Goal: Task Accomplishment & Management: Manage account settings

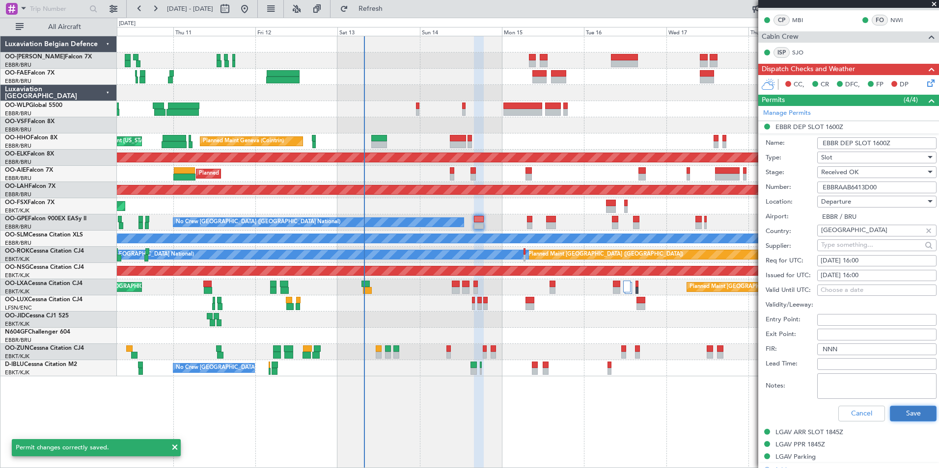
click at [908, 409] on button "Save" at bounding box center [913, 414] width 47 height 16
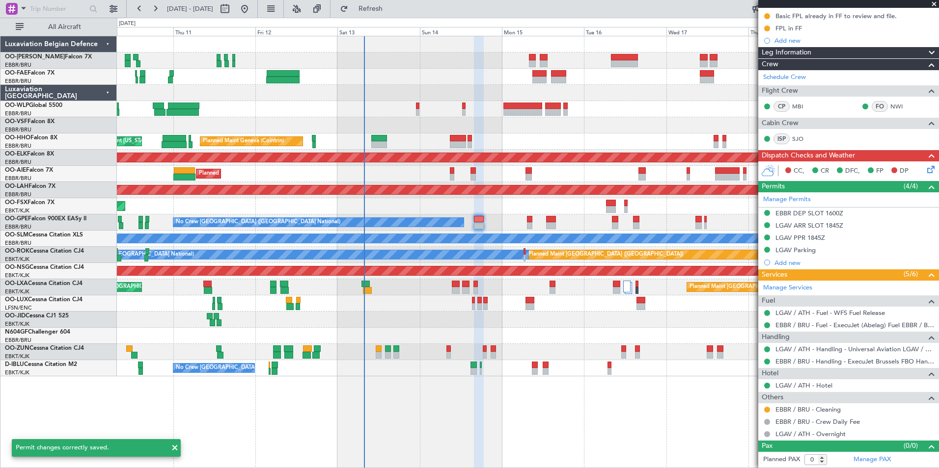
scroll to position [109, 0]
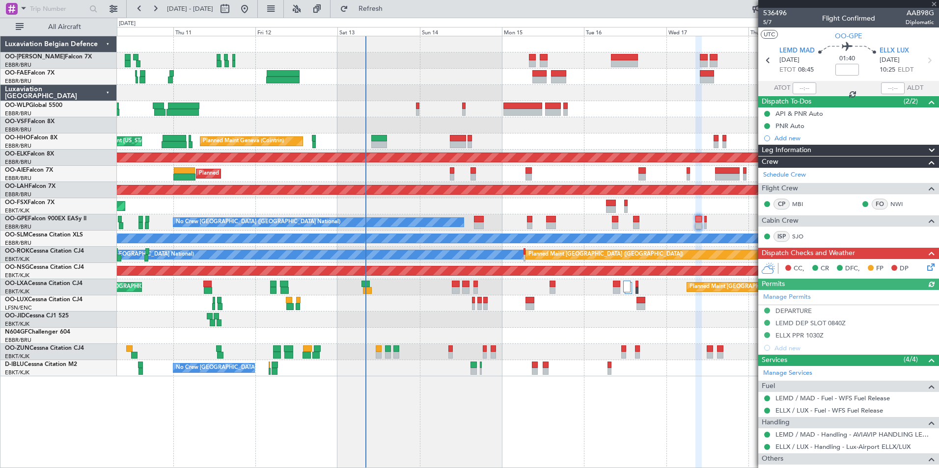
click at [925, 269] on icon at bounding box center [929, 266] width 8 height 8
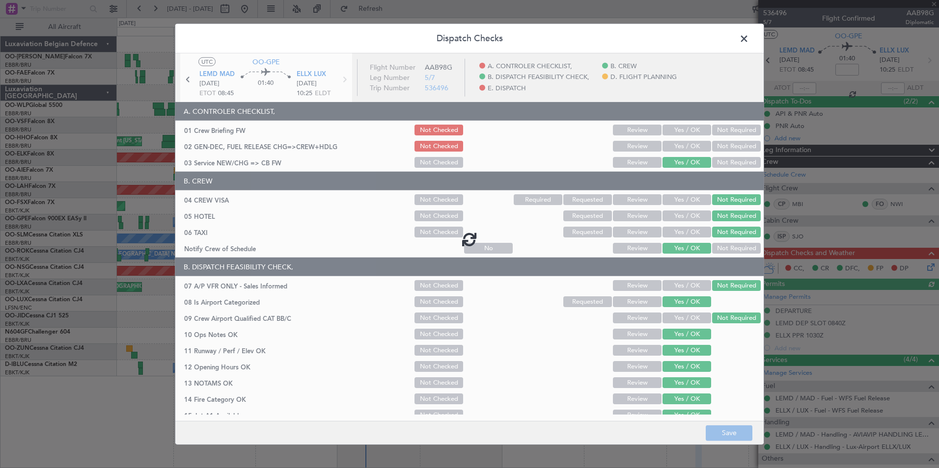
click at [694, 132] on div at bounding box center [469, 240] width 588 height 372
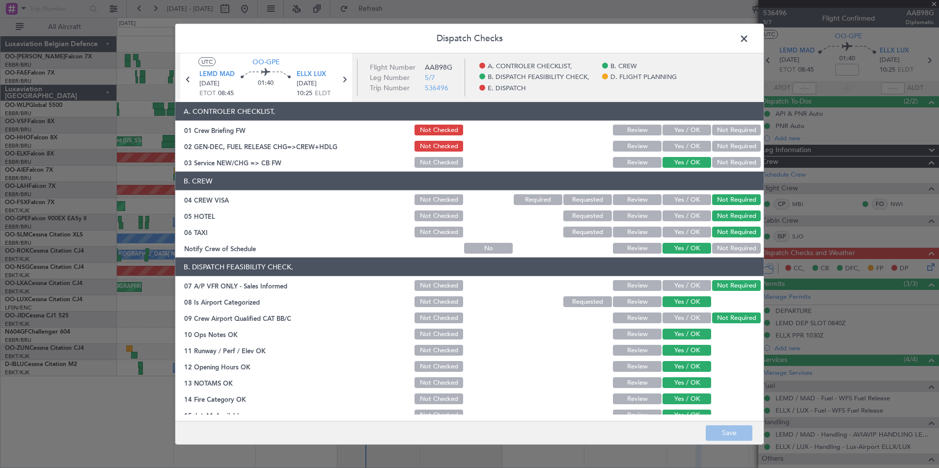
click at [691, 130] on button "Yes / OK" at bounding box center [686, 130] width 49 height 11
click at [690, 145] on button "Yes / OK" at bounding box center [686, 146] width 49 height 11
click at [735, 430] on button "Save" at bounding box center [729, 433] width 47 height 16
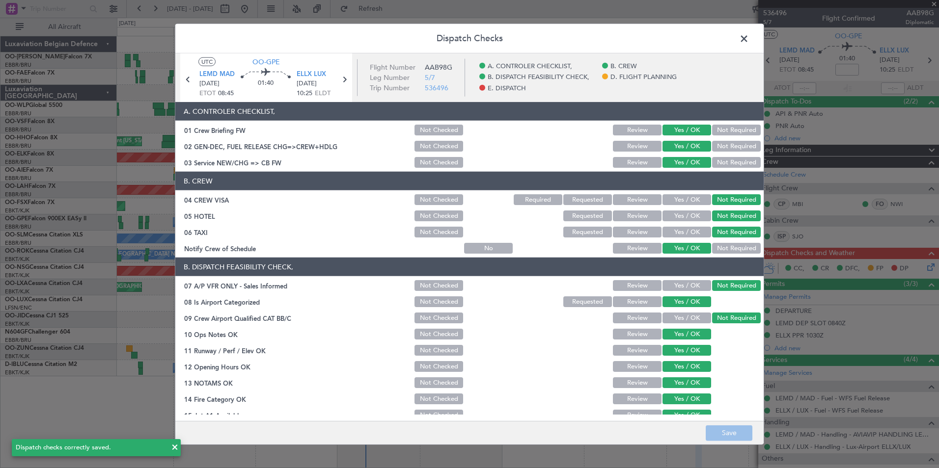
drag, startPoint x: 745, startPoint y: 39, endPoint x: 649, endPoint y: 100, distance: 113.6
click at [749, 39] on span at bounding box center [749, 41] width 0 height 20
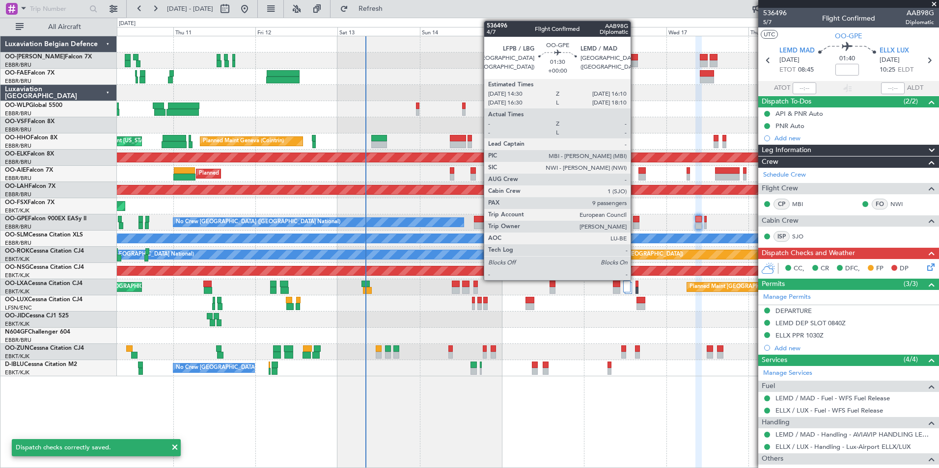
click at [635, 219] on div at bounding box center [636, 219] width 6 height 7
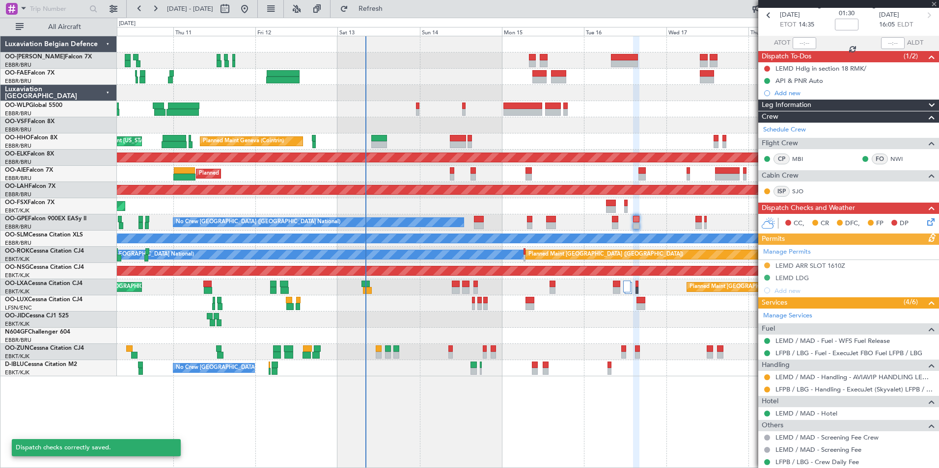
scroll to position [98, 0]
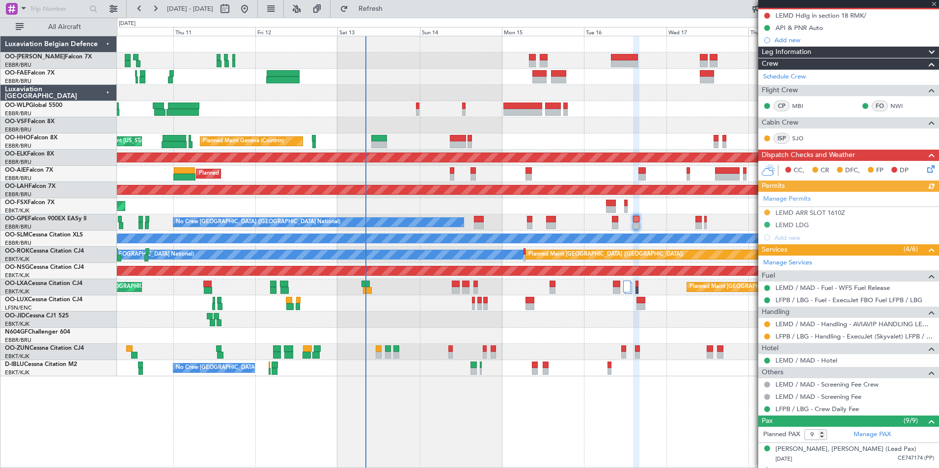
click at [926, 166] on icon at bounding box center [929, 168] width 8 height 8
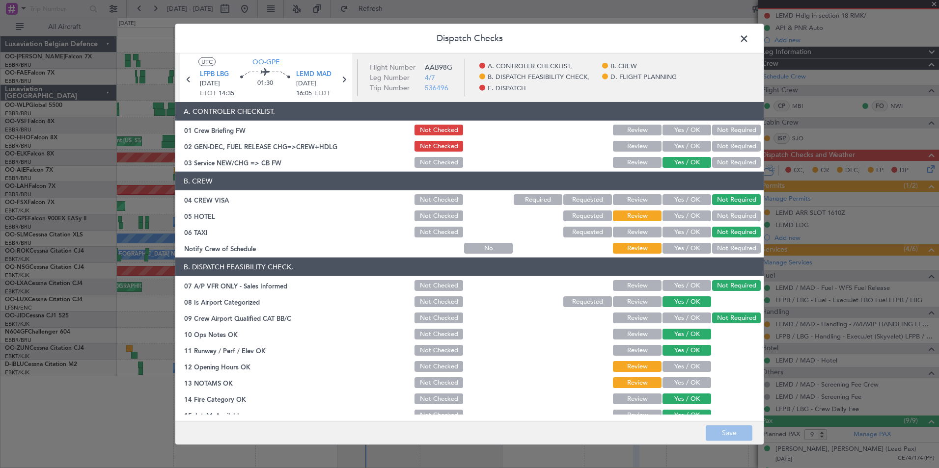
click at [694, 127] on button "Yes / OK" at bounding box center [686, 130] width 49 height 11
click at [694, 149] on button "Yes / OK" at bounding box center [686, 146] width 49 height 11
click at [739, 436] on button "Save" at bounding box center [729, 433] width 47 height 16
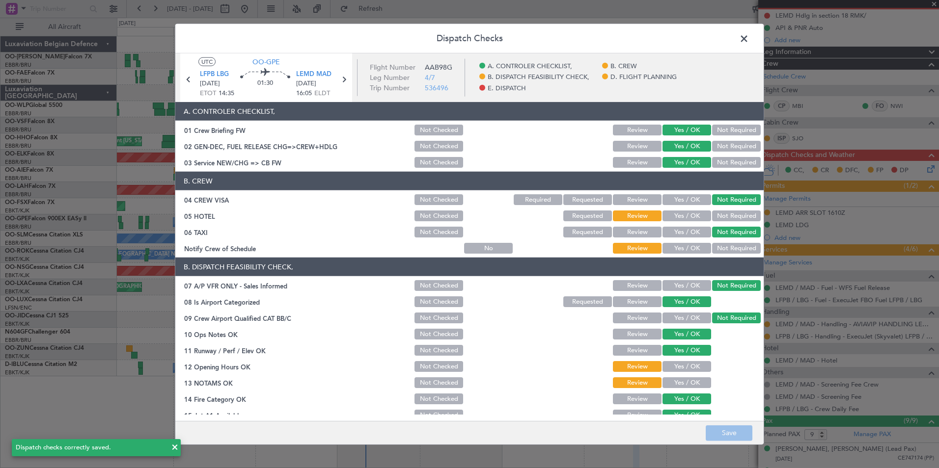
click at [749, 40] on span at bounding box center [749, 41] width 0 height 20
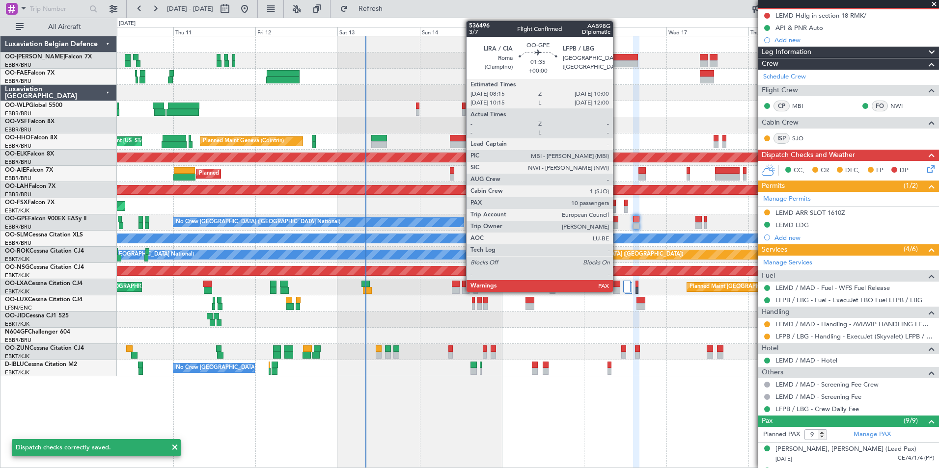
click at [618, 223] on div "No Crew Brussels (Brussels National) Planned Maint Brussels (Brussels National)…" at bounding box center [527, 223] width 821 height 16
click at [613, 219] on div at bounding box center [615, 219] width 6 height 7
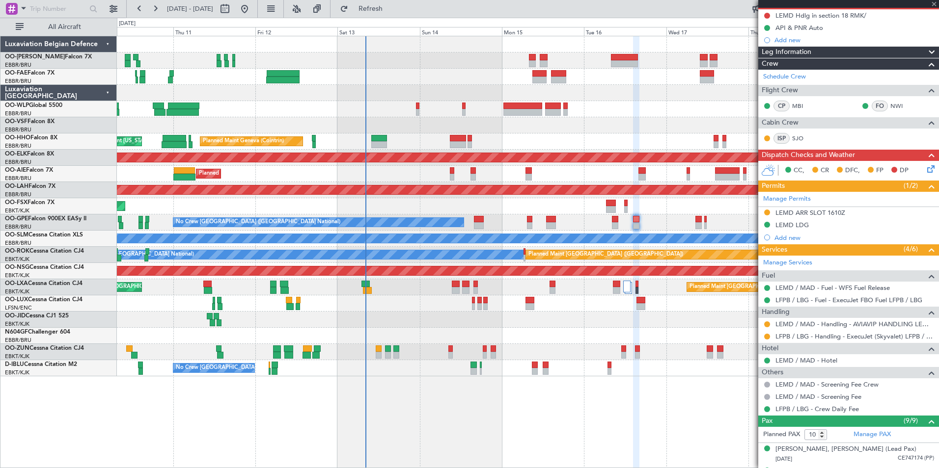
scroll to position [0, 0]
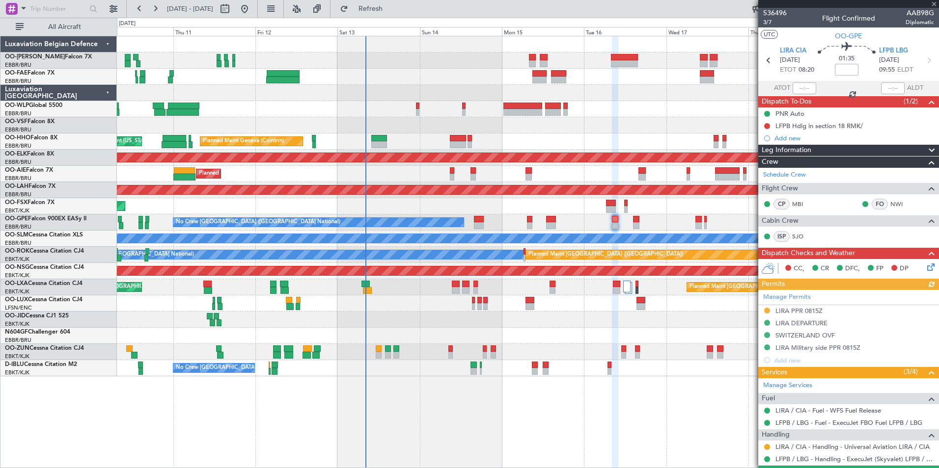
click at [926, 263] on icon at bounding box center [929, 266] width 8 height 8
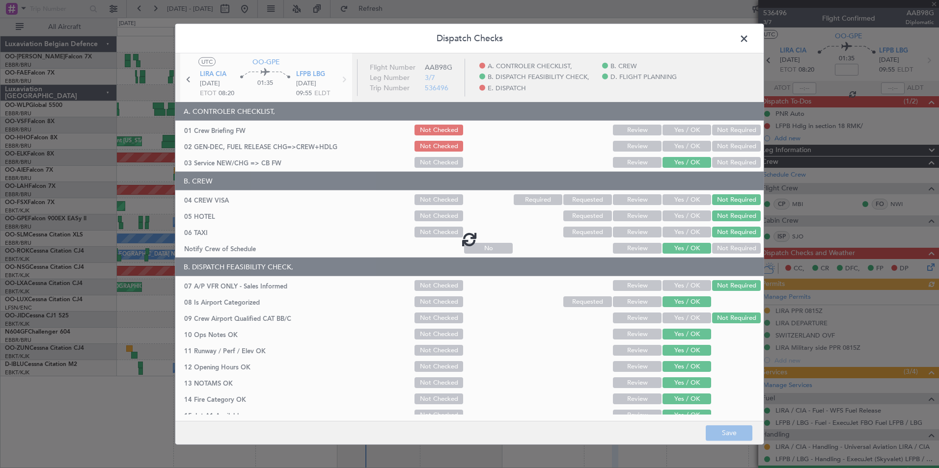
click at [673, 150] on div at bounding box center [469, 240] width 588 height 372
click at [682, 122] on div at bounding box center [469, 240] width 588 height 372
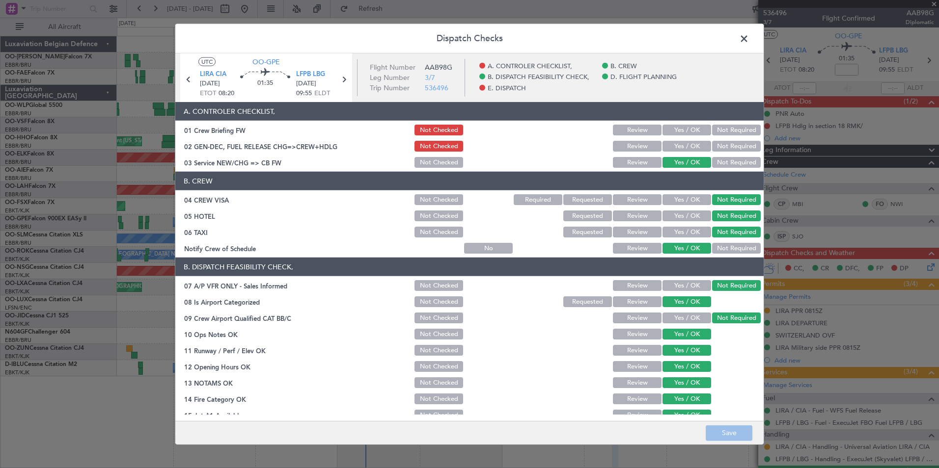
click at [684, 142] on button "Yes / OK" at bounding box center [686, 146] width 49 height 11
click at [686, 134] on button "Yes / OK" at bounding box center [686, 130] width 49 height 11
click at [743, 427] on button "Save" at bounding box center [729, 433] width 47 height 16
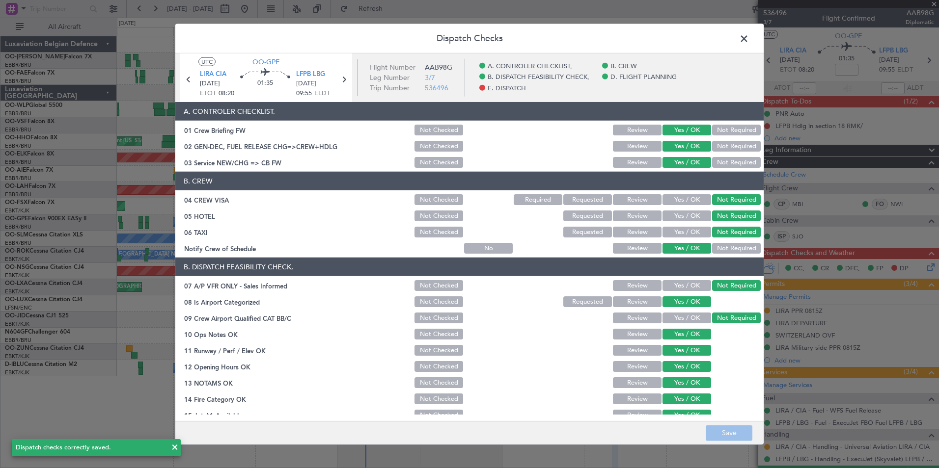
click at [749, 35] on span at bounding box center [749, 41] width 0 height 20
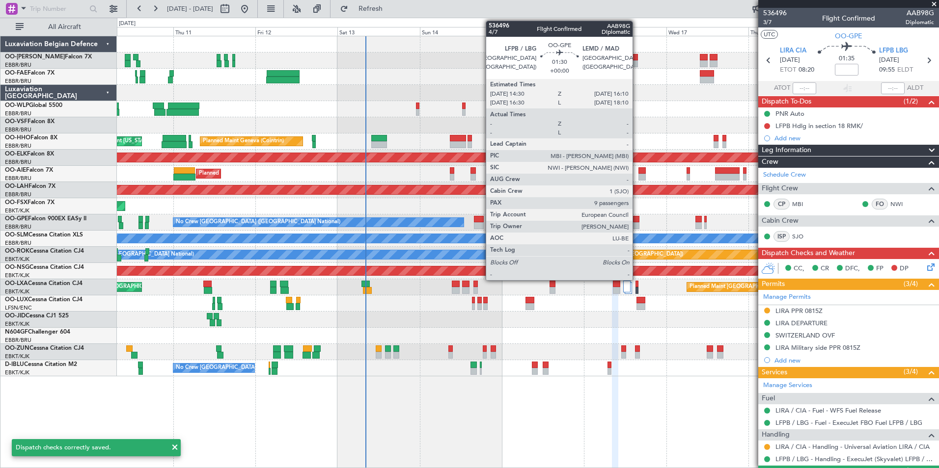
click at [637, 220] on div at bounding box center [636, 219] width 6 height 7
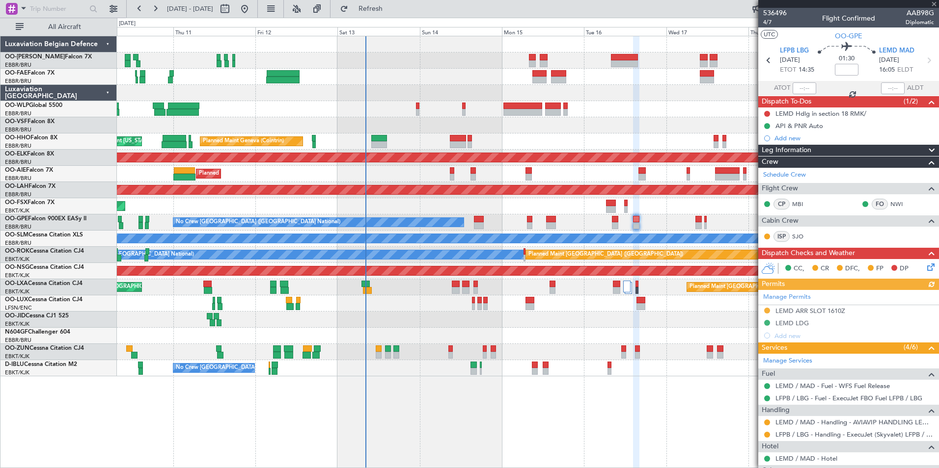
click at [925, 268] on icon at bounding box center [929, 266] width 8 height 8
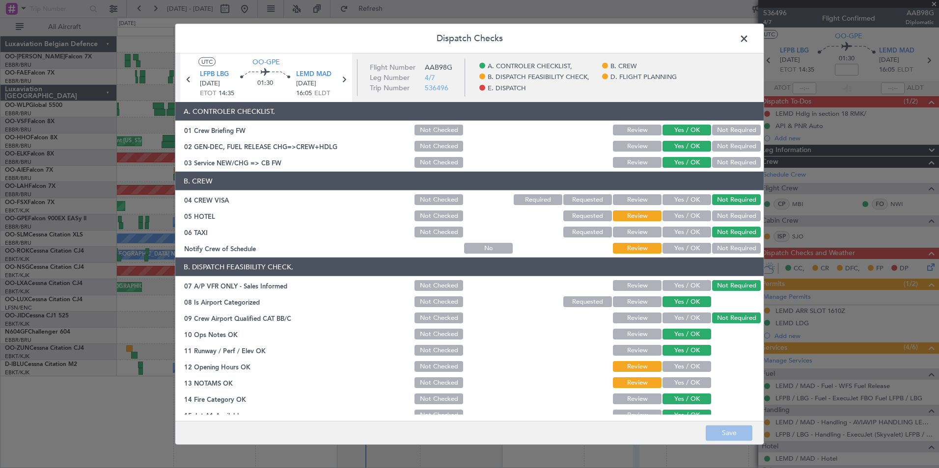
drag, startPoint x: 691, startPoint y: 221, endPoint x: 688, endPoint y: 231, distance: 10.3
click at [688, 228] on section "B. CREW 04 CREW VISA Not Checked Required Requested Review Yes / OK Not Require…" at bounding box center [469, 213] width 588 height 83
drag, startPoint x: 688, startPoint y: 231, endPoint x: 684, endPoint y: 247, distance: 16.1
click at [684, 247] on button "Yes / OK" at bounding box center [686, 248] width 49 height 11
click at [690, 217] on button "Yes / OK" at bounding box center [686, 216] width 49 height 11
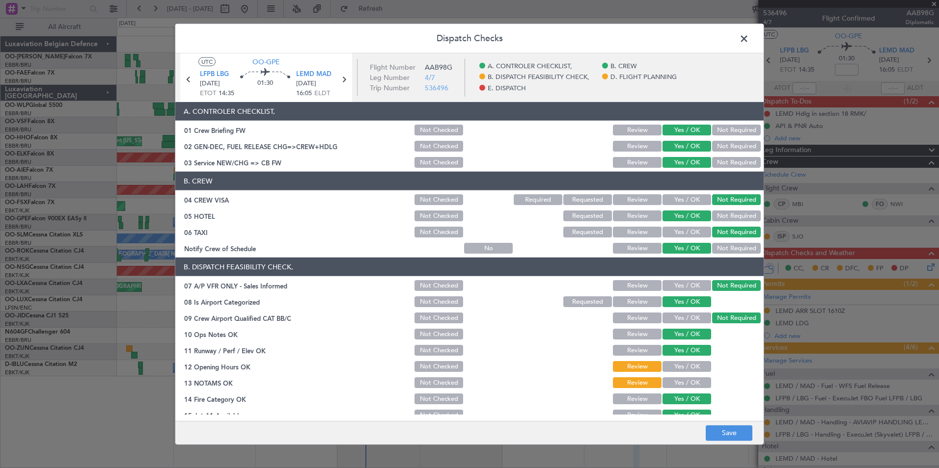
click at [731, 423] on footer "Save" at bounding box center [469, 433] width 588 height 24
click at [730, 426] on button "Save" at bounding box center [729, 433] width 47 height 16
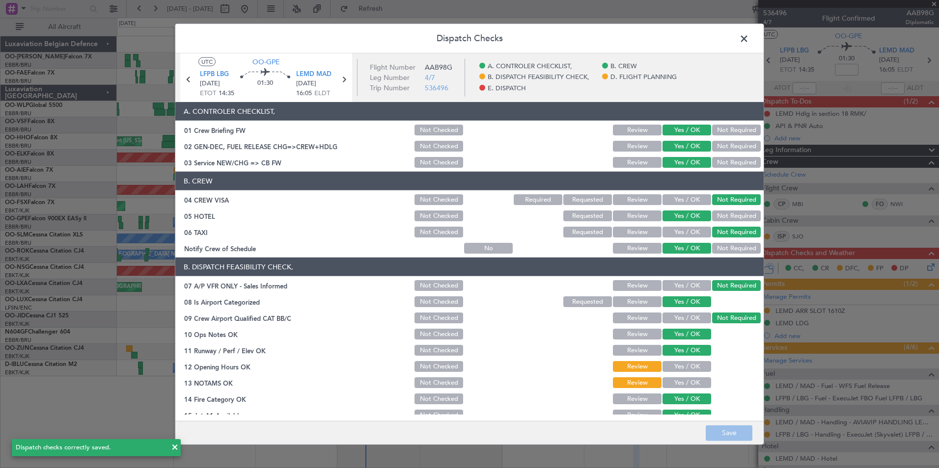
click at [749, 35] on span at bounding box center [749, 41] width 0 height 20
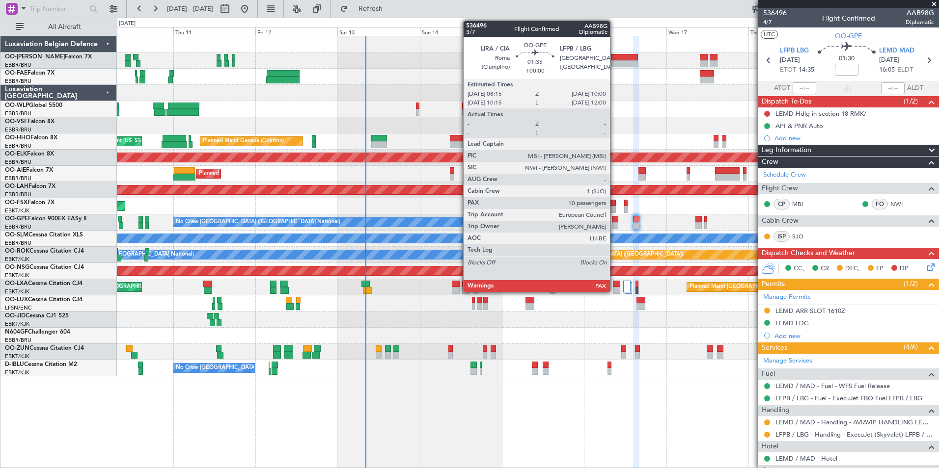
click at [614, 218] on div at bounding box center [615, 219] width 6 height 7
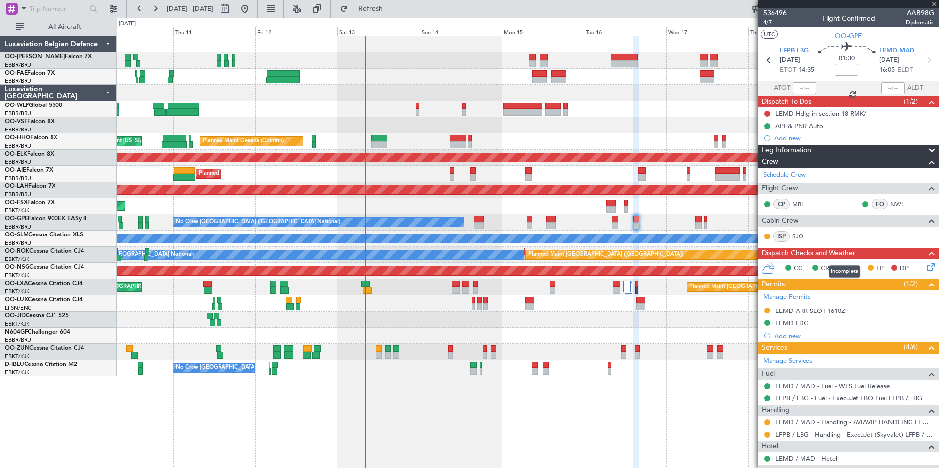
type input "10"
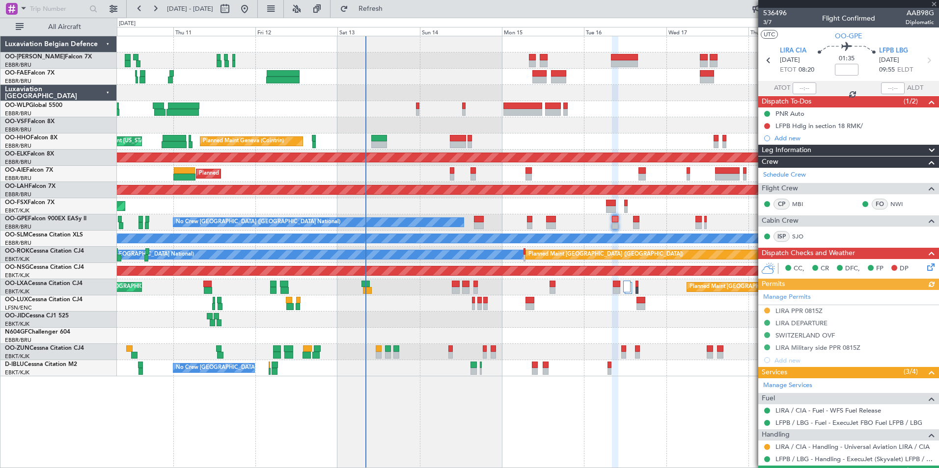
click at [926, 268] on icon at bounding box center [929, 266] width 8 height 8
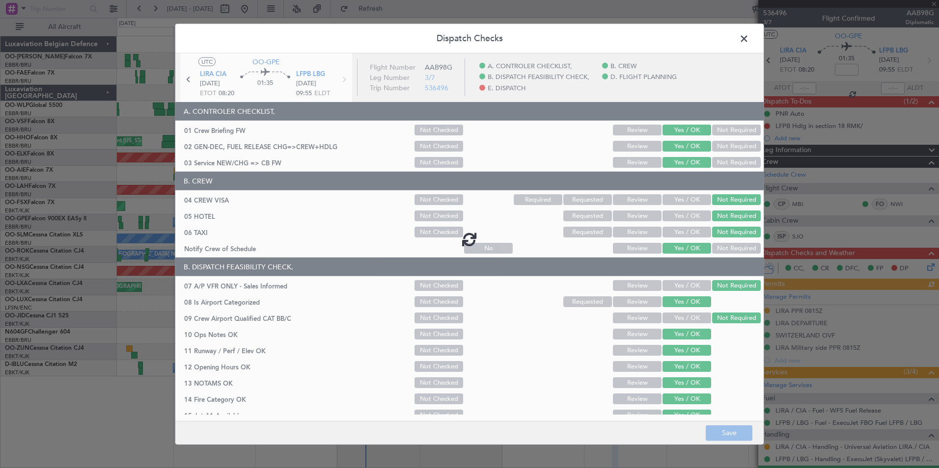
drag, startPoint x: 743, startPoint y: 37, endPoint x: 674, endPoint y: 154, distance: 135.6
click at [749, 37] on span at bounding box center [749, 41] width 0 height 20
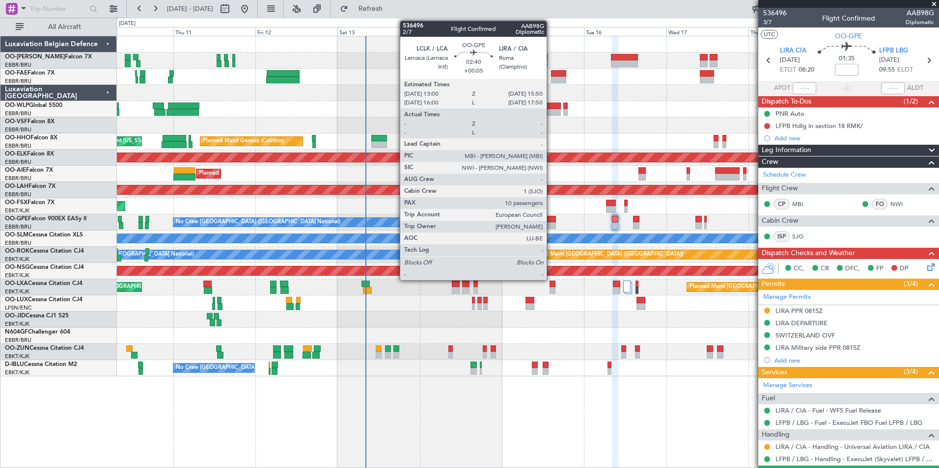
click at [551, 218] on div at bounding box center [551, 219] width 10 height 7
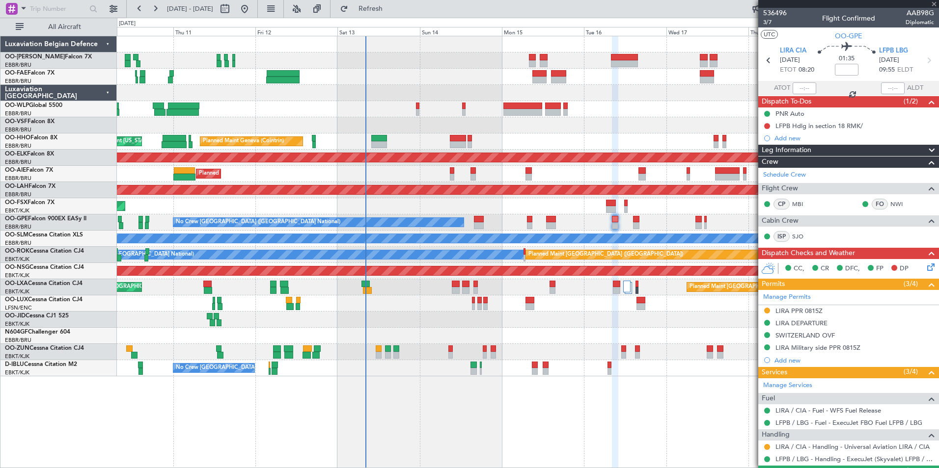
type input "+00:05"
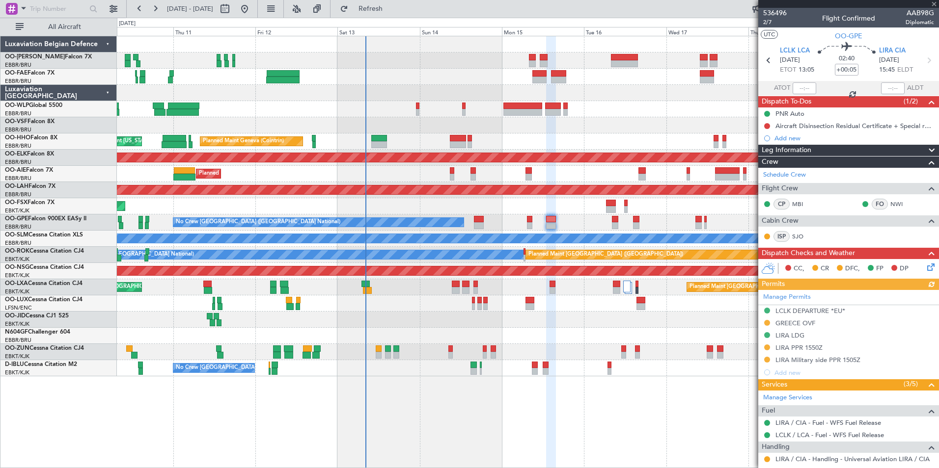
click at [927, 269] on icon at bounding box center [929, 266] width 8 height 8
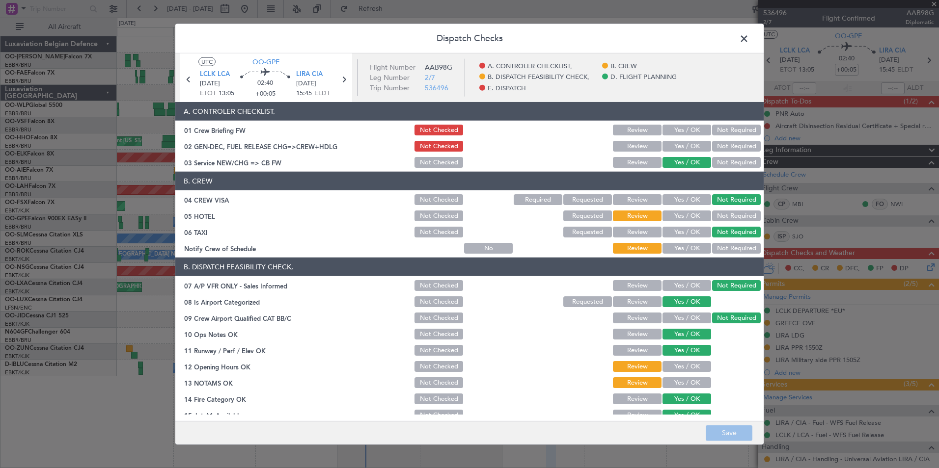
click at [675, 142] on button "Yes / OK" at bounding box center [686, 146] width 49 height 11
click at [683, 127] on button "Yes / OK" at bounding box center [686, 130] width 49 height 11
click at [685, 219] on button "Yes / OK" at bounding box center [686, 216] width 49 height 11
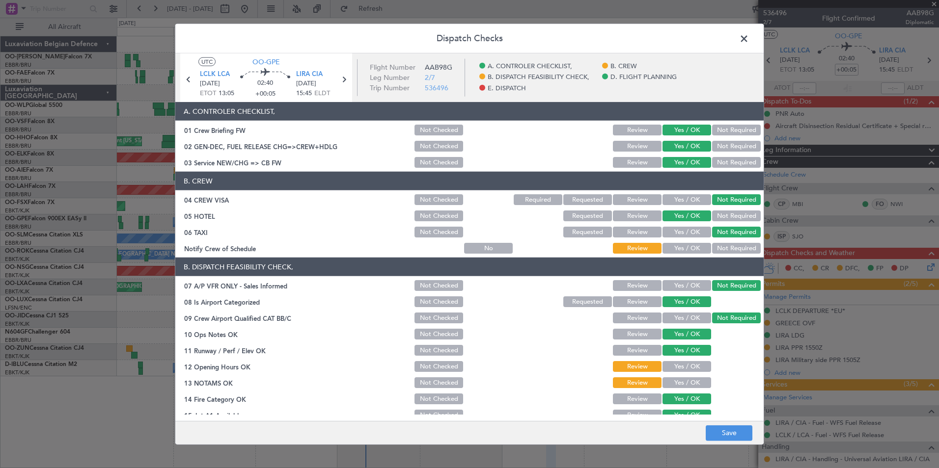
click at [685, 250] on button "Yes / OK" at bounding box center [686, 248] width 49 height 11
click at [739, 438] on button "Save" at bounding box center [729, 433] width 47 height 16
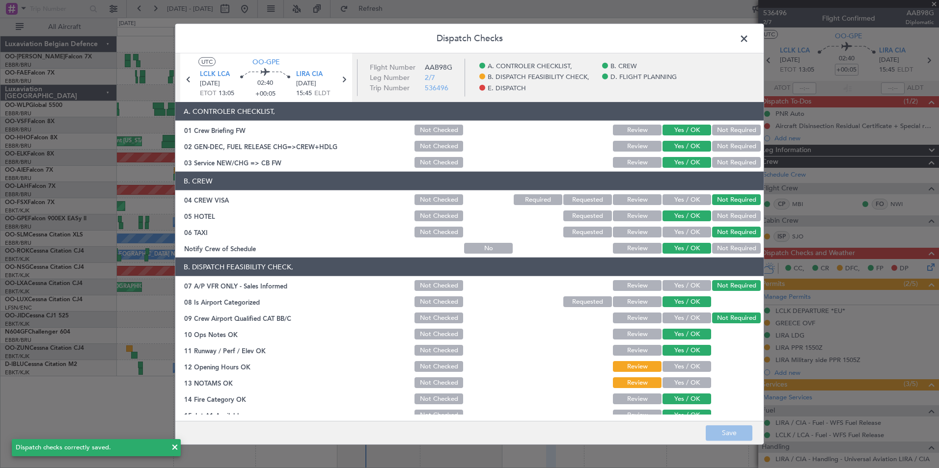
click at [749, 37] on span at bounding box center [749, 41] width 0 height 20
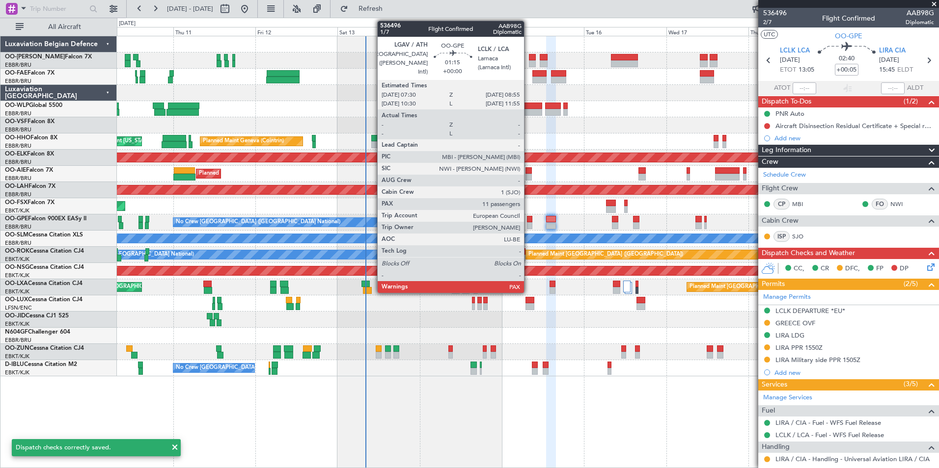
click at [528, 220] on div at bounding box center [529, 219] width 5 height 7
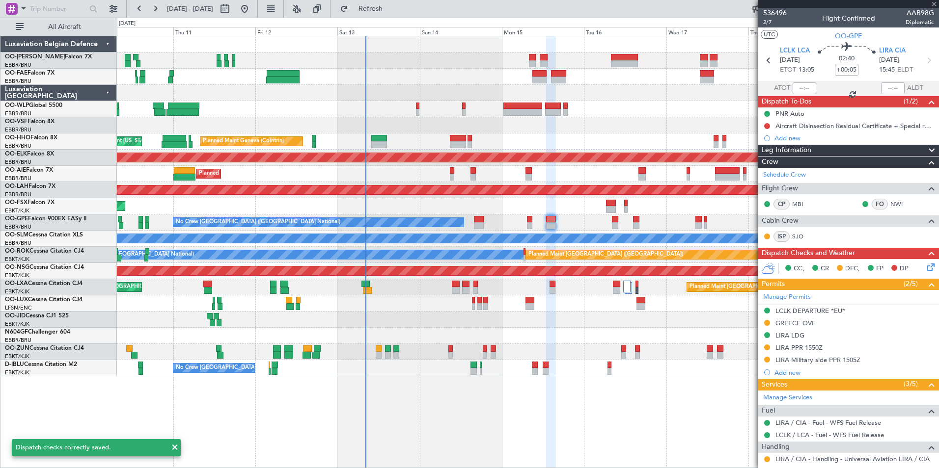
type input "11"
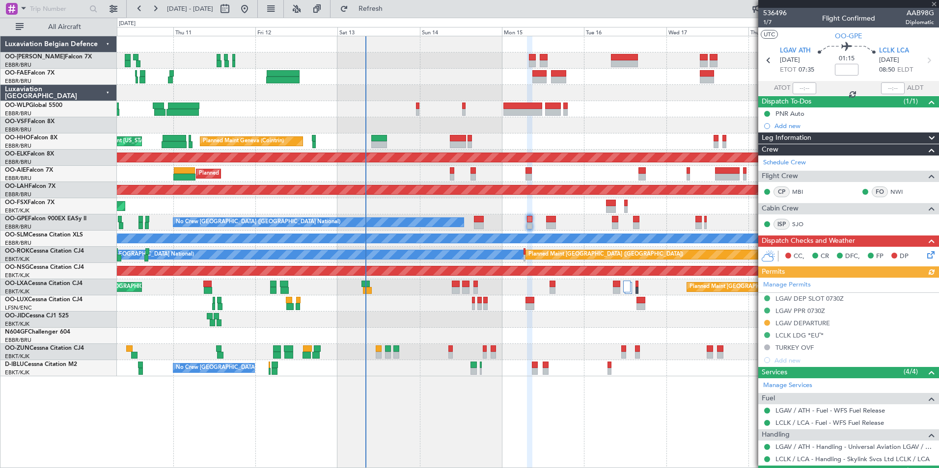
click at [917, 253] on div "CC, CR DFC, FP DP" at bounding box center [853, 256] width 144 height 15
click at [925, 254] on icon at bounding box center [929, 253] width 8 height 8
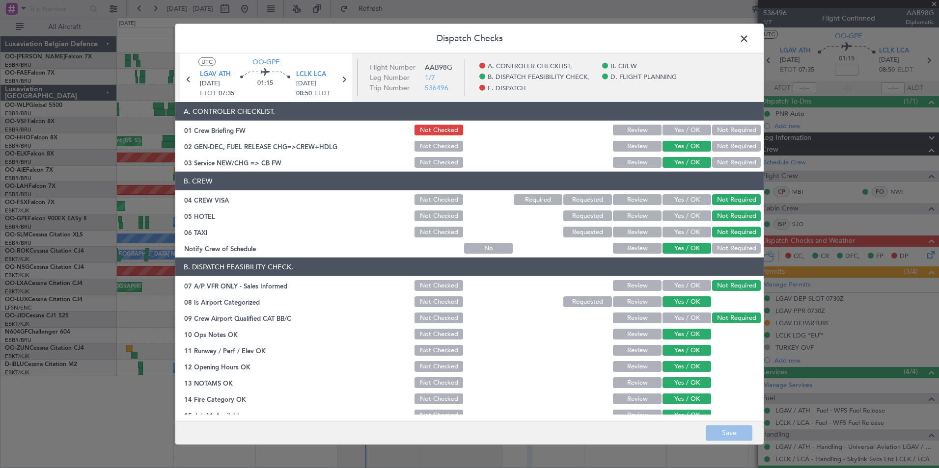
click at [676, 127] on button "Yes / OK" at bounding box center [686, 130] width 49 height 11
click at [749, 436] on button "Save" at bounding box center [729, 433] width 47 height 16
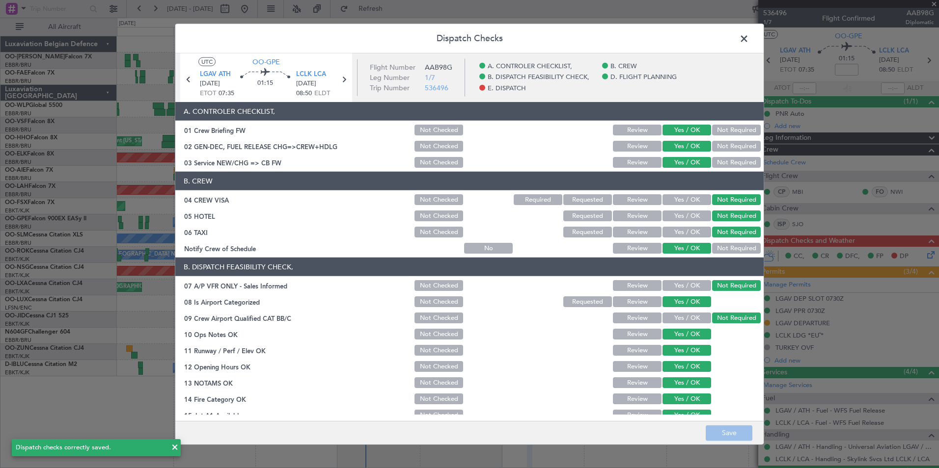
click at [749, 34] on span at bounding box center [749, 41] width 0 height 20
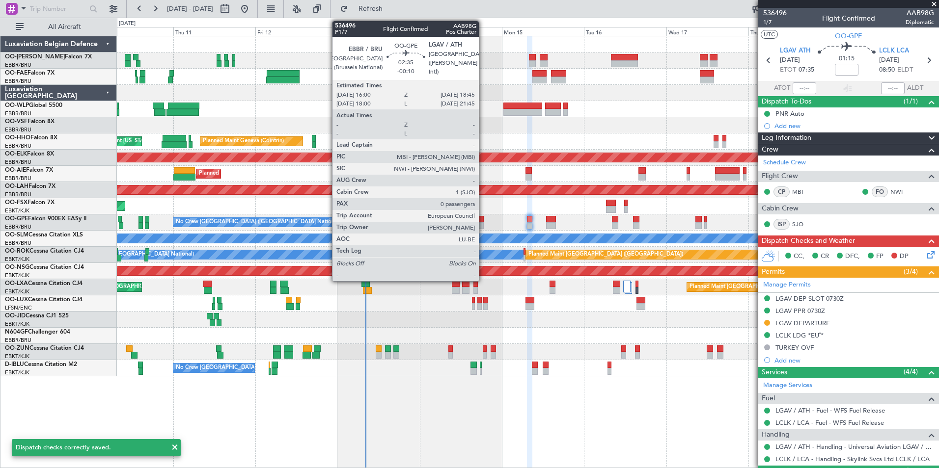
click at [483, 218] on div at bounding box center [479, 219] width 10 height 7
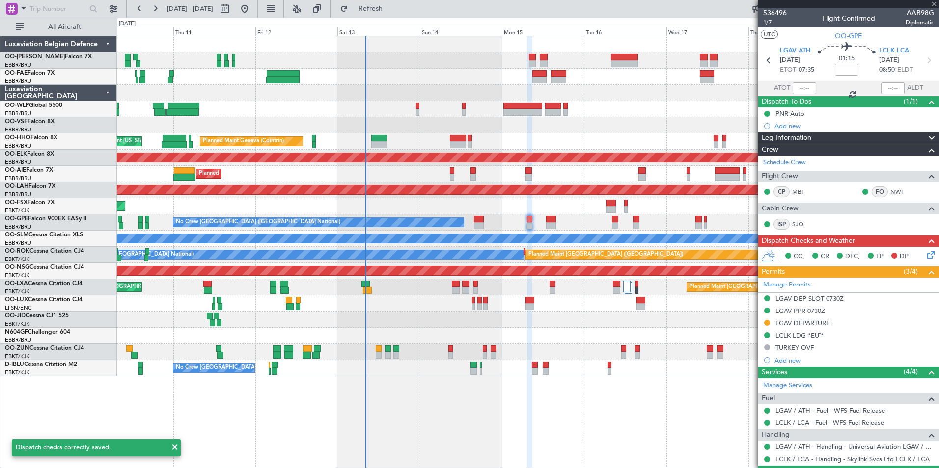
type input "-00:10"
type input "0"
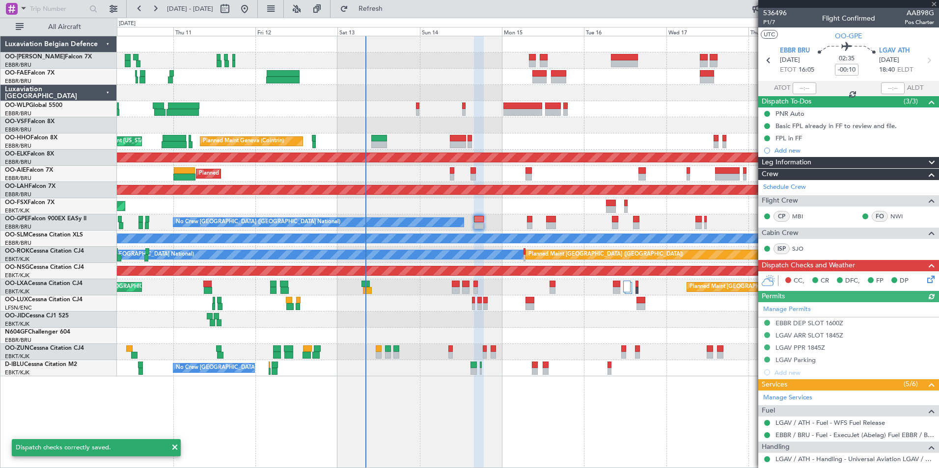
click at [929, 274] on icon at bounding box center [929, 278] width 8 height 8
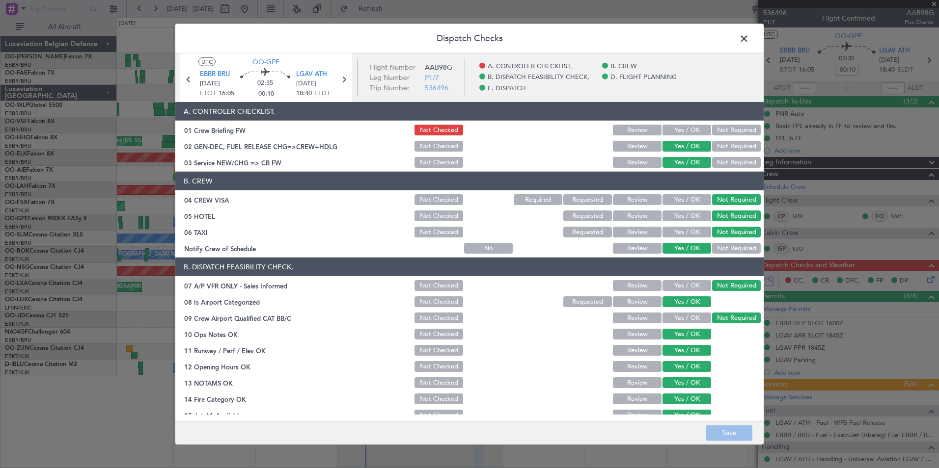
click at [683, 132] on button "Yes / OK" at bounding box center [686, 130] width 49 height 11
click at [743, 429] on button "Save" at bounding box center [729, 433] width 47 height 16
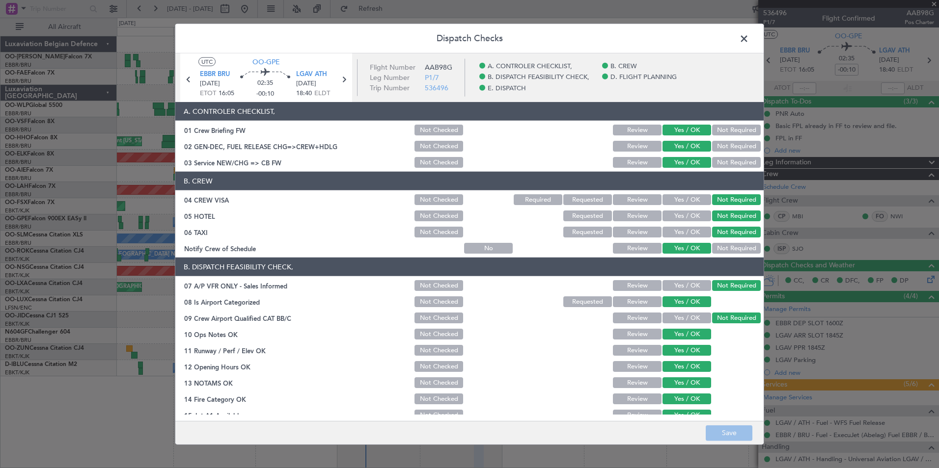
click at [749, 38] on span at bounding box center [749, 41] width 0 height 20
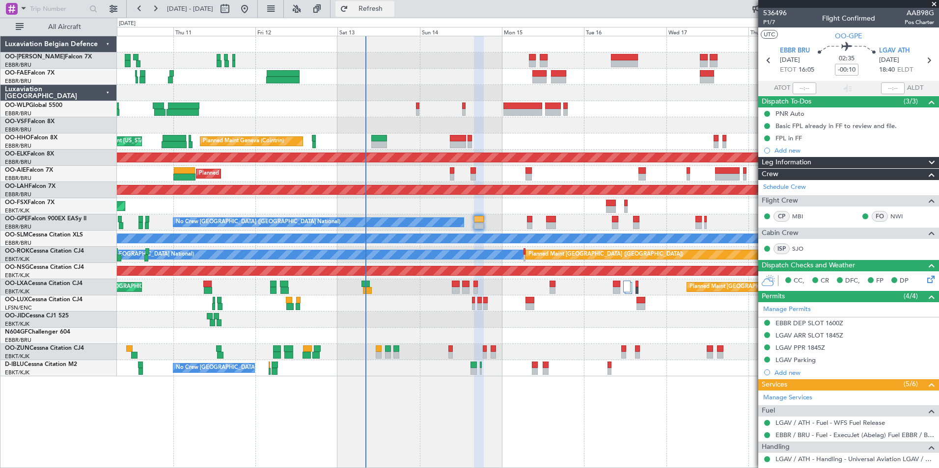
click at [384, 11] on span "Refresh" at bounding box center [370, 8] width 41 height 7
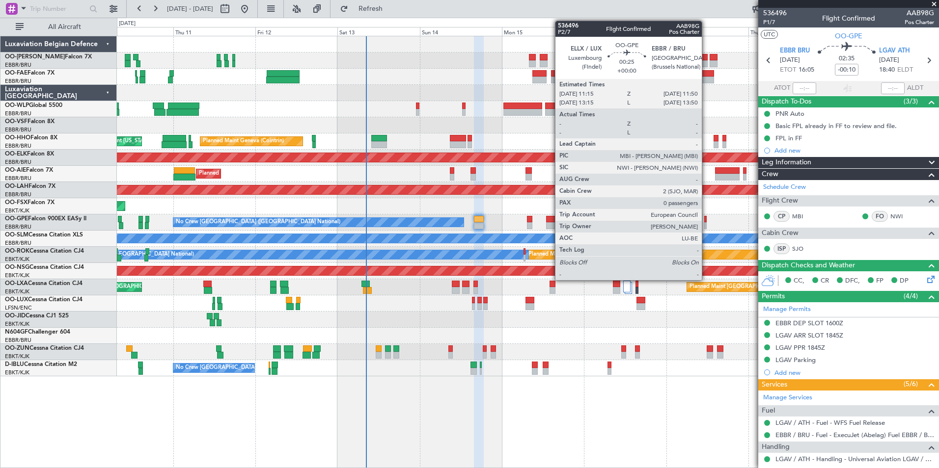
click at [706, 218] on div at bounding box center [705, 219] width 2 height 7
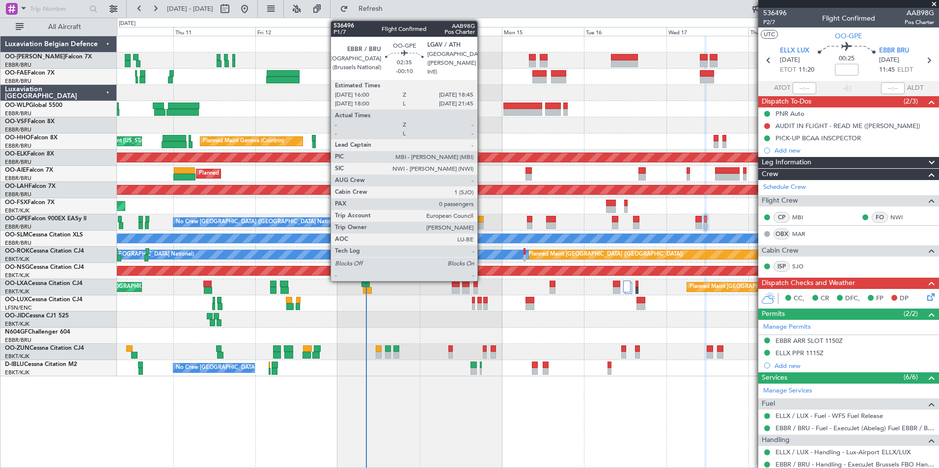
click at [480, 222] on div at bounding box center [479, 219] width 10 height 7
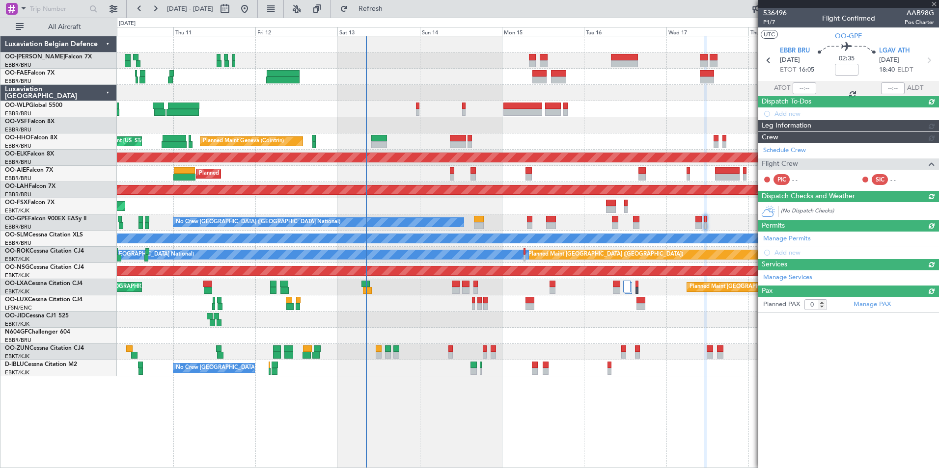
type input "-00:10"
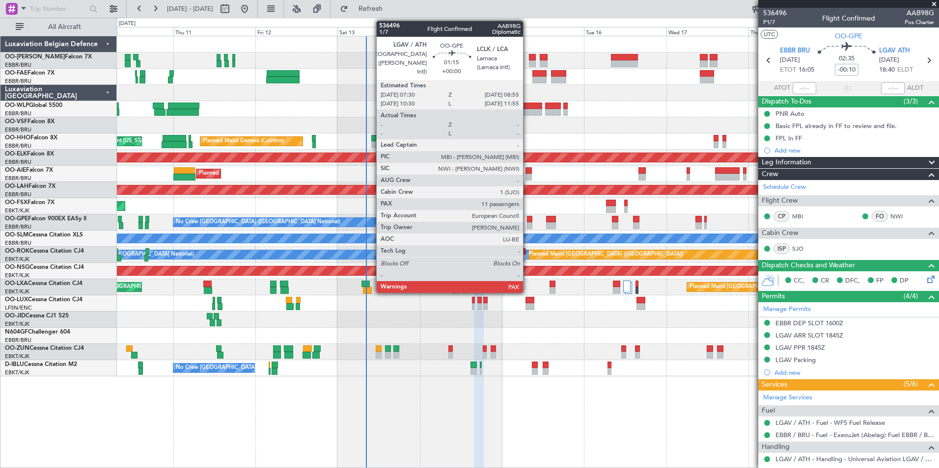
click at [527, 223] on div at bounding box center [529, 225] width 5 height 7
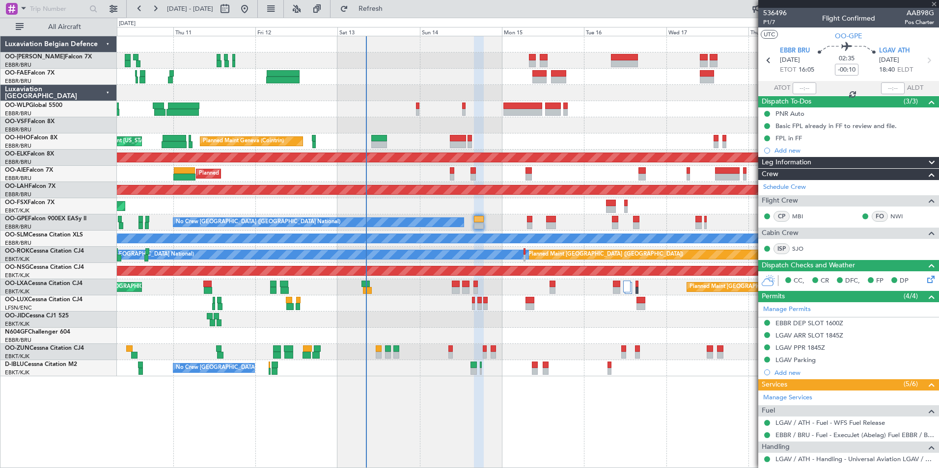
type input "11"
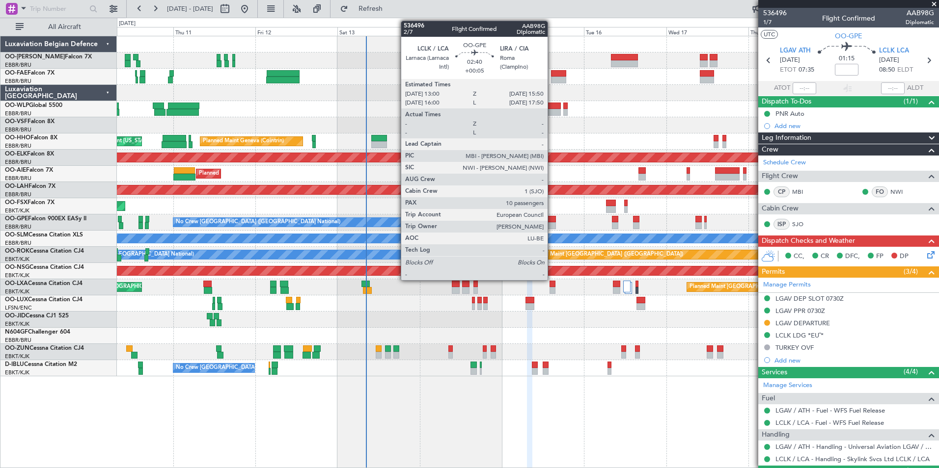
click at [552, 219] on div at bounding box center [551, 219] width 10 height 7
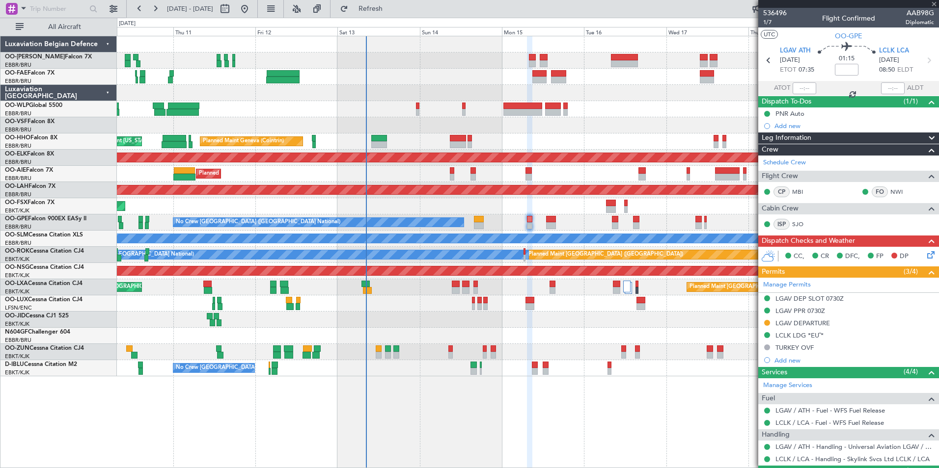
type input "+00:05"
type input "10"
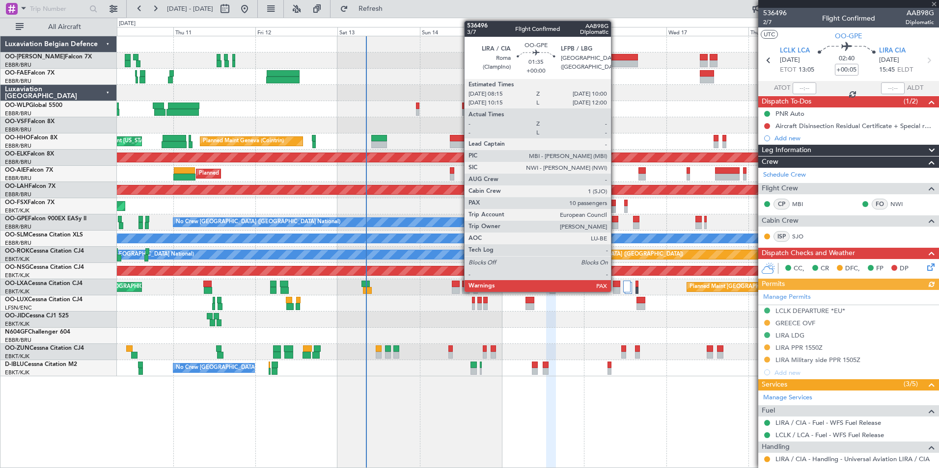
click at [615, 220] on div at bounding box center [615, 219] width 6 height 7
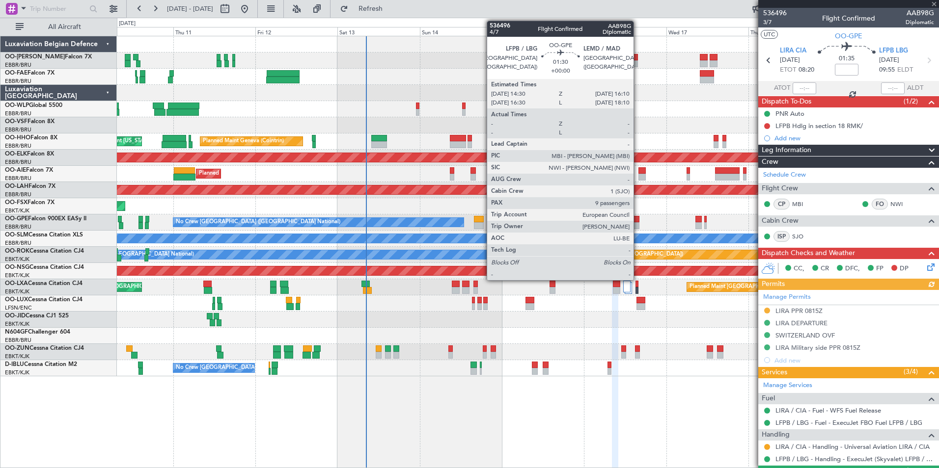
click at [638, 223] on div at bounding box center [636, 225] width 6 height 7
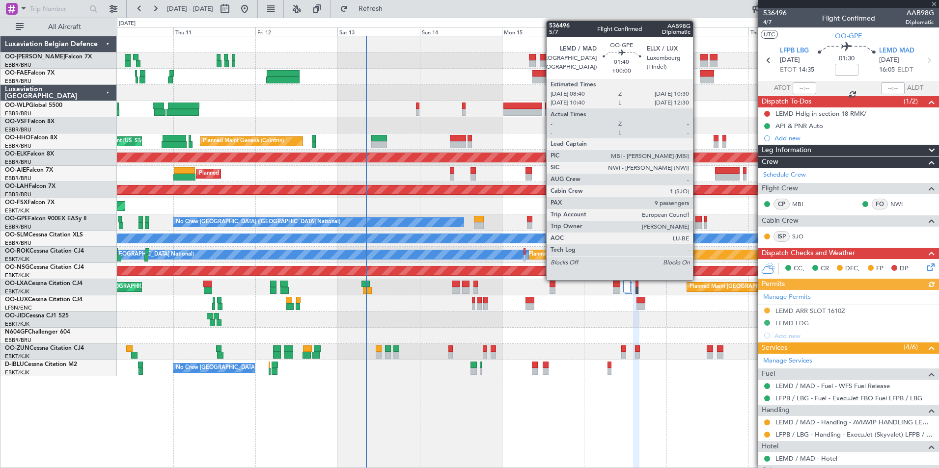
click at [697, 220] on div at bounding box center [698, 219] width 6 height 7
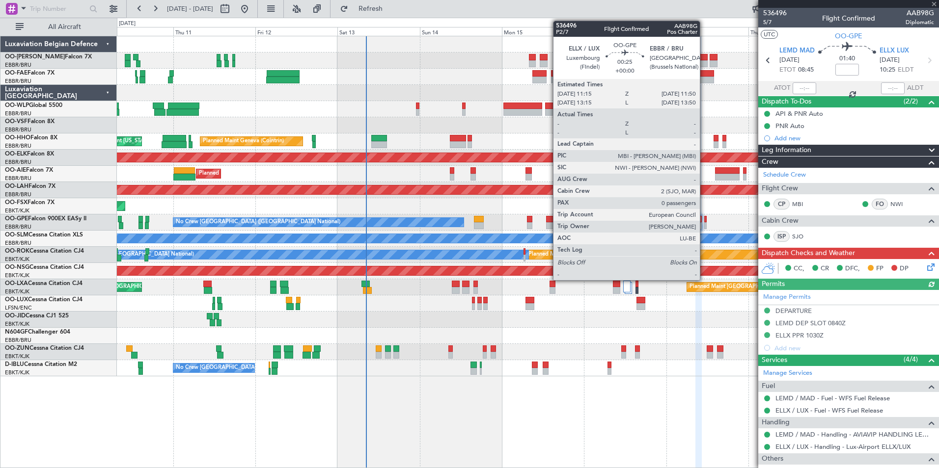
click at [704, 219] on div at bounding box center [705, 219] width 2 height 7
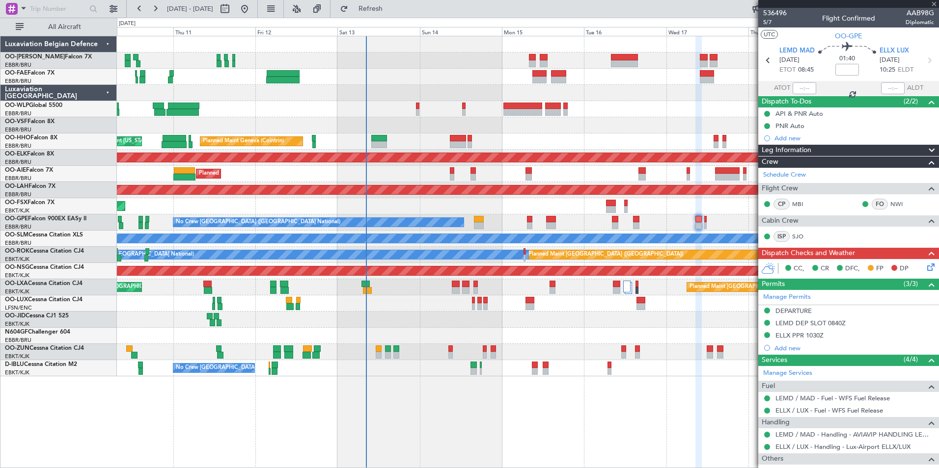
type input "0"
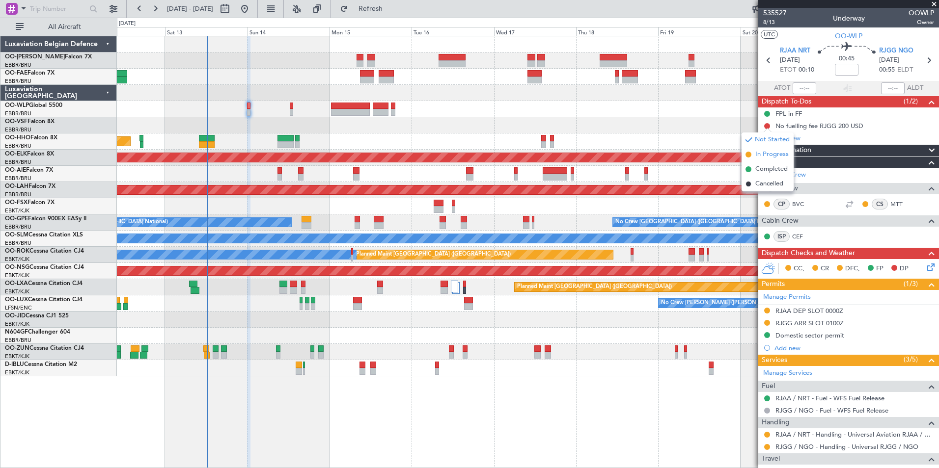
click at [767, 155] on span "In Progress" at bounding box center [771, 155] width 33 height 10
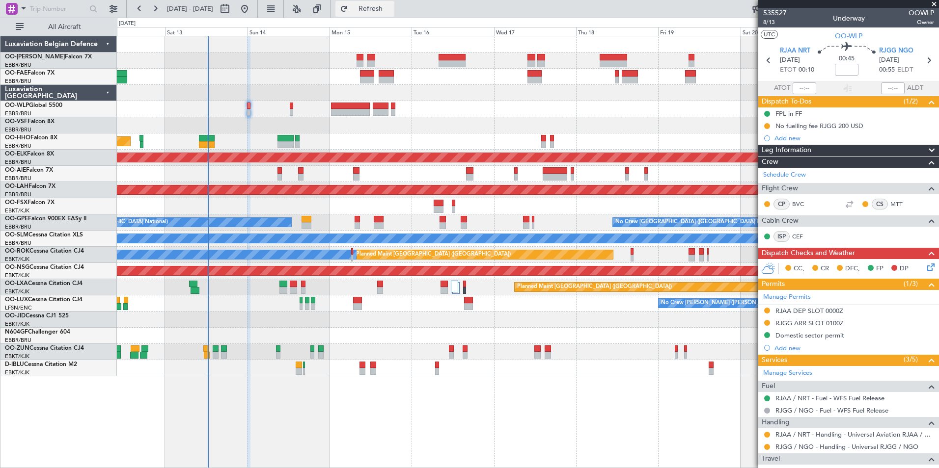
click at [384, 11] on span "Refresh" at bounding box center [370, 8] width 41 height 7
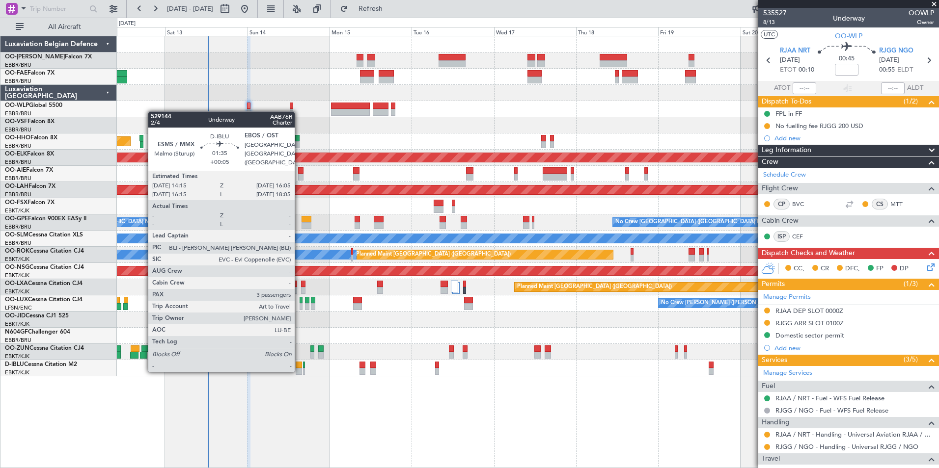
click at [299, 370] on div at bounding box center [299, 371] width 6 height 7
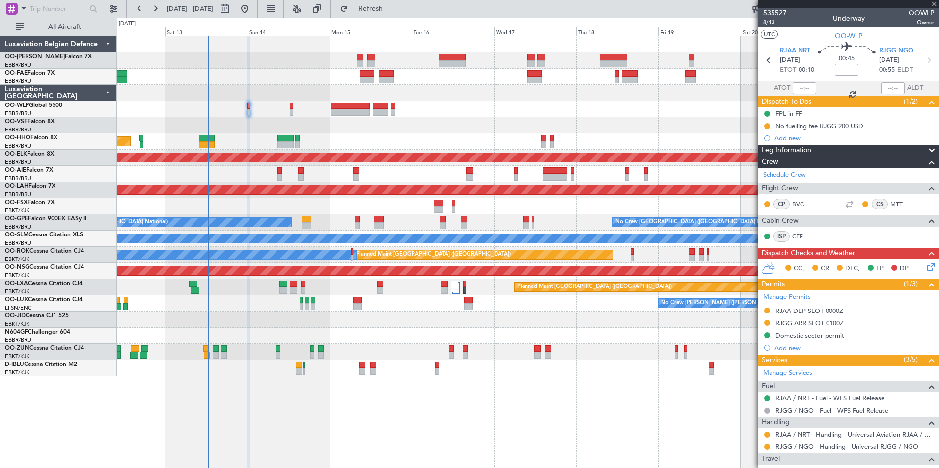
type input "+00:05"
type input "3"
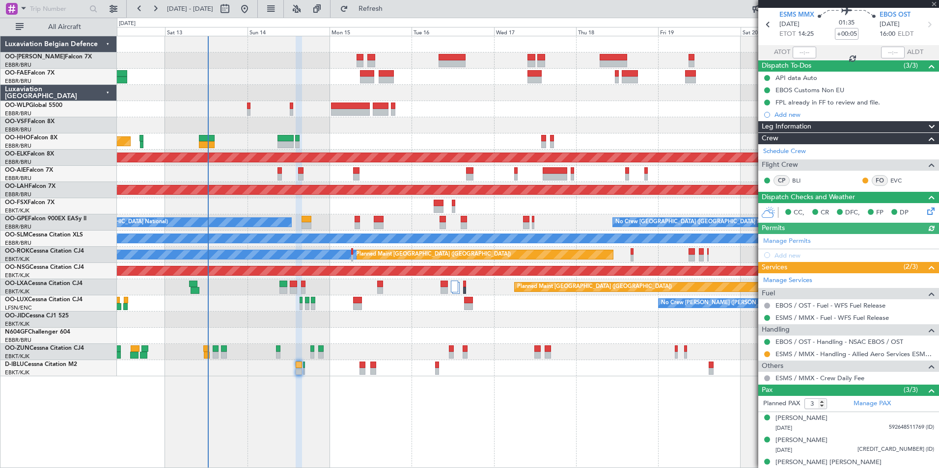
scroll to position [46, 0]
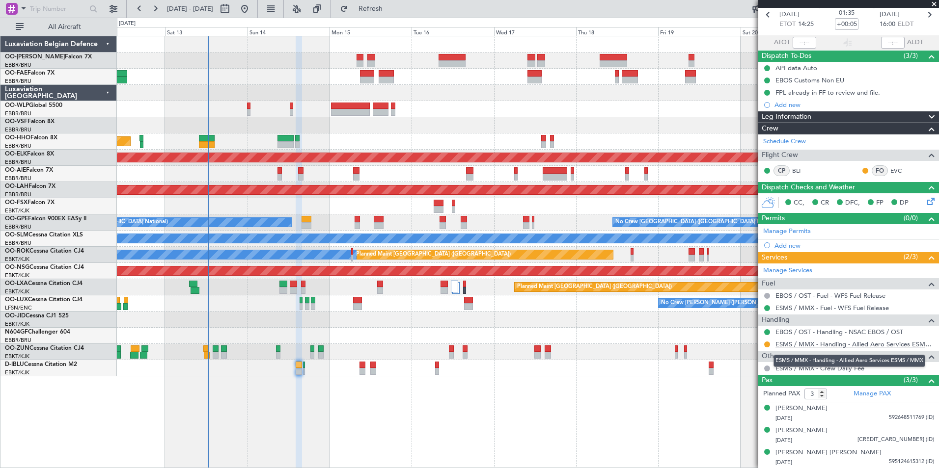
click at [879, 340] on link "ESMS / MMX - Handling - Allied Aero Services ESMS / MMX" at bounding box center [854, 344] width 159 height 8
click at [391, 5] on span "Refresh" at bounding box center [370, 8] width 41 height 7
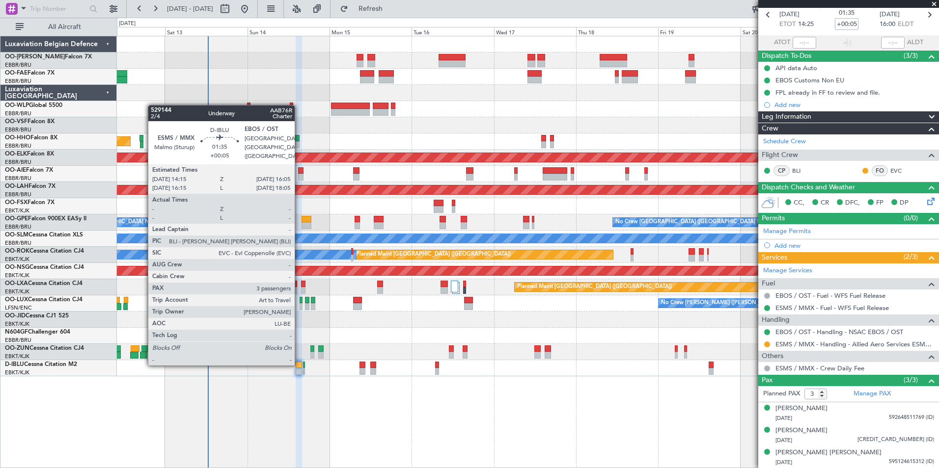
click at [299, 364] on div at bounding box center [299, 365] width 6 height 7
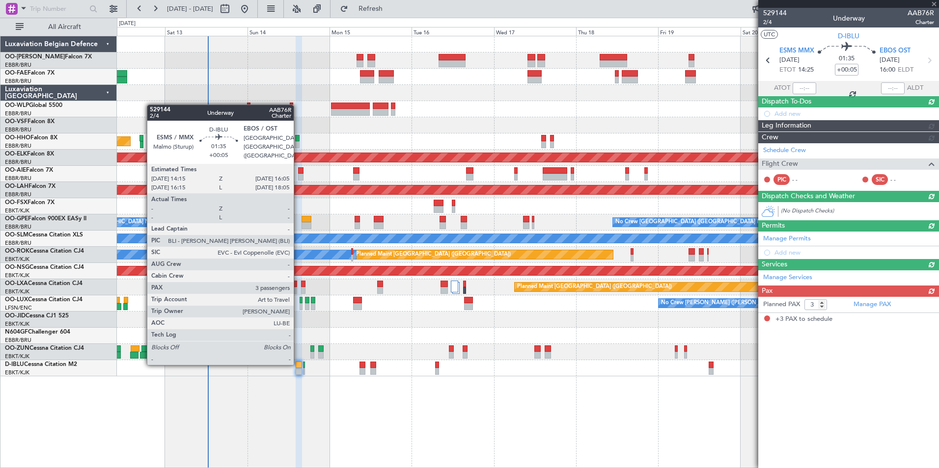
scroll to position [0, 0]
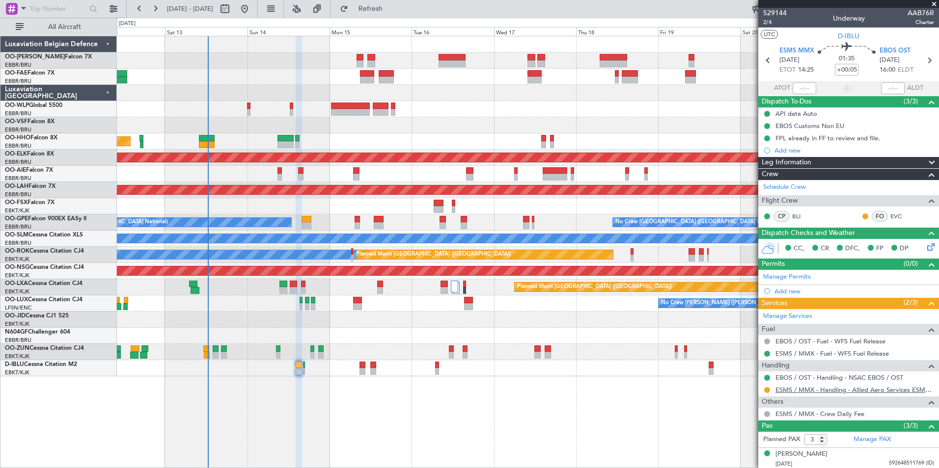
click at [853, 391] on link "ESMS / MMX - Handling - Allied Aero Services ESMS / MMX" at bounding box center [854, 390] width 159 height 8
click at [350, 249] on div "Planned Maint Paris (Le Bourget) A/C Unavailable Brussels (Brussels National)" at bounding box center [527, 255] width 821 height 16
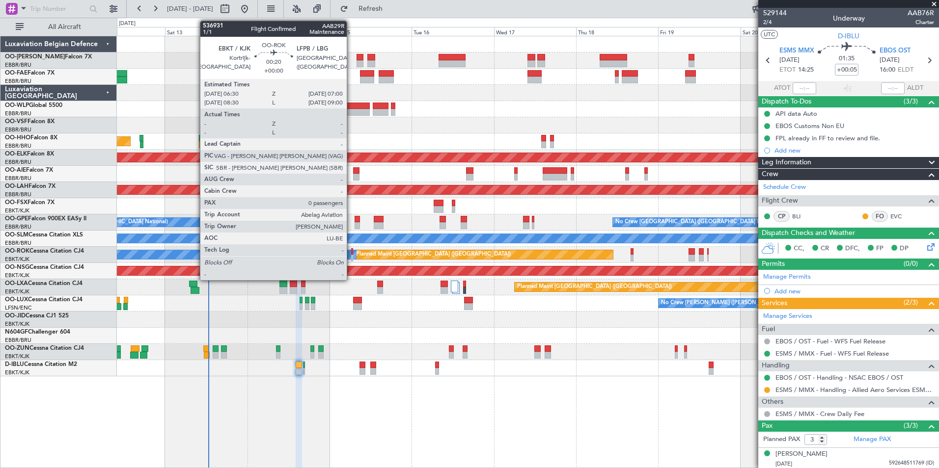
click at [351, 249] on div at bounding box center [352, 251] width 2 height 7
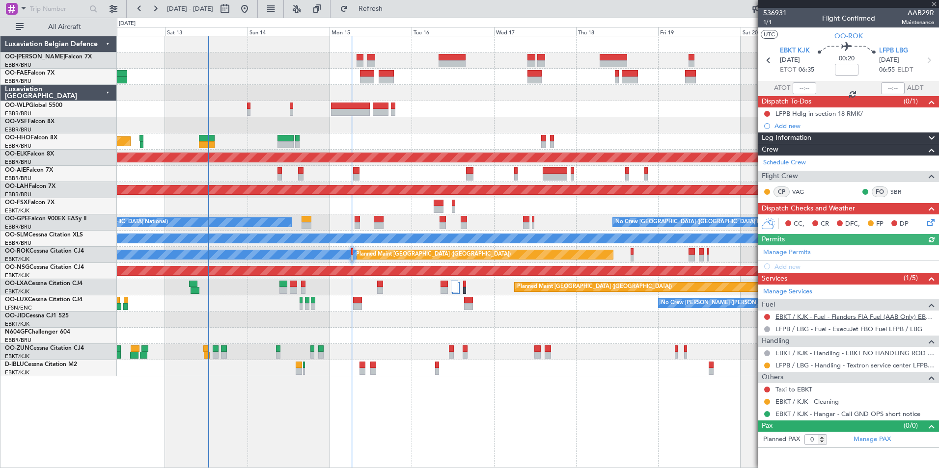
click at [809, 317] on link "EBKT / KJK - Fuel - Flanders FIA Fuel (AAB Only) EBKT / KJK" at bounding box center [854, 317] width 159 height 8
click at [388, 14] on button "Refreshing..." at bounding box center [364, 9] width 59 height 16
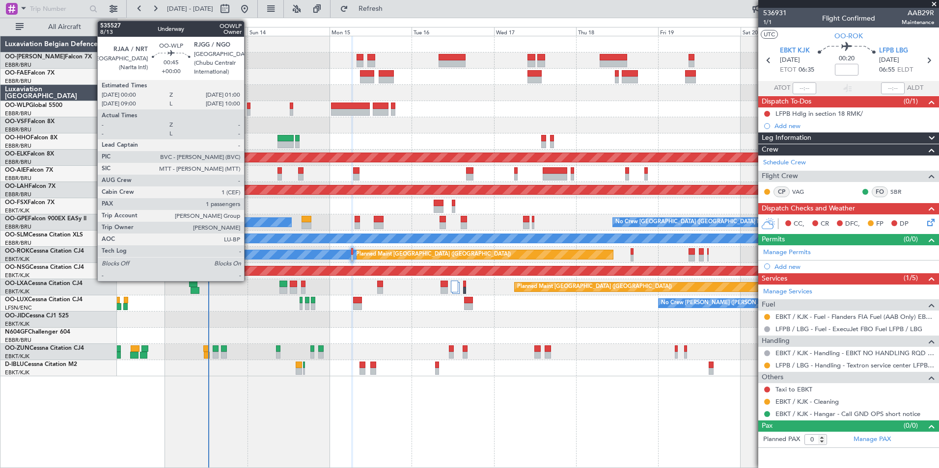
click at [248, 108] on div at bounding box center [248, 106] width 3 height 7
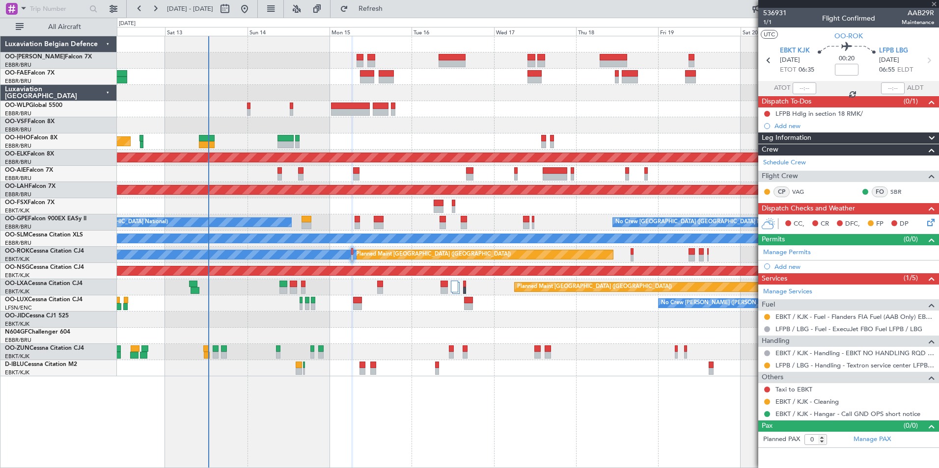
type input "1"
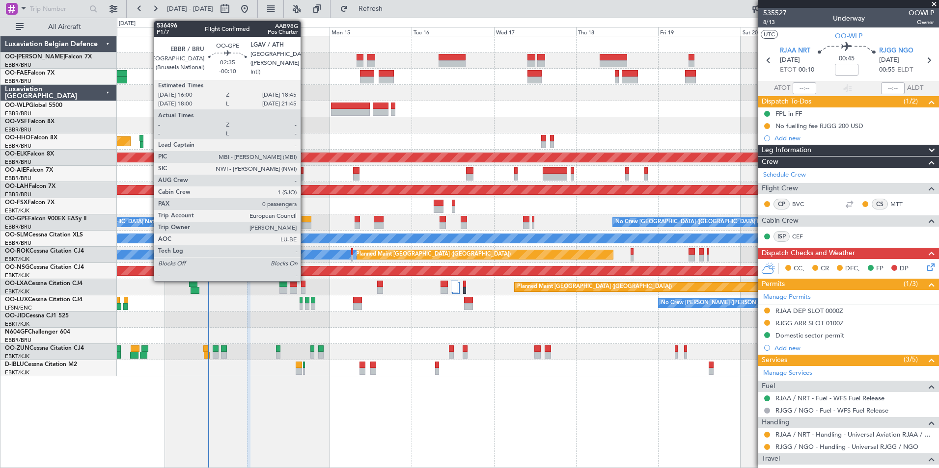
click at [305, 222] on div at bounding box center [306, 225] width 10 height 7
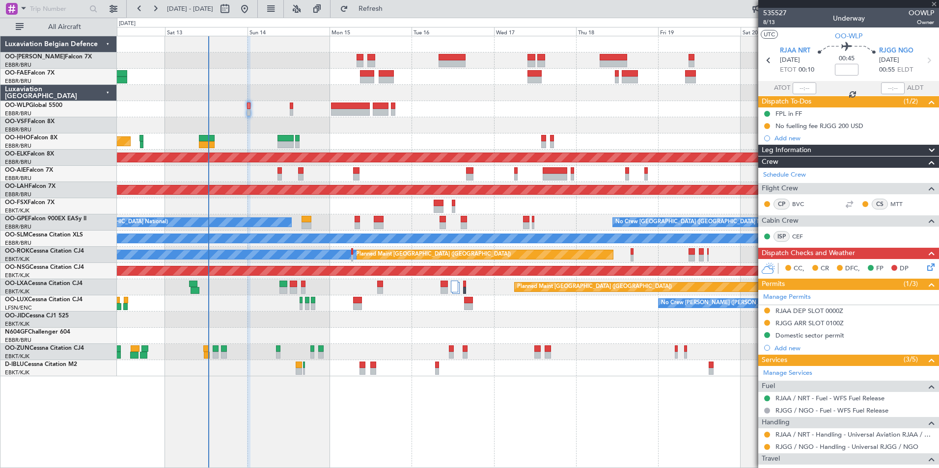
type input "-00:10"
type input "0"
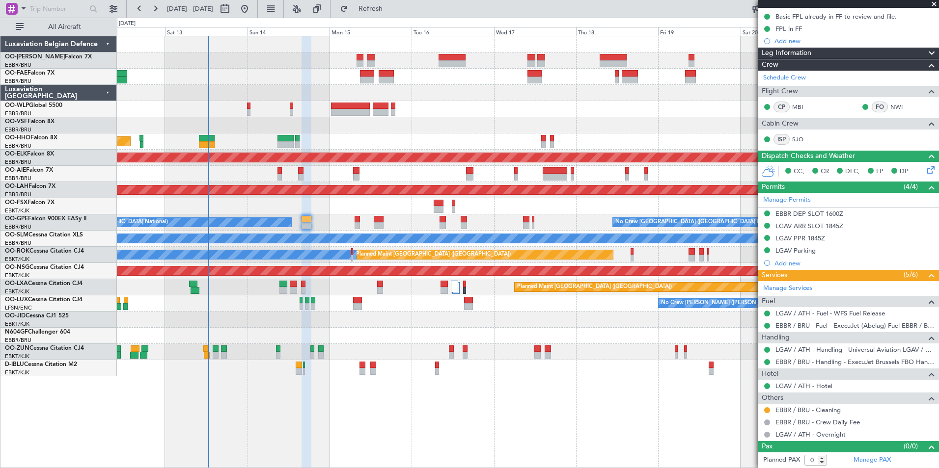
scroll to position [60, 0]
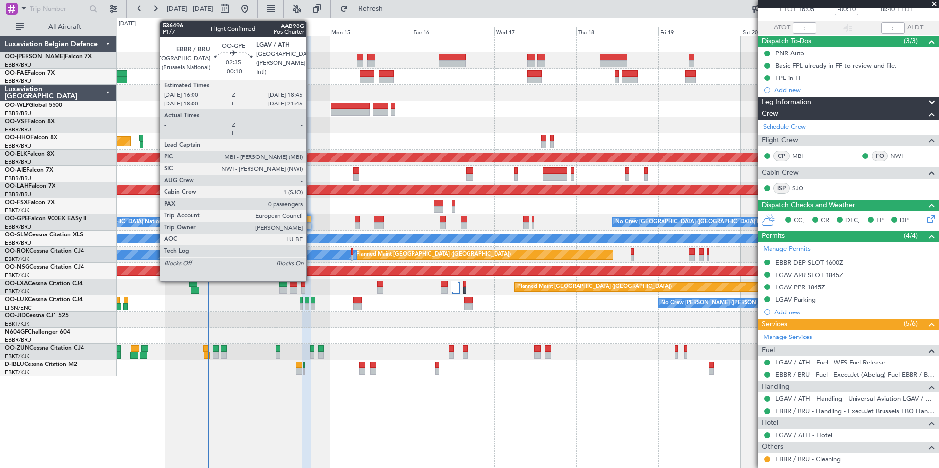
click at [311, 220] on div at bounding box center [306, 219] width 10 height 7
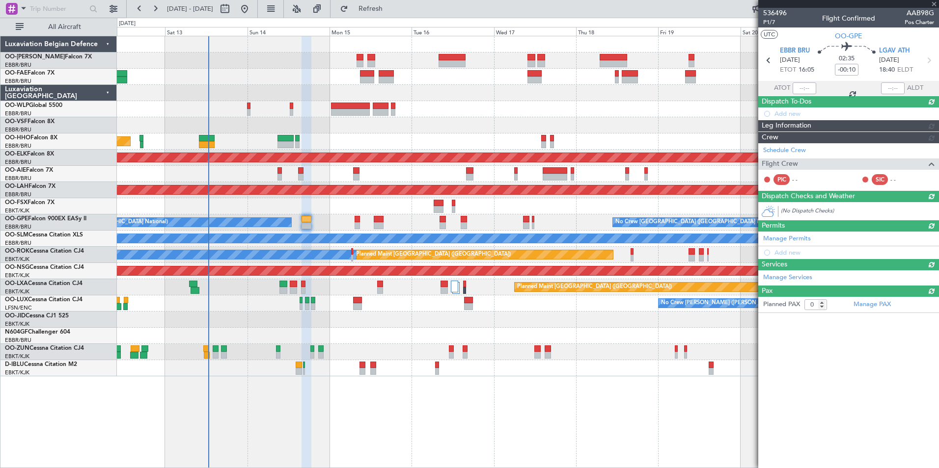
scroll to position [0, 0]
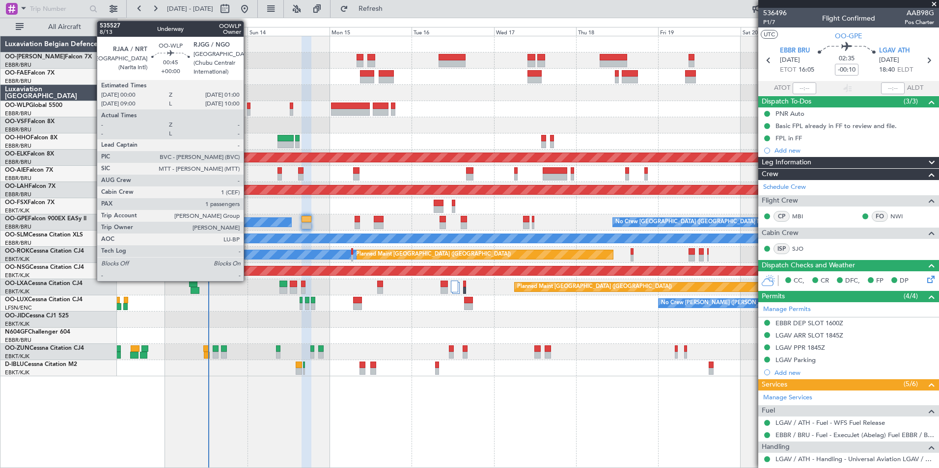
click at [248, 108] on div at bounding box center [248, 106] width 3 height 7
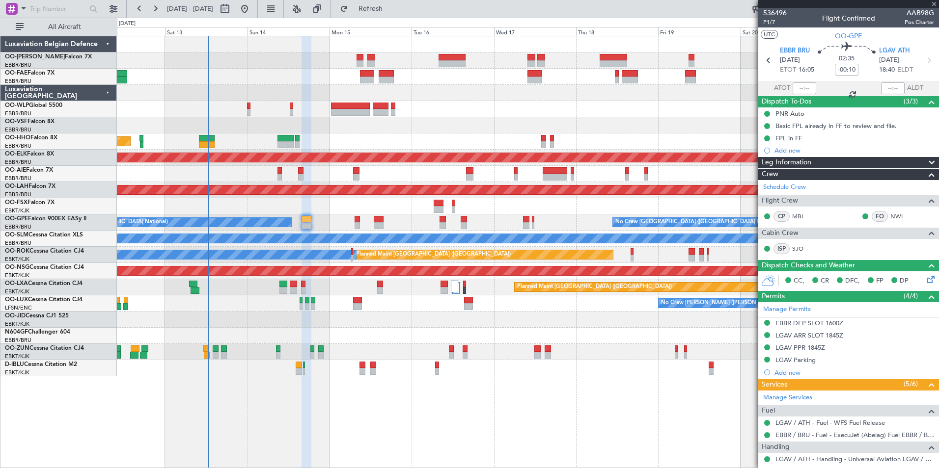
type input "1"
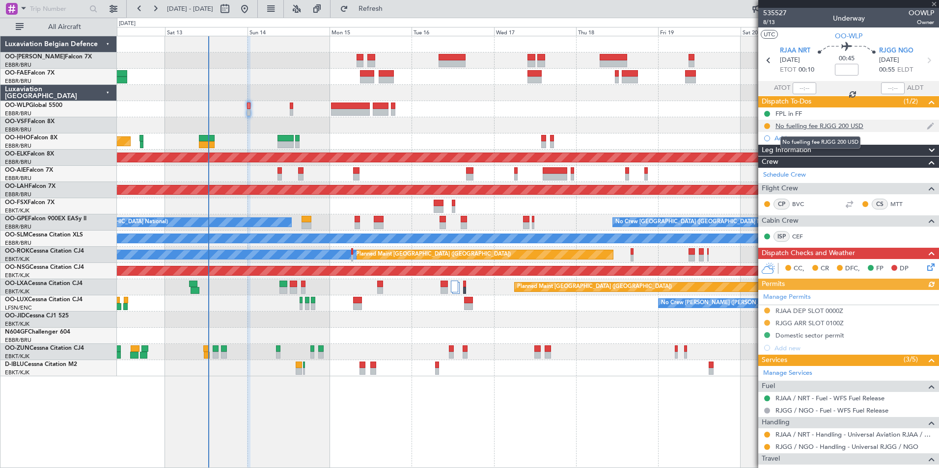
click at [824, 126] on div "No fuelling fee RJGG 200 USD" at bounding box center [819, 126] width 88 height 8
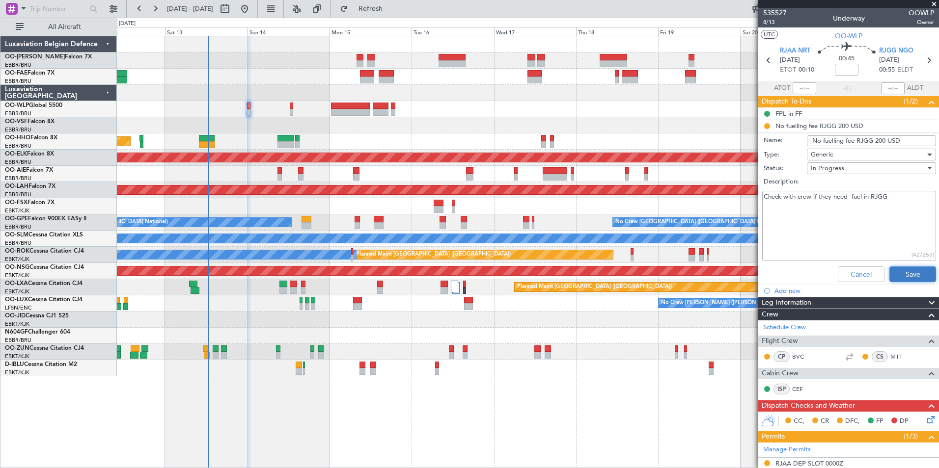
click at [906, 273] on button "Save" at bounding box center [912, 275] width 47 height 16
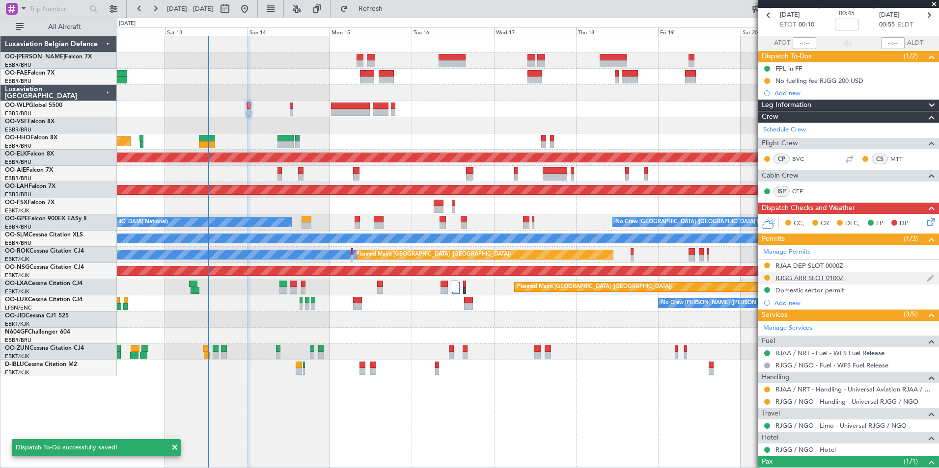
scroll to position [82, 0]
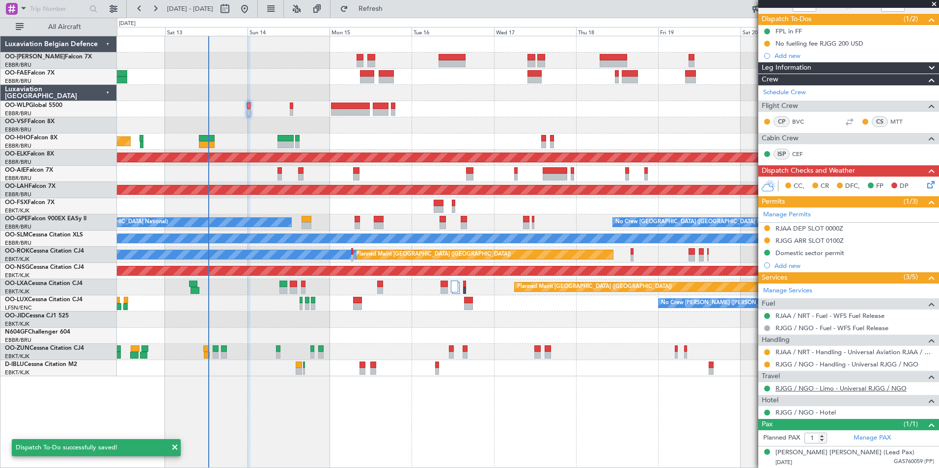
click at [823, 392] on link "RJGG / NGO - Limo - Universal RJGG / NGO" at bounding box center [840, 388] width 131 height 8
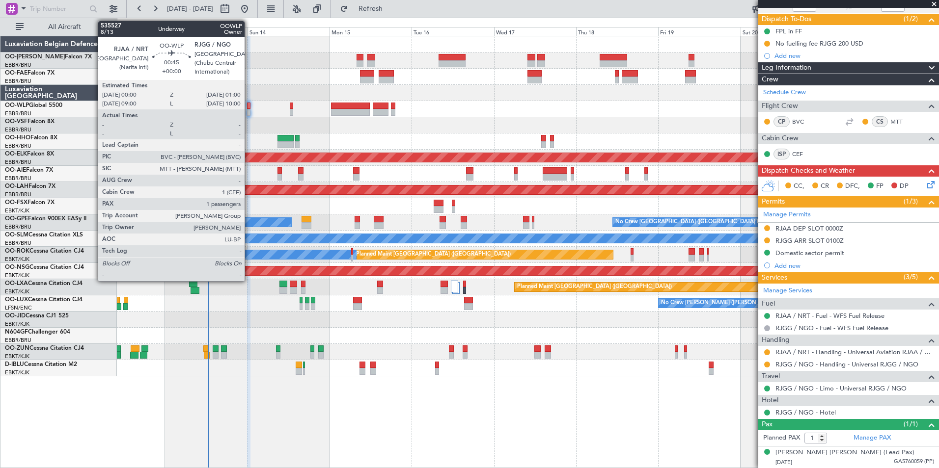
click at [249, 107] on div at bounding box center [248, 106] width 3 height 7
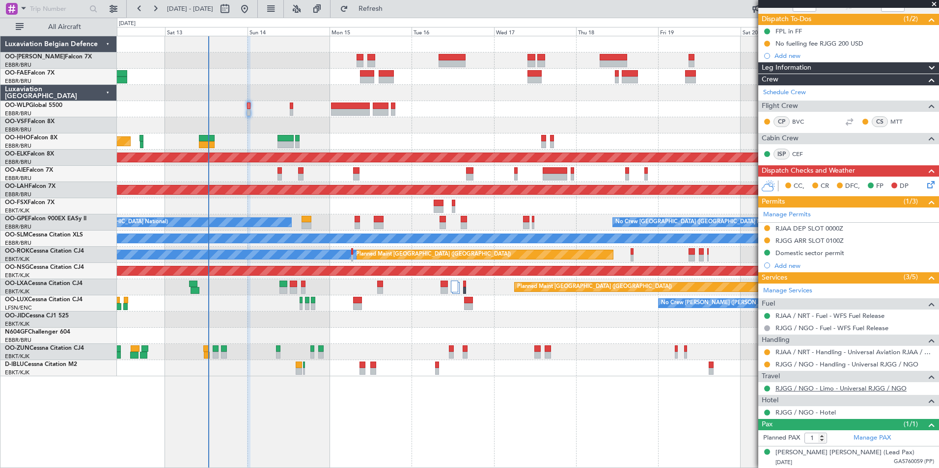
click at [844, 387] on link "RJGG / NGO - Limo - Universal RJGG / NGO" at bounding box center [840, 388] width 131 height 8
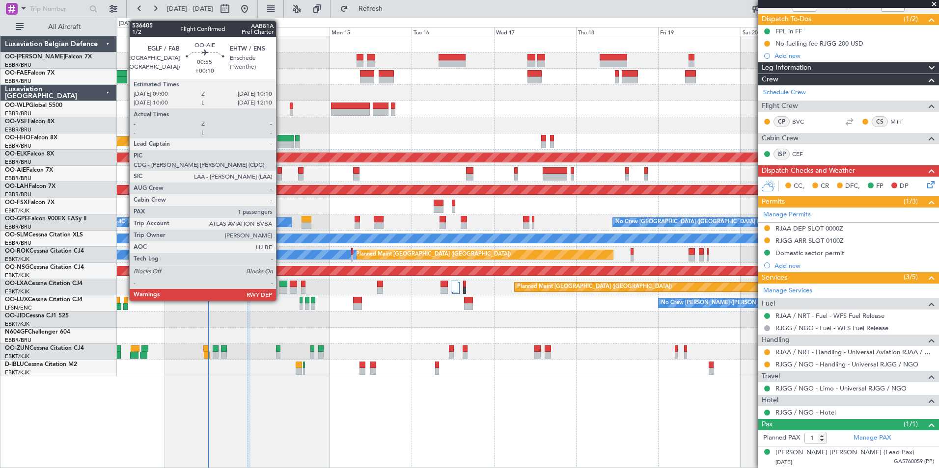
click at [280, 171] on div at bounding box center [279, 170] width 4 height 7
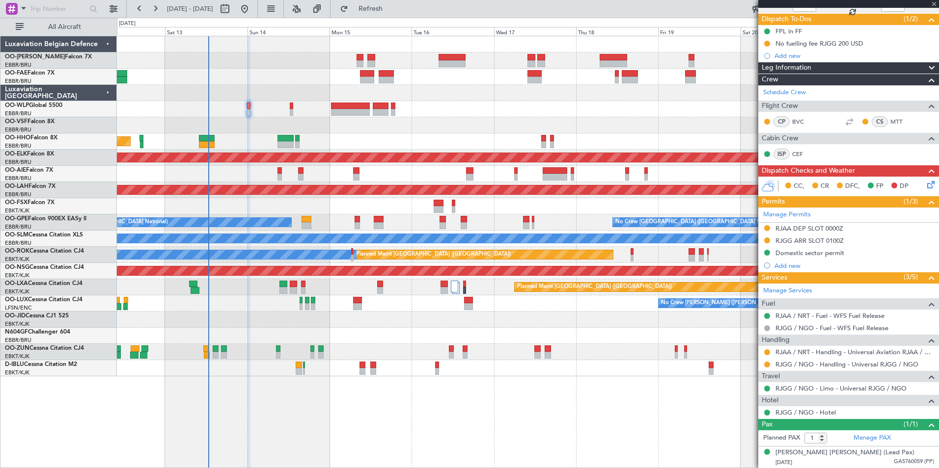
scroll to position [0, 0]
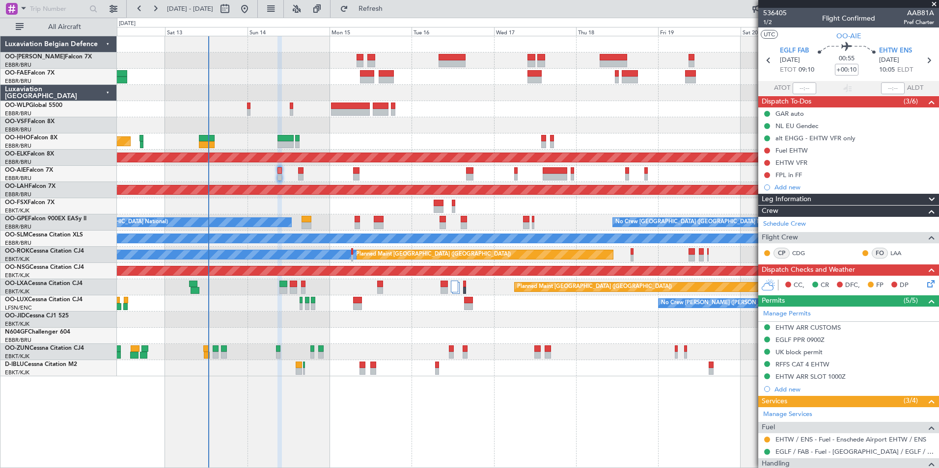
click at [925, 286] on icon at bounding box center [929, 282] width 8 height 8
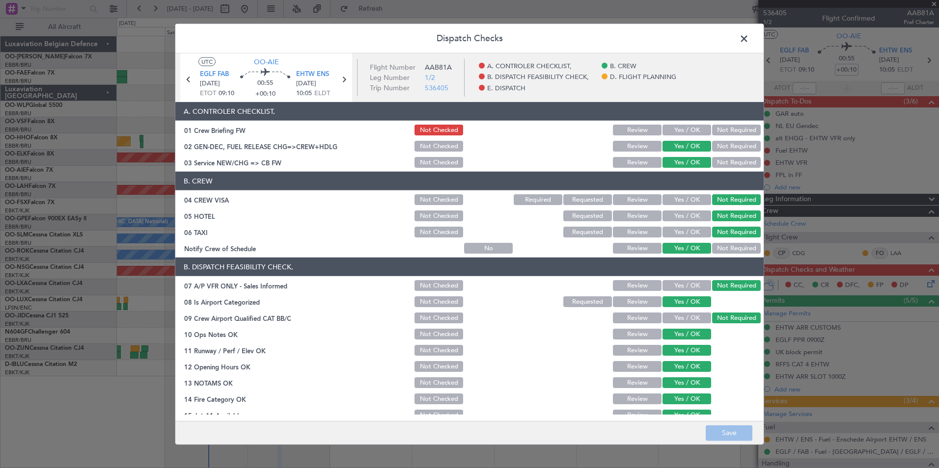
click at [749, 37] on span at bounding box center [749, 41] width 0 height 20
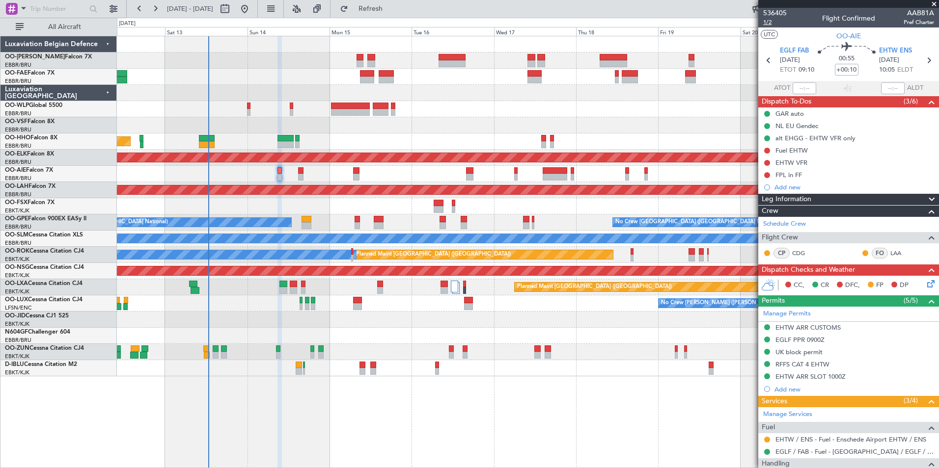
click at [766, 23] on span "1/2" at bounding box center [775, 22] width 24 height 8
click at [814, 161] on div "EHTW VFR" at bounding box center [848, 163] width 181 height 12
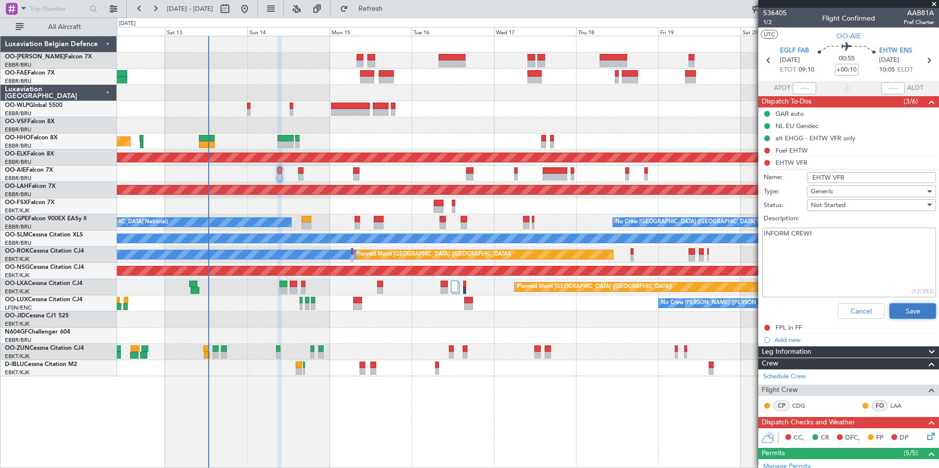
click at [900, 310] on button "Save" at bounding box center [912, 311] width 47 height 16
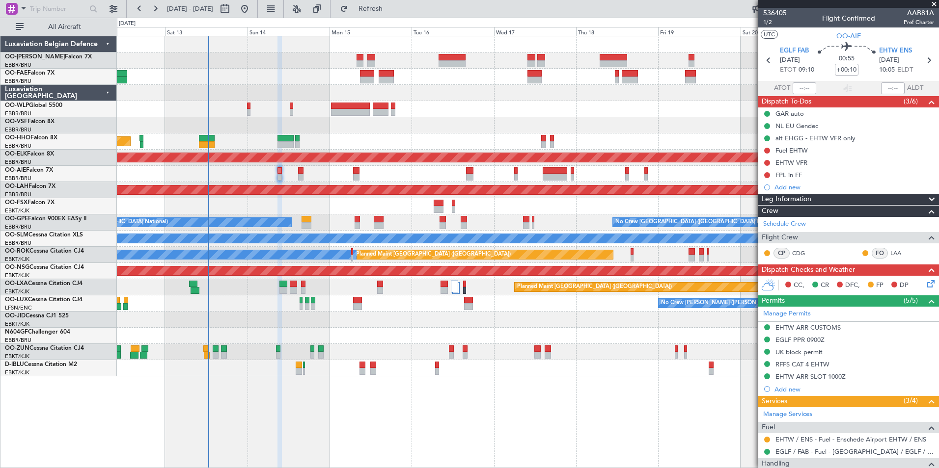
click at [768, 19] on mat-tooltip-component "Give feedback" at bounding box center [758, 30] width 54 height 26
click at [770, 22] on span "1/2" at bounding box center [775, 22] width 24 height 8
click at [371, 8] on button "Refresh" at bounding box center [364, 9] width 59 height 16
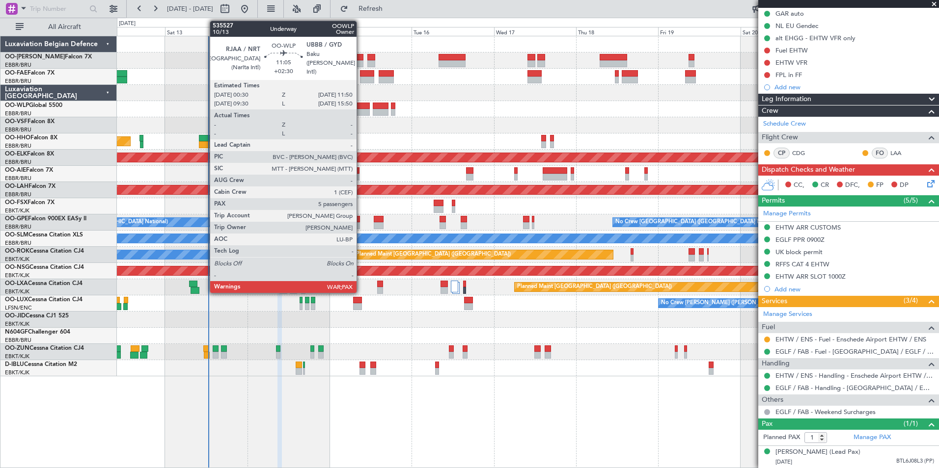
click at [361, 106] on div at bounding box center [350, 106] width 39 height 7
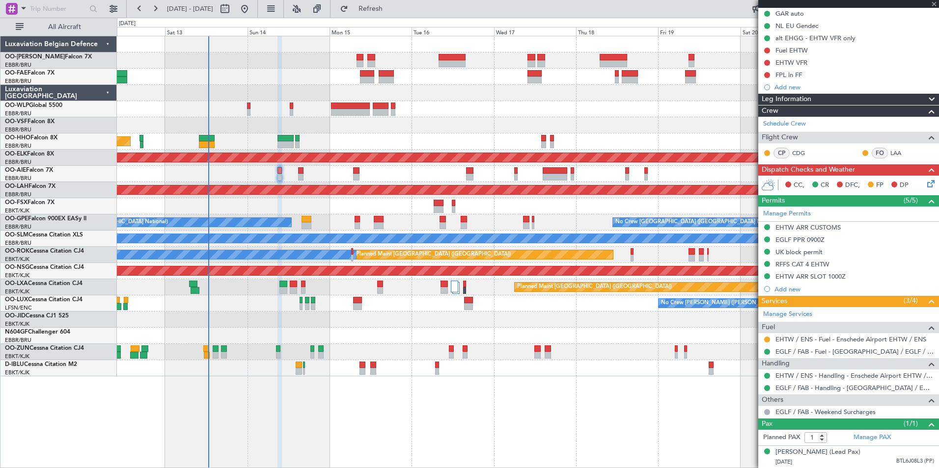
type input "+02:30"
type input "5"
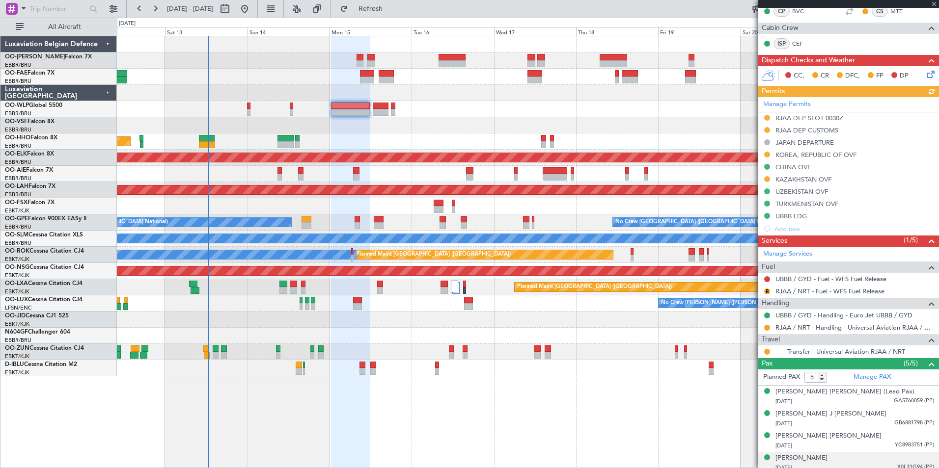
scroll to position [196, 0]
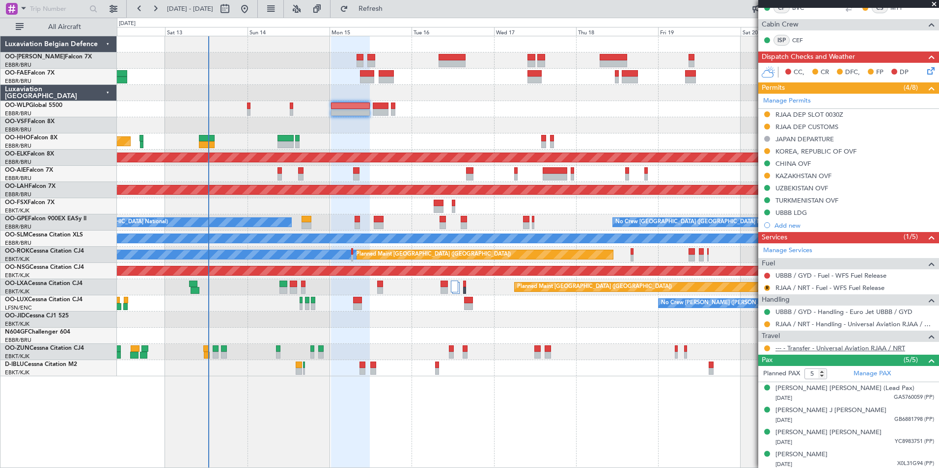
click at [846, 347] on link "--- - Transfer - Universal Aviation RJAA / NRT" at bounding box center [840, 348] width 130 height 8
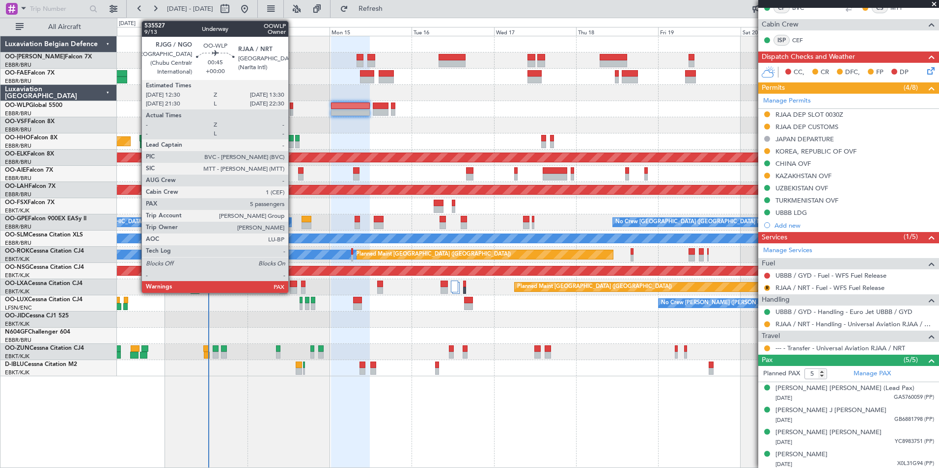
click at [293, 107] on div at bounding box center [291, 106] width 3 height 7
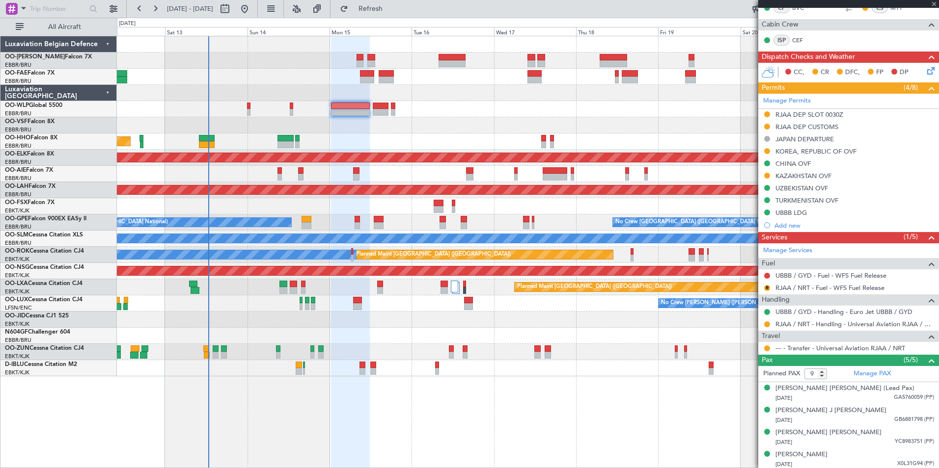
scroll to position [0, 0]
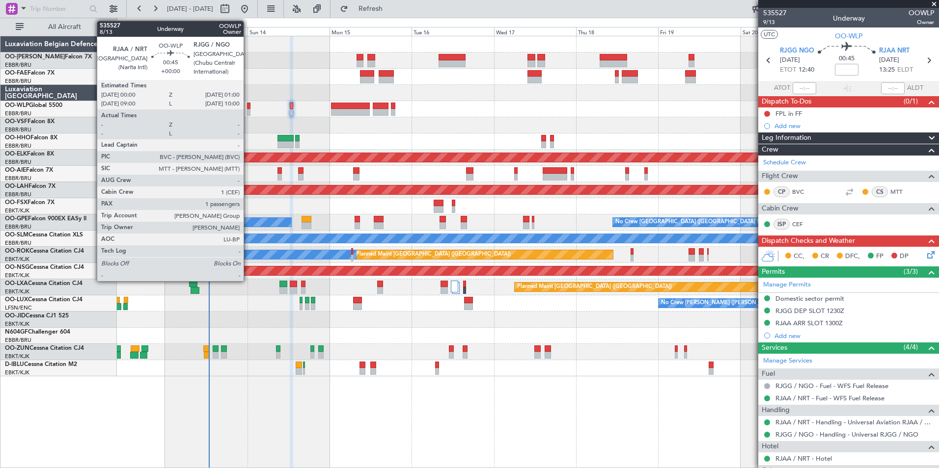
click at [248, 106] on div at bounding box center [248, 106] width 3 height 7
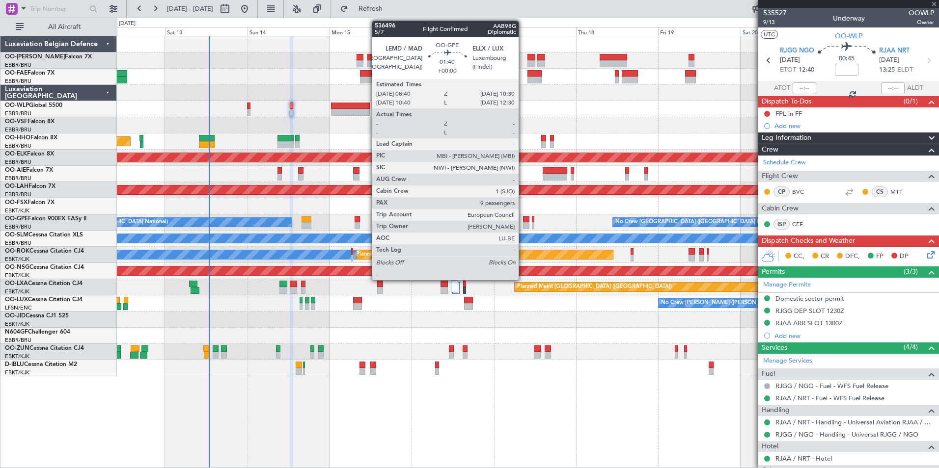
type input "1"
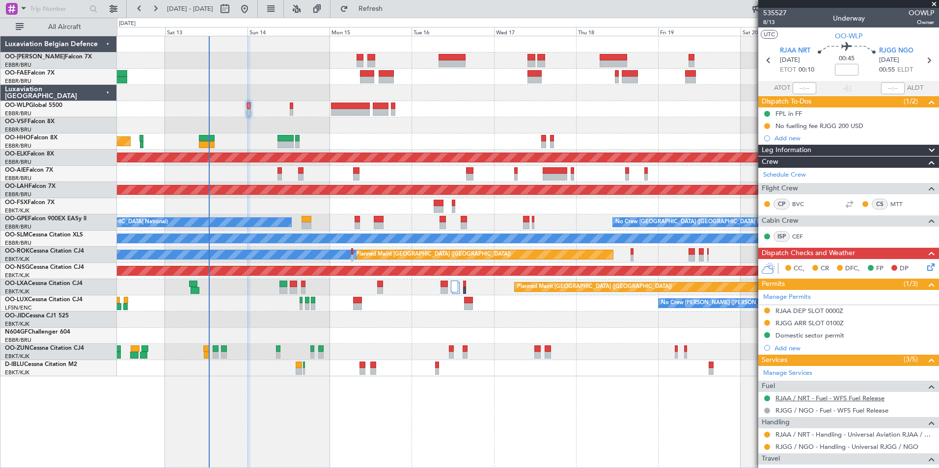
scroll to position [82, 0]
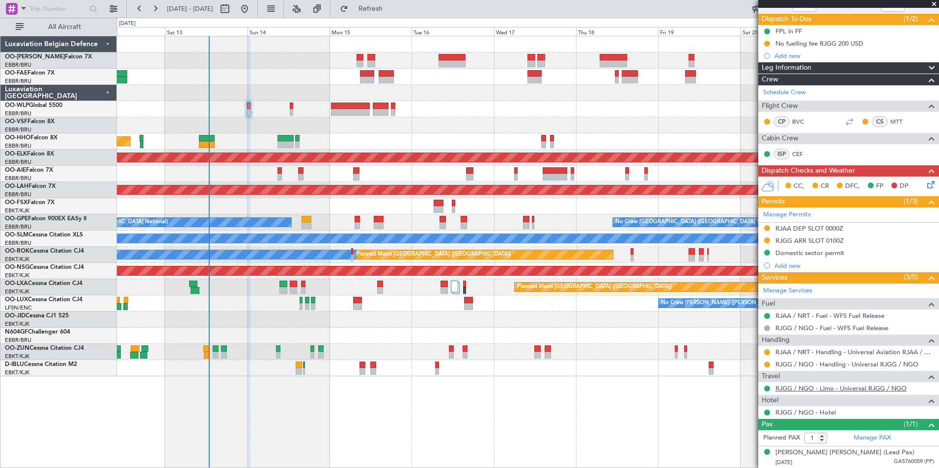
click at [827, 390] on link "RJGG / NGO - Limo - Universal RJGG / NGO" at bounding box center [840, 388] width 131 height 8
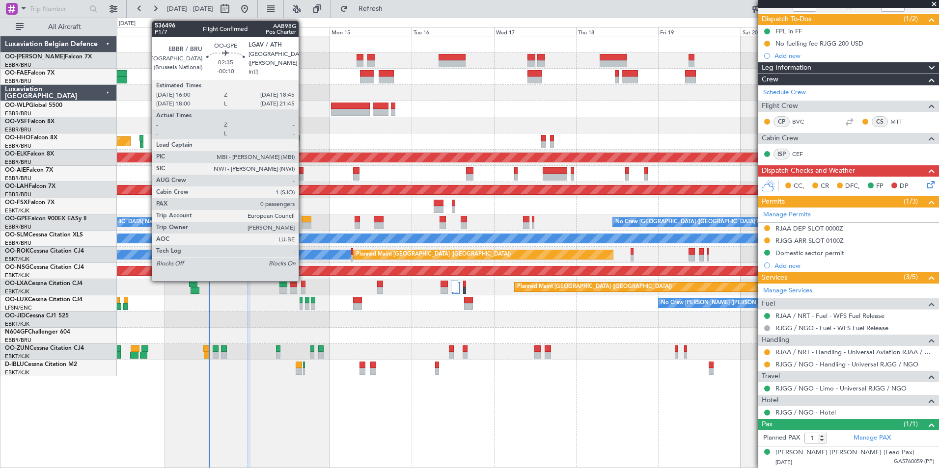
click at [303, 222] on div at bounding box center [306, 219] width 10 height 7
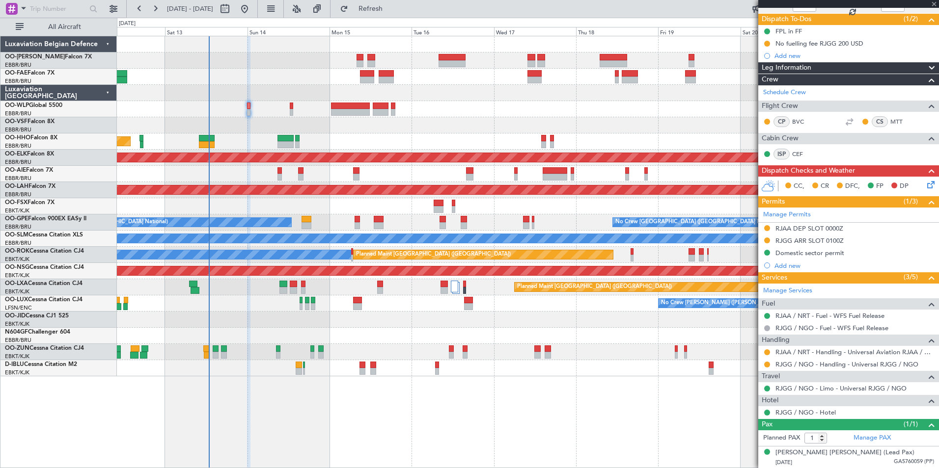
type input "-00:10"
type input "0"
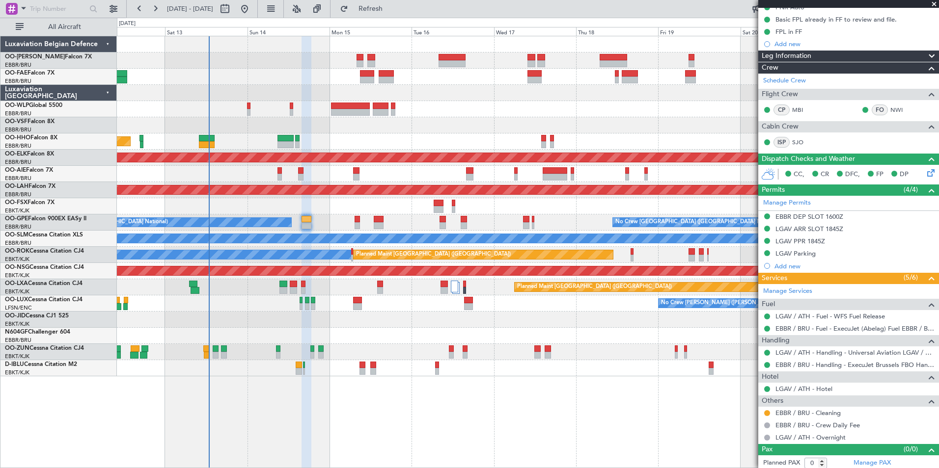
scroll to position [109, 0]
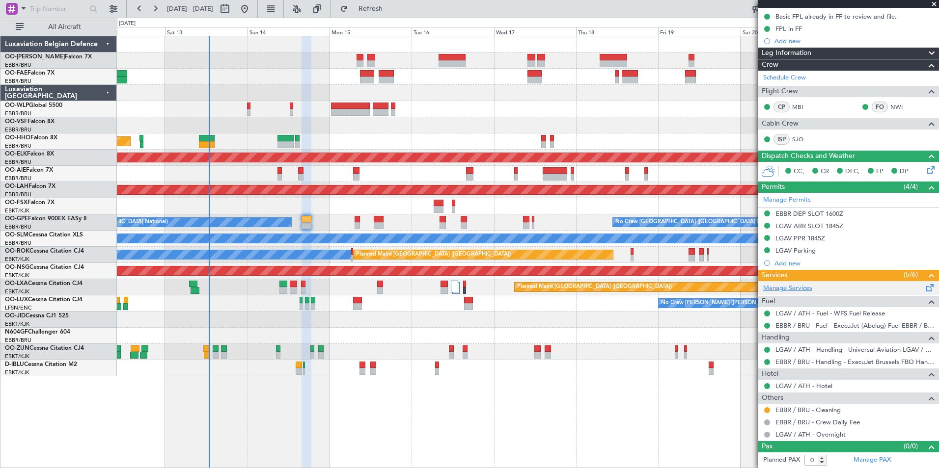
click at [805, 289] on link "Manage Services" at bounding box center [787, 289] width 49 height 10
click at [394, 15] on button "Refresh" at bounding box center [364, 9] width 59 height 16
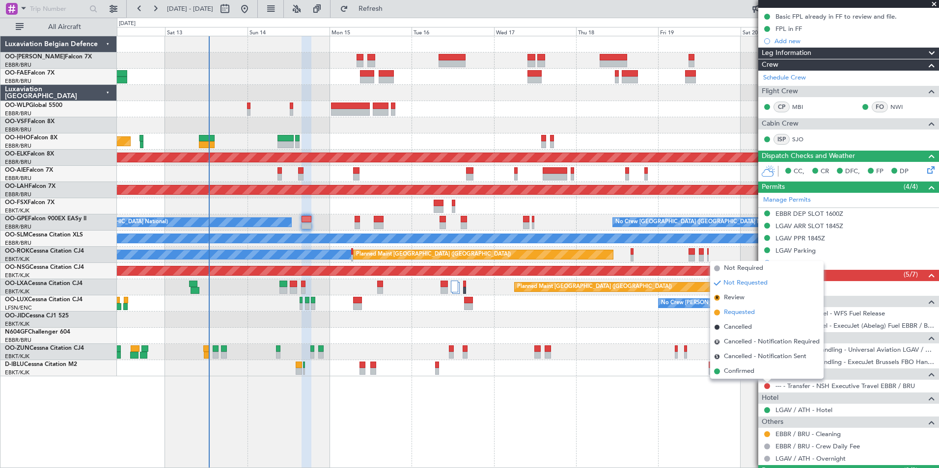
click at [736, 311] on span "Requested" at bounding box center [739, 313] width 31 height 10
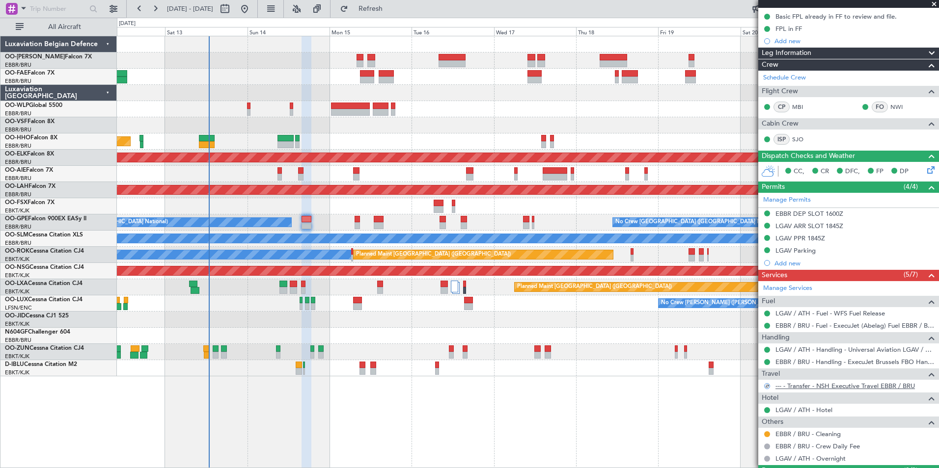
click at [845, 385] on link "--- - Transfer - NSH Executive Travel EBBR / BRU" at bounding box center [844, 386] width 139 height 8
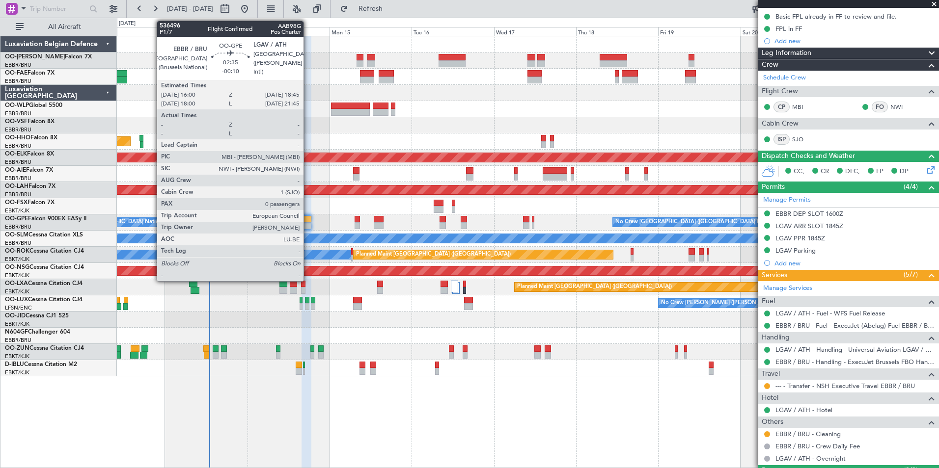
click at [308, 217] on div at bounding box center [306, 219] width 10 height 7
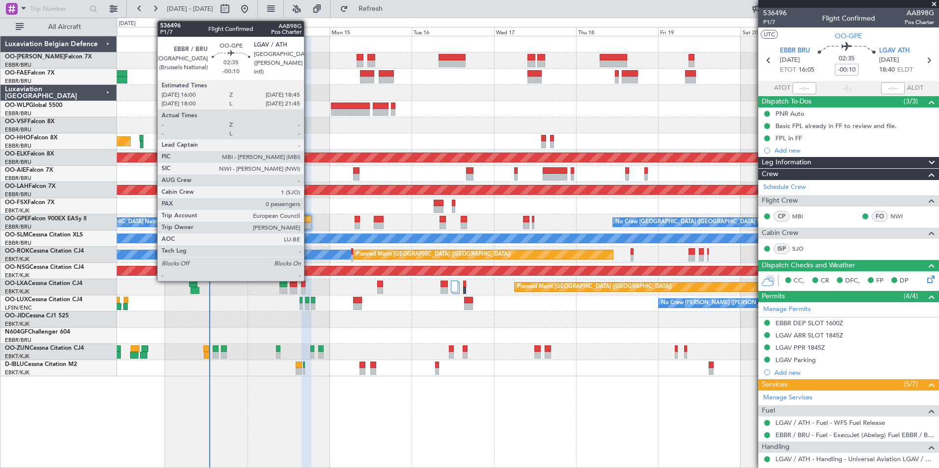
click at [308, 220] on div at bounding box center [306, 219] width 10 height 7
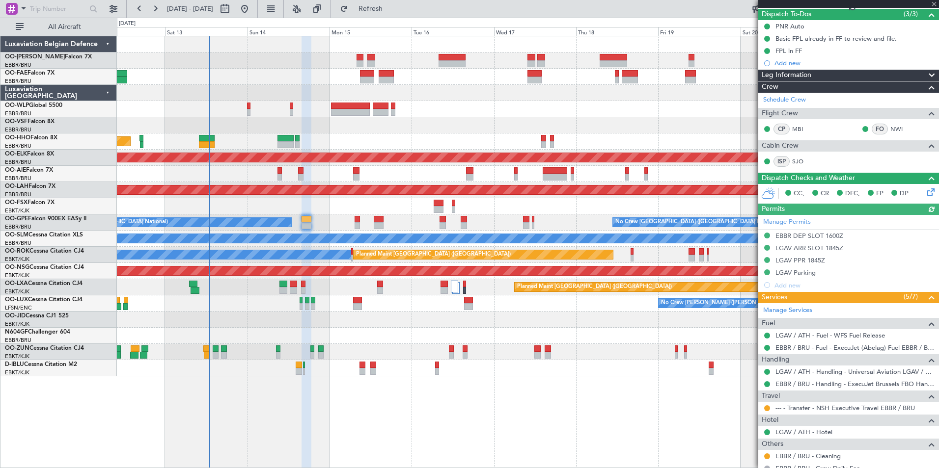
scroll to position [134, 0]
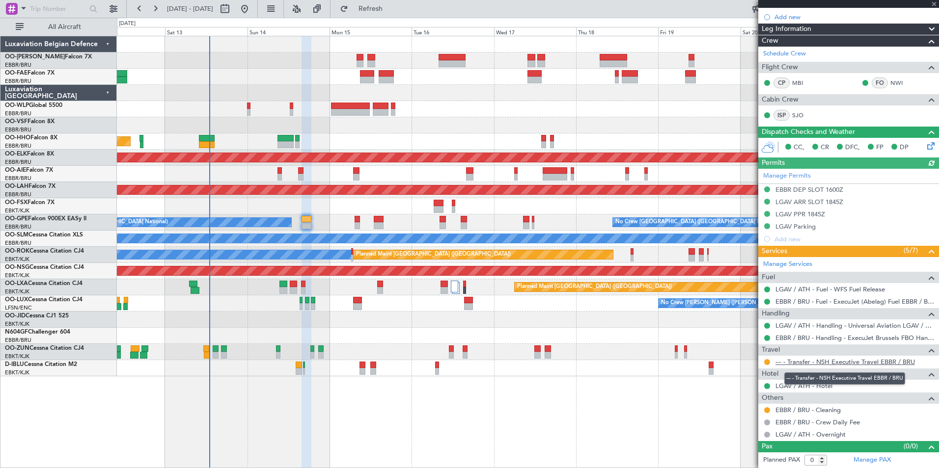
click at [858, 362] on link "--- - Transfer - NSH Executive Travel EBBR / BRU" at bounding box center [844, 362] width 139 height 8
click at [388, 12] on span "Refresh" at bounding box center [370, 8] width 41 height 7
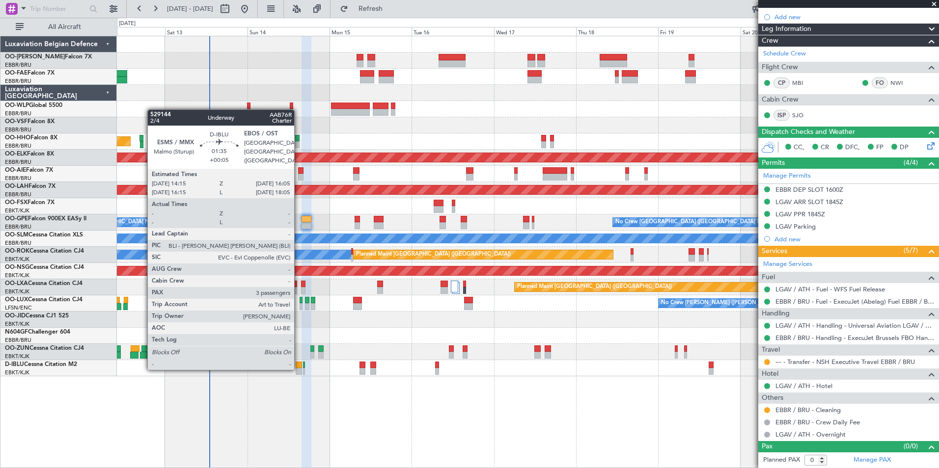
click at [299, 368] on div at bounding box center [299, 371] width 6 height 7
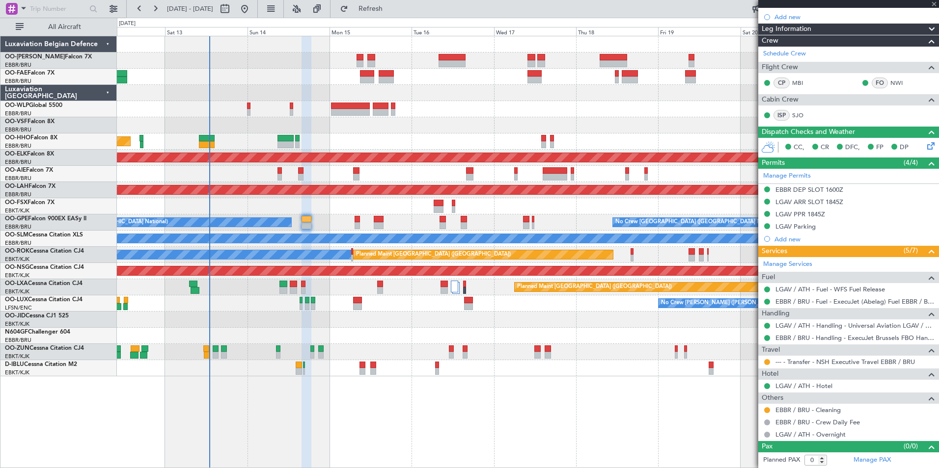
type input "+00:05"
type input "3"
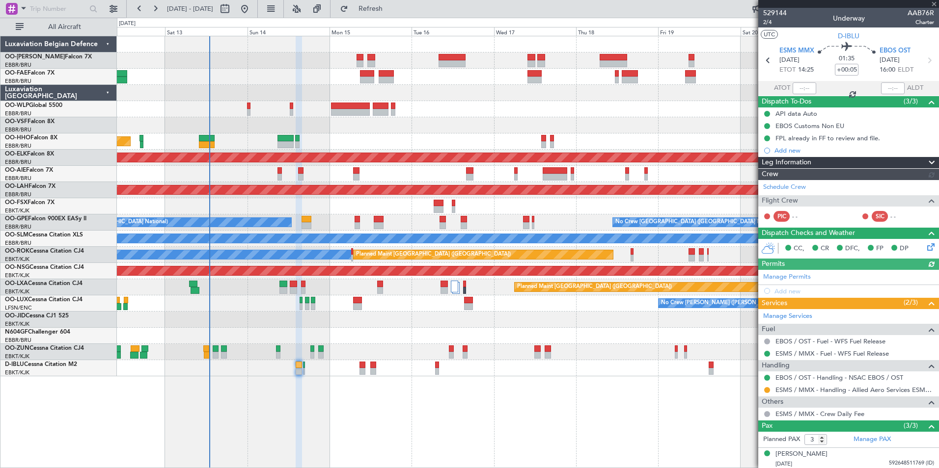
scroll to position [46, 0]
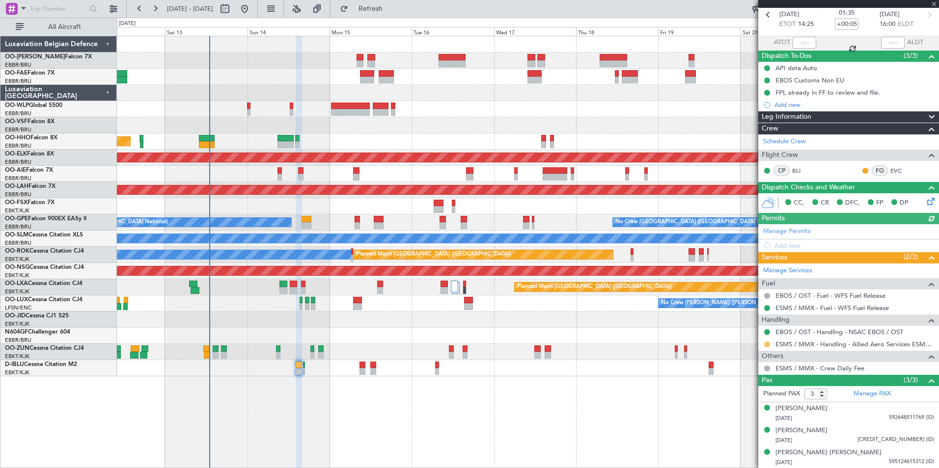
click at [766, 345] on button at bounding box center [767, 345] width 6 height 6
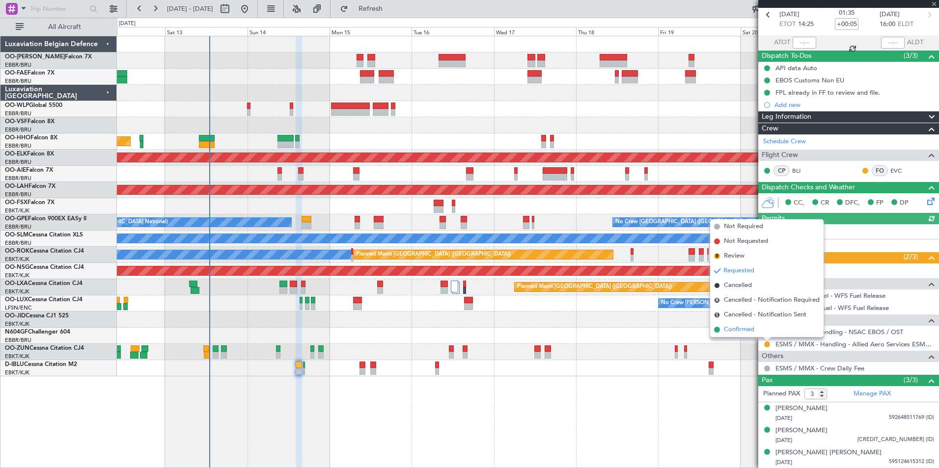
click at [727, 329] on span "Confirmed" at bounding box center [739, 330] width 30 height 10
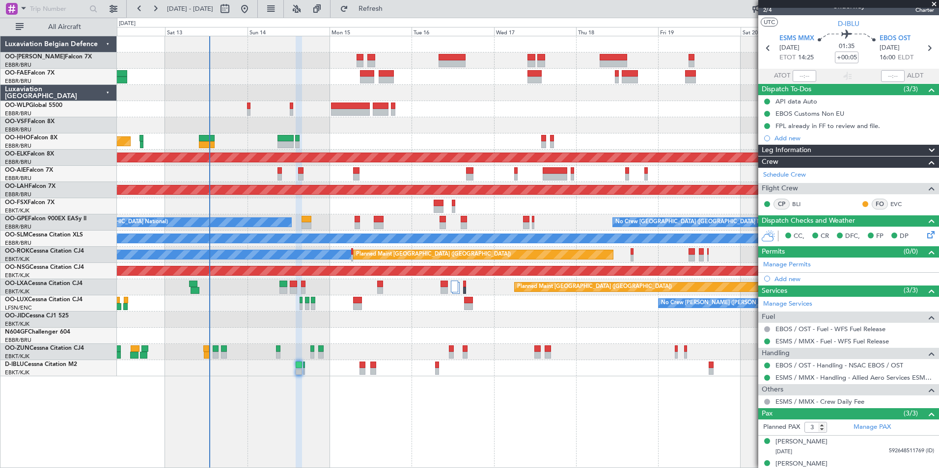
scroll to position [0, 0]
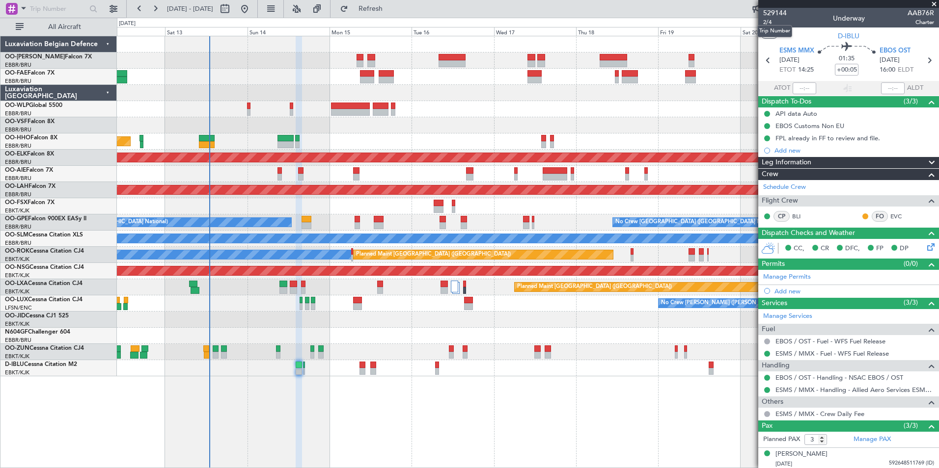
click at [771, 24] on mat-tooltip-component "Trip Number" at bounding box center [774, 31] width 49 height 26
click at [765, 22] on mat-tooltip-component "Trip Number" at bounding box center [774, 31] width 49 height 26
click at [770, 21] on span "2/4" at bounding box center [775, 22] width 24 height 8
drag, startPoint x: 381, startPoint y: 4, endPoint x: 376, endPoint y: 84, distance: 80.2
click at [381, 5] on button "Refresh" at bounding box center [364, 9] width 59 height 16
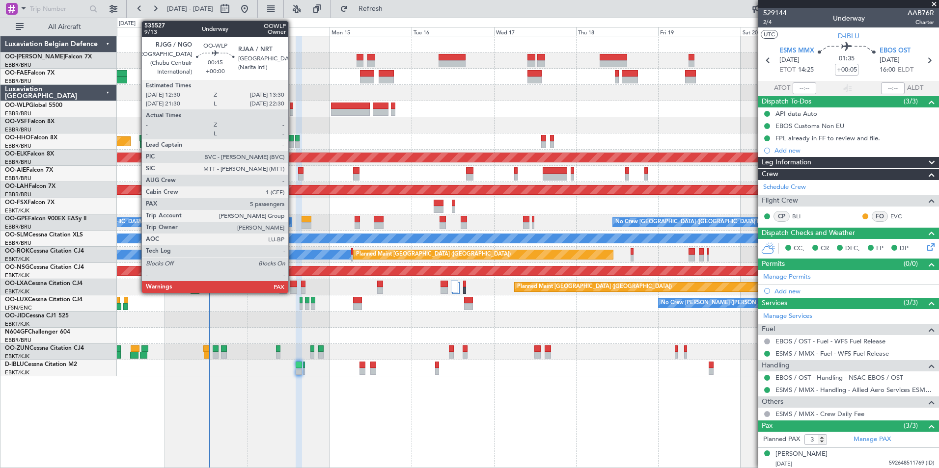
click at [293, 107] on div at bounding box center [291, 106] width 3 height 7
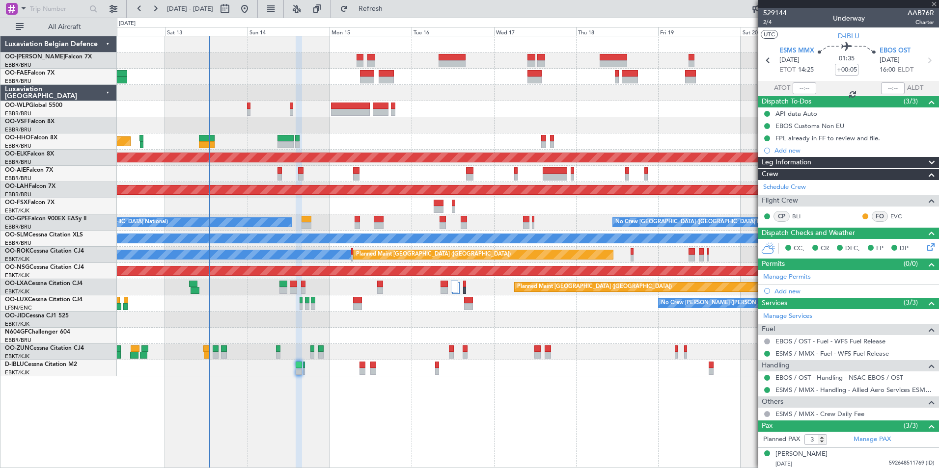
type input "9"
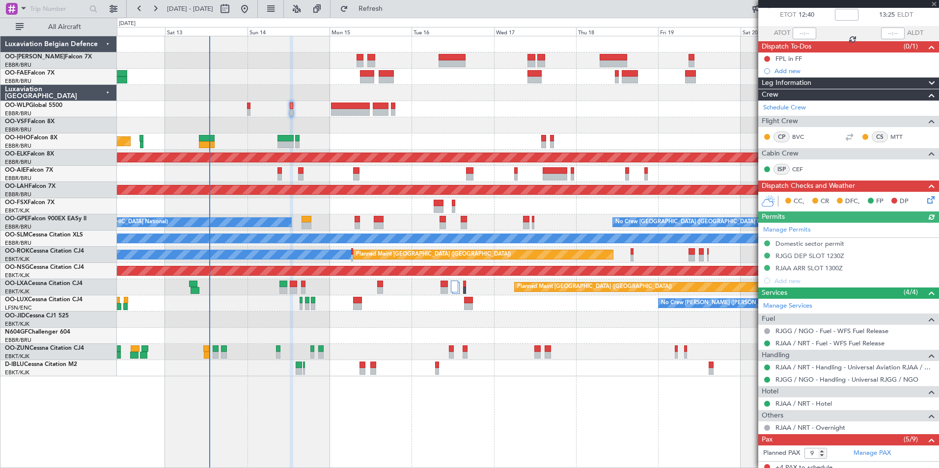
scroll to position [147, 0]
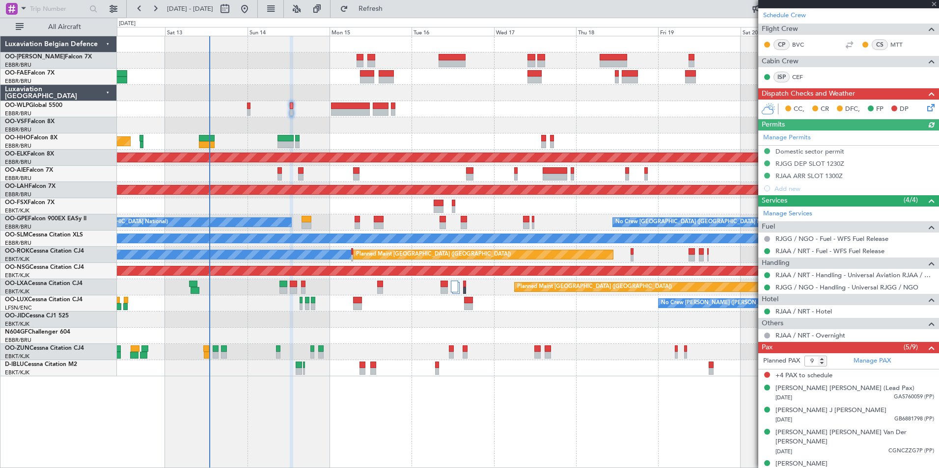
click at [806, 306] on div "RJAA / NRT - Hotel" at bounding box center [848, 311] width 181 height 12
click at [805, 311] on link "RJAA / NRT - Hotel" at bounding box center [803, 311] width 56 height 8
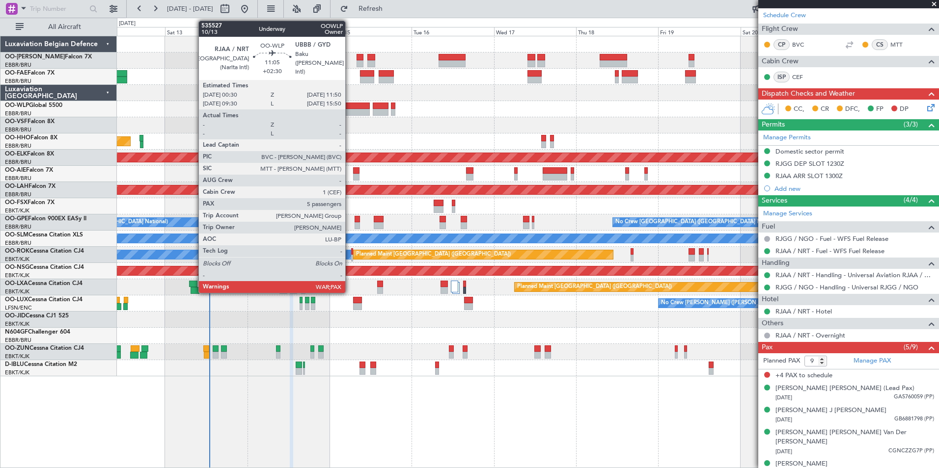
click at [350, 108] on div at bounding box center [350, 106] width 39 height 7
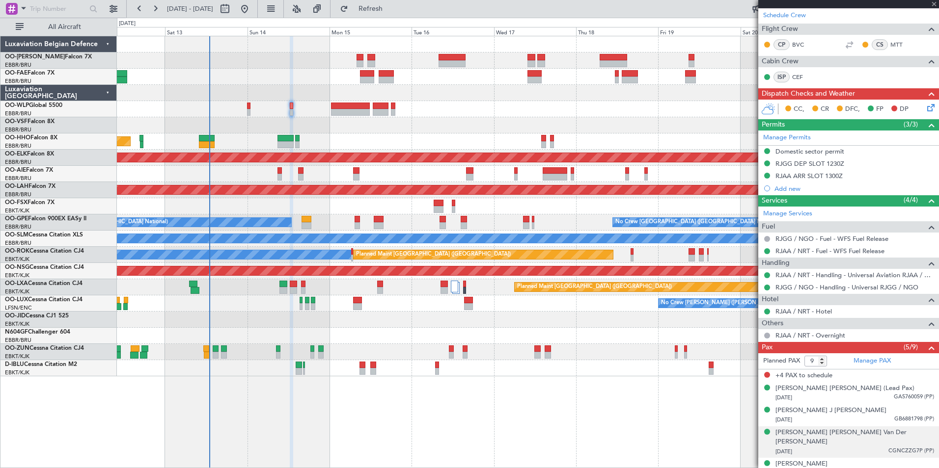
type input "+02:30"
type input "5"
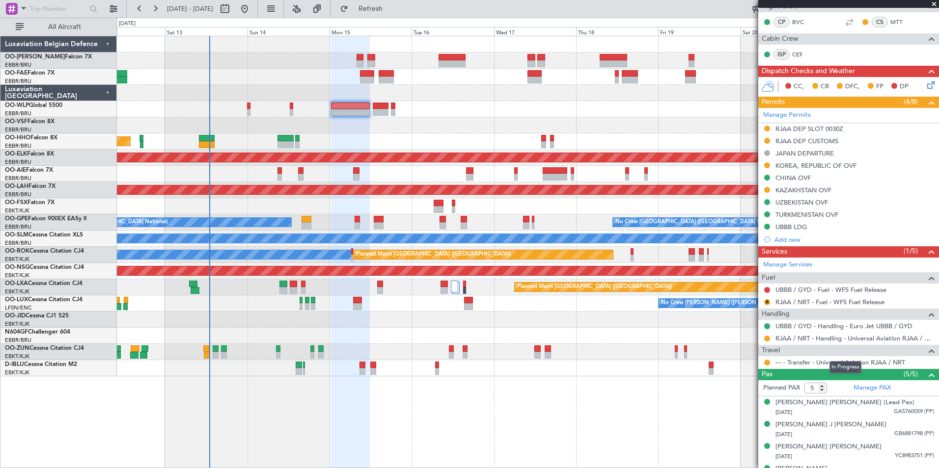
scroll to position [196, 0]
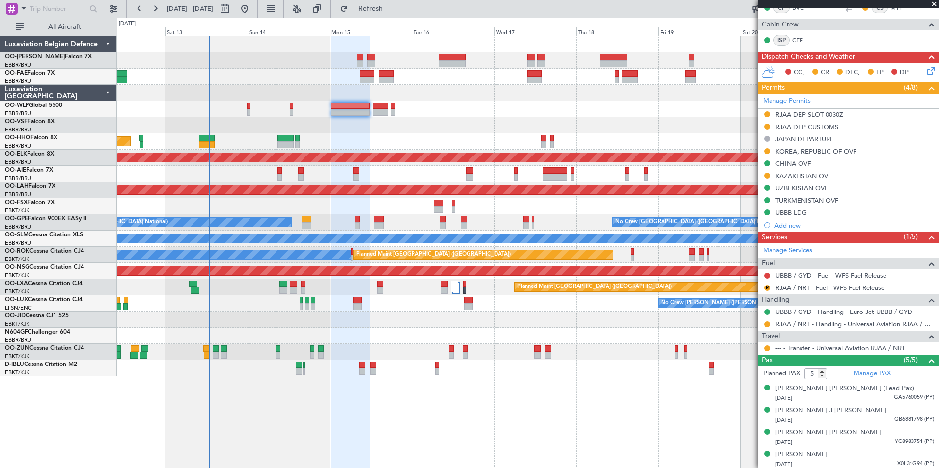
click at [842, 345] on link "--- - Transfer - Universal Aviation RJAA / NRT" at bounding box center [840, 348] width 130 height 8
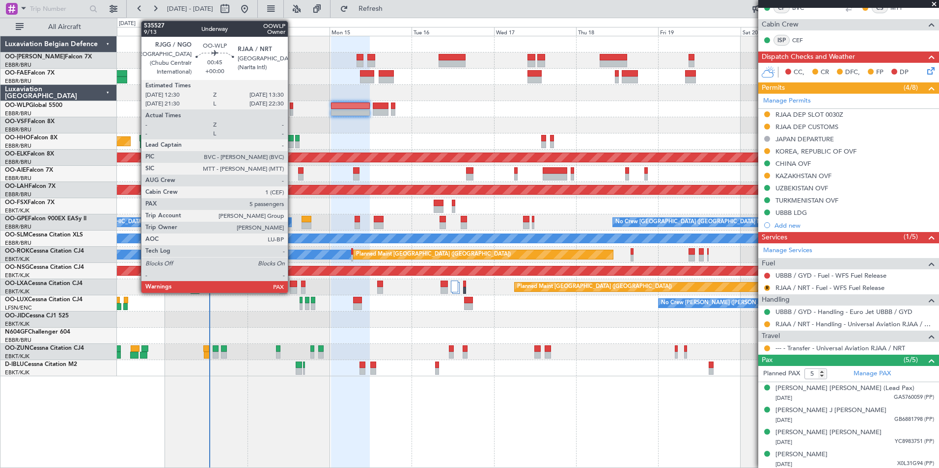
click at [292, 105] on div at bounding box center [291, 106] width 3 height 7
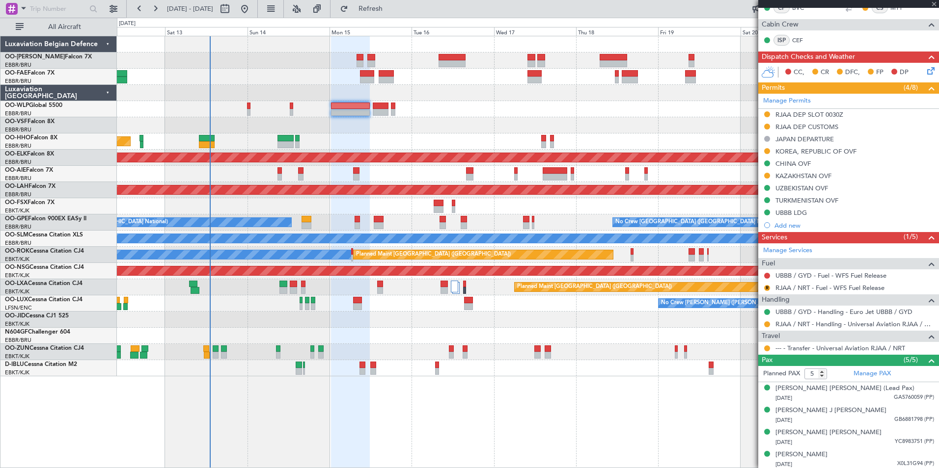
type input "9"
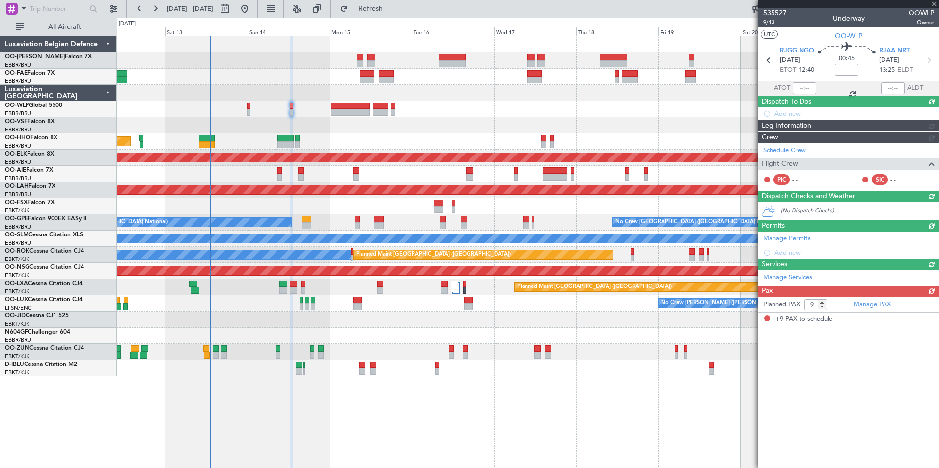
scroll to position [0, 0]
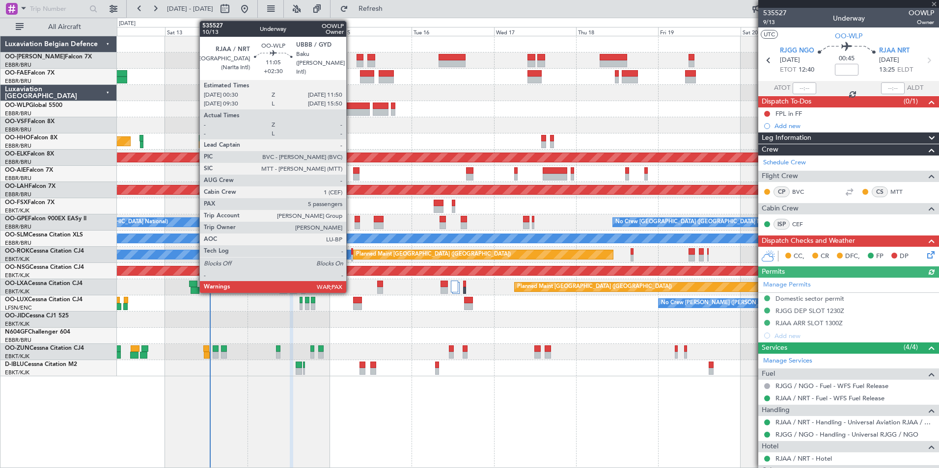
click at [351, 109] on div at bounding box center [350, 112] width 39 height 7
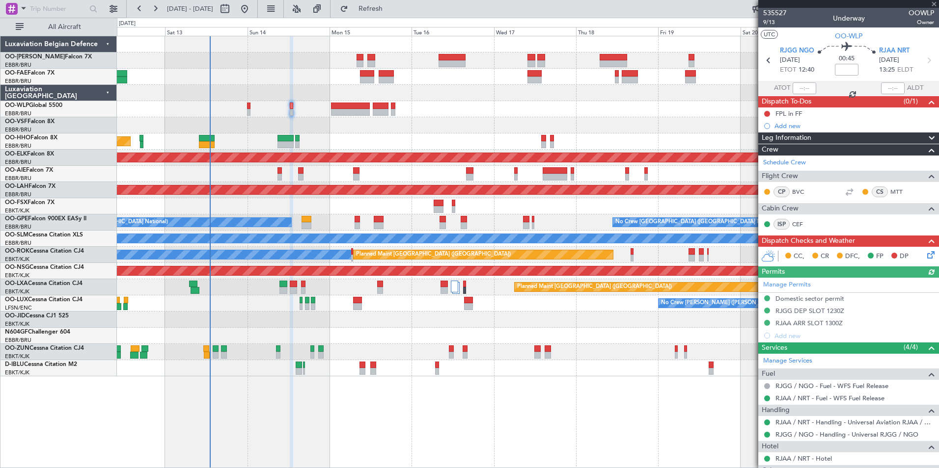
type input "+02:30"
type input "5"
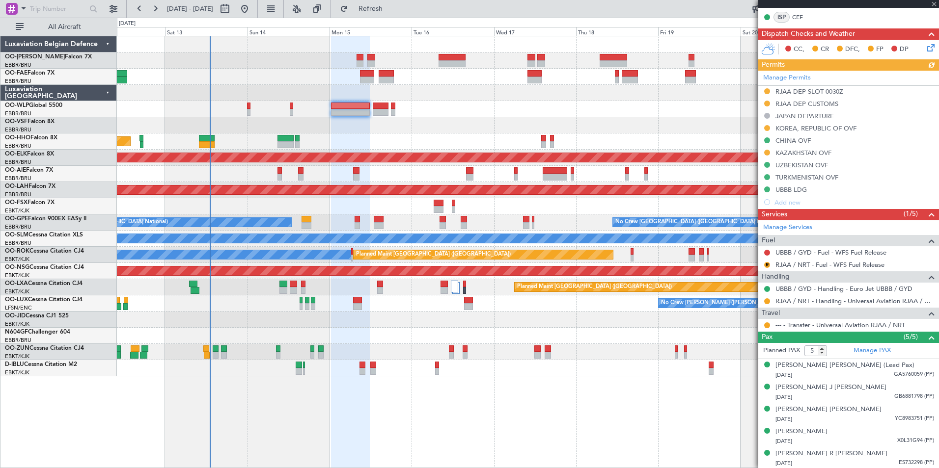
scroll to position [220, 0]
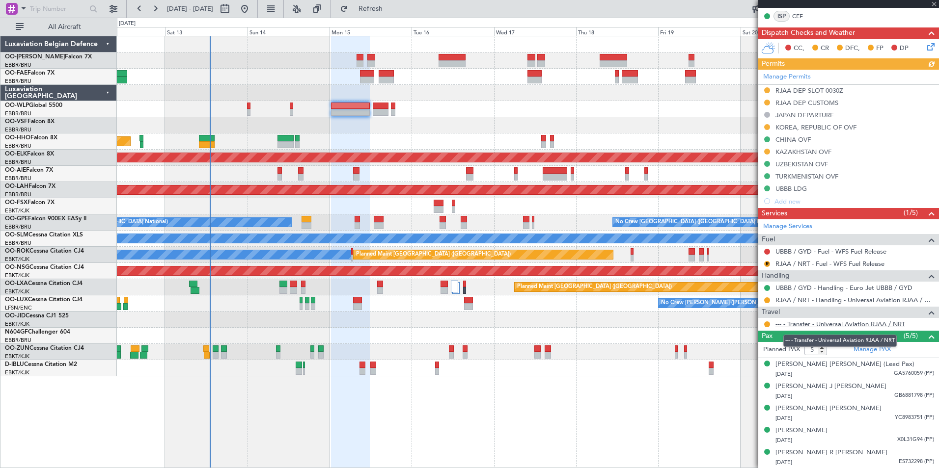
click at [870, 325] on link "--- - Transfer - Universal Aviation RJAA / NRT" at bounding box center [840, 324] width 130 height 8
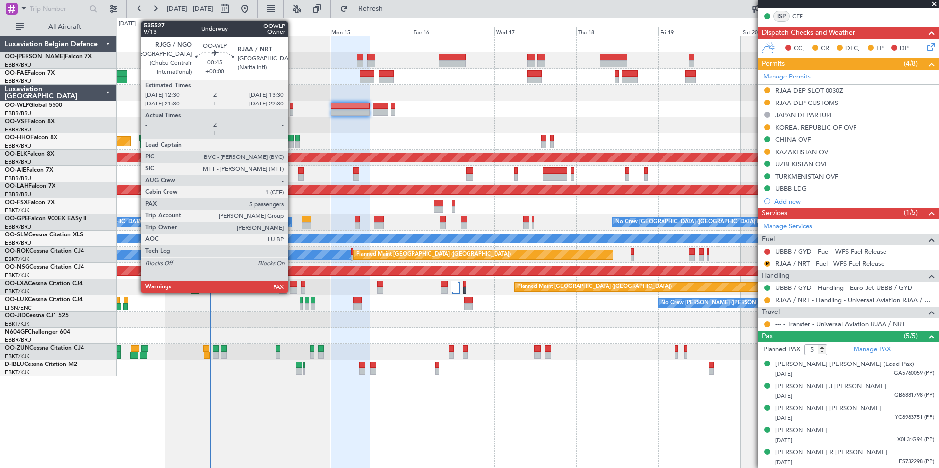
click at [292, 107] on div at bounding box center [291, 106] width 3 height 7
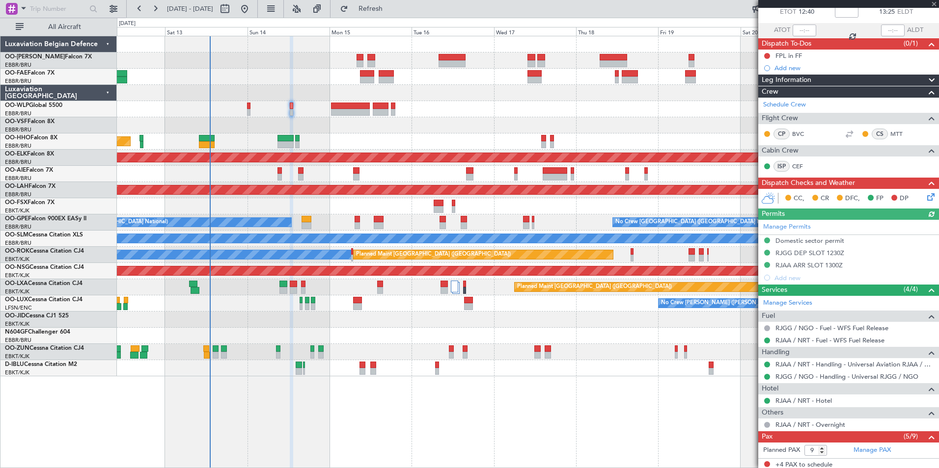
scroll to position [147, 0]
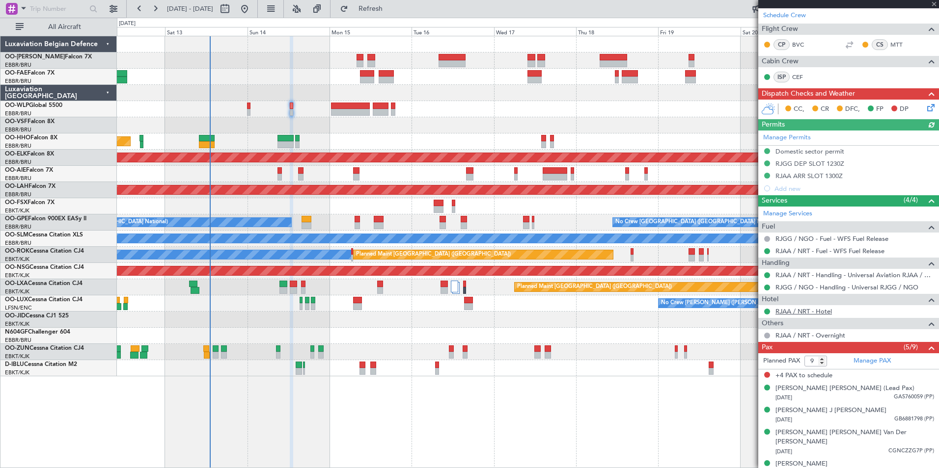
click at [804, 312] on link "RJAA / NRT - Hotel" at bounding box center [803, 311] width 56 height 8
click at [378, 7] on button "Refresh" at bounding box center [364, 9] width 59 height 16
click at [387, 6] on span "Refresh" at bounding box center [370, 8] width 41 height 7
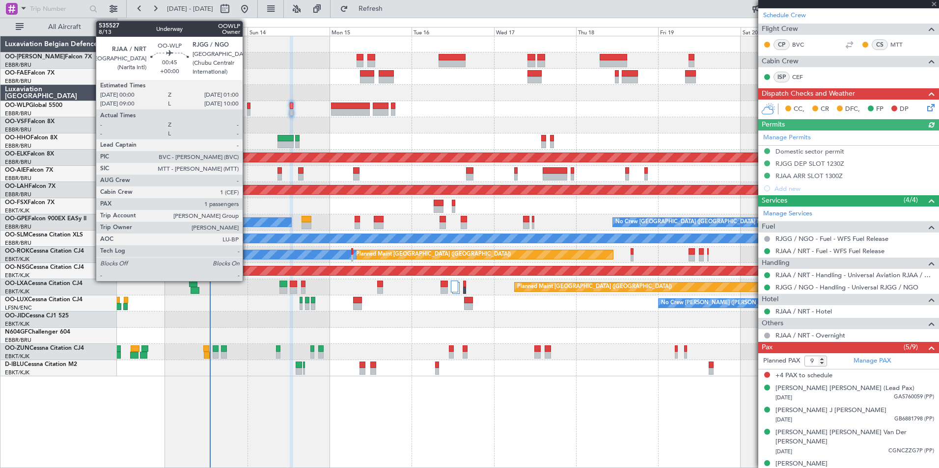
click at [247, 106] on div at bounding box center [248, 106] width 3 height 7
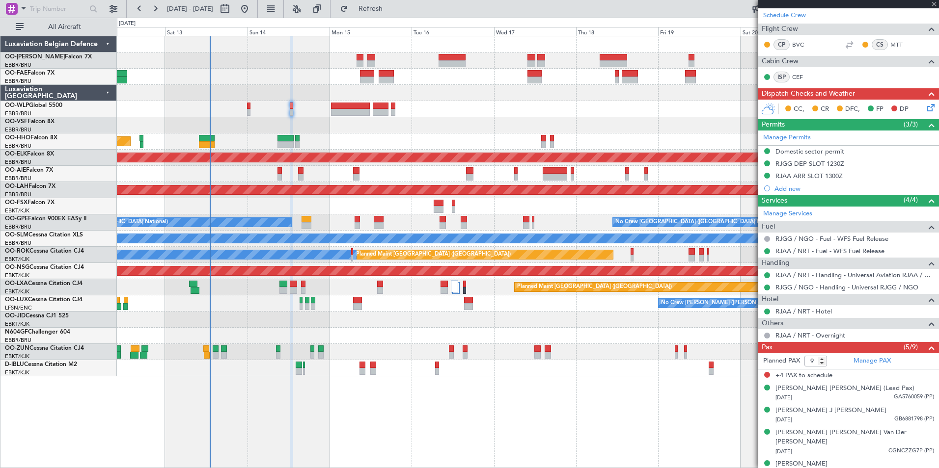
type input "1"
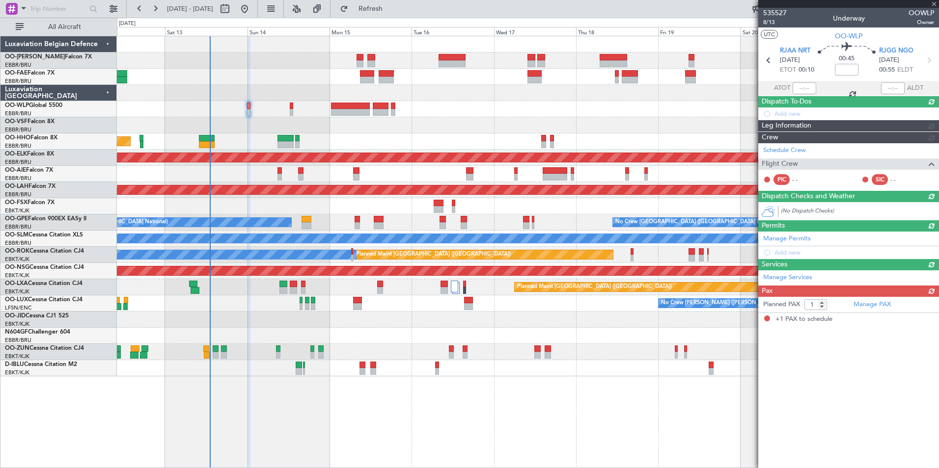
scroll to position [0, 0]
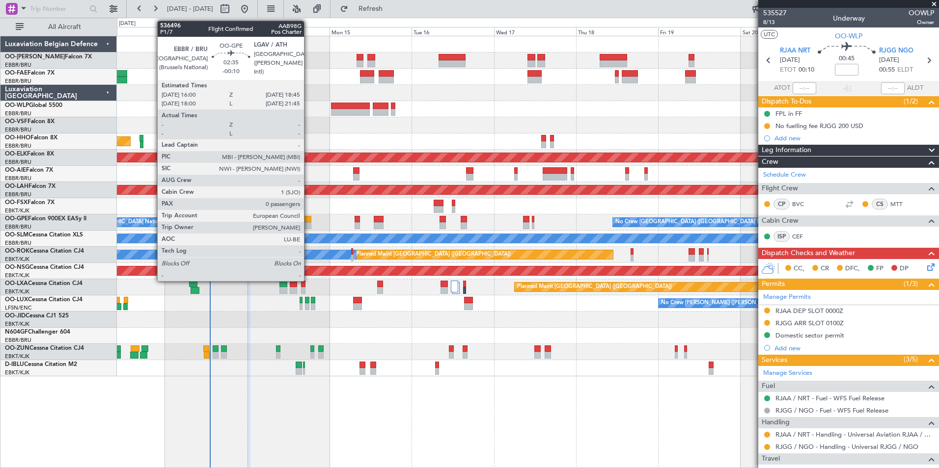
click at [308, 221] on div at bounding box center [306, 219] width 10 height 7
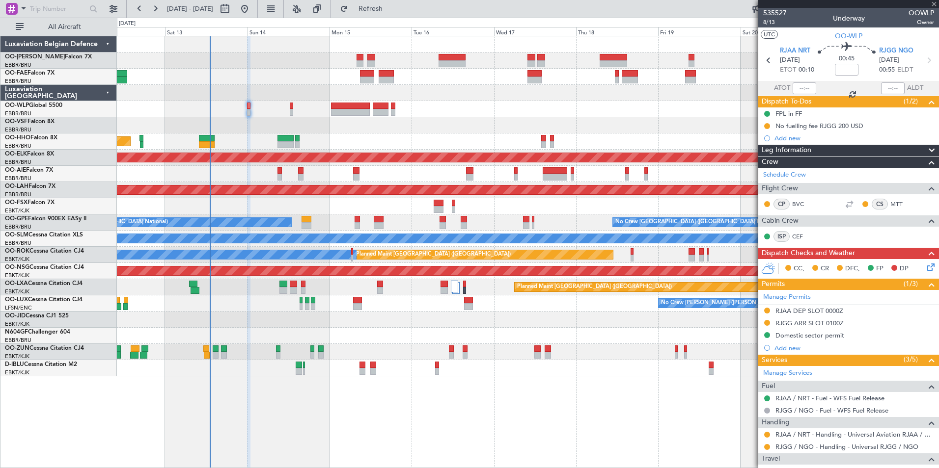
type input "-00:10"
type input "0"
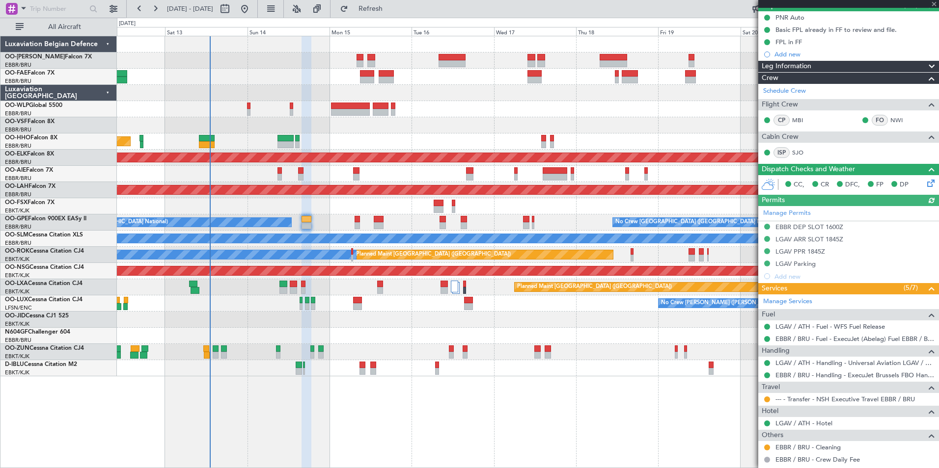
scroll to position [101, 0]
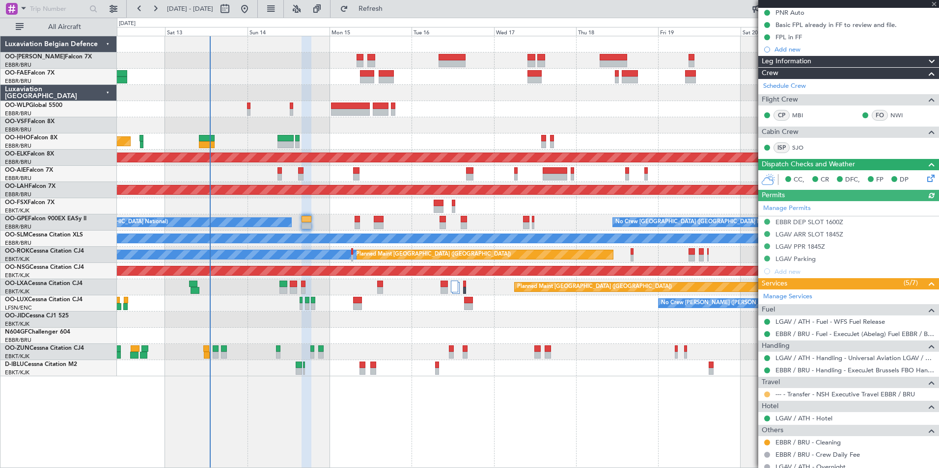
click at [766, 393] on button at bounding box center [767, 395] width 6 height 6
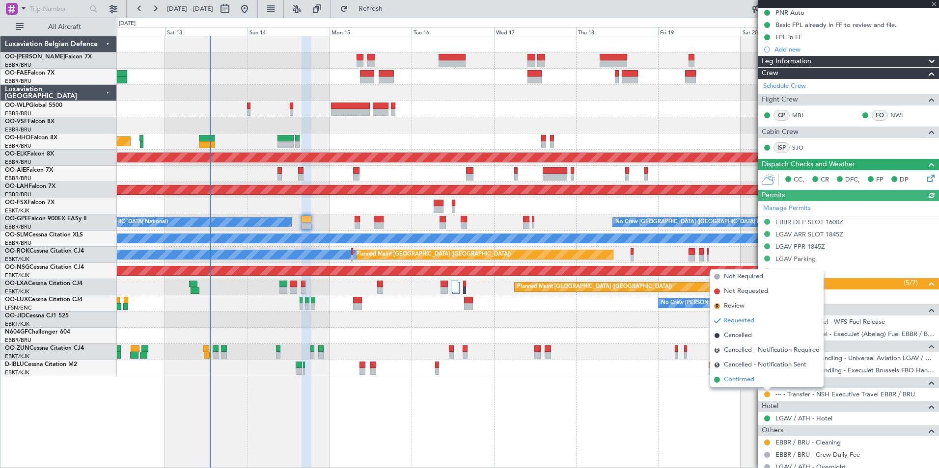
click at [742, 382] on span "Confirmed" at bounding box center [739, 380] width 30 height 10
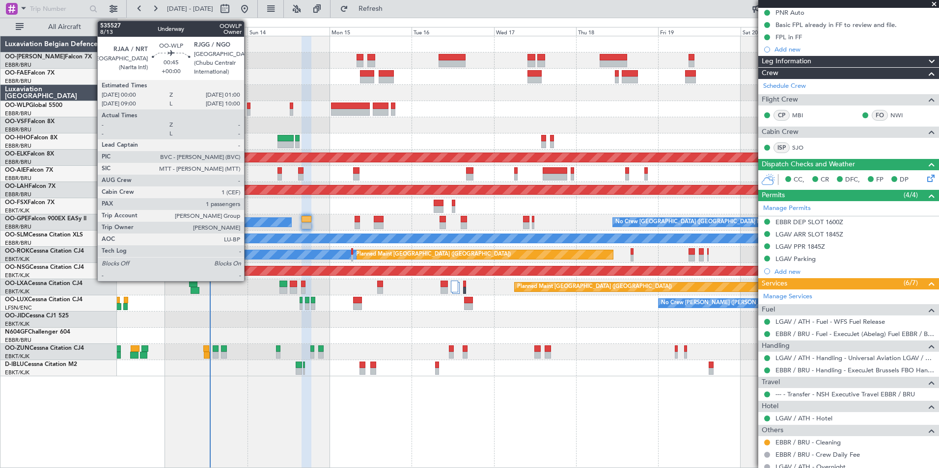
click at [249, 104] on div at bounding box center [248, 106] width 3 height 7
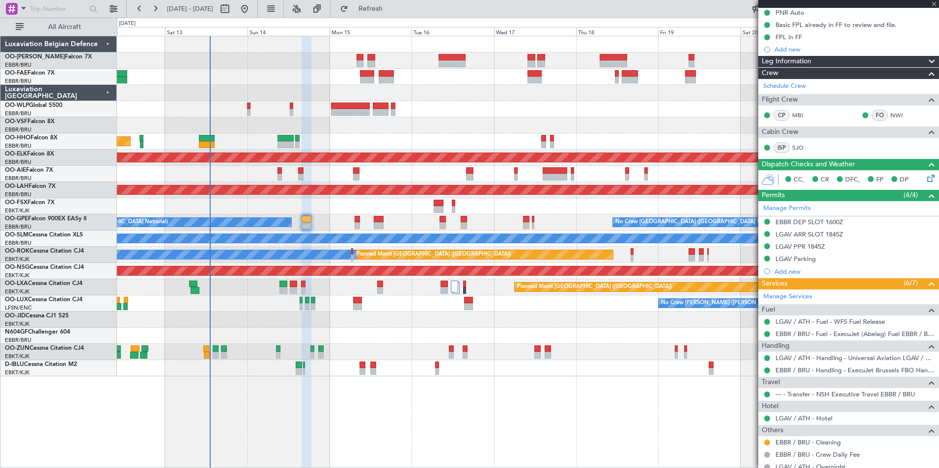
type input "1"
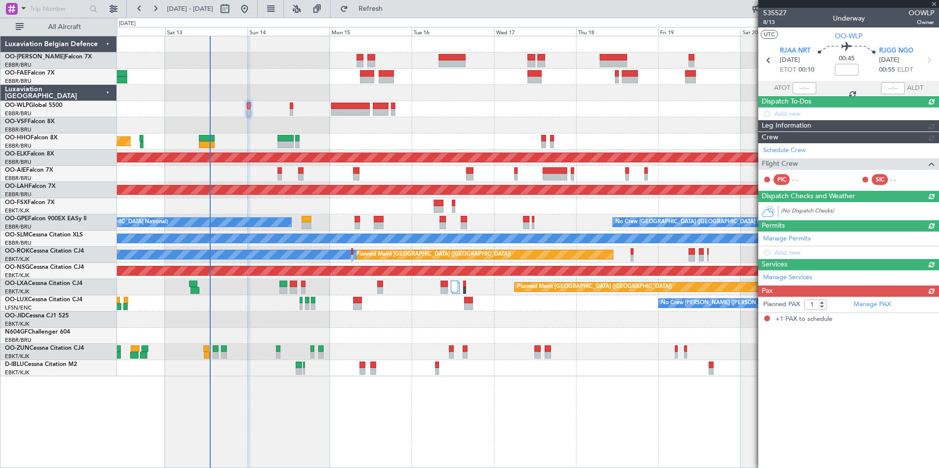
scroll to position [0, 0]
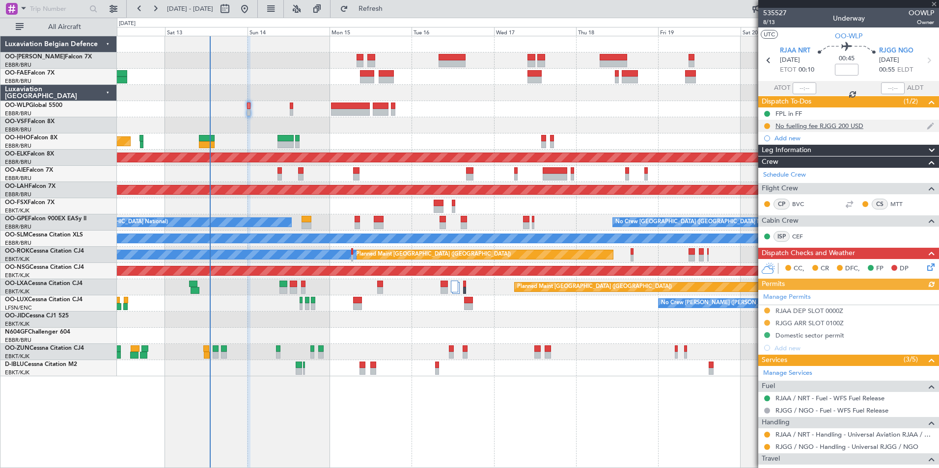
click at [830, 127] on div "No fuelling fee RJGG 200 USD" at bounding box center [819, 126] width 88 height 8
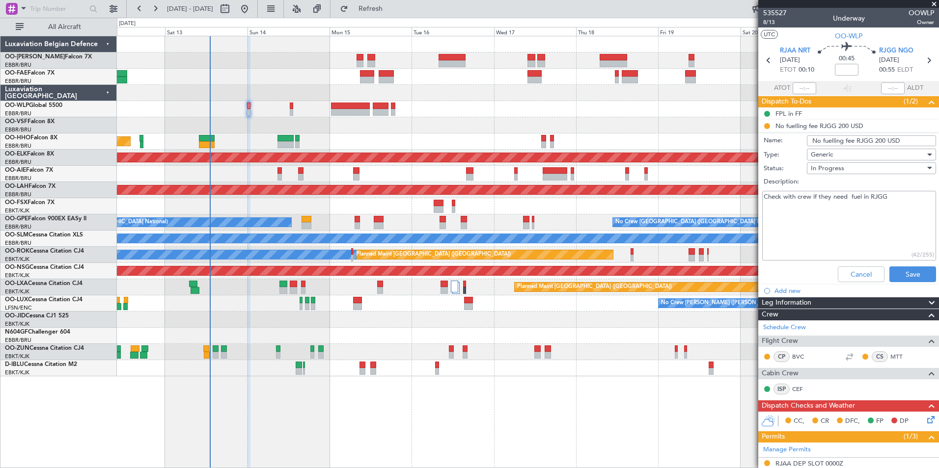
drag, startPoint x: 845, startPoint y: 142, endPoint x: 882, endPoint y: 140, distance: 37.3
click at [899, 139] on input "No fuelling fee RJGG 200 USD" at bounding box center [871, 141] width 129 height 11
click at [843, 142] on input "No fuelling fee RJGG 200 USD" at bounding box center [871, 141] width 129 height 11
drag, startPoint x: 865, startPoint y: 141, endPoint x: 919, endPoint y: 139, distance: 54.0
click at [865, 140] on input "No fuelling needed fee RJGG 200 USD" at bounding box center [871, 141] width 129 height 11
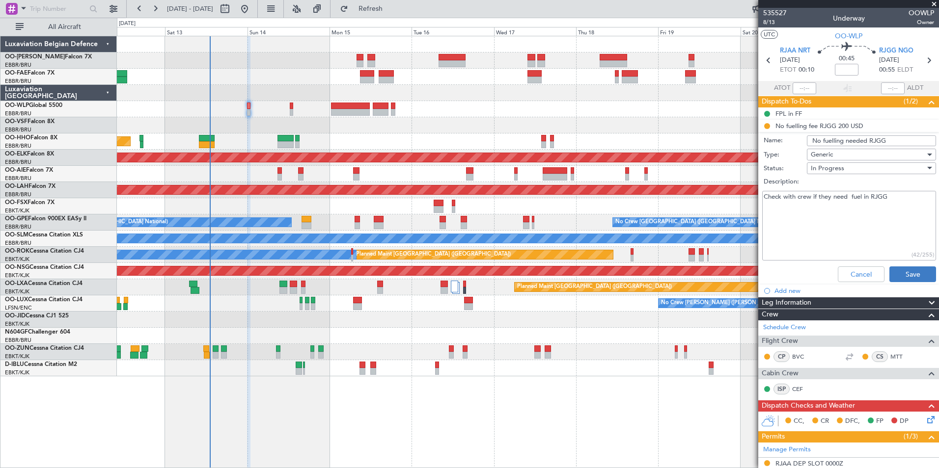
type input "No fuelling needed RJGG"
click at [900, 274] on button "Save" at bounding box center [912, 275] width 47 height 16
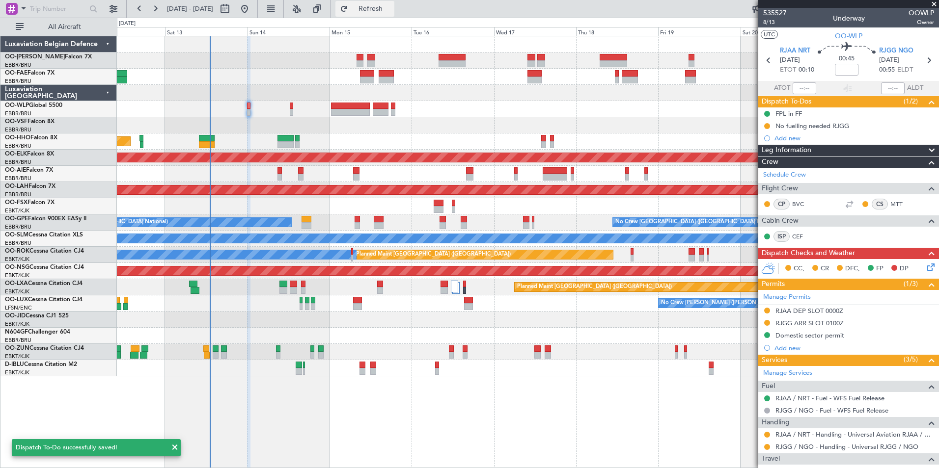
click at [391, 8] on span "Refresh" at bounding box center [370, 8] width 41 height 7
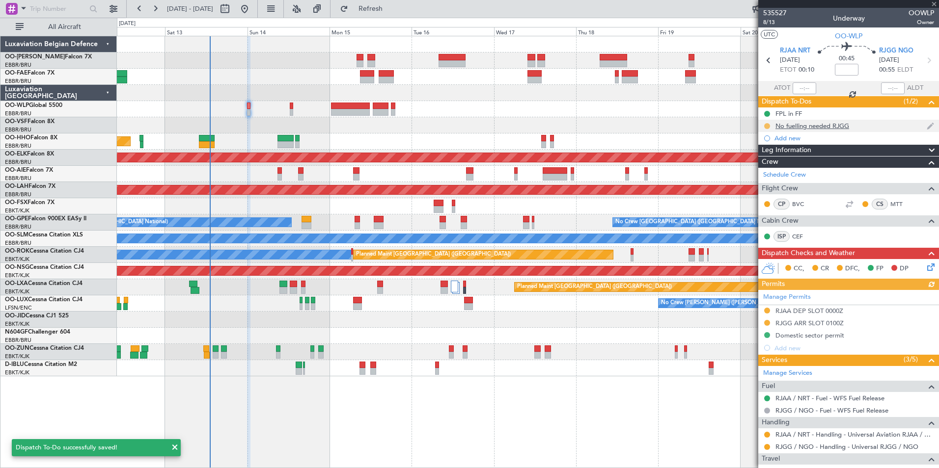
click at [765, 126] on button at bounding box center [767, 126] width 6 height 6
click at [766, 173] on span "Completed" at bounding box center [771, 169] width 32 height 10
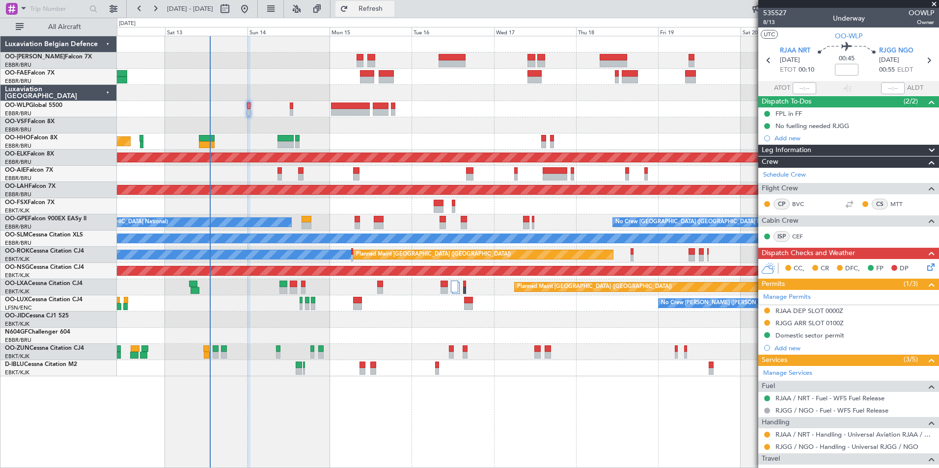
click at [390, 12] on span "Refresh" at bounding box center [370, 8] width 41 height 7
click at [925, 264] on icon at bounding box center [929, 266] width 8 height 8
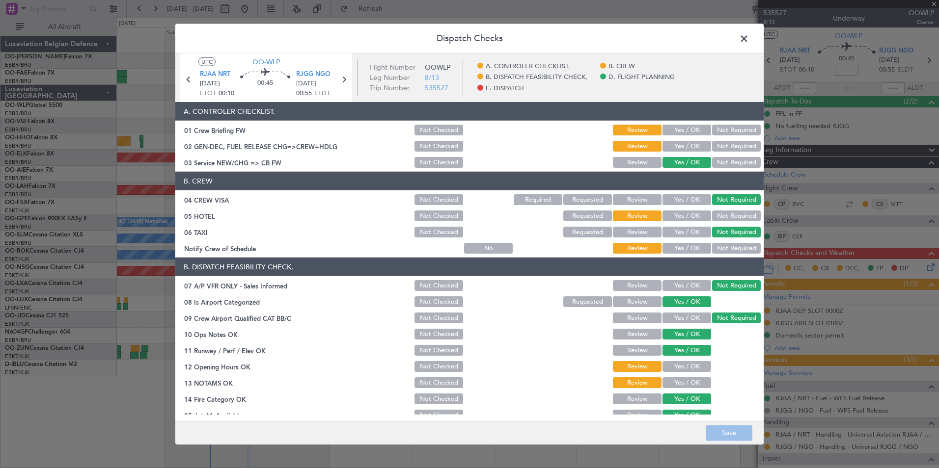
click at [678, 218] on button "Yes / OK" at bounding box center [686, 216] width 49 height 11
click at [682, 251] on button "Yes / OK" at bounding box center [686, 248] width 49 height 11
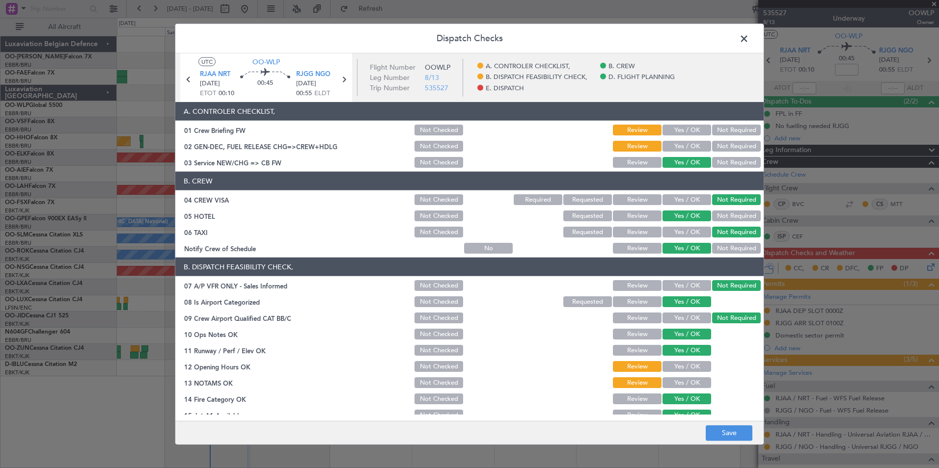
click at [677, 150] on button "Yes / OK" at bounding box center [686, 146] width 49 height 11
click at [679, 367] on button "Yes / OK" at bounding box center [686, 366] width 49 height 11
click at [679, 386] on button "Yes / OK" at bounding box center [686, 383] width 49 height 11
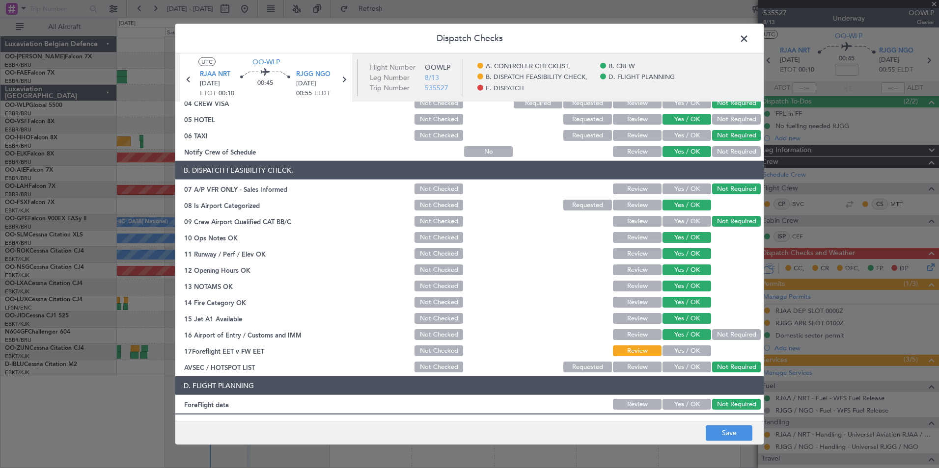
scroll to position [182, 0]
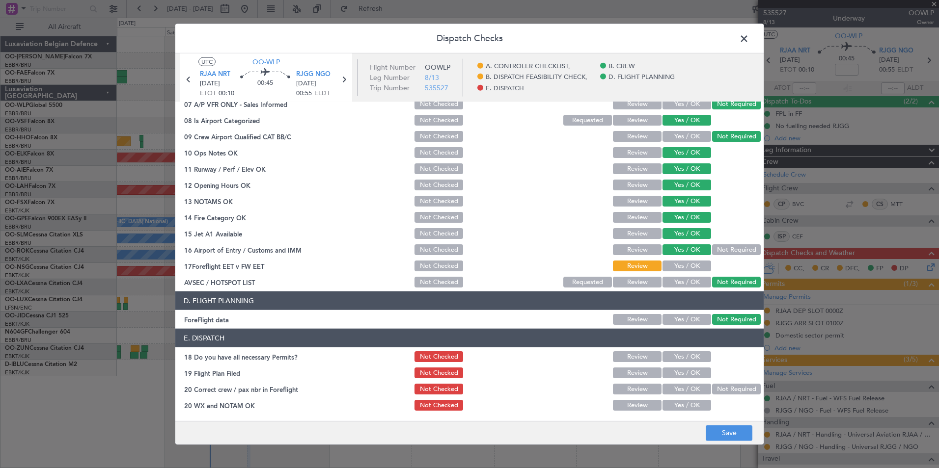
click at [696, 268] on button "Yes / OK" at bounding box center [686, 266] width 49 height 11
click at [723, 432] on button "Save" at bounding box center [729, 433] width 47 height 16
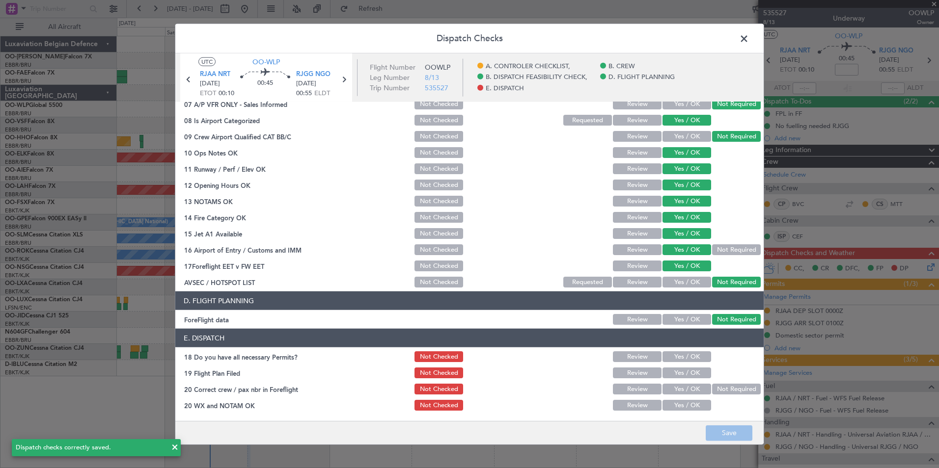
click at [749, 39] on span at bounding box center [749, 41] width 0 height 20
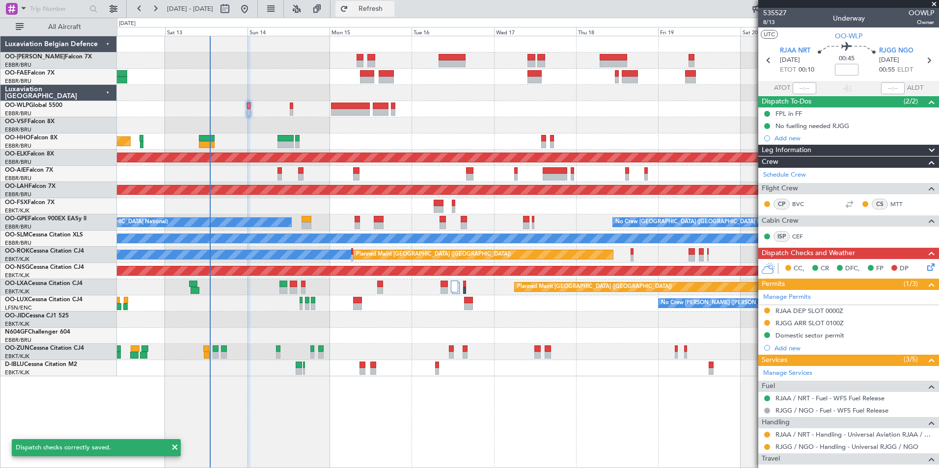
click at [386, 7] on span "Refresh" at bounding box center [370, 8] width 41 height 7
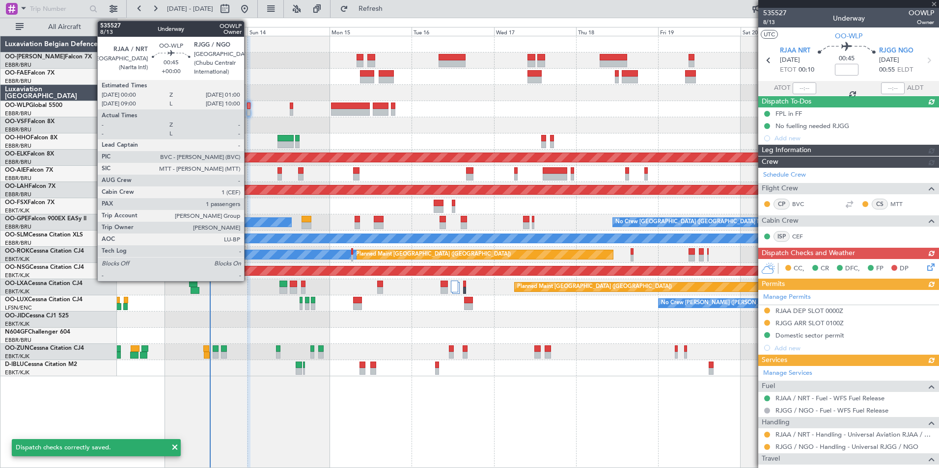
click at [248, 107] on div at bounding box center [248, 106] width 3 height 7
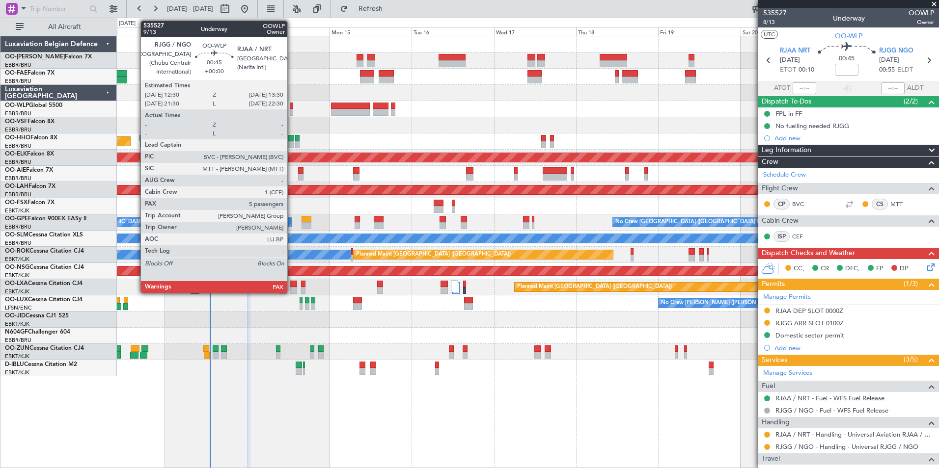
click at [292, 108] on div at bounding box center [291, 106] width 3 height 7
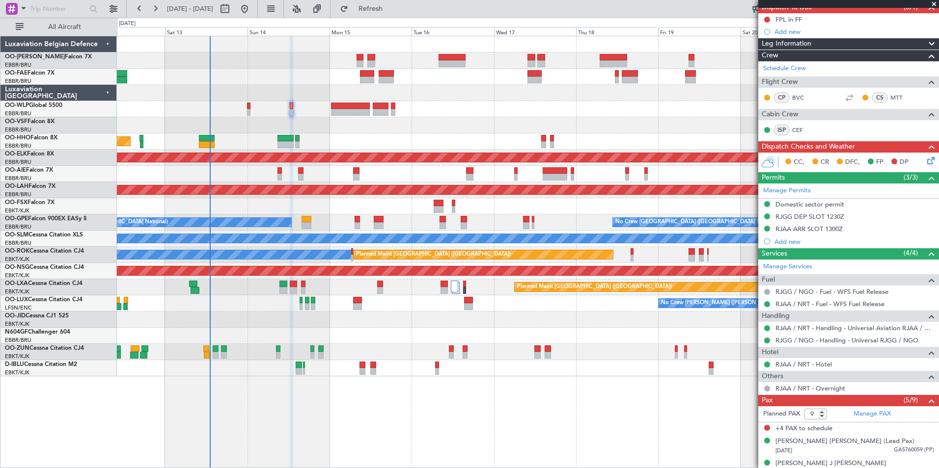
scroll to position [0, 0]
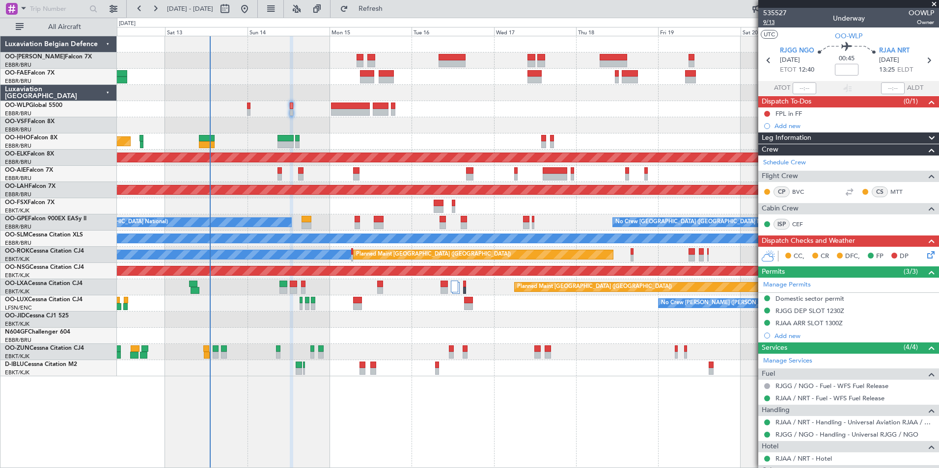
click at [765, 20] on span "9/13" at bounding box center [775, 22] width 24 height 8
click at [385, 6] on span "Refresh" at bounding box center [370, 8] width 41 height 7
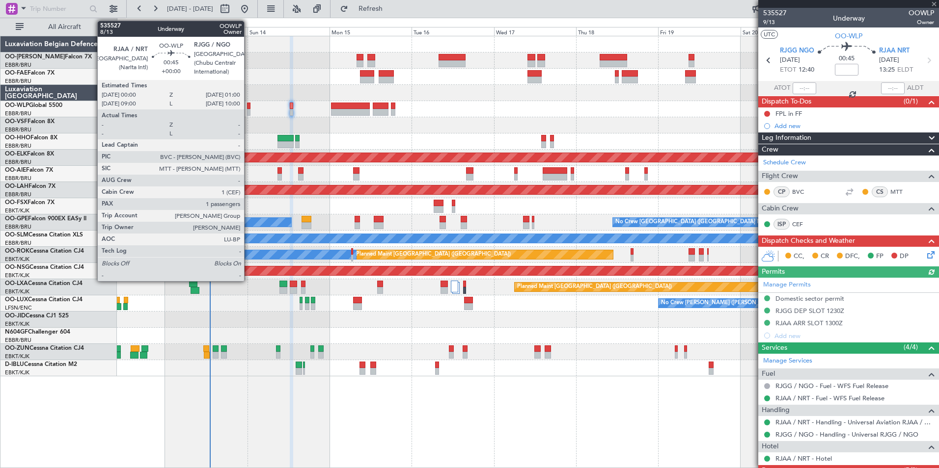
click at [248, 104] on div at bounding box center [248, 106] width 3 height 7
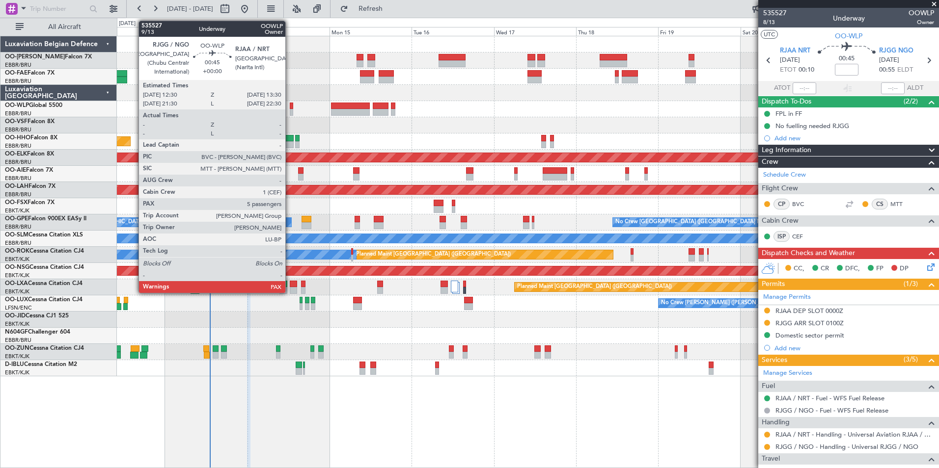
click at [290, 103] on div at bounding box center [291, 106] width 3 height 7
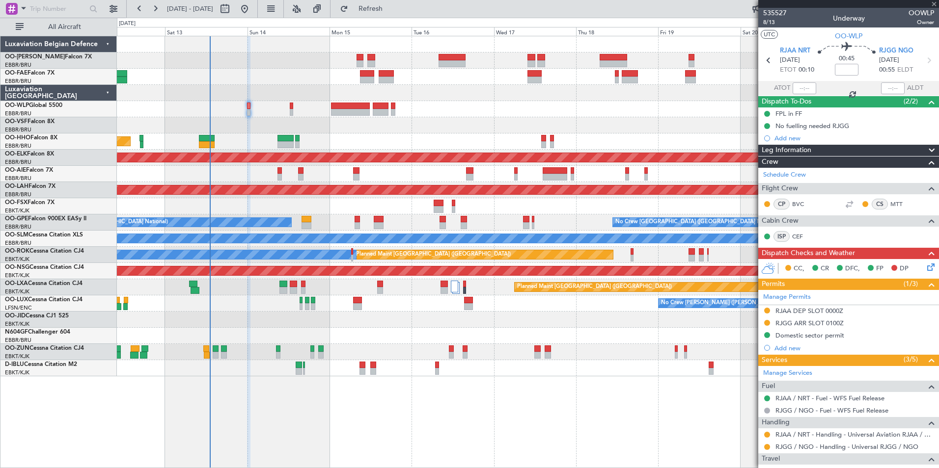
type input "9"
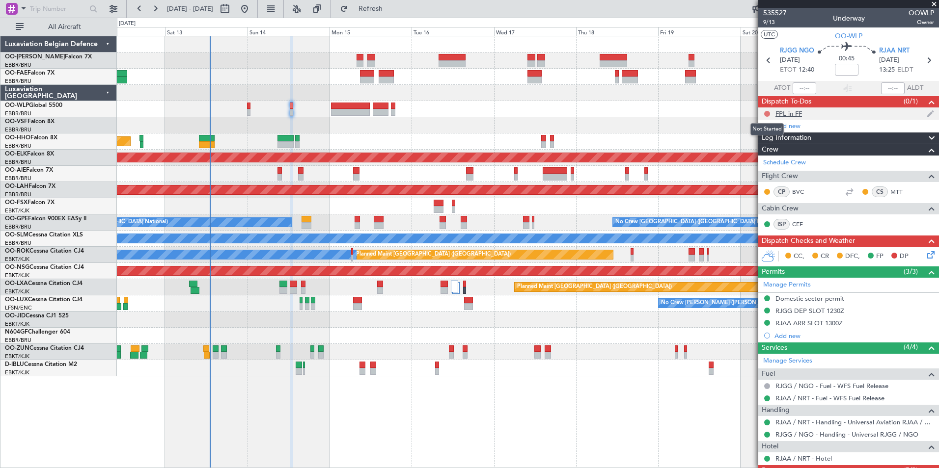
click at [766, 111] on button at bounding box center [767, 114] width 6 height 6
click at [774, 154] on span "Completed" at bounding box center [771, 157] width 32 height 10
click at [925, 255] on icon at bounding box center [929, 253] width 8 height 8
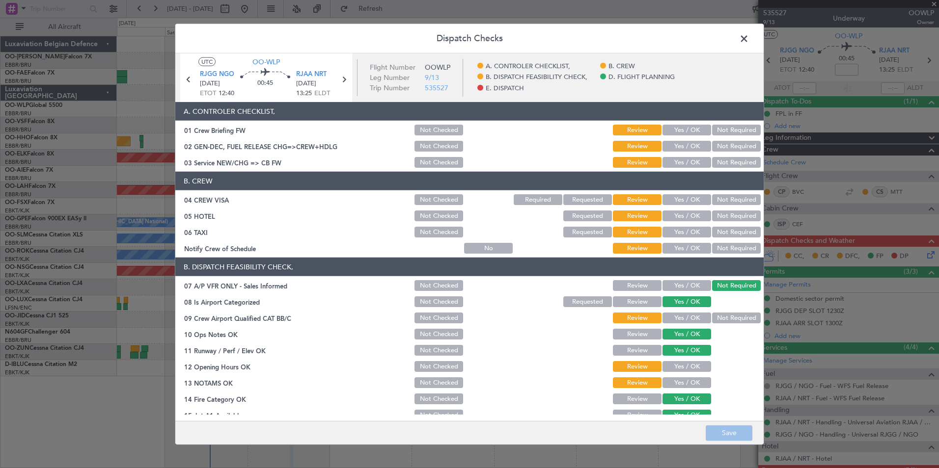
click at [672, 167] on button "Yes / OK" at bounding box center [686, 162] width 49 height 11
click at [672, 148] on button "Yes / OK" at bounding box center [686, 146] width 49 height 11
click at [712, 198] on button "Not Required" at bounding box center [736, 199] width 49 height 11
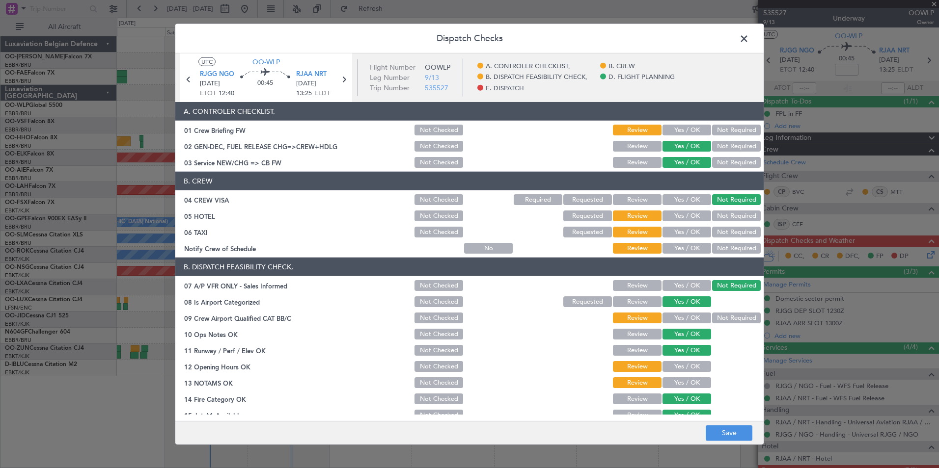
click at [692, 214] on button "Yes / OK" at bounding box center [686, 216] width 49 height 11
click at [682, 237] on button "Yes / OK" at bounding box center [686, 232] width 49 height 11
click at [681, 247] on button "Yes / OK" at bounding box center [686, 248] width 49 height 11
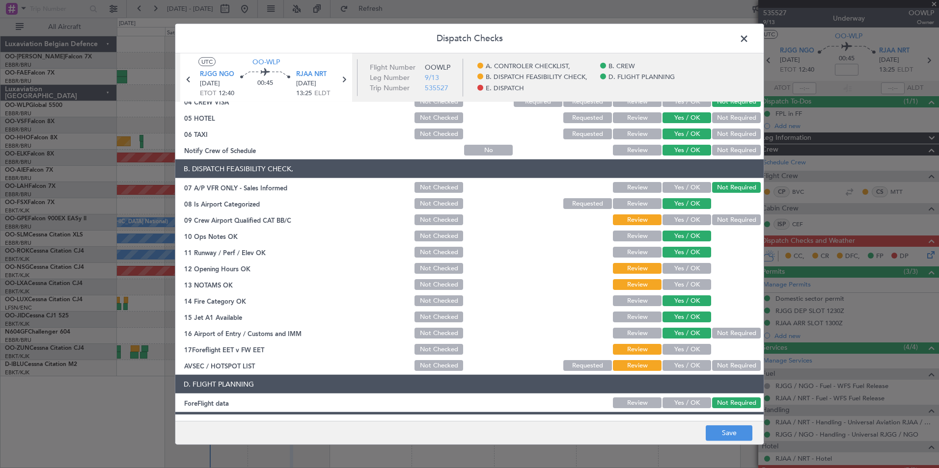
click at [713, 218] on button "Not Required" at bounding box center [736, 220] width 49 height 11
drag, startPoint x: 699, startPoint y: 268, endPoint x: 694, endPoint y: 288, distance: 20.7
click at [699, 270] on button "Yes / OK" at bounding box center [686, 268] width 49 height 11
click at [694, 288] on button "Yes / OK" at bounding box center [686, 284] width 49 height 11
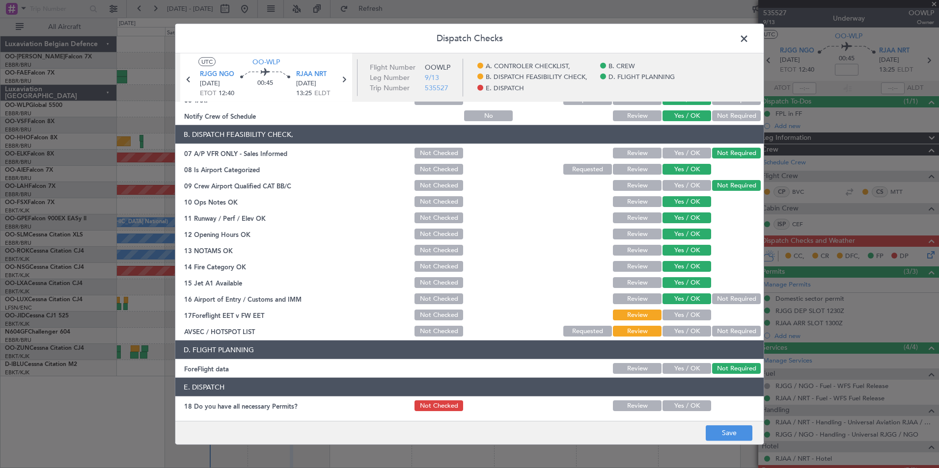
scroll to position [147, 0]
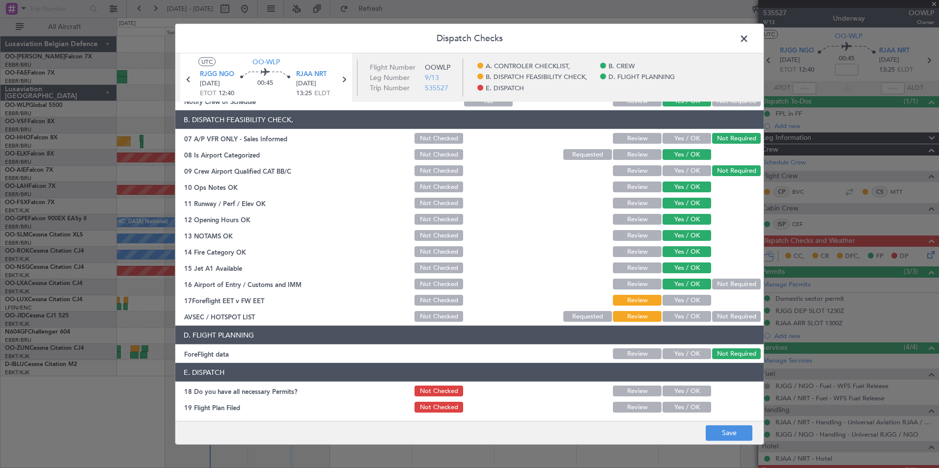
click at [694, 296] on button "Yes / OK" at bounding box center [686, 300] width 49 height 11
drag, startPoint x: 714, startPoint y: 316, endPoint x: 717, endPoint y: 330, distance: 15.1
click at [715, 318] on button "Not Required" at bounding box center [736, 316] width 49 height 11
click at [730, 427] on button "Save" at bounding box center [729, 433] width 47 height 16
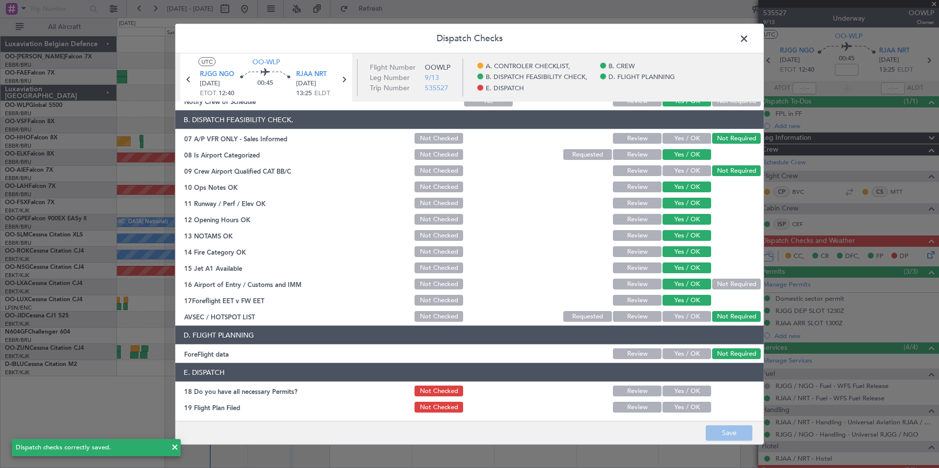
drag, startPoint x: 743, startPoint y: 38, endPoint x: 382, endPoint y: 17, distance: 362.5
click at [749, 41] on span at bounding box center [749, 41] width 0 height 20
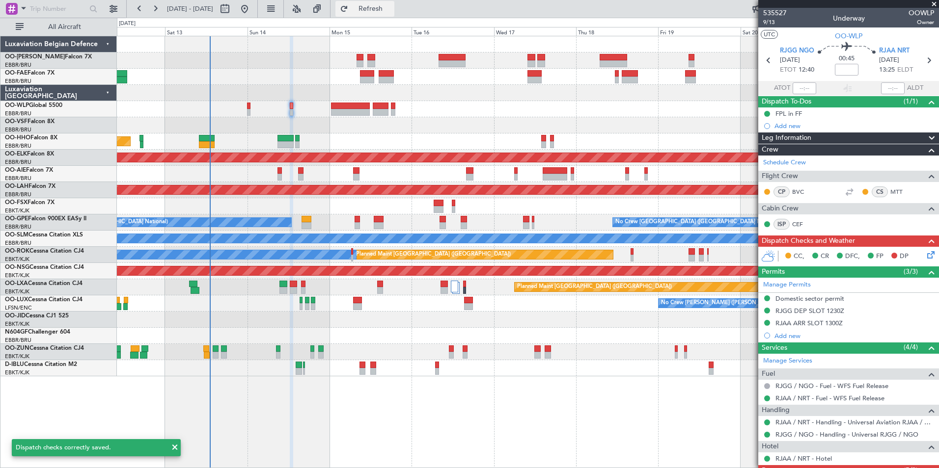
click at [388, 6] on span "Refresh" at bounding box center [370, 8] width 41 height 7
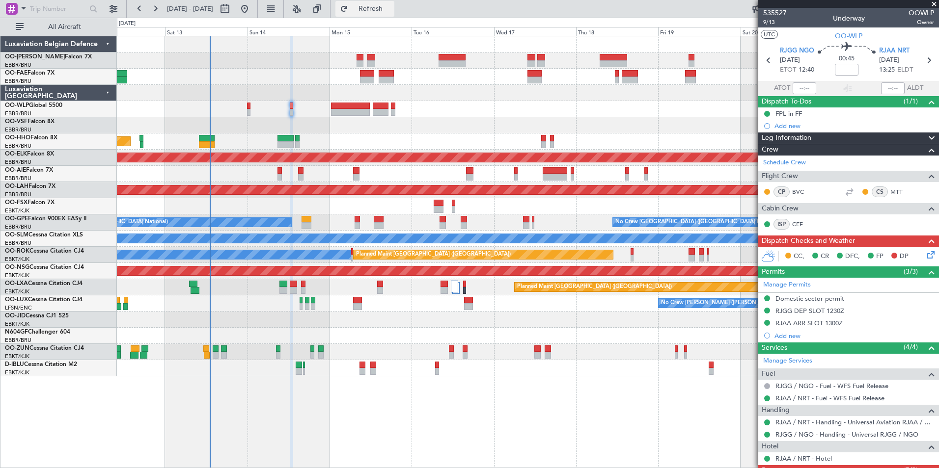
click at [394, 15] on button "Refresh" at bounding box center [364, 9] width 59 height 16
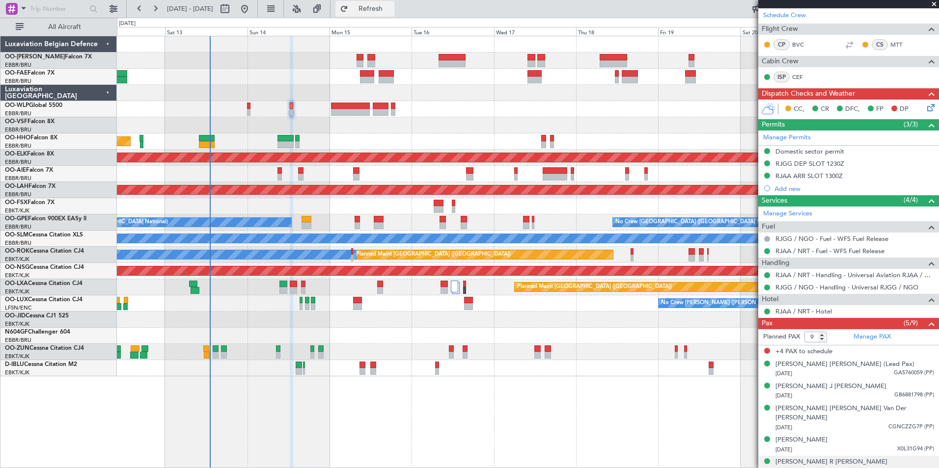
click at [391, 7] on span "Refresh" at bounding box center [370, 8] width 41 height 7
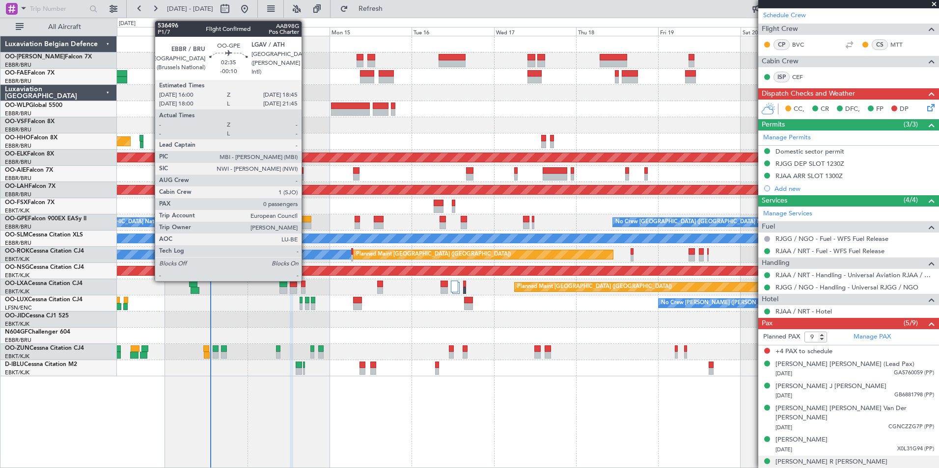
click at [306, 218] on div at bounding box center [306, 219] width 10 height 7
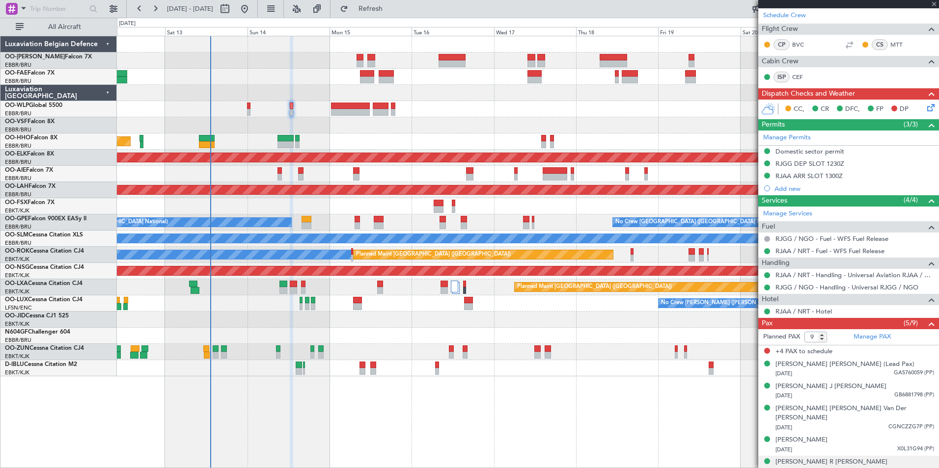
type input "-00:10"
type input "0"
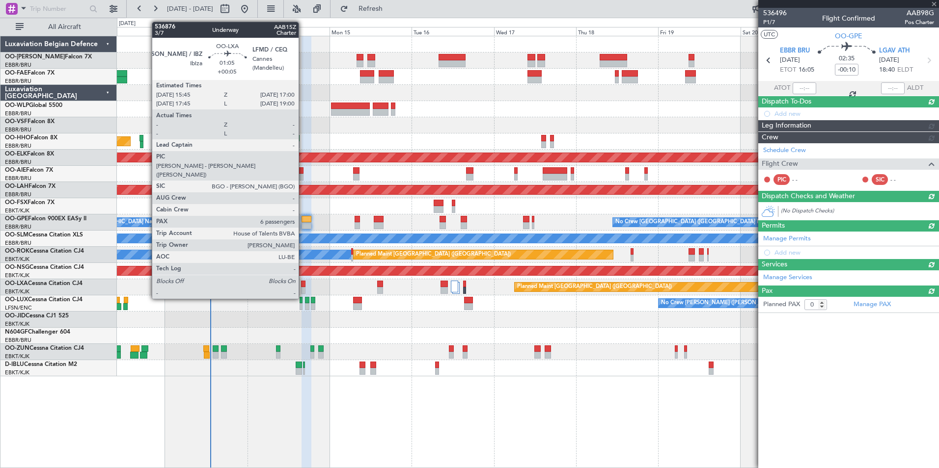
scroll to position [0, 0]
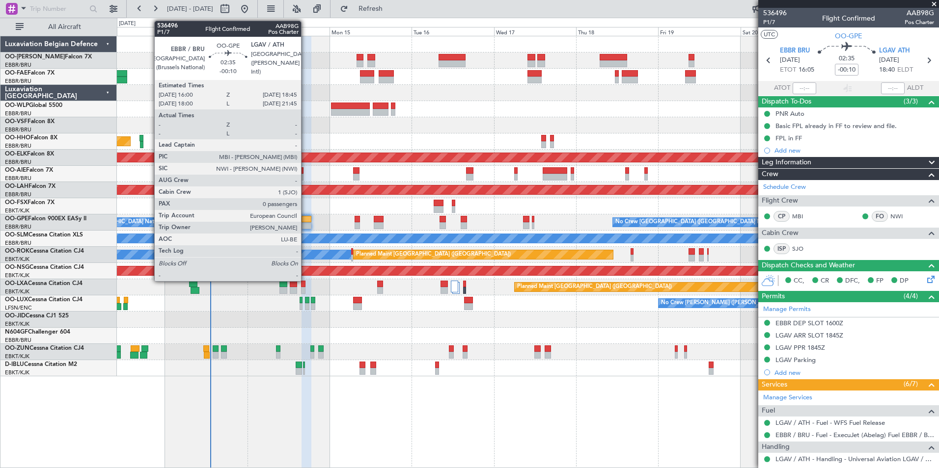
click at [305, 221] on div at bounding box center [306, 219] width 10 height 7
click at [307, 222] on div at bounding box center [306, 225] width 10 height 7
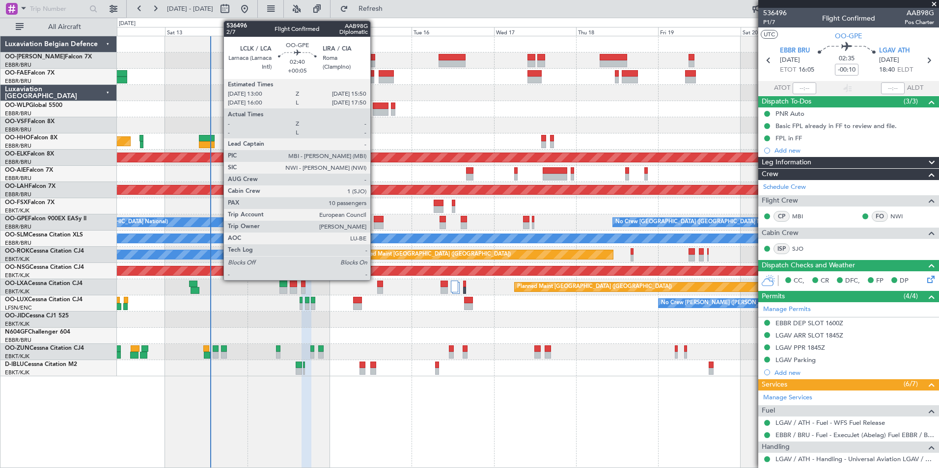
click at [376, 219] on div at bounding box center [379, 219] width 10 height 7
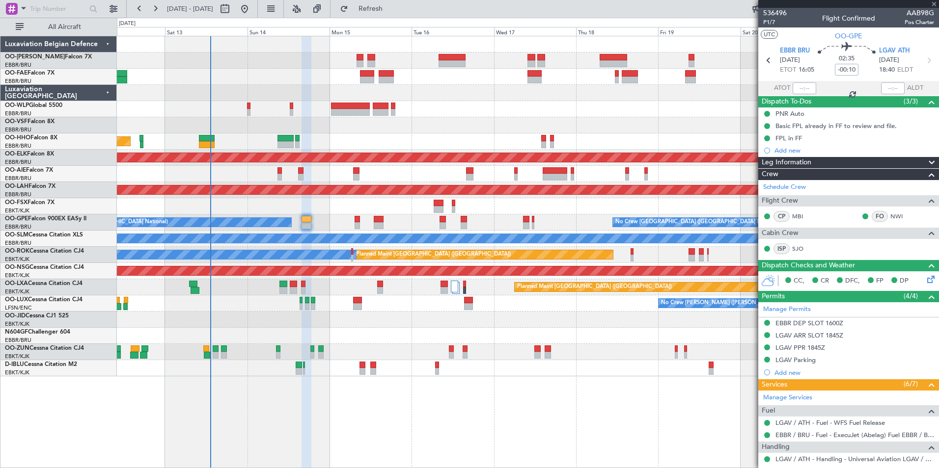
type input "+00:05"
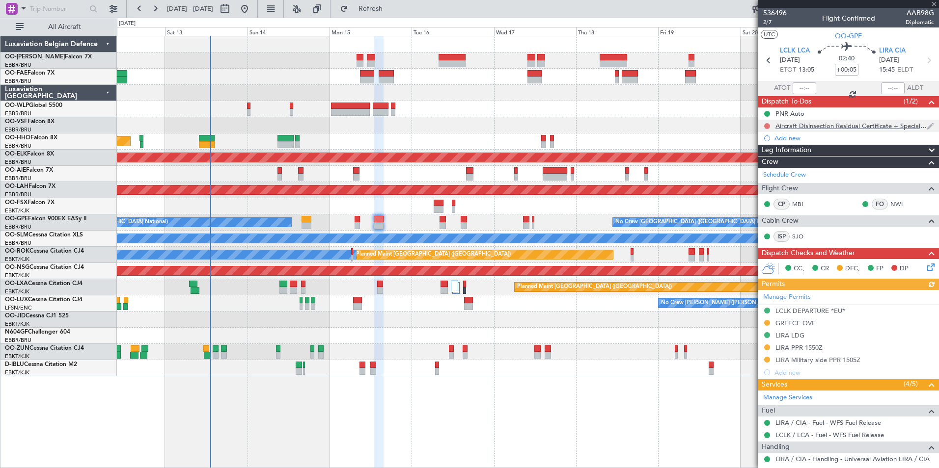
click at [766, 127] on button at bounding box center [767, 126] width 6 height 6
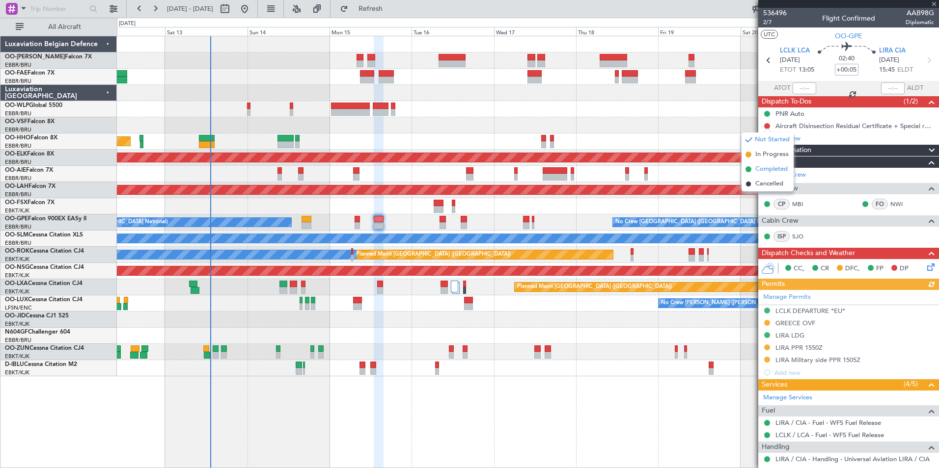
click at [762, 169] on span "Completed" at bounding box center [771, 169] width 32 height 10
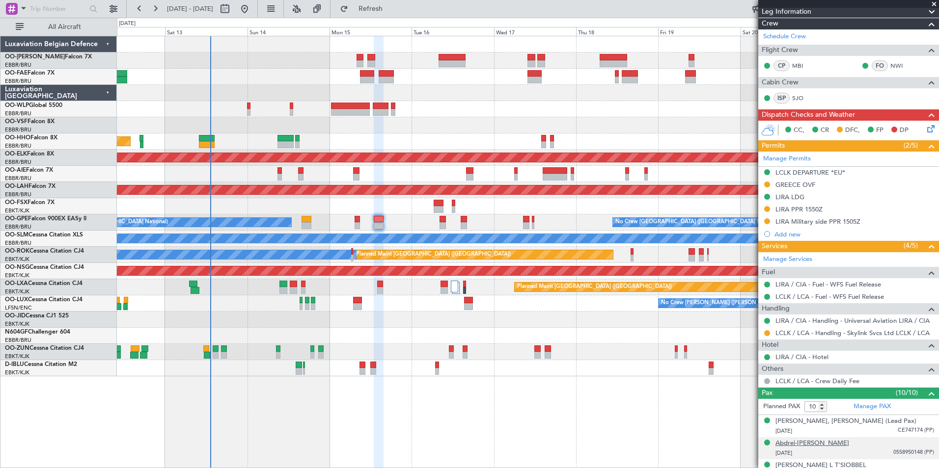
scroll to position [147, 0]
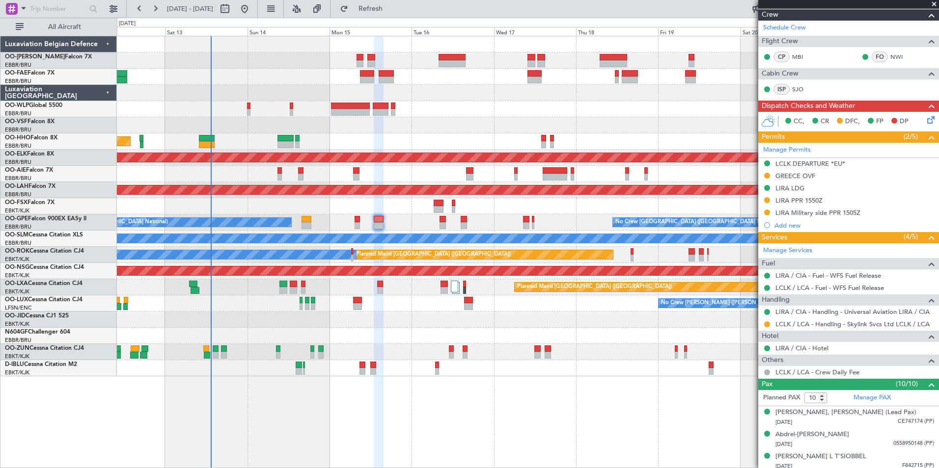
click at [306, 284] on div "Planned Maint Paris (Le Bourget) Planned Maint Brussels (Brussels National)" at bounding box center [527, 287] width 821 height 16
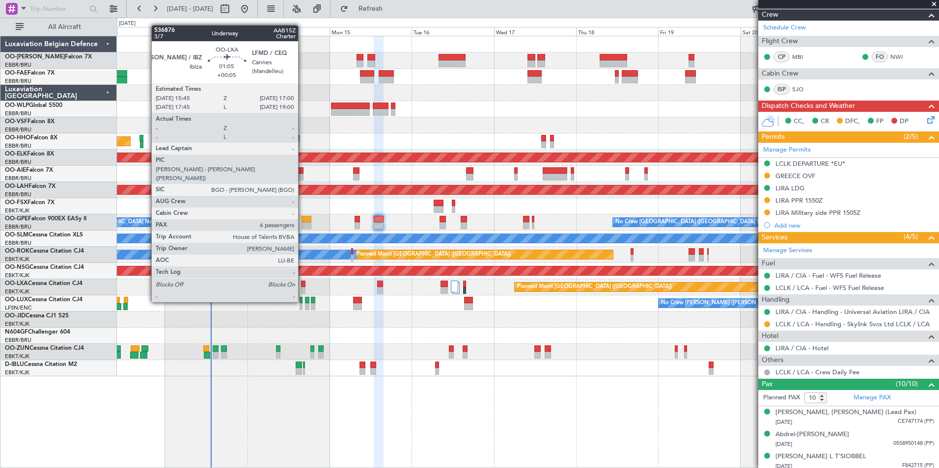
click at [302, 284] on div at bounding box center [303, 284] width 4 height 7
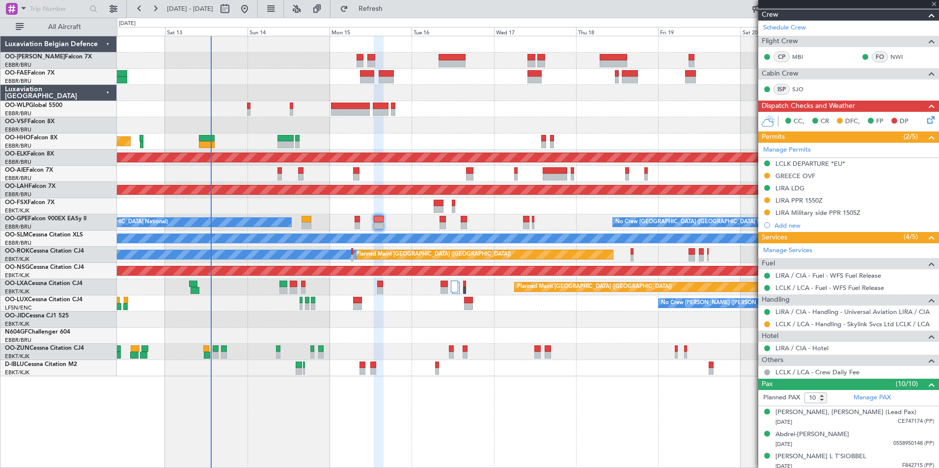
type input "6"
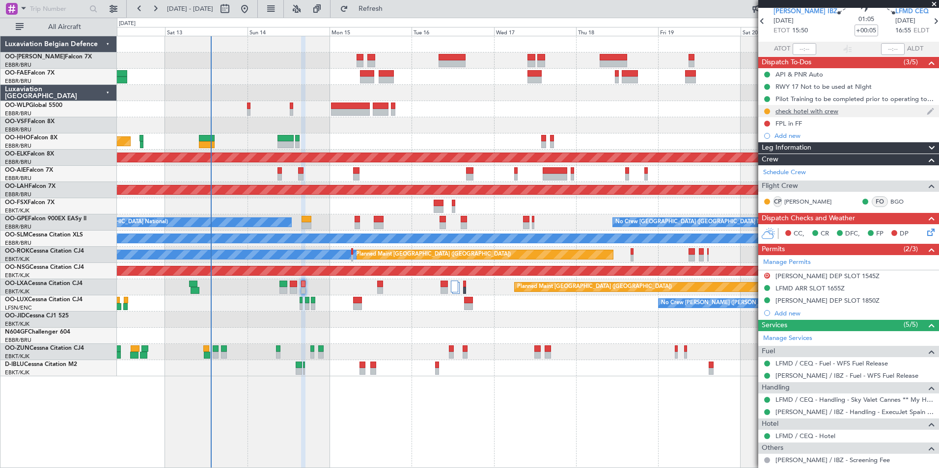
scroll to position [0, 0]
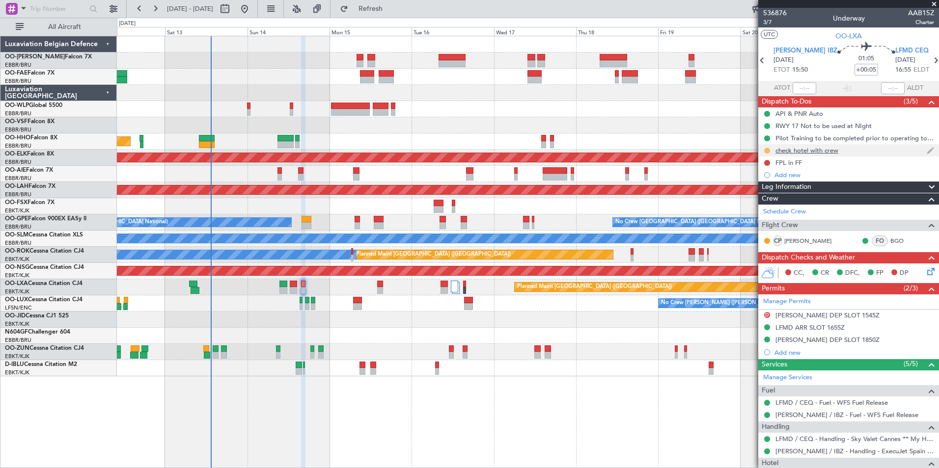
click at [764, 151] on button at bounding box center [767, 151] width 6 height 6
click at [766, 150] on button at bounding box center [767, 151] width 6 height 6
click at [768, 147] on div "check hotel with crew" at bounding box center [848, 150] width 181 height 12
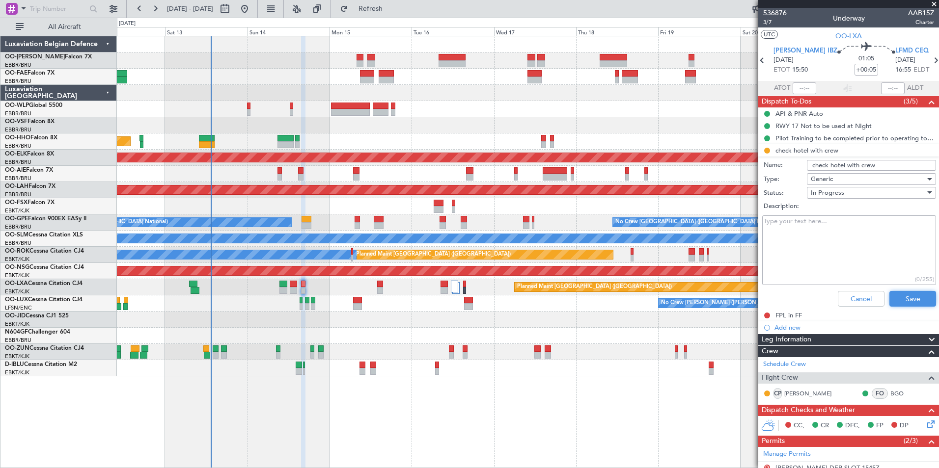
drag, startPoint x: 906, startPoint y: 294, endPoint x: 892, endPoint y: 241, distance: 55.0
click at [906, 295] on button "Save" at bounding box center [912, 299] width 47 height 16
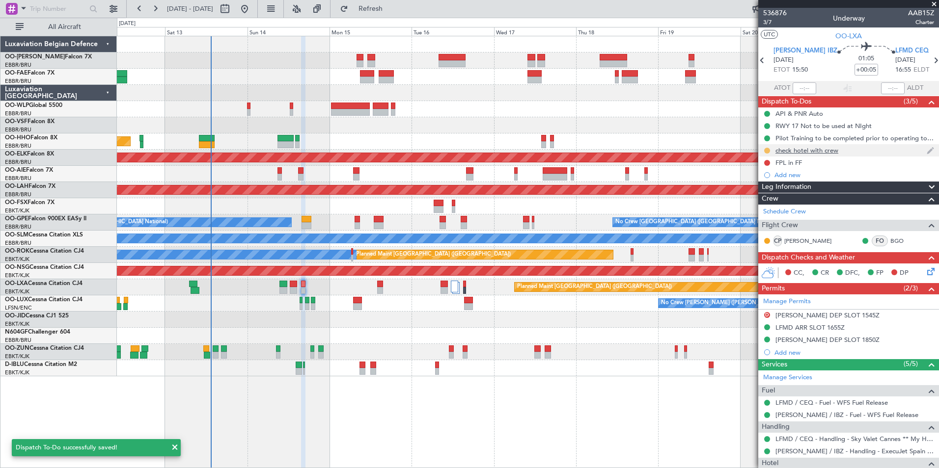
click at [765, 150] on button at bounding box center [767, 151] width 6 height 6
click at [763, 194] on span "Completed" at bounding box center [771, 194] width 32 height 10
click at [796, 172] on div "Add new" at bounding box center [849, 175] width 151 height 8
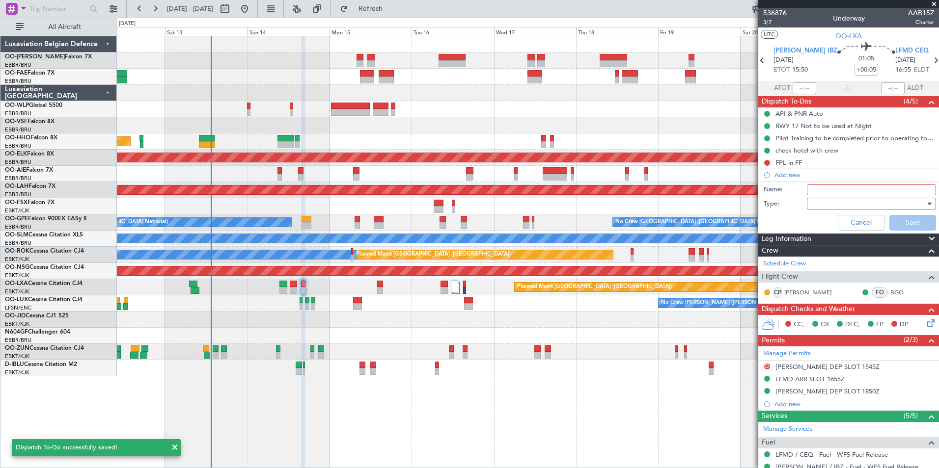
click at [840, 188] on input "Name:" at bounding box center [871, 190] width 129 height 11
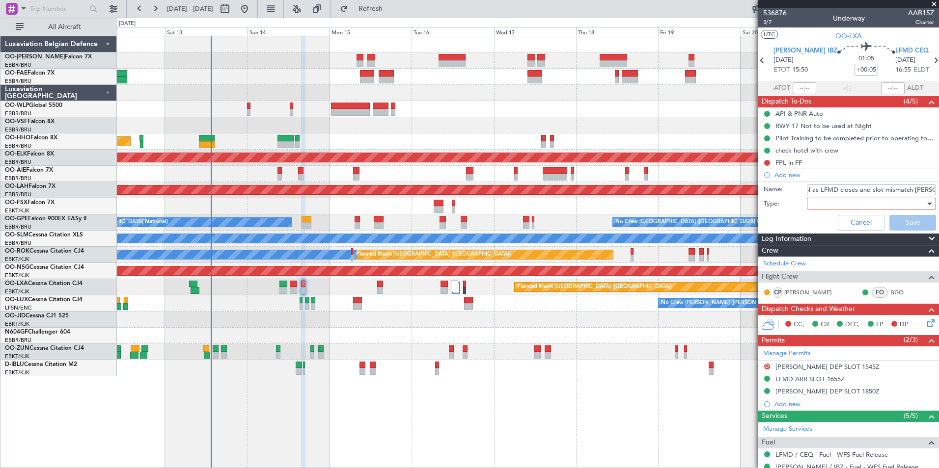
scroll to position [0, 29]
type input "b/u LFMN as LFMD closes and slot mismatch LEIB"
click at [864, 205] on div at bounding box center [868, 203] width 114 height 15
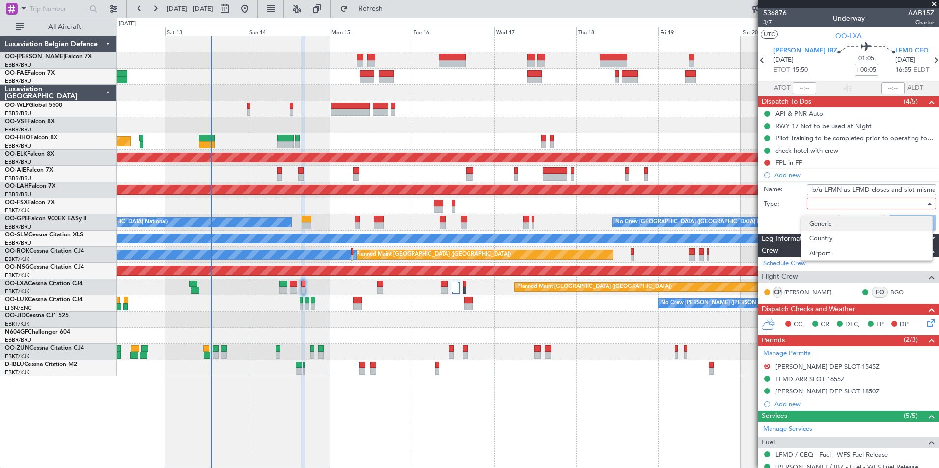
click at [859, 220] on span "Generic" at bounding box center [866, 224] width 115 height 15
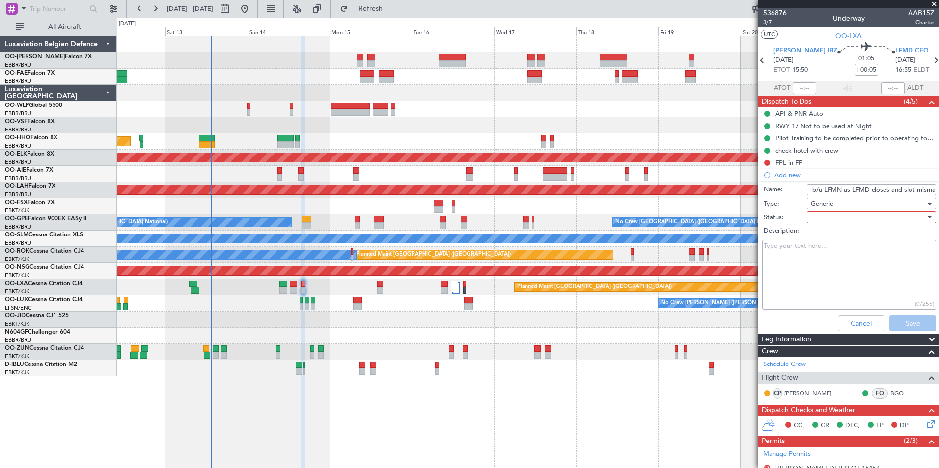
click at [859, 219] on div at bounding box center [868, 217] width 114 height 15
click at [846, 258] on span "In Progress" at bounding box center [866, 252] width 115 height 15
click at [901, 319] on button "Save" at bounding box center [912, 324] width 47 height 16
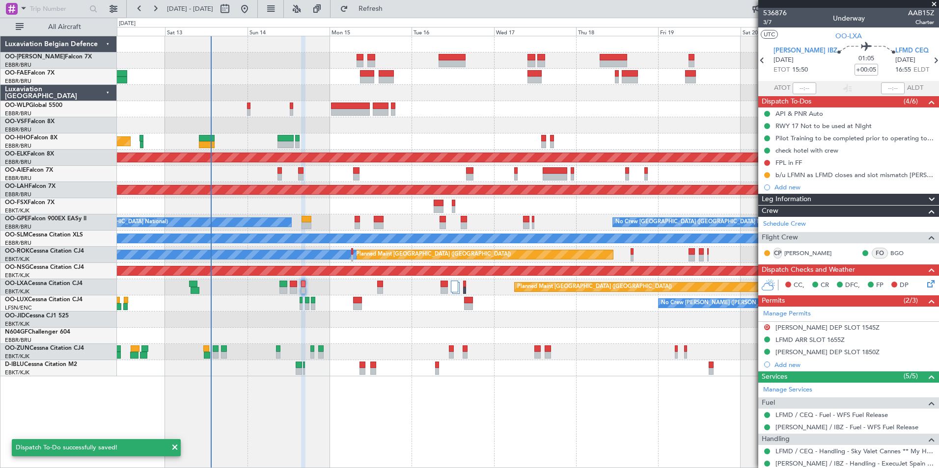
click at [390, 24] on fb-flight-board "12 Sep 2025 - 22 Sep 2025 Refresh Quick Links All Aircraft Planned Maint Geneva…" at bounding box center [469, 237] width 939 height 461
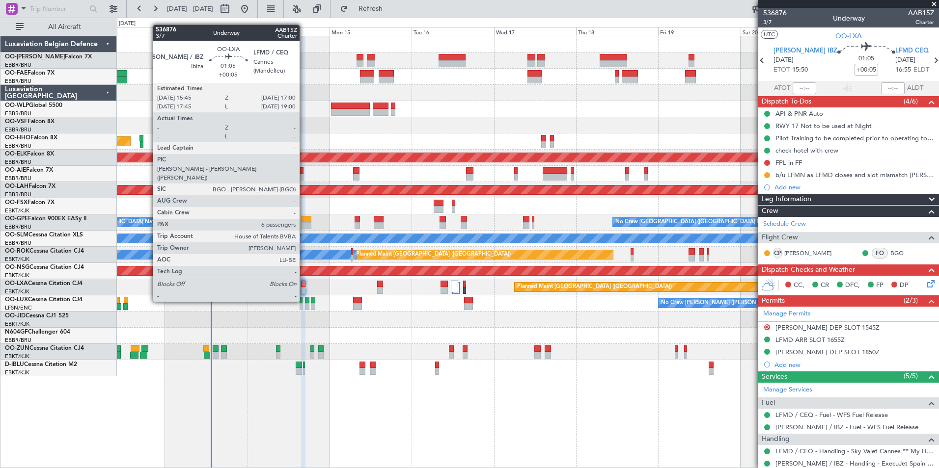
click at [305, 284] on div "Planned Maint Paris (Le Bourget) Planned Maint Brussels (Brussels National)" at bounding box center [527, 287] width 821 height 16
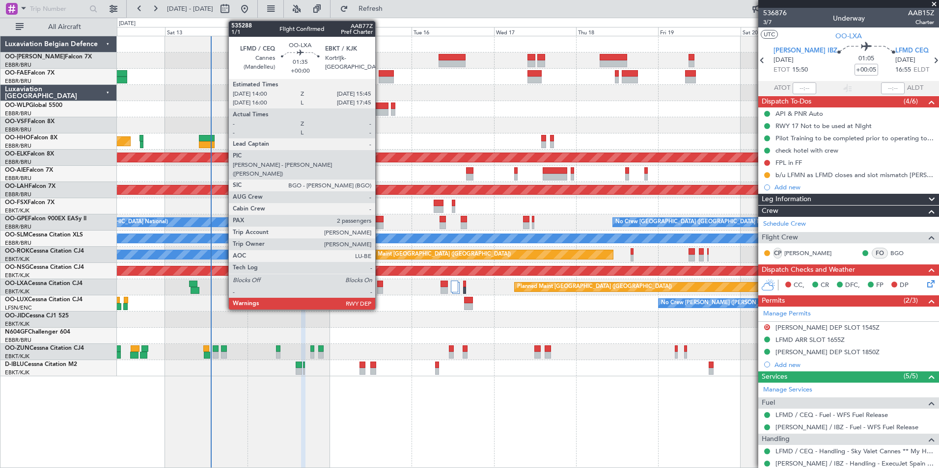
click at [379, 287] on div at bounding box center [380, 284] width 6 height 7
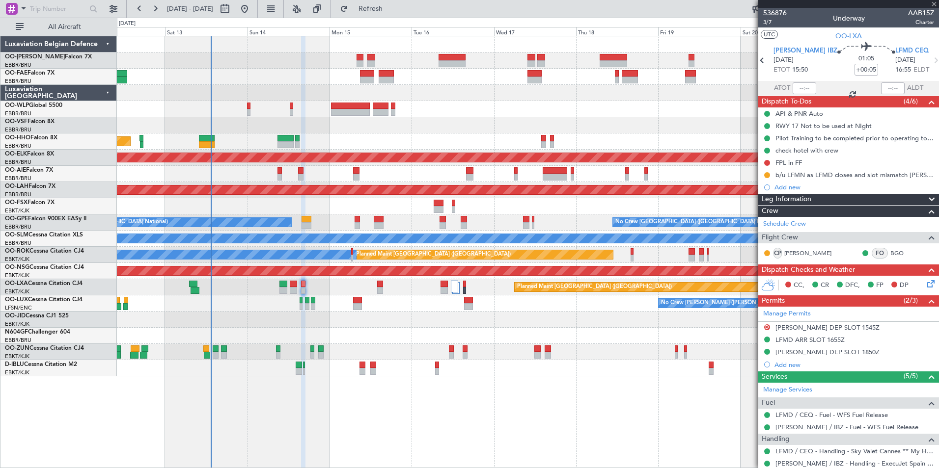
type input "2"
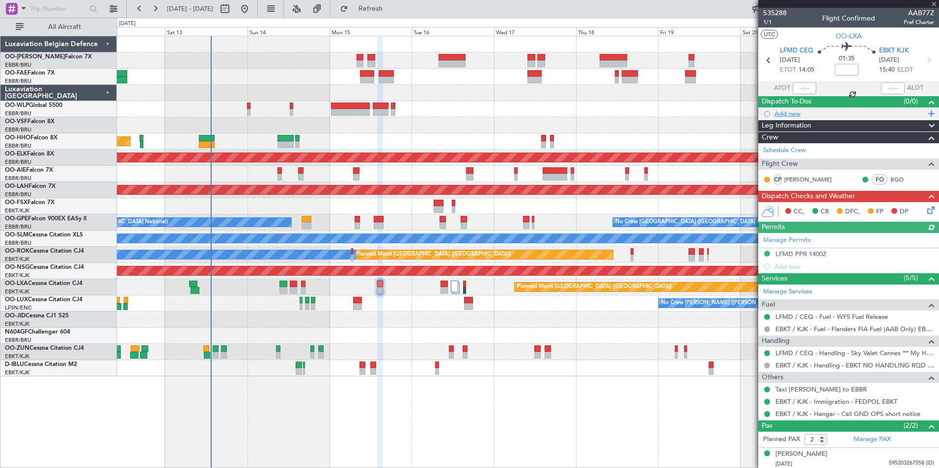
click at [798, 114] on div "Add new" at bounding box center [849, 113] width 151 height 8
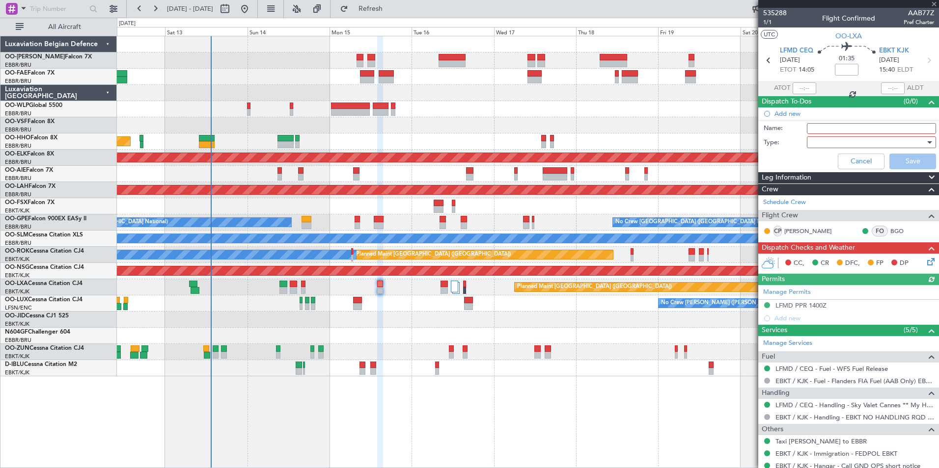
click at [851, 132] on input "Name:" at bounding box center [871, 128] width 129 height 11
type input "b/u LFMN see handover and 14 sep"
click at [819, 143] on div at bounding box center [868, 142] width 114 height 15
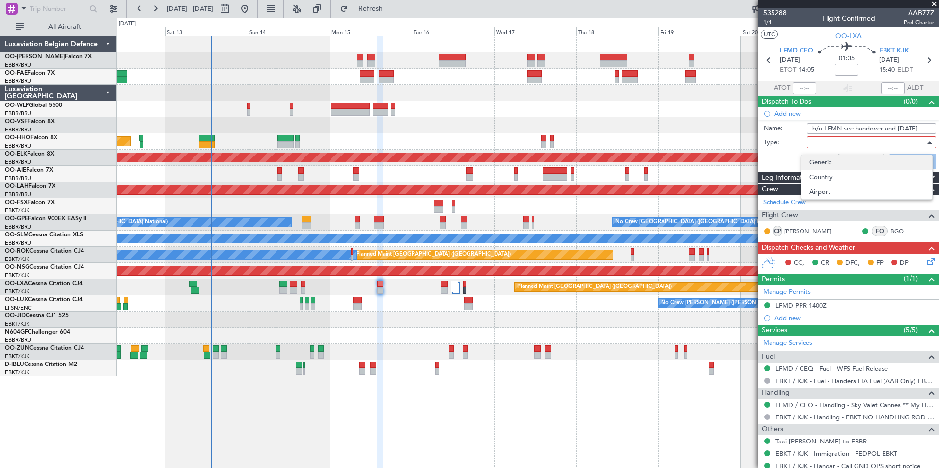
click at [824, 165] on span "Generic" at bounding box center [866, 162] width 115 height 15
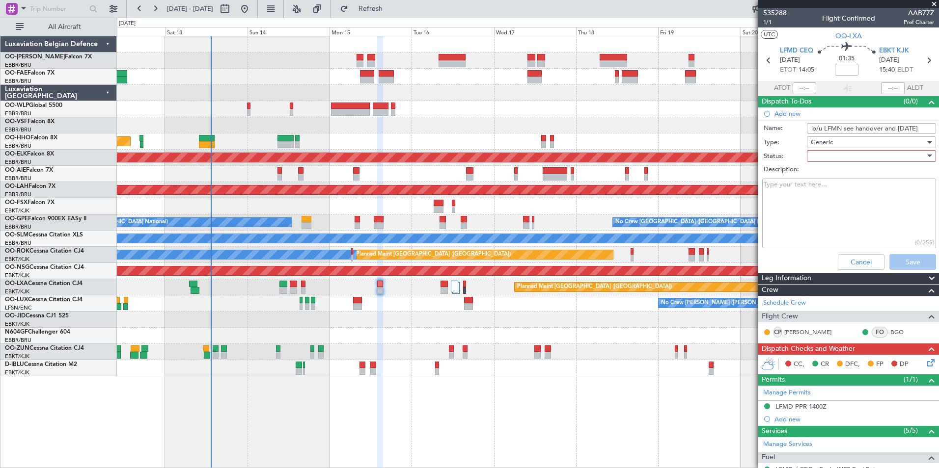
click at [827, 151] on div at bounding box center [868, 156] width 114 height 15
click at [833, 194] on span "In Progress" at bounding box center [866, 190] width 115 height 15
click at [895, 258] on button "Save" at bounding box center [912, 262] width 47 height 16
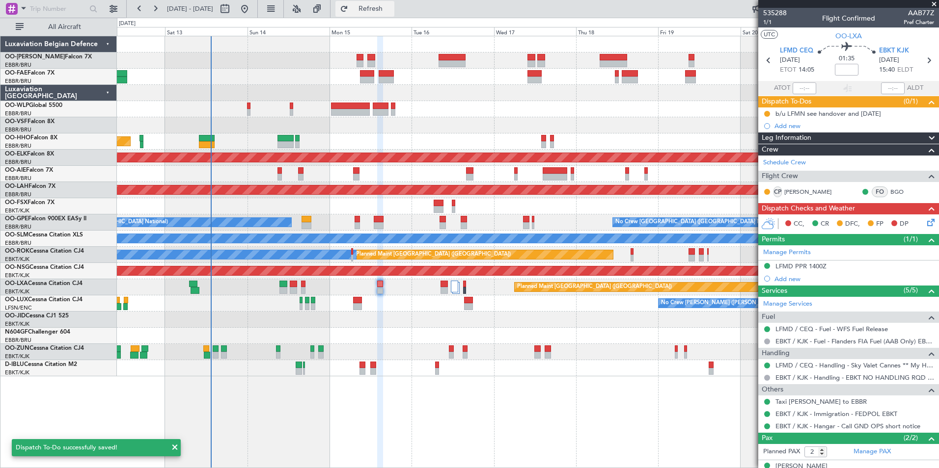
click at [391, 8] on span "Refresh" at bounding box center [370, 8] width 41 height 7
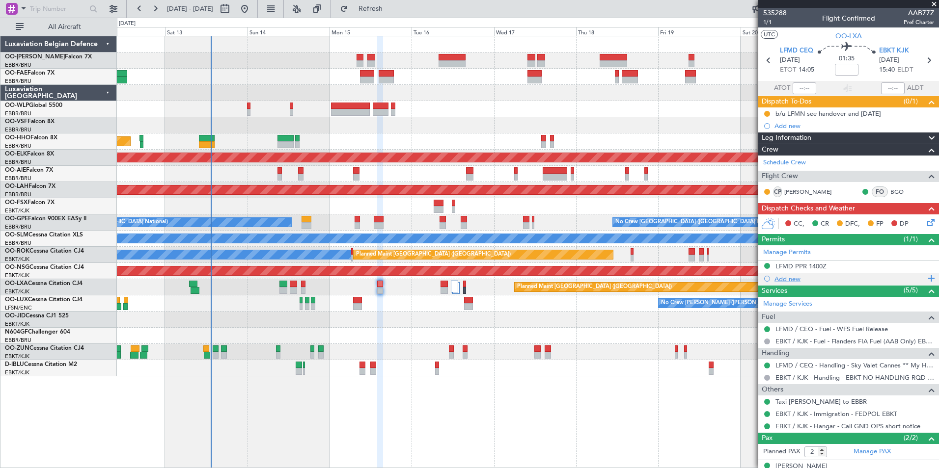
click at [796, 278] on div "Add new" at bounding box center [849, 279] width 151 height 8
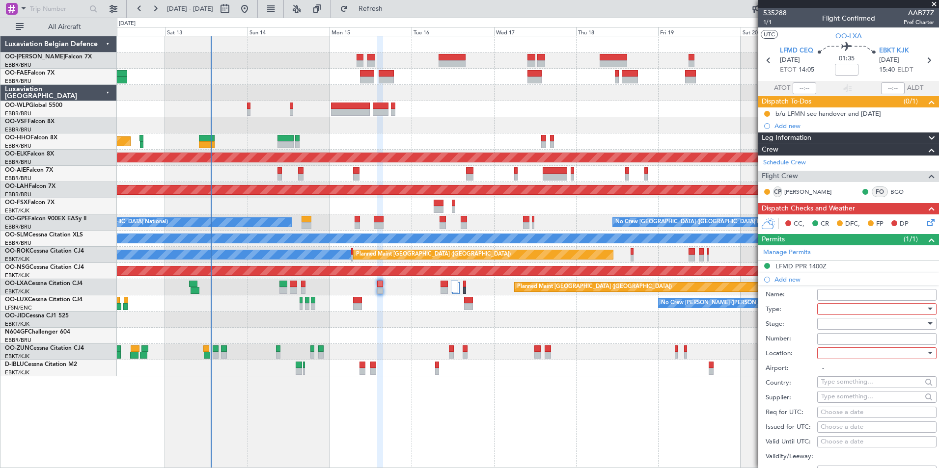
click at [829, 310] on div at bounding box center [873, 309] width 105 height 15
click at [22, 5] on div at bounding box center [469, 234] width 939 height 468
click at [22, 11] on span at bounding box center [24, 8] width 12 height 12
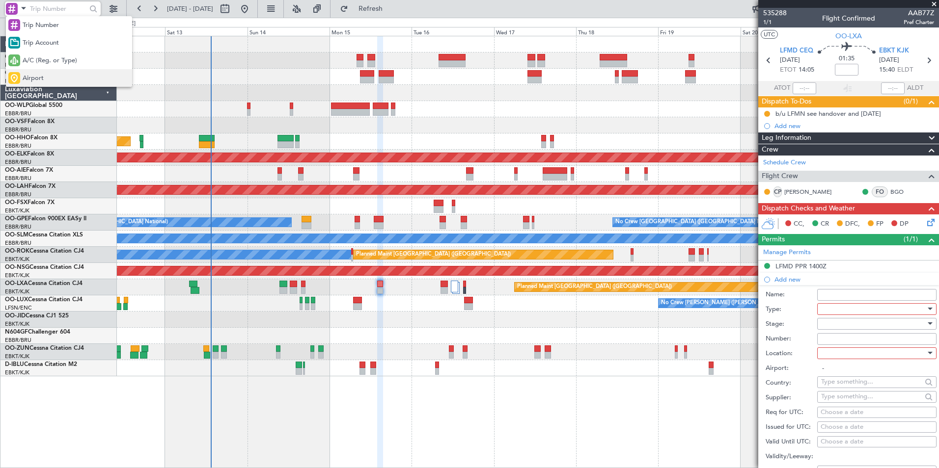
click at [56, 75] on div "Airport" at bounding box center [69, 78] width 126 height 18
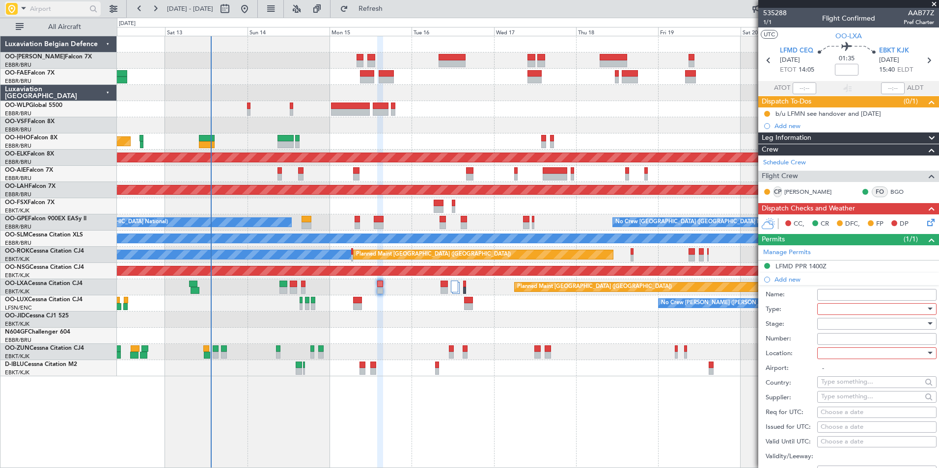
click at [76, 9] on input "text" at bounding box center [58, 8] width 56 height 15
type input "lfmn"
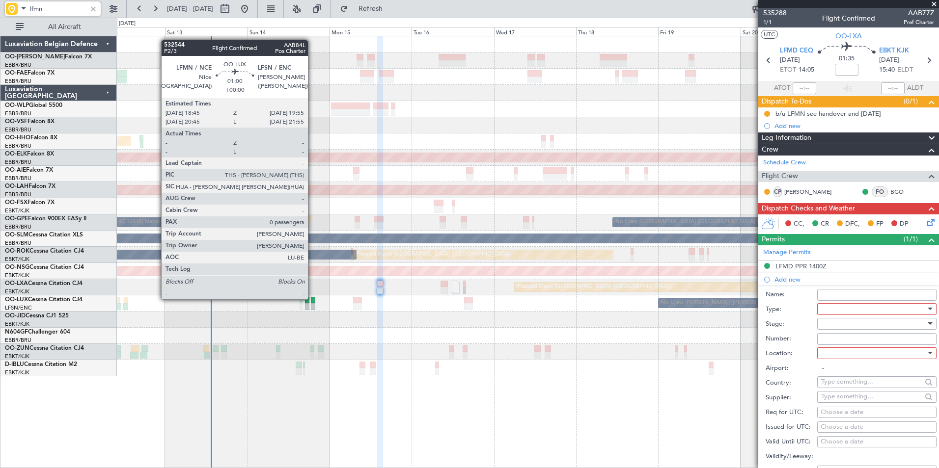
click at [312, 299] on div at bounding box center [313, 300] width 4 height 7
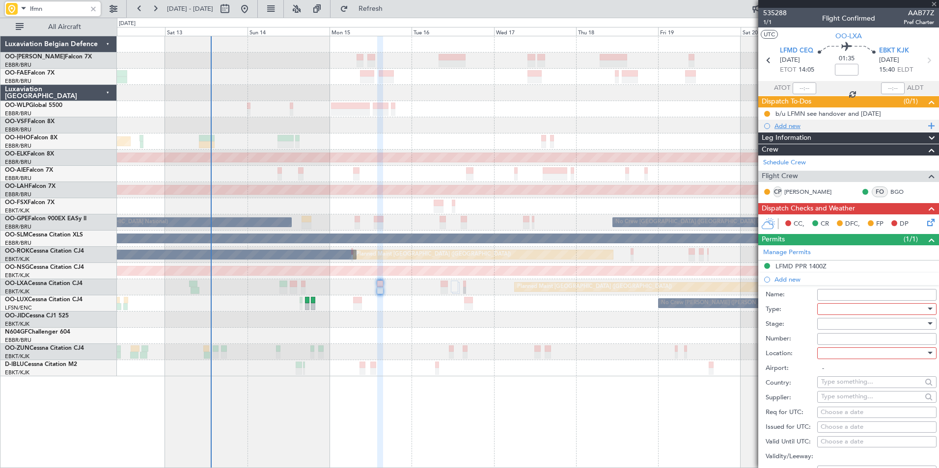
type input "0"
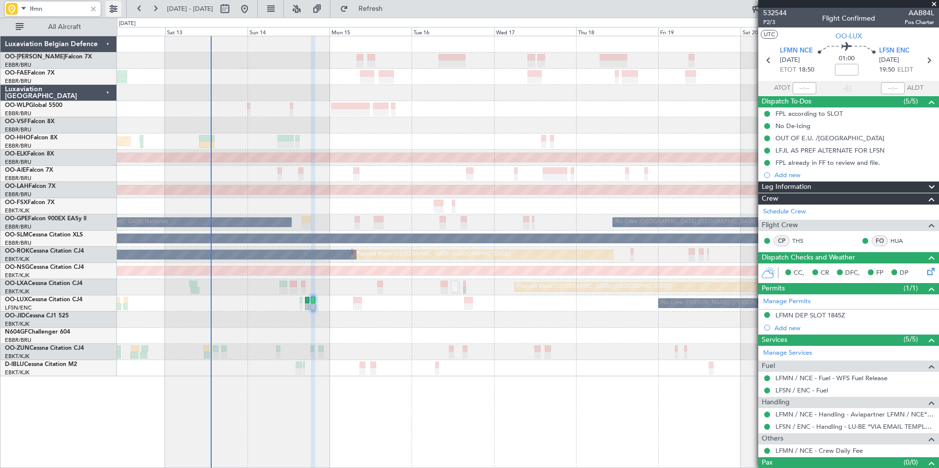
drag, startPoint x: 34, startPoint y: 10, endPoint x: 115, endPoint y: 11, distance: 81.5
click at [115, 11] on div "lfmn" at bounding box center [63, 9] width 126 height 18
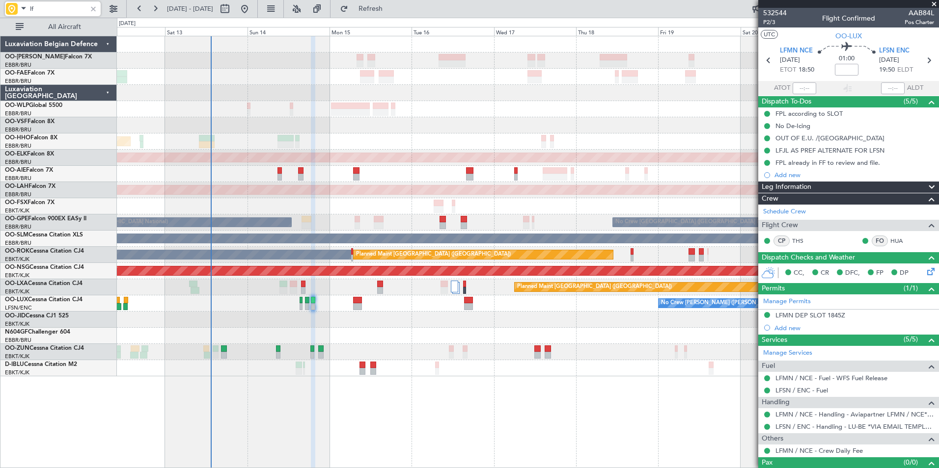
type input "lf"
click at [23, 5] on span at bounding box center [24, 8] width 12 height 12
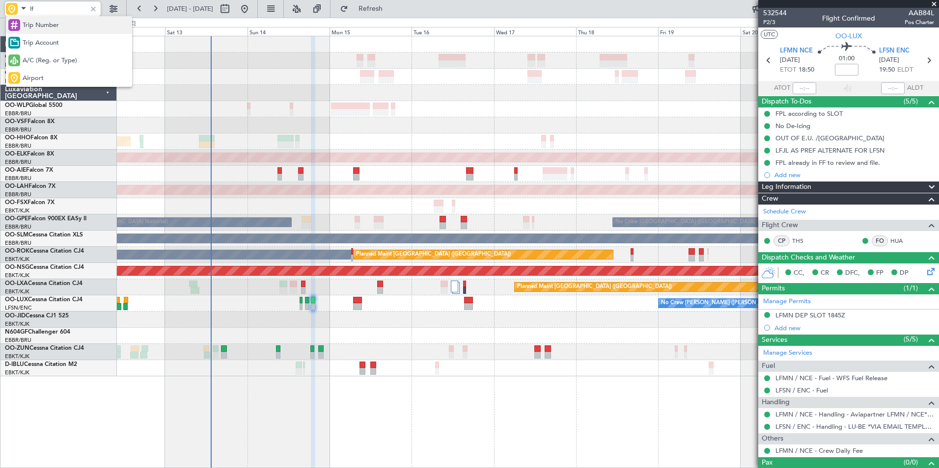
click at [35, 27] on span "Trip Number" at bounding box center [41, 26] width 36 height 10
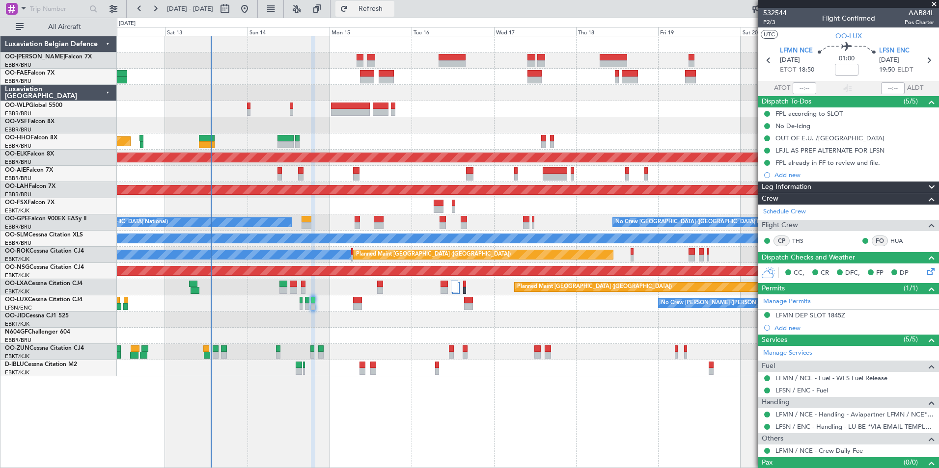
click at [391, 10] on span "Refresh" at bounding box center [370, 8] width 41 height 7
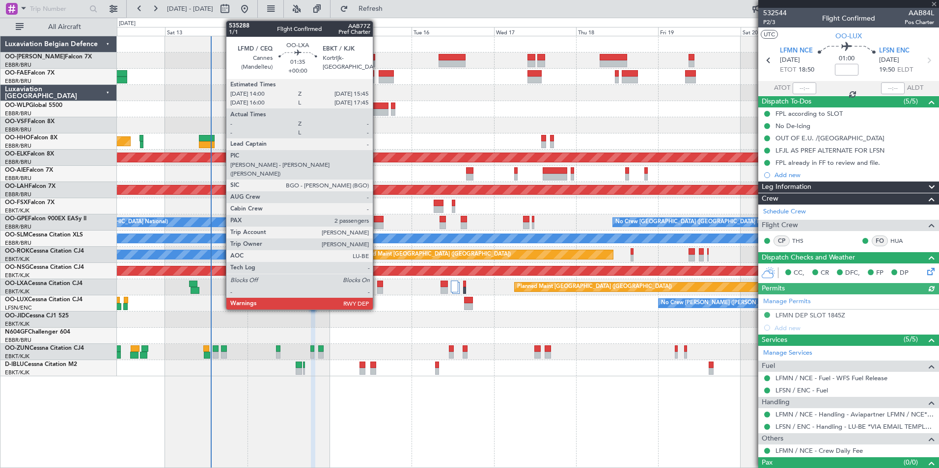
click at [377, 281] on div at bounding box center [380, 284] width 6 height 7
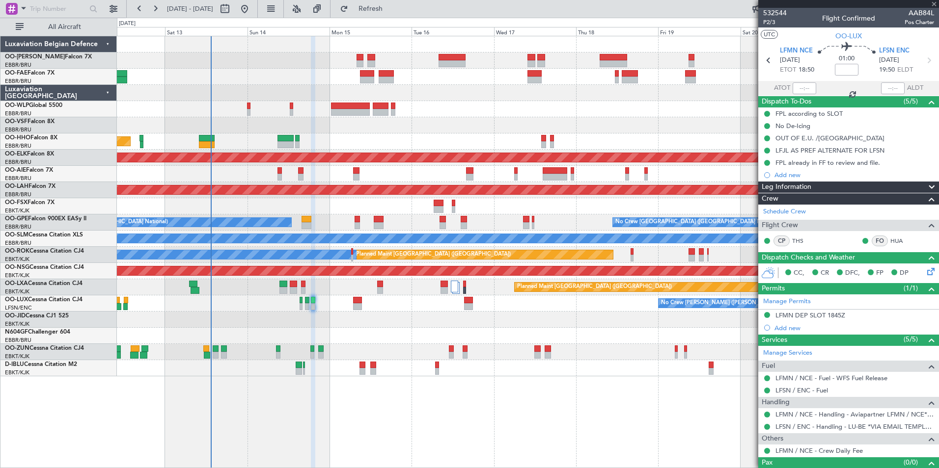
type input "2"
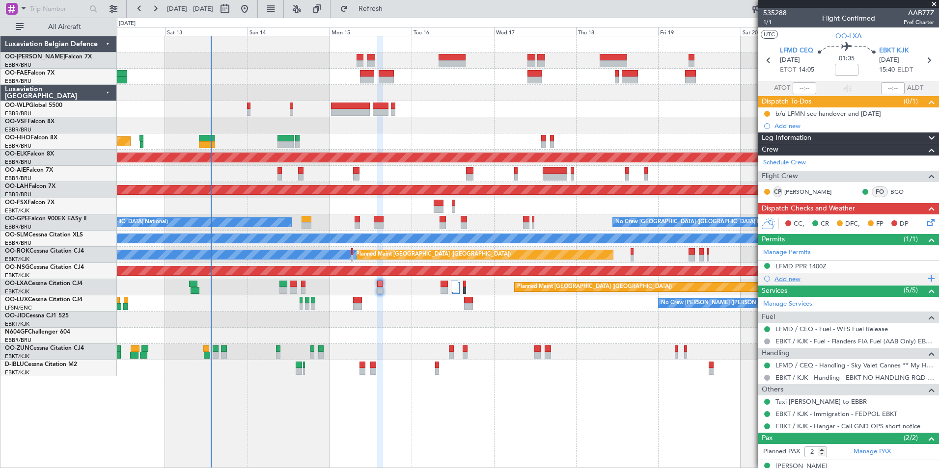
click at [785, 276] on div "Add new" at bounding box center [849, 279] width 151 height 8
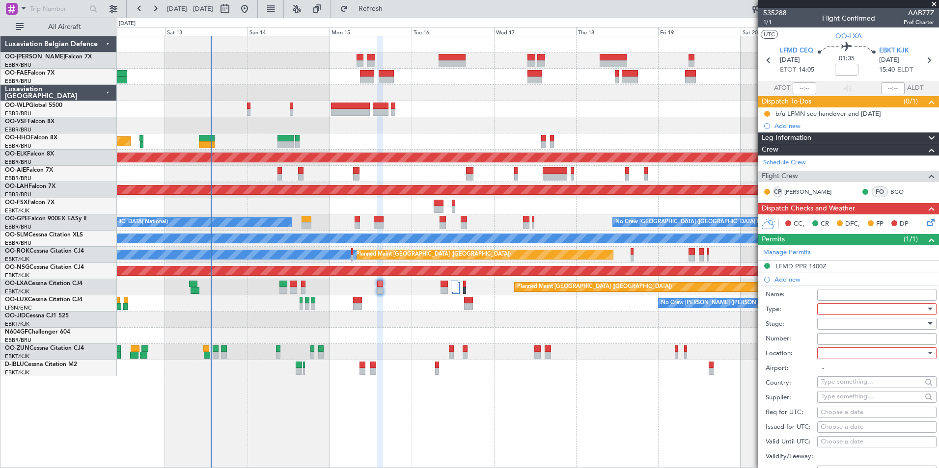
scroll to position [98, 0]
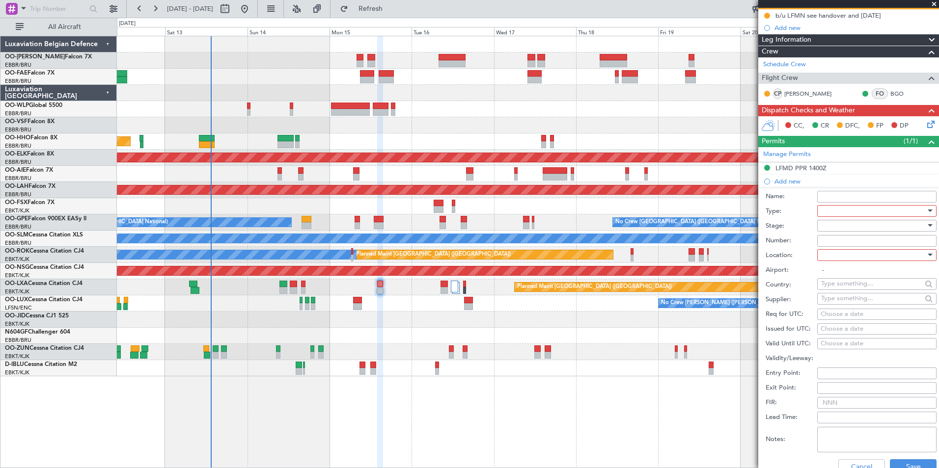
click at [831, 211] on div at bounding box center [873, 211] width 105 height 15
click at [861, 304] on span "Slot" at bounding box center [872, 304] width 103 height 15
click at [849, 265] on input "-" at bounding box center [876, 271] width 119 height 12
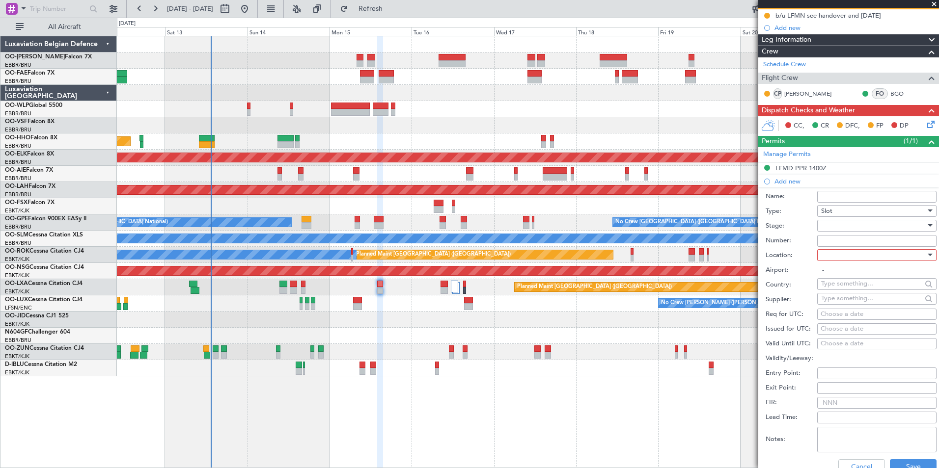
click at [849, 257] on div at bounding box center [873, 255] width 105 height 15
click at [832, 275] on span "Departure" at bounding box center [872, 275] width 103 height 15
type input "LFMD / CEQ"
click at [914, 465] on button "Save" at bounding box center [913, 468] width 47 height 16
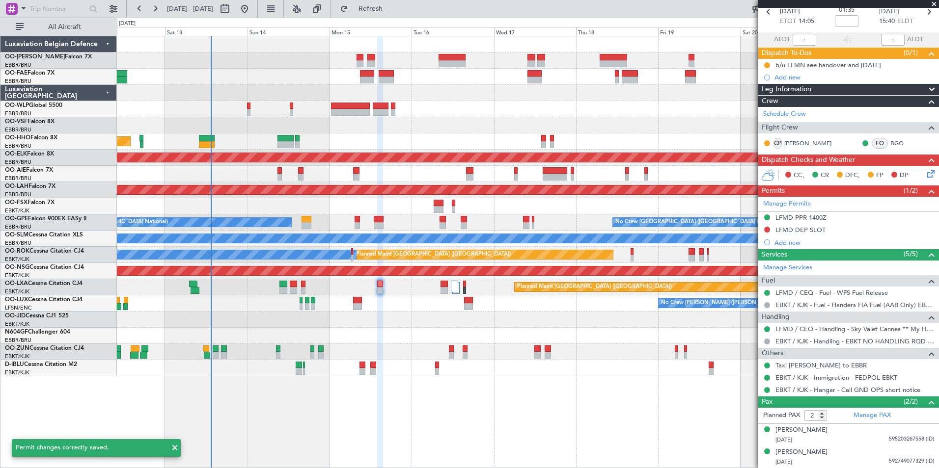
scroll to position [48, 0]
click at [815, 229] on div "LFMD DEP SLOT" at bounding box center [800, 230] width 50 height 8
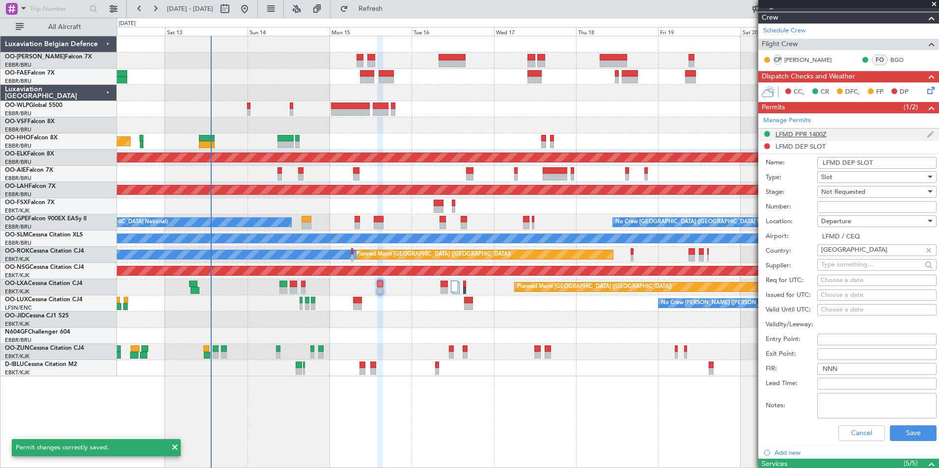
scroll to position [147, 0]
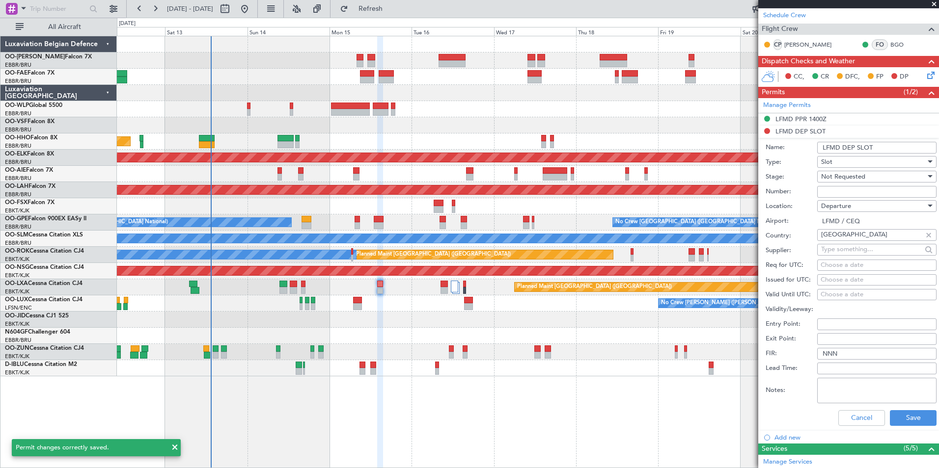
click at [837, 149] on input "LFMD DEP SLOT" at bounding box center [876, 148] width 119 height 12
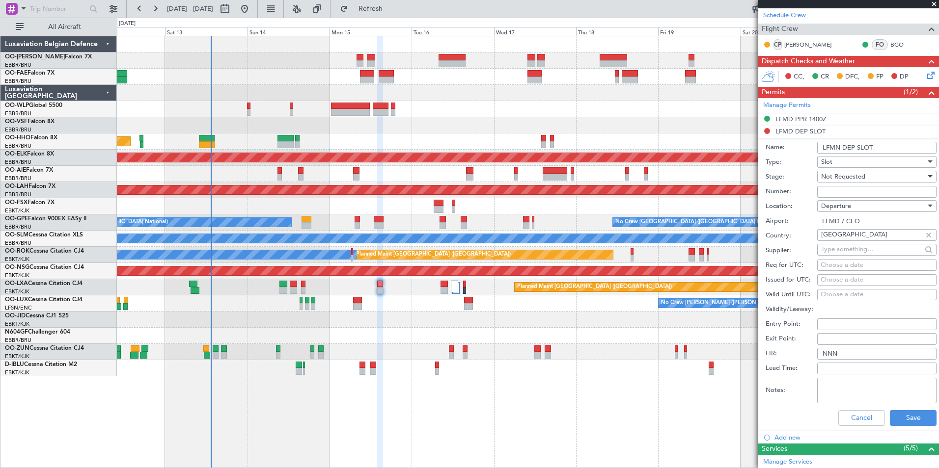
type input "LFMN DEP SLOT"
click at [853, 269] on div "Choose a date" at bounding box center [876, 266] width 112 height 10
select select "9"
select select "2025"
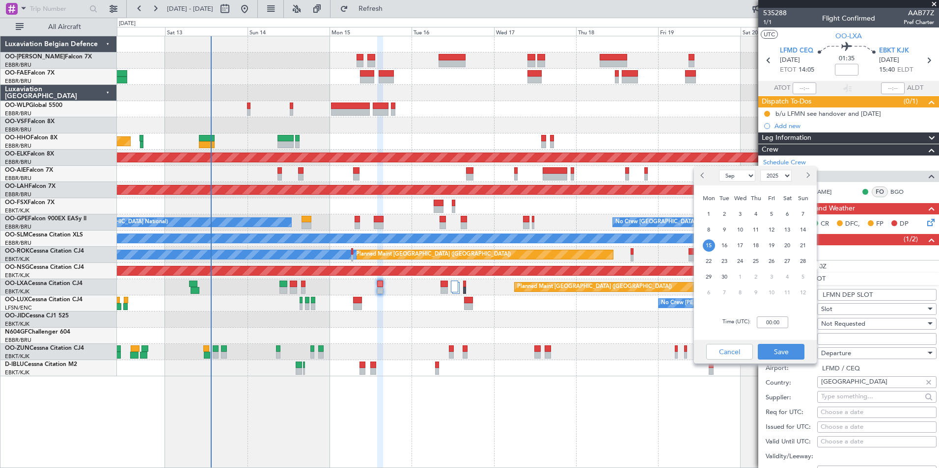
scroll to position [147, 0]
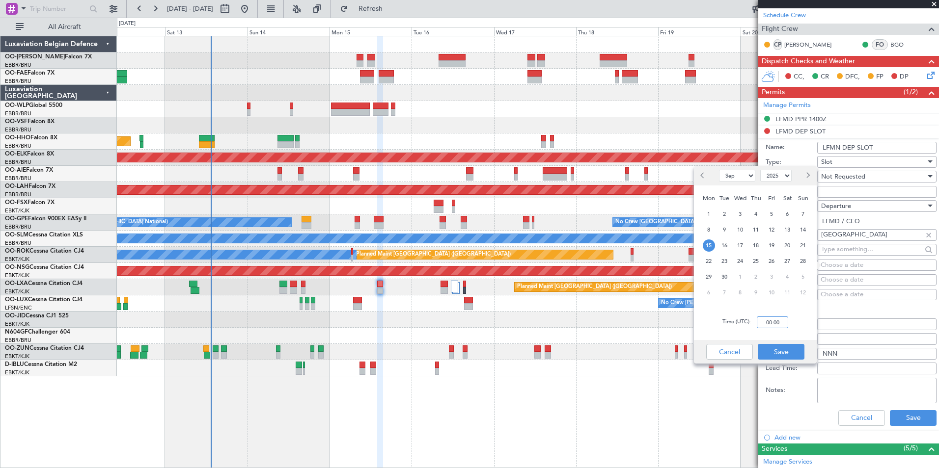
click at [779, 323] on input "00:00" at bounding box center [772, 323] width 31 height 12
type input "12:50"
click at [773, 351] on button "Save" at bounding box center [781, 352] width 47 height 16
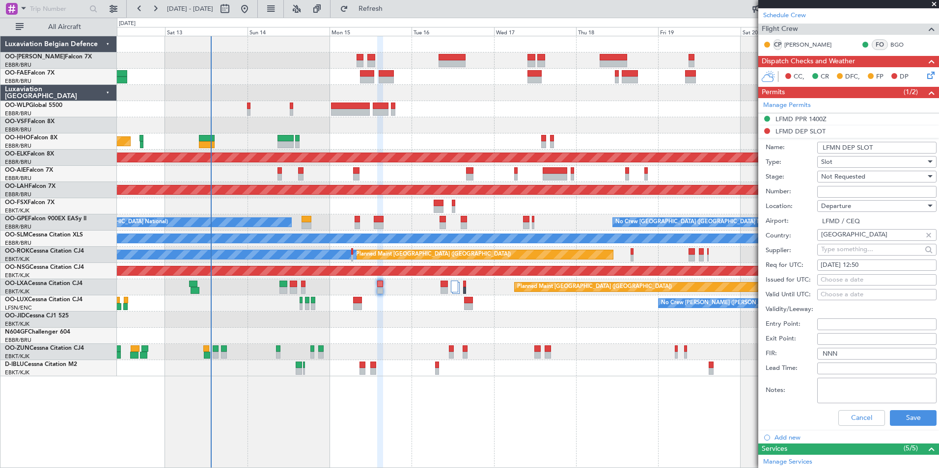
click at [824, 276] on div "Choose a date" at bounding box center [876, 280] width 112 height 10
select select "9"
select select "2025"
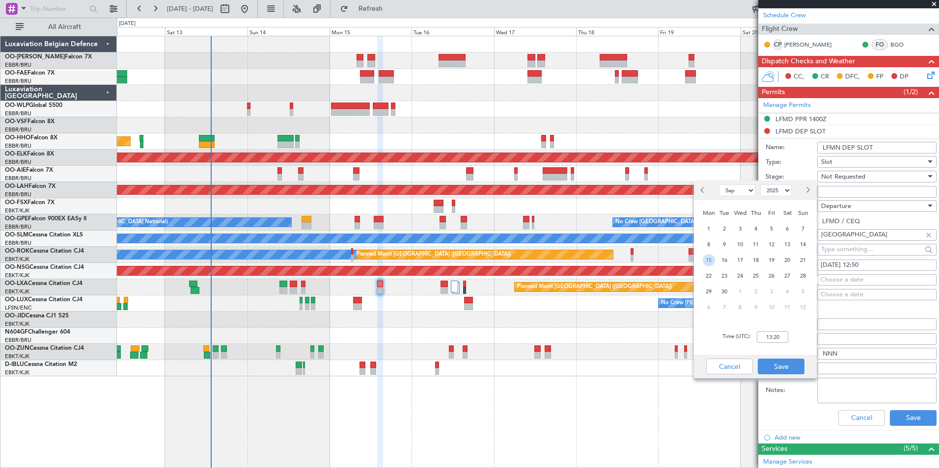
click at [708, 264] on span "15" at bounding box center [709, 260] width 12 height 12
click at [774, 340] on input "00:00" at bounding box center [772, 337] width 31 height 12
type input "12:50"
click at [776, 367] on button "Save" at bounding box center [781, 367] width 47 height 16
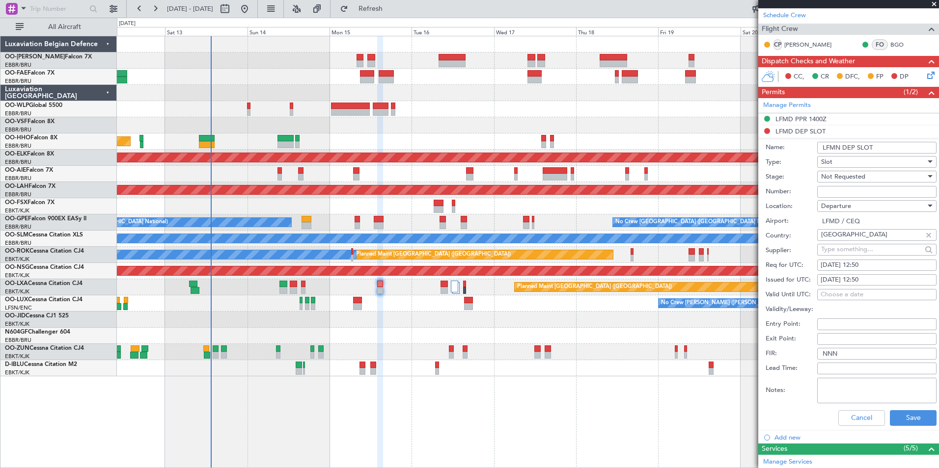
click at [866, 189] on input "Number:" at bounding box center [876, 192] width 119 height 12
paste input "LFMND000087906"
type input "LFMND000087906"
click at [918, 413] on button "Save" at bounding box center [913, 418] width 47 height 16
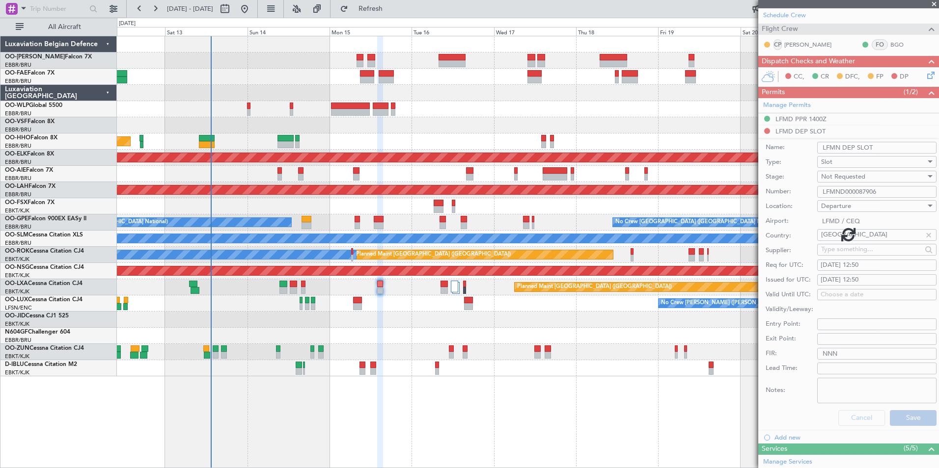
scroll to position [48, 0]
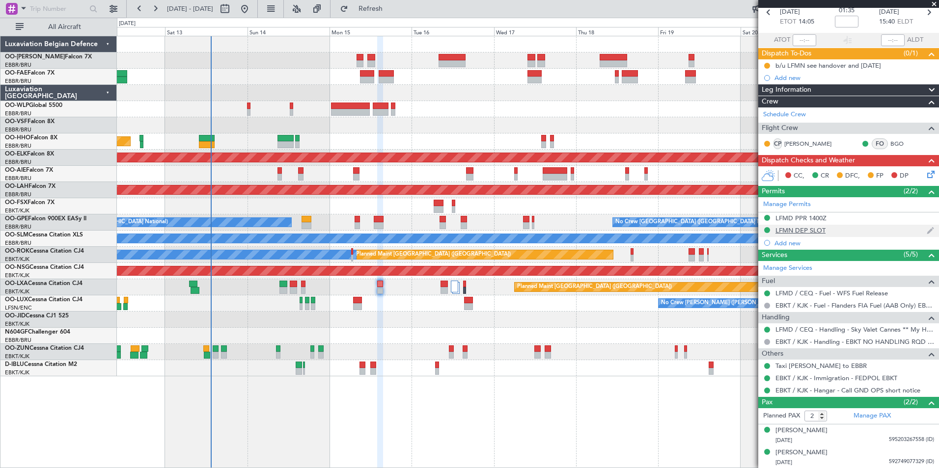
click at [827, 226] on div "LFMN DEP SLOT" at bounding box center [848, 231] width 181 height 12
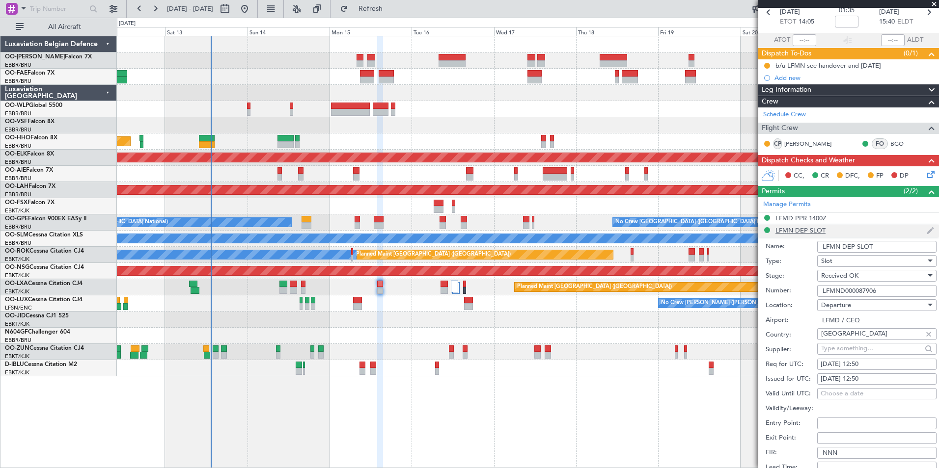
scroll to position [147, 0]
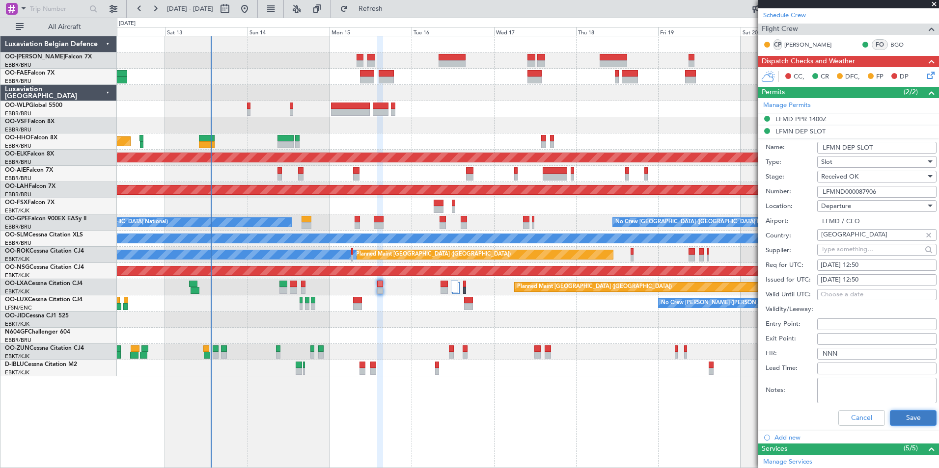
click at [925, 424] on button "Save" at bounding box center [913, 418] width 47 height 16
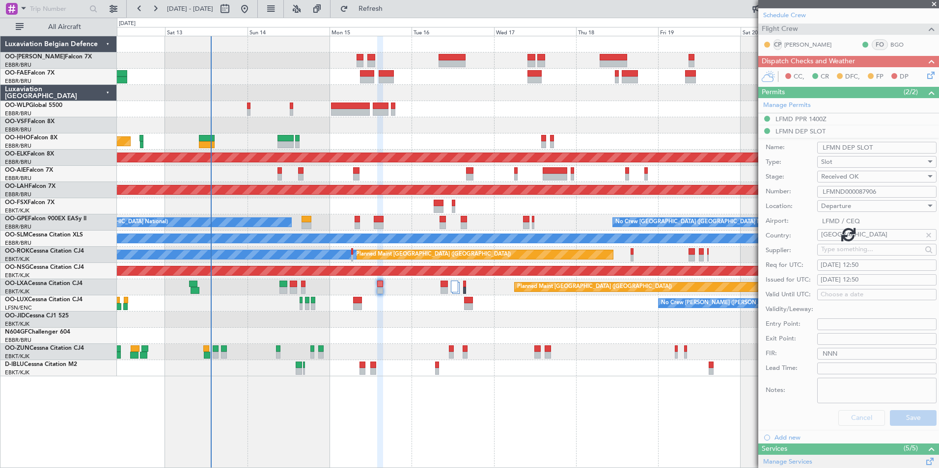
scroll to position [48, 0]
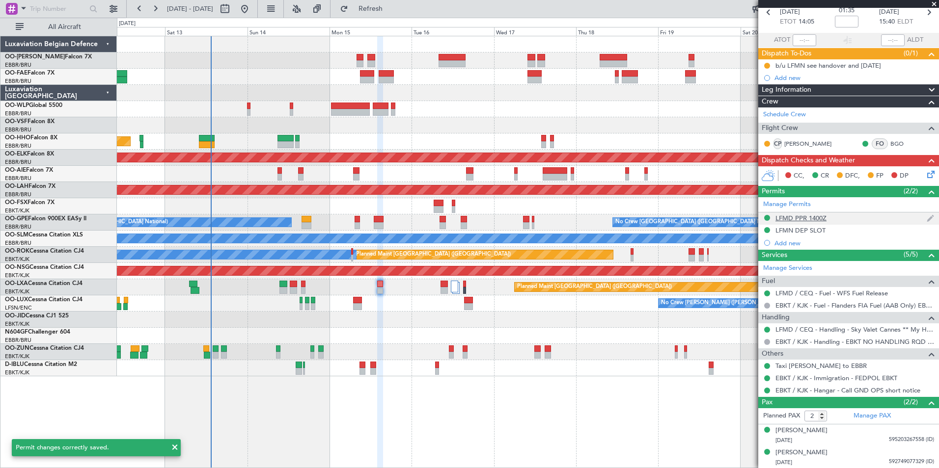
click at [819, 222] on mat-tooltip-component "LFMD PPR 1400Z" at bounding box center [800, 235] width 61 height 26
click at [825, 217] on div "LFMD PPR 1400Z" at bounding box center [800, 218] width 51 height 8
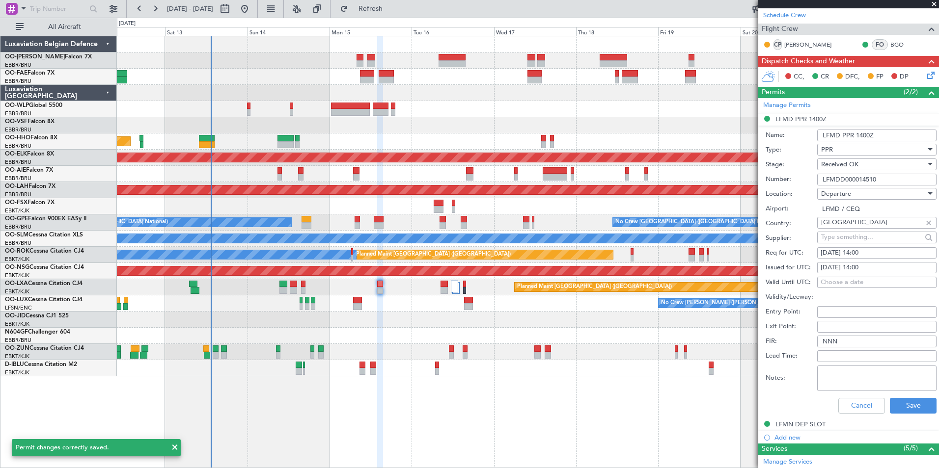
scroll to position [196, 0]
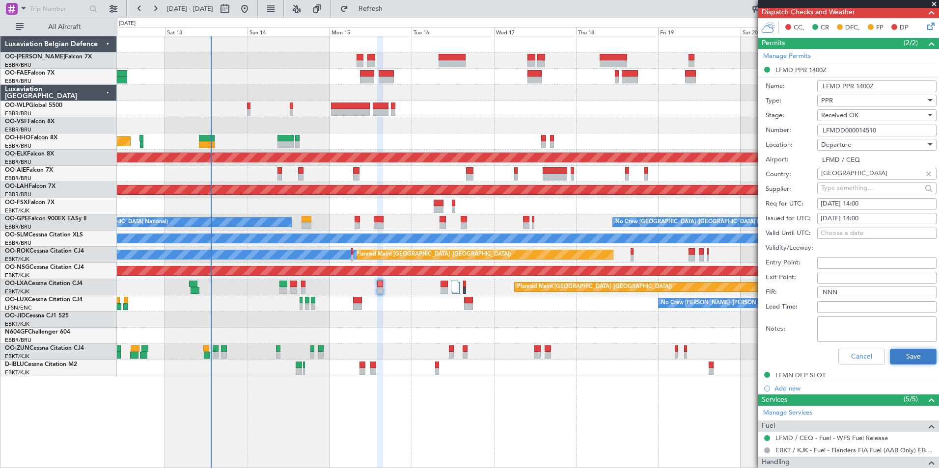
click at [903, 353] on button "Save" at bounding box center [913, 357] width 47 height 16
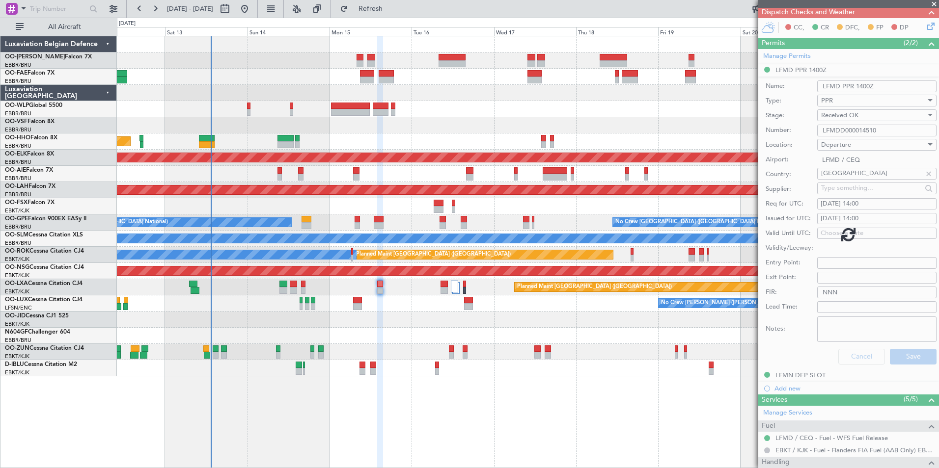
scroll to position [48, 0]
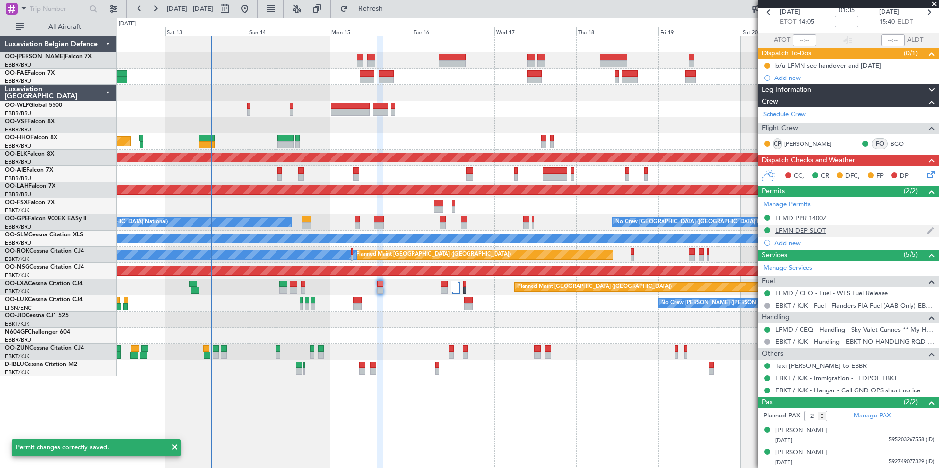
click at [810, 230] on div "LFMN DEP SLOT" at bounding box center [800, 230] width 50 height 8
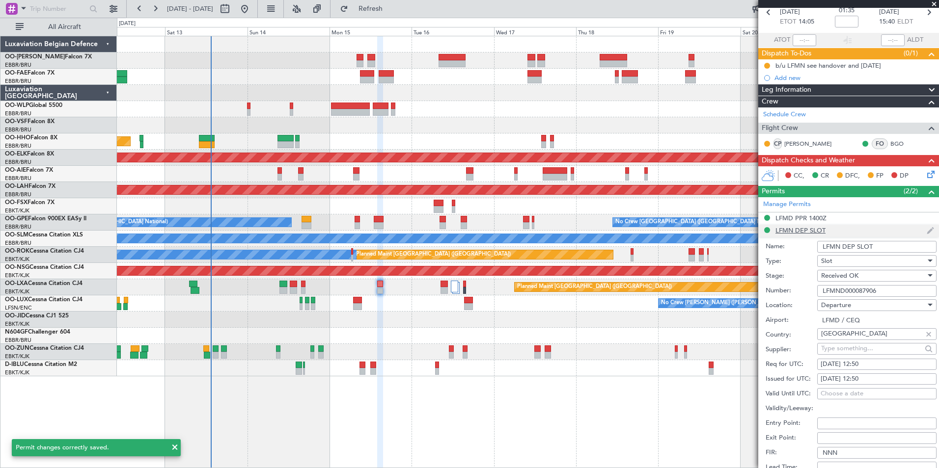
scroll to position [196, 0]
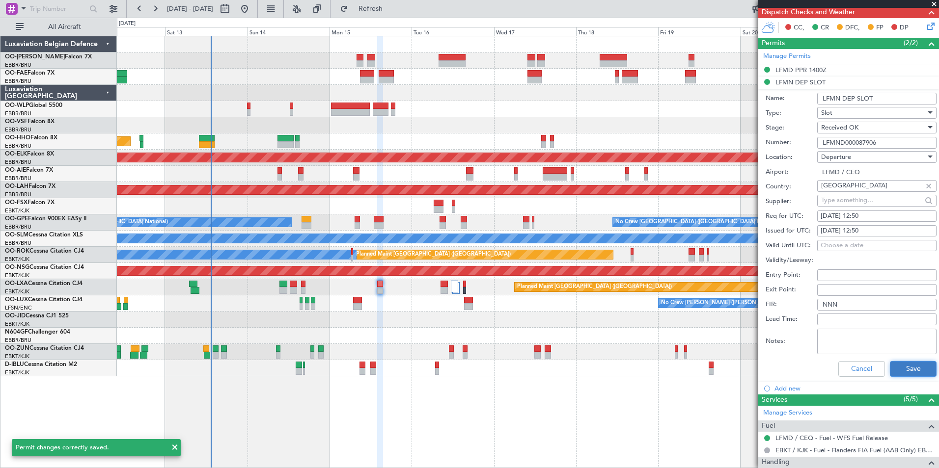
click at [917, 374] on button "Save" at bounding box center [913, 369] width 47 height 16
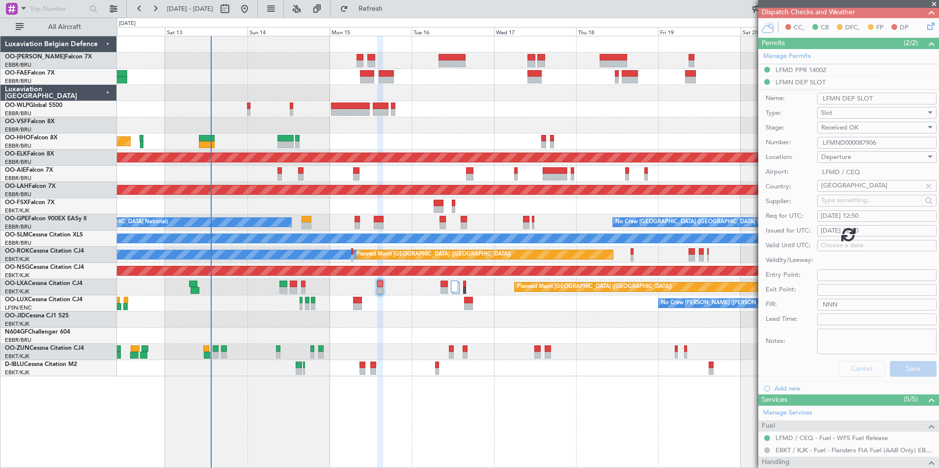
scroll to position [48, 0]
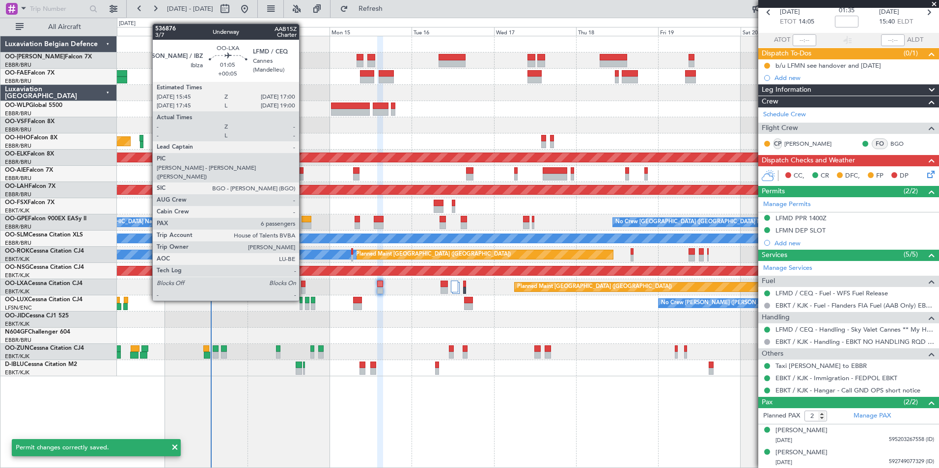
click at [303, 282] on div at bounding box center [303, 284] width 4 height 7
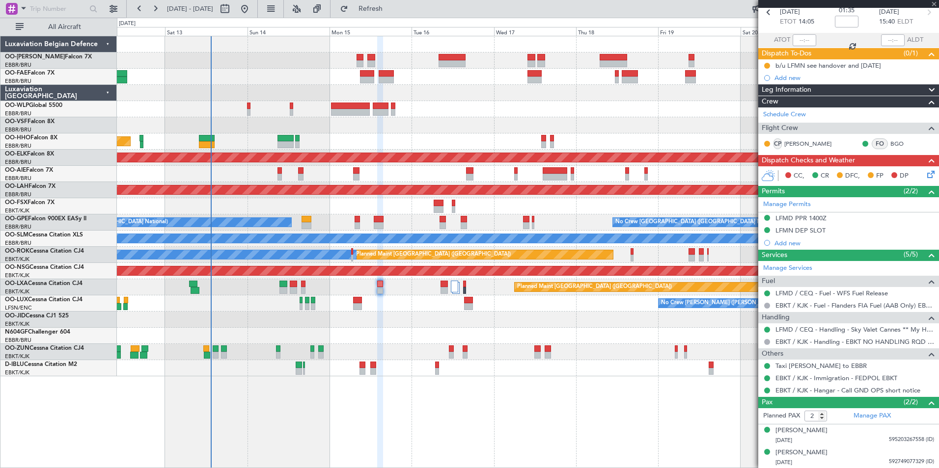
type input "+00:05"
type input "6"
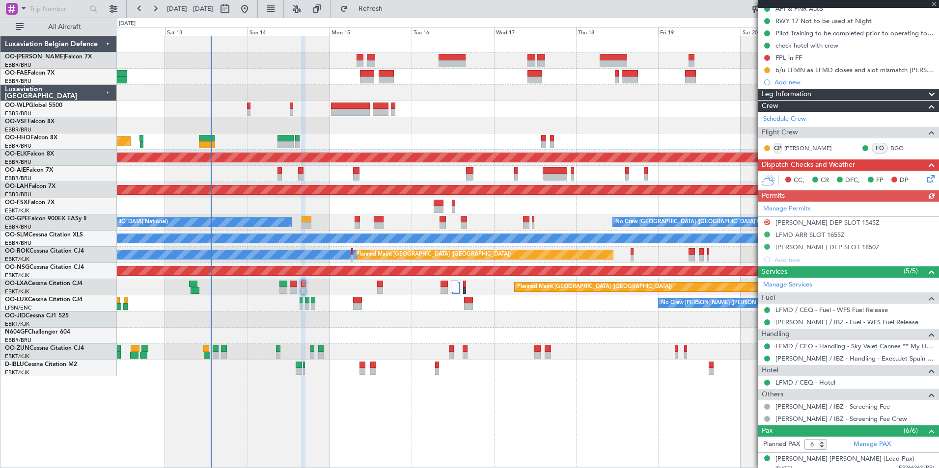
scroll to position [147, 0]
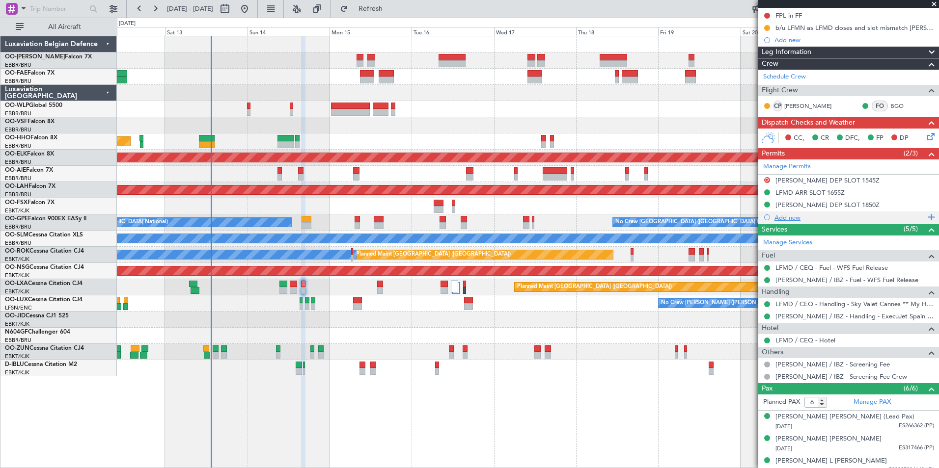
click at [795, 217] on div "Add new" at bounding box center [849, 218] width 151 height 8
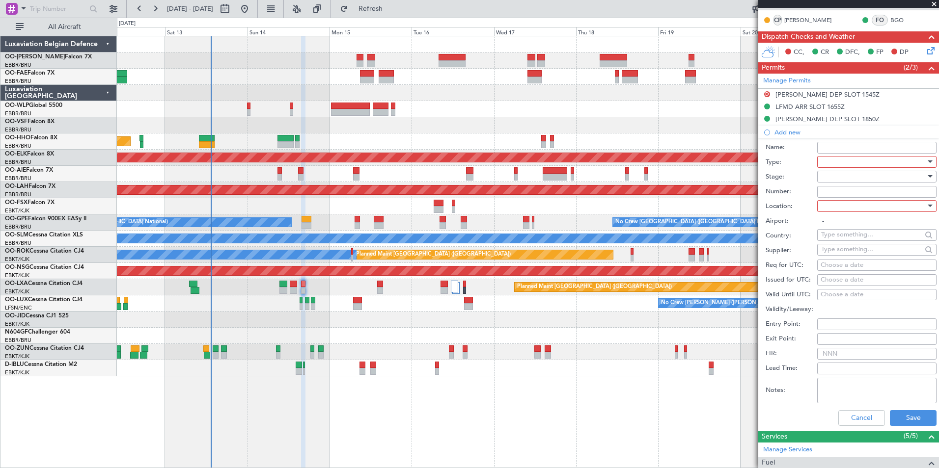
scroll to position [295, 0]
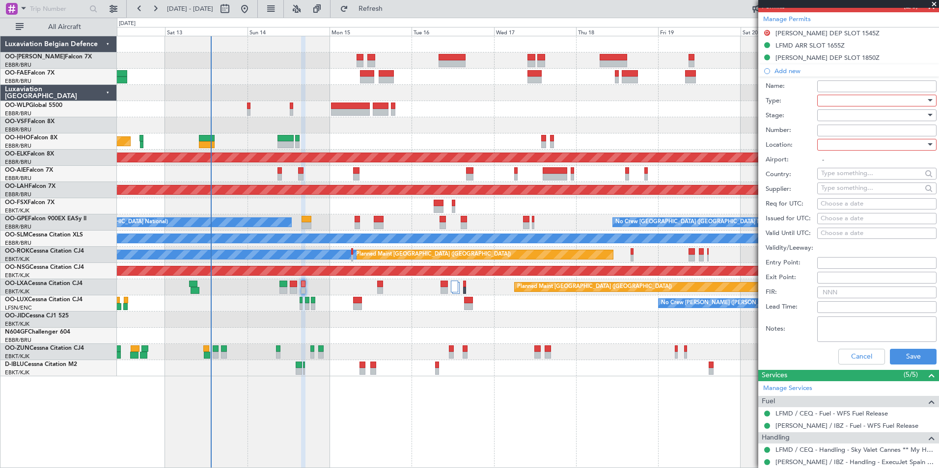
click at [830, 99] on div at bounding box center [873, 100] width 105 height 15
click at [834, 193] on span "Slot" at bounding box center [872, 194] width 103 height 15
click at [837, 149] on div at bounding box center [873, 144] width 105 height 15
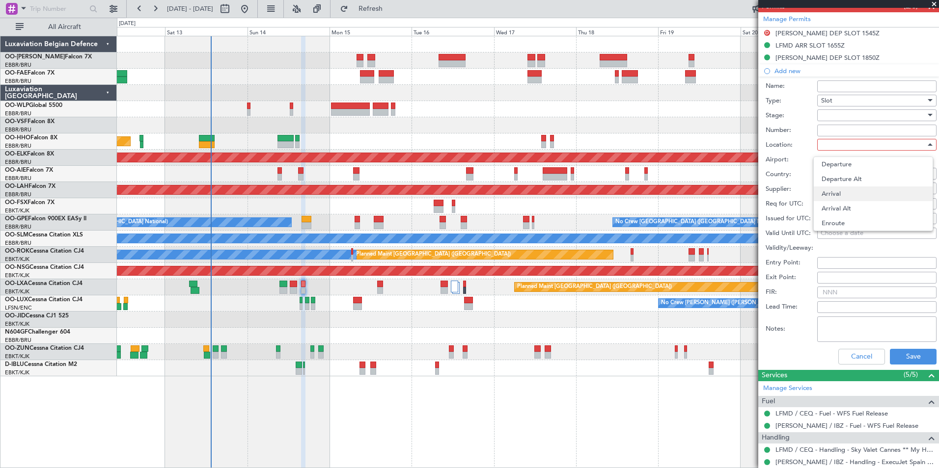
click at [836, 194] on span "Arrival" at bounding box center [872, 194] width 103 height 15
type input "LFMD / CEQ"
click at [837, 201] on div "Choose a date" at bounding box center [876, 204] width 112 height 10
select select "9"
select select "2025"
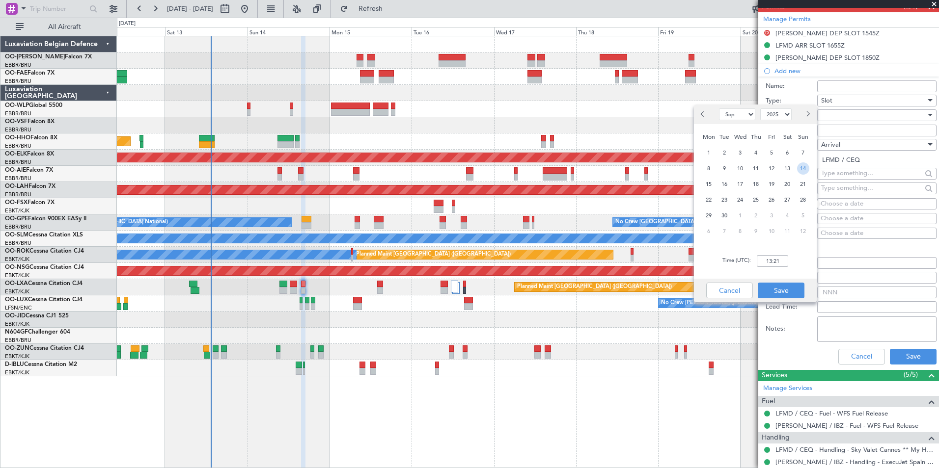
click at [802, 171] on span "14" at bounding box center [803, 169] width 12 height 12
click at [772, 264] on input "00:00" at bounding box center [772, 261] width 31 height 12
type input "20:00"
click at [784, 290] on button "Save" at bounding box center [781, 291] width 47 height 16
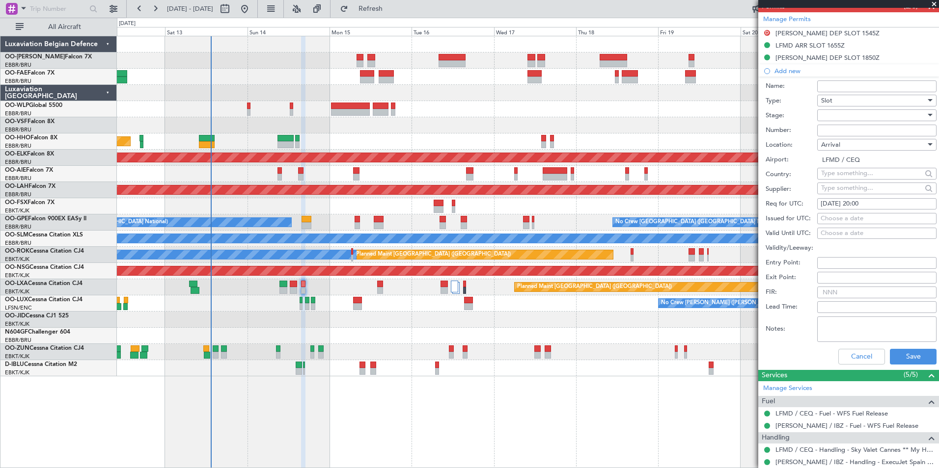
click at [826, 218] on div "Choose a date" at bounding box center [876, 219] width 112 height 10
select select "9"
select select "2025"
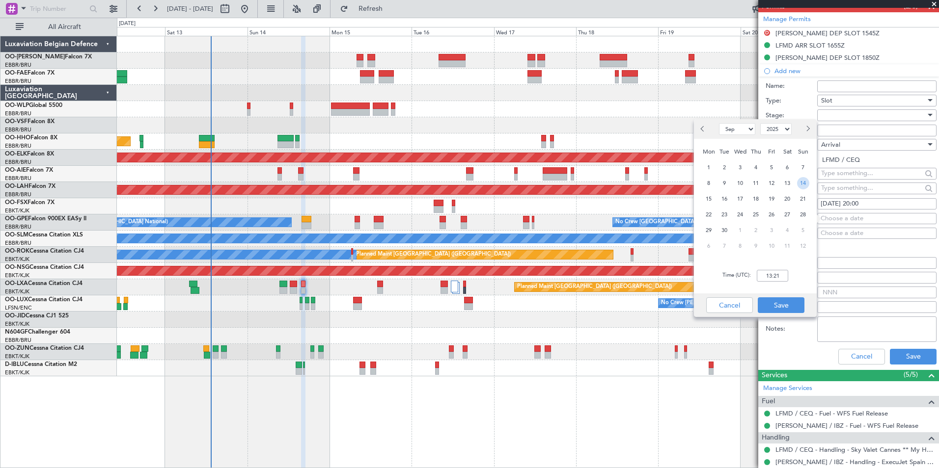
click at [801, 182] on span "14" at bounding box center [803, 183] width 12 height 12
click at [771, 277] on input "00:00" at bounding box center [772, 276] width 31 height 12
type input "20:00"
click at [776, 308] on button "Save" at bounding box center [781, 306] width 47 height 16
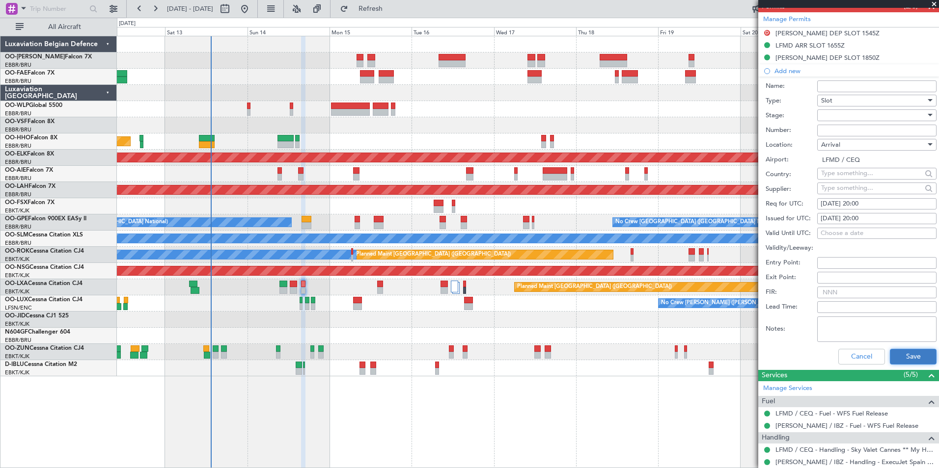
click at [890, 355] on button "Save" at bounding box center [913, 357] width 47 height 16
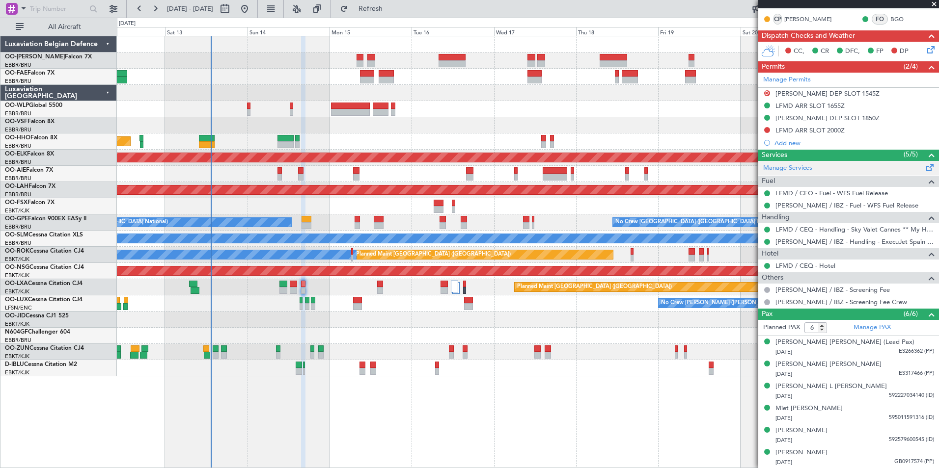
scroll to position [185, 0]
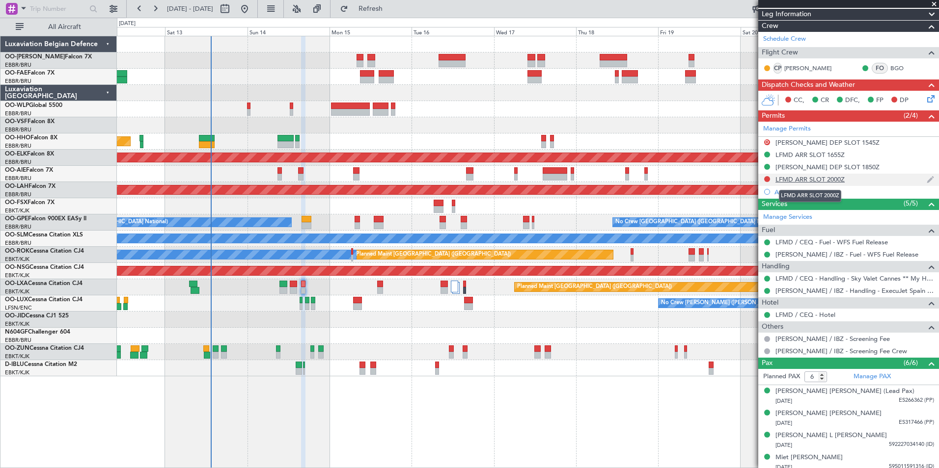
click at [810, 182] on div "LFMD ARR SLOT 2000Z" at bounding box center [809, 179] width 69 height 8
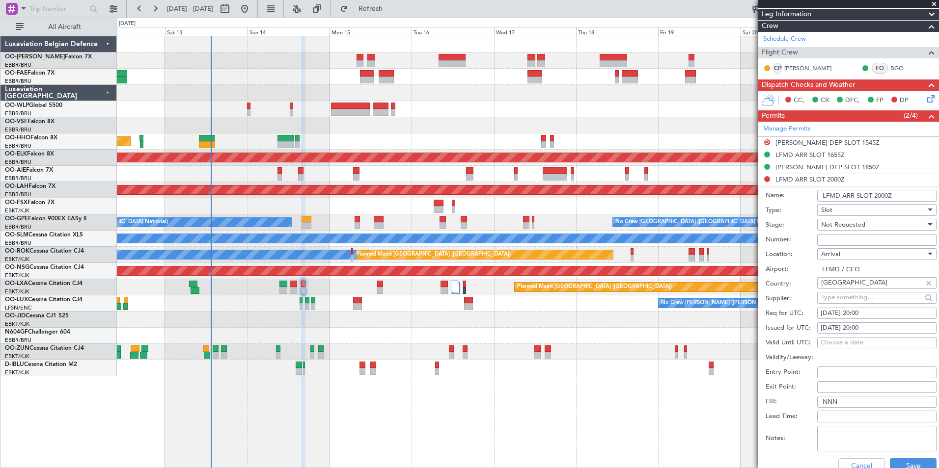
click at [837, 197] on input "LFMD ARR SLOT 2000Z" at bounding box center [876, 196] width 119 height 12
type input "LFMN ARR SLOT 2000Z"
click at [865, 239] on input "Number:" at bounding box center [876, 240] width 119 height 12
paste input "LFMNA000087905"
type input "LFMNA000087905"
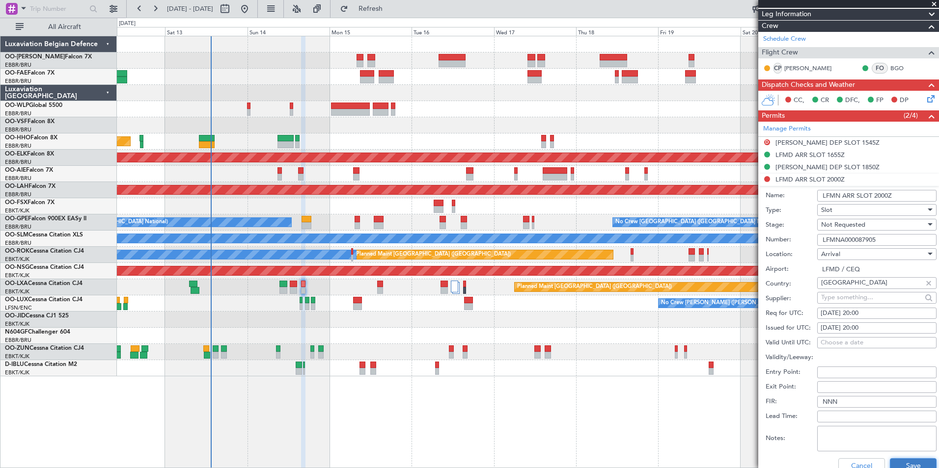
click at [917, 464] on button "Save" at bounding box center [913, 467] width 47 height 16
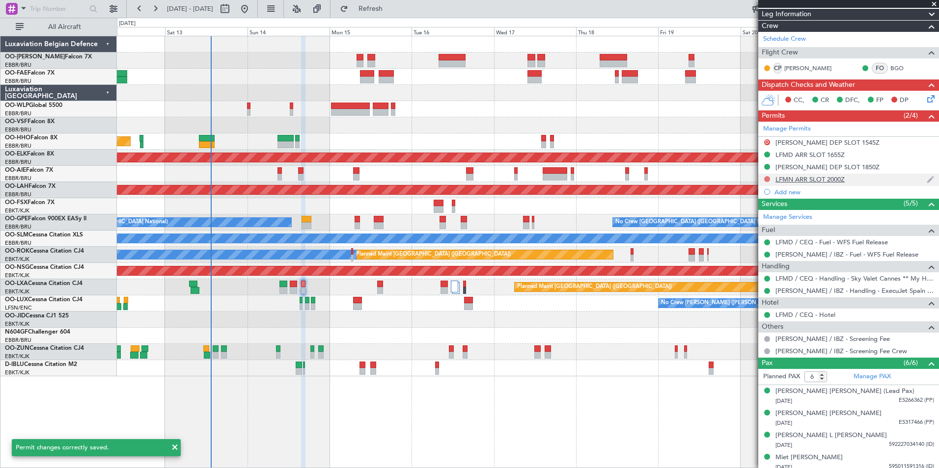
click at [766, 176] on button at bounding box center [767, 179] width 6 height 6
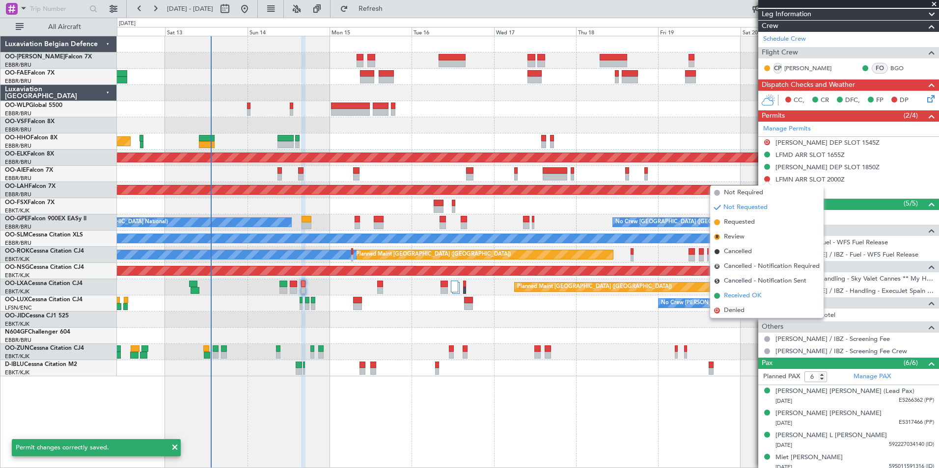
click at [747, 299] on span "Received OK" at bounding box center [742, 296] width 37 height 10
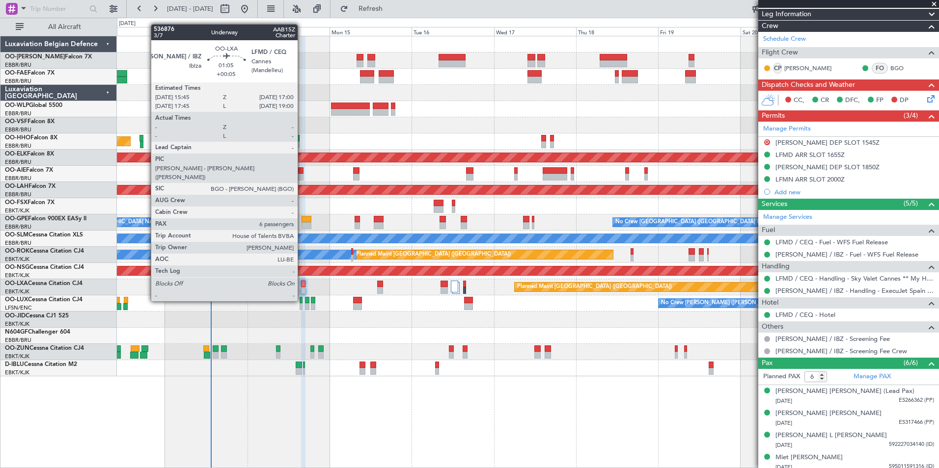
click at [302, 283] on div at bounding box center [303, 284] width 4 height 7
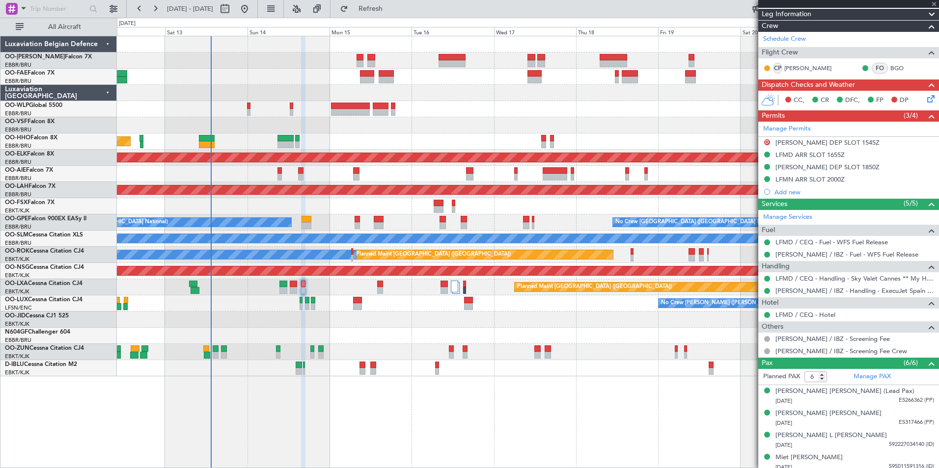
scroll to position [0, 0]
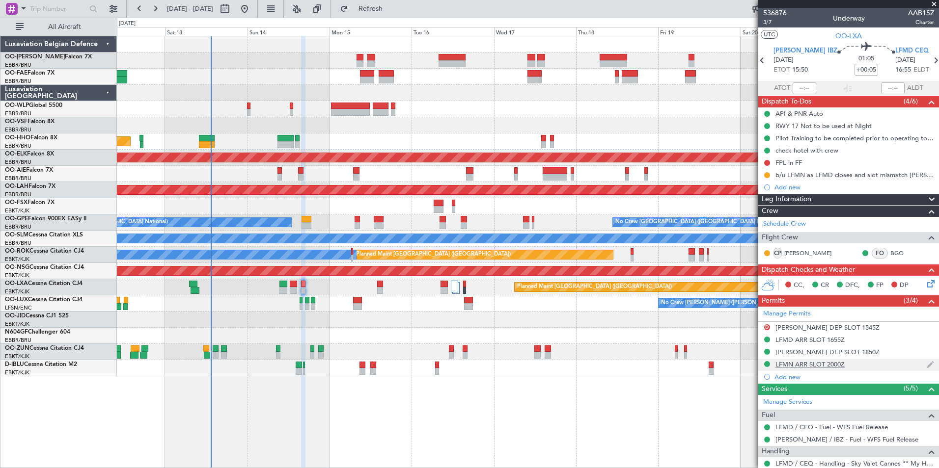
click at [849, 367] on div "LFMN ARR SLOT 2000Z" at bounding box center [848, 365] width 181 height 12
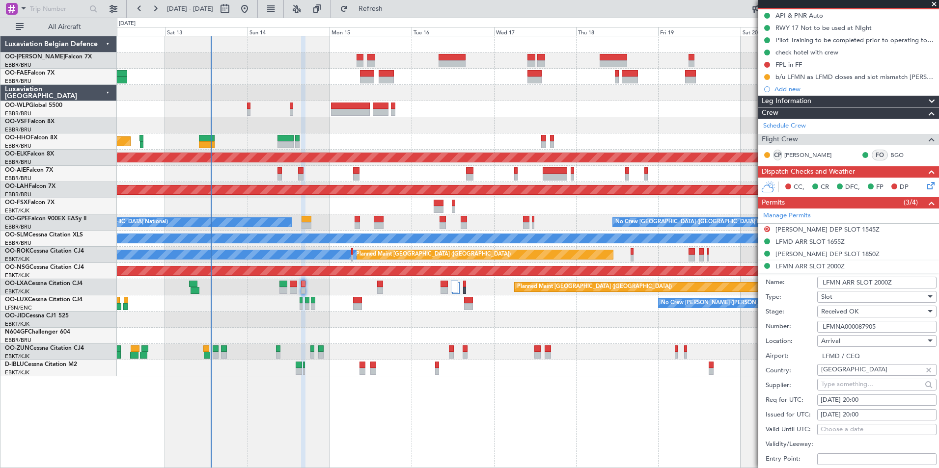
scroll to position [196, 0]
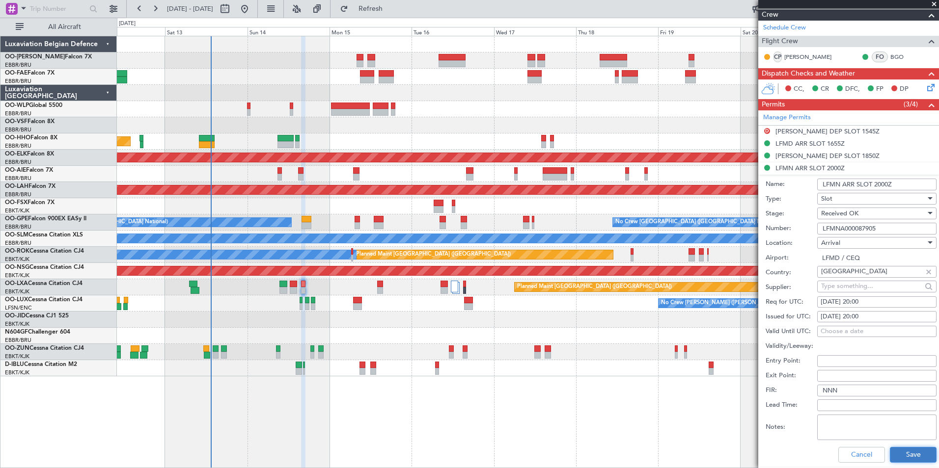
click at [920, 453] on button "Save" at bounding box center [913, 455] width 47 height 16
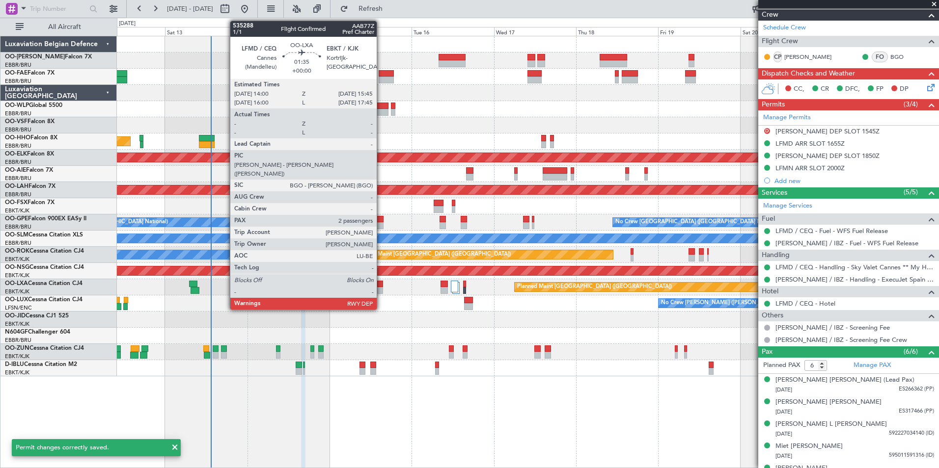
click at [381, 282] on div at bounding box center [380, 284] width 6 height 7
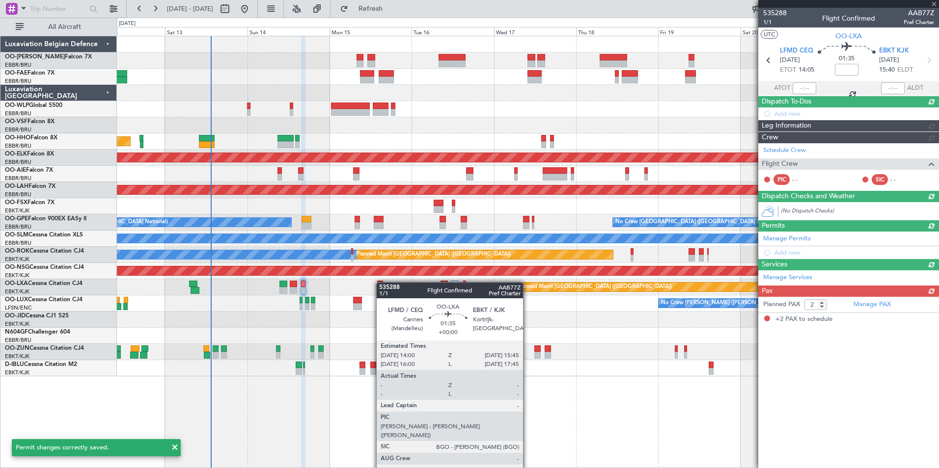
scroll to position [0, 0]
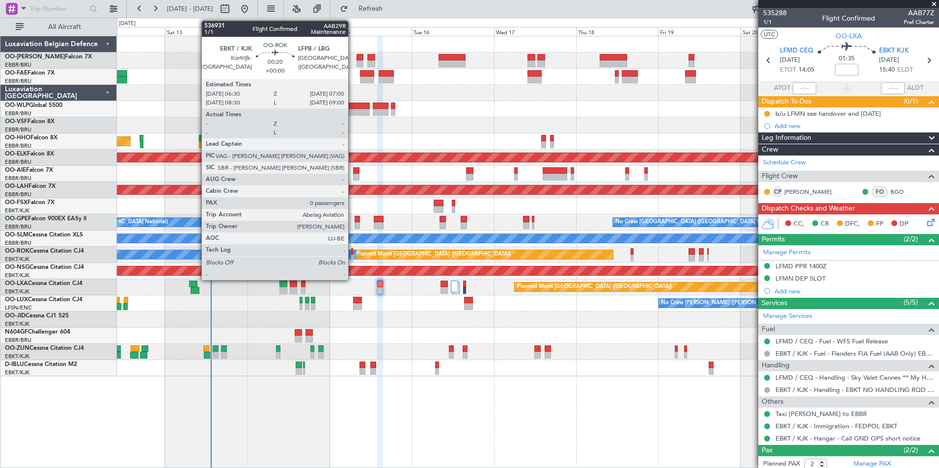
click at [353, 253] on div at bounding box center [352, 251] width 2 height 7
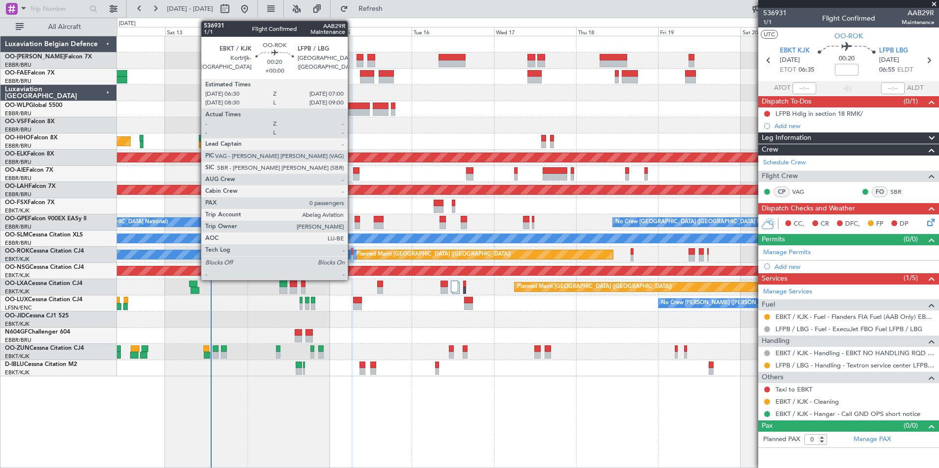
click at [352, 252] on div at bounding box center [352, 251] width 2 height 7
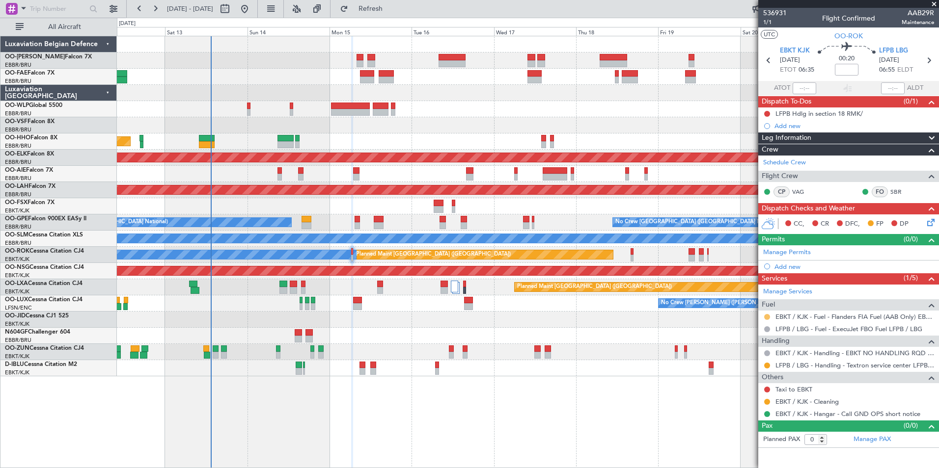
click at [767, 316] on button at bounding box center [767, 317] width 6 height 6
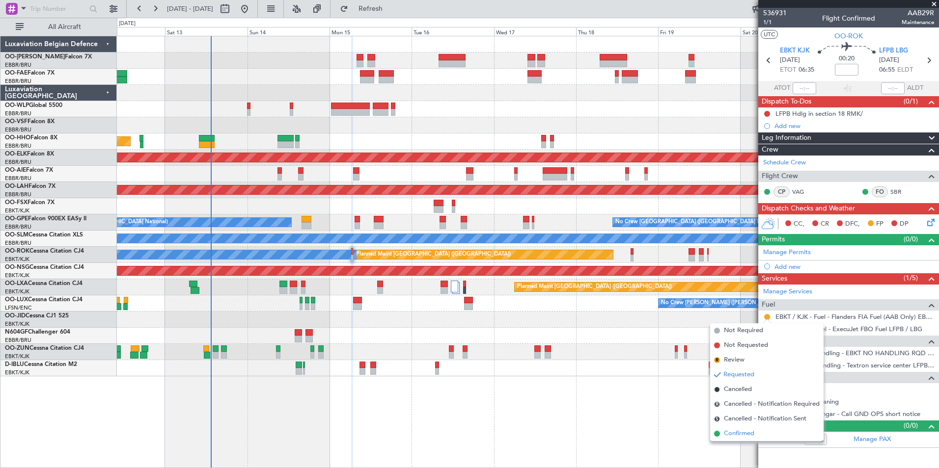
click at [743, 431] on span "Confirmed" at bounding box center [739, 434] width 30 height 10
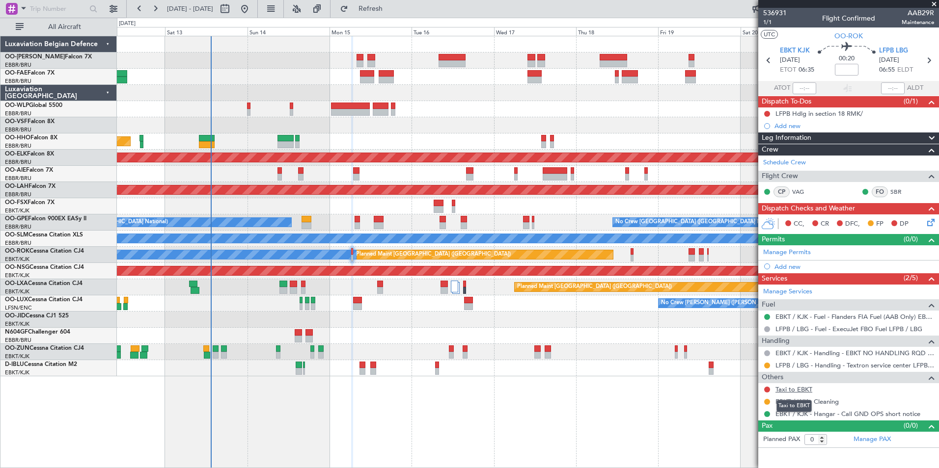
click at [799, 389] on link "Taxi to EBKT" at bounding box center [793, 389] width 37 height 8
click at [391, 8] on span "Refresh" at bounding box center [370, 8] width 41 height 7
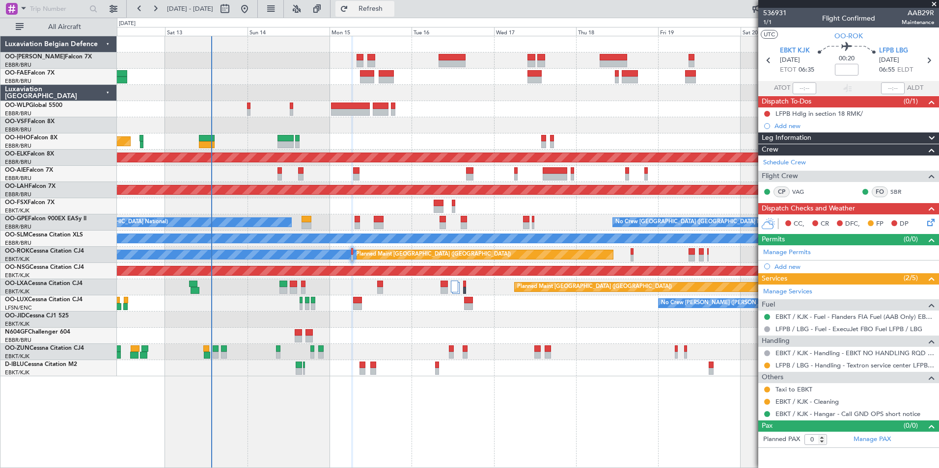
click at [391, 6] on span "Refresh" at bounding box center [370, 8] width 41 height 7
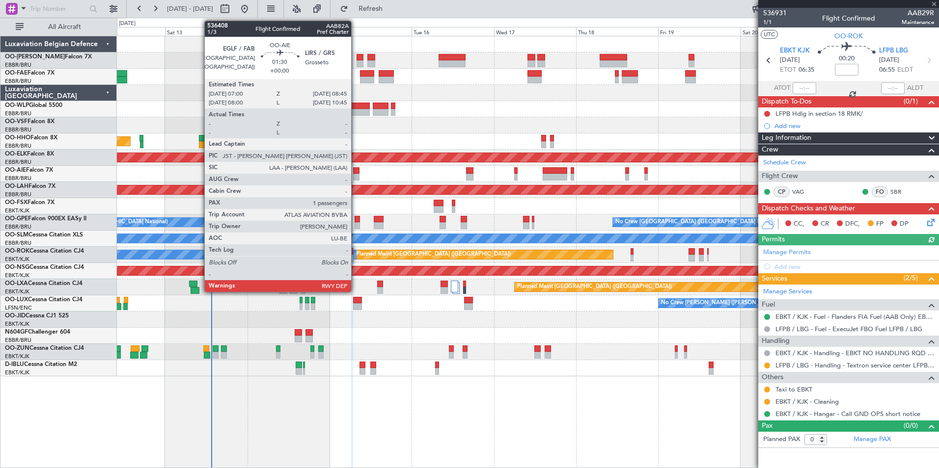
click at [355, 175] on div at bounding box center [356, 177] width 6 height 7
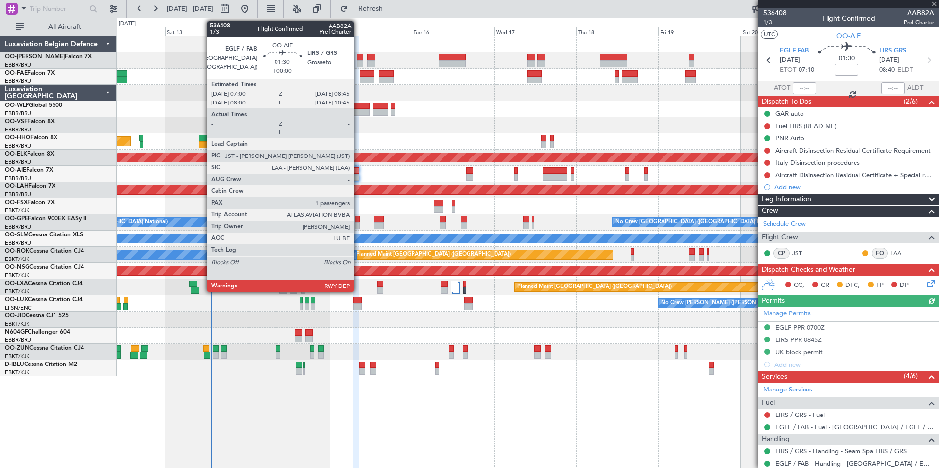
click at [358, 168] on div at bounding box center [356, 170] width 6 height 7
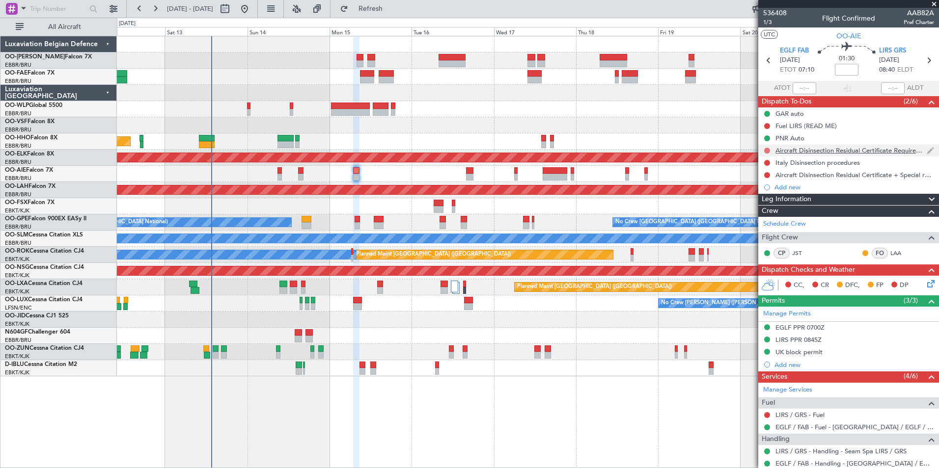
click at [768, 151] on button at bounding box center [767, 151] width 6 height 6
click at [761, 195] on span "Completed" at bounding box center [771, 194] width 32 height 10
click at [766, 162] on button at bounding box center [767, 163] width 6 height 6
click at [763, 205] on span "Completed" at bounding box center [771, 206] width 32 height 10
click at [768, 176] on button at bounding box center [767, 175] width 6 height 6
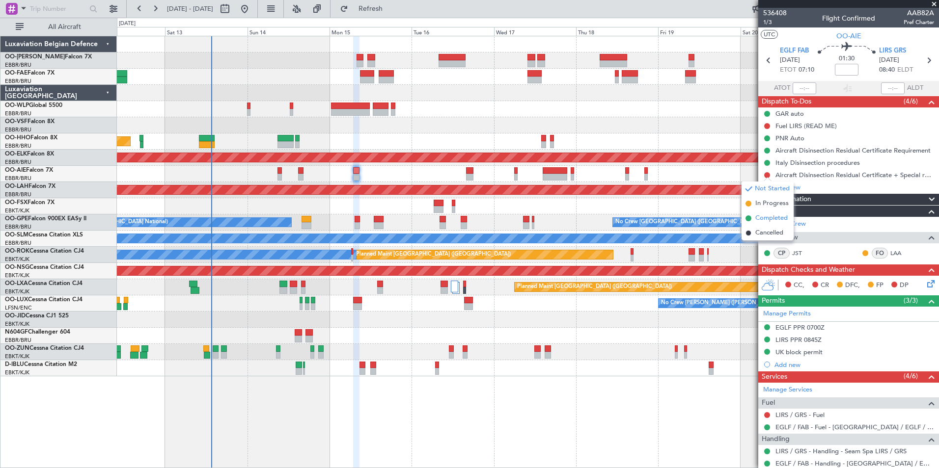
click at [770, 213] on li "Completed" at bounding box center [767, 218] width 52 height 15
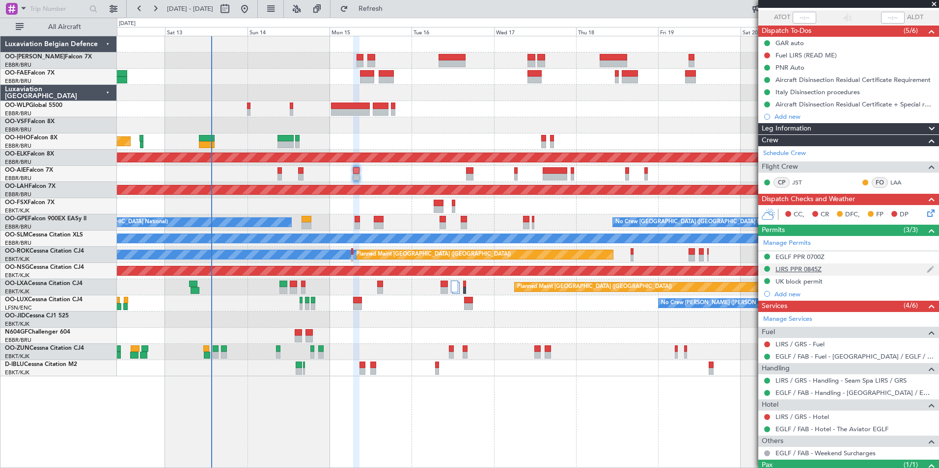
scroll to position [121, 0]
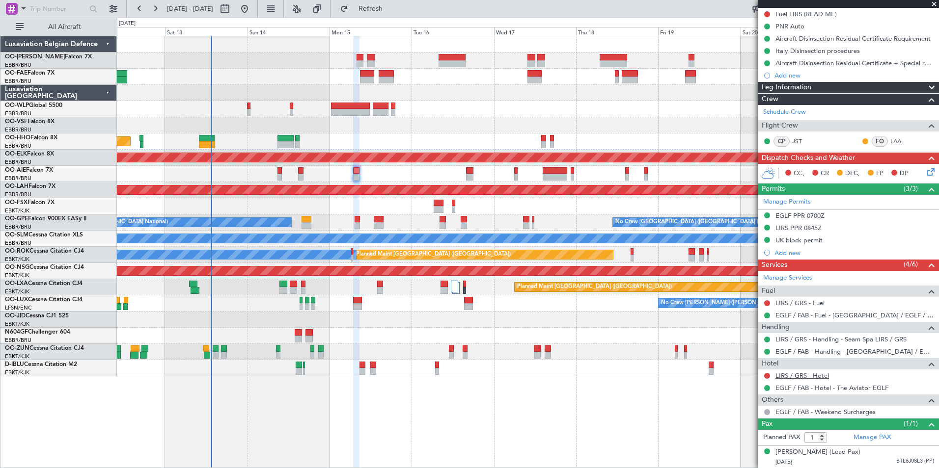
click at [794, 372] on link "LIRS / GRS - Hotel" at bounding box center [802, 376] width 54 height 8
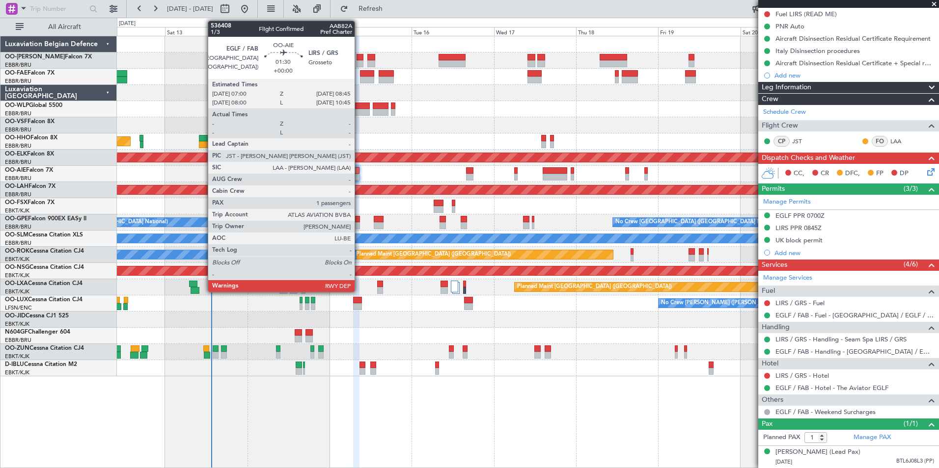
click at [359, 174] on div at bounding box center [356, 177] width 6 height 7
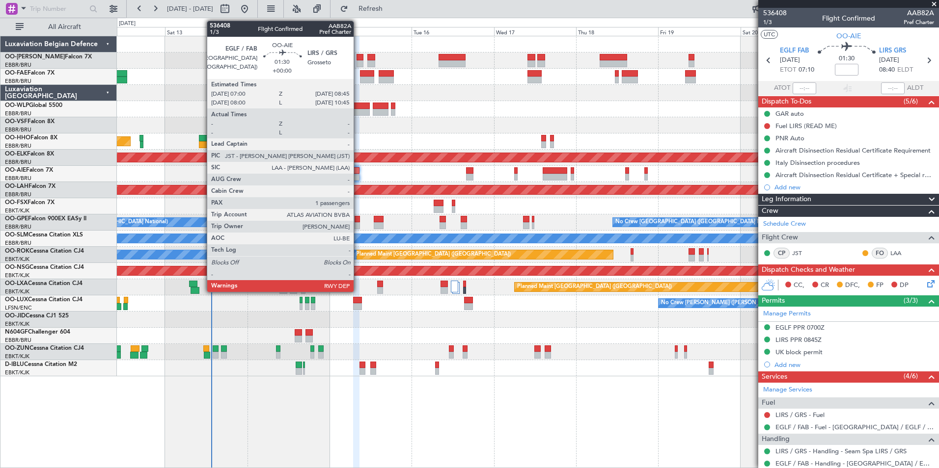
click at [358, 171] on div at bounding box center [356, 170] width 6 height 7
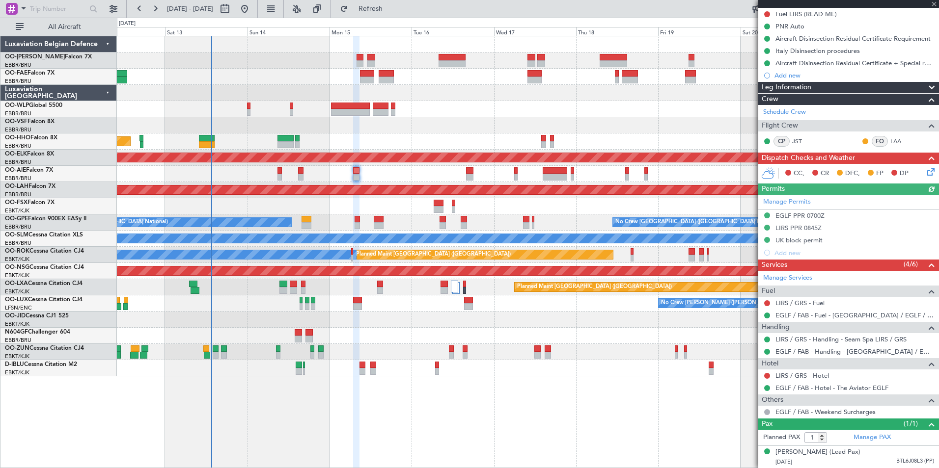
scroll to position [121, 0]
click at [768, 373] on button at bounding box center [767, 376] width 6 height 6
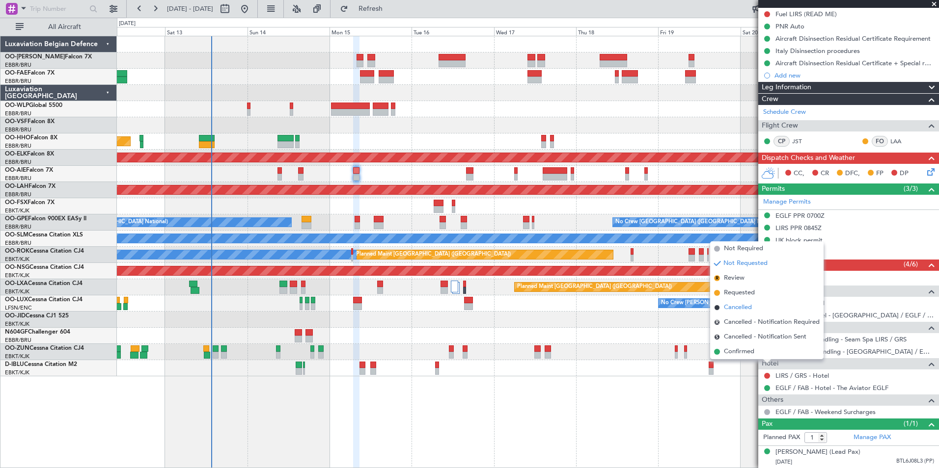
click at [736, 308] on span "Cancelled" at bounding box center [738, 308] width 28 height 10
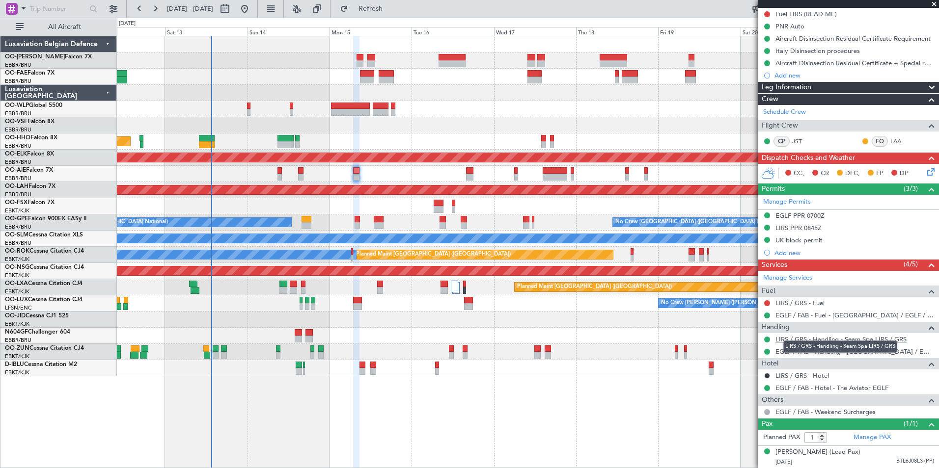
scroll to position [0, 0]
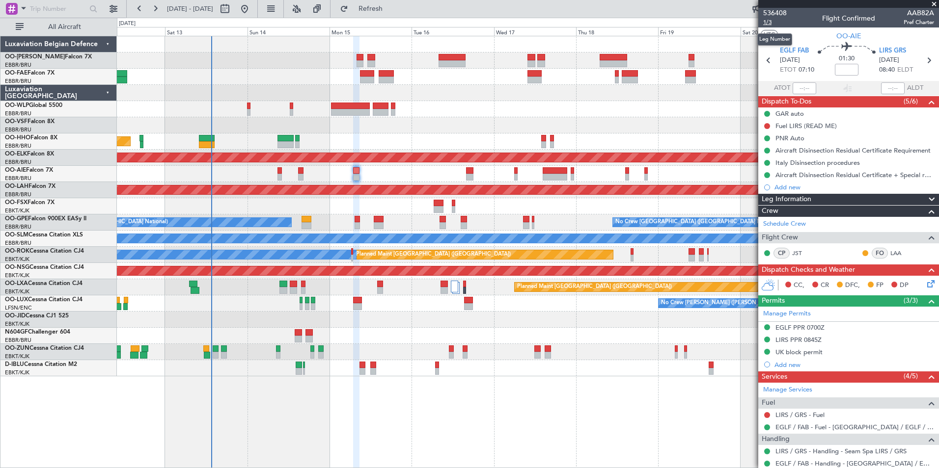
click at [764, 20] on span "1/3" at bounding box center [775, 22] width 24 height 8
click at [391, 11] on span "Refresh" at bounding box center [370, 8] width 41 height 7
click at [354, 217] on div "No Crew Brussels (Brussels National) No Crew Brussels (Brussels National) Plann…" at bounding box center [527, 223] width 821 height 16
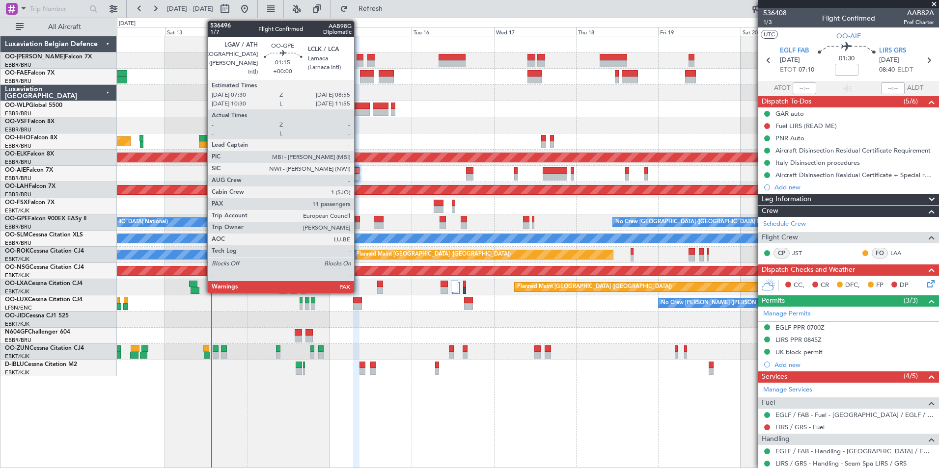
click at [358, 218] on div at bounding box center [357, 219] width 5 height 7
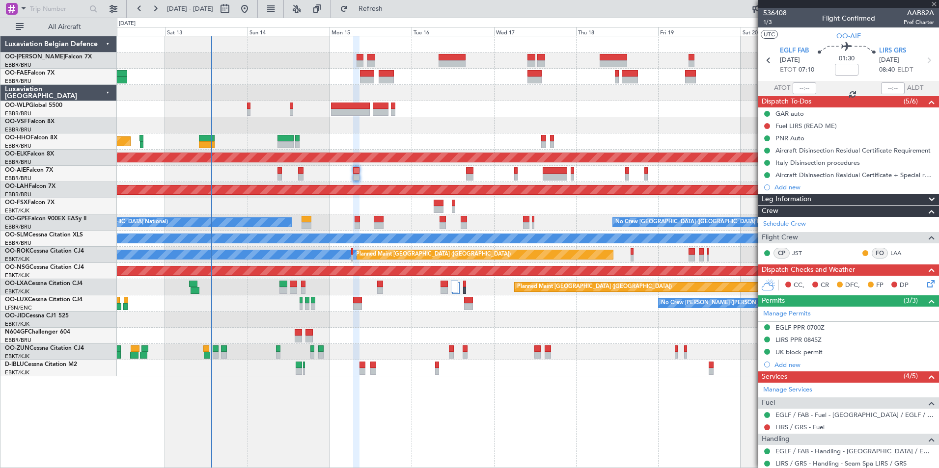
type input "11"
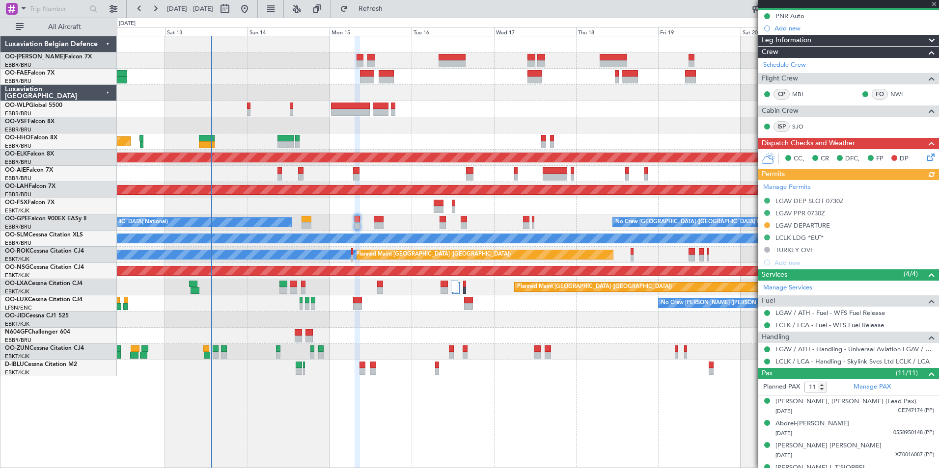
scroll to position [98, 0]
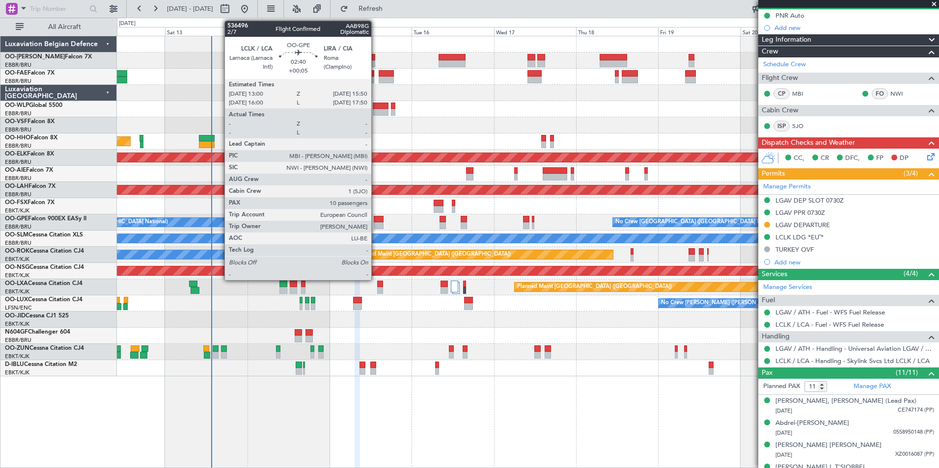
click at [376, 220] on div at bounding box center [379, 219] width 10 height 7
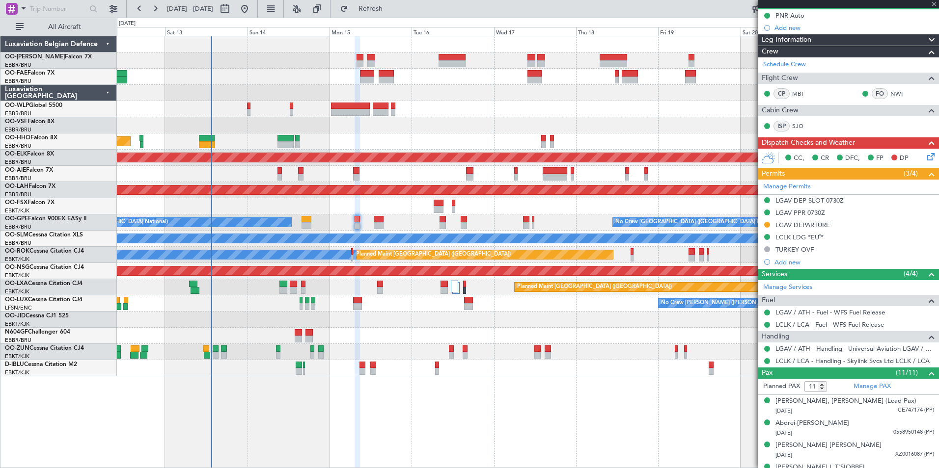
type input "+00:05"
type input "10"
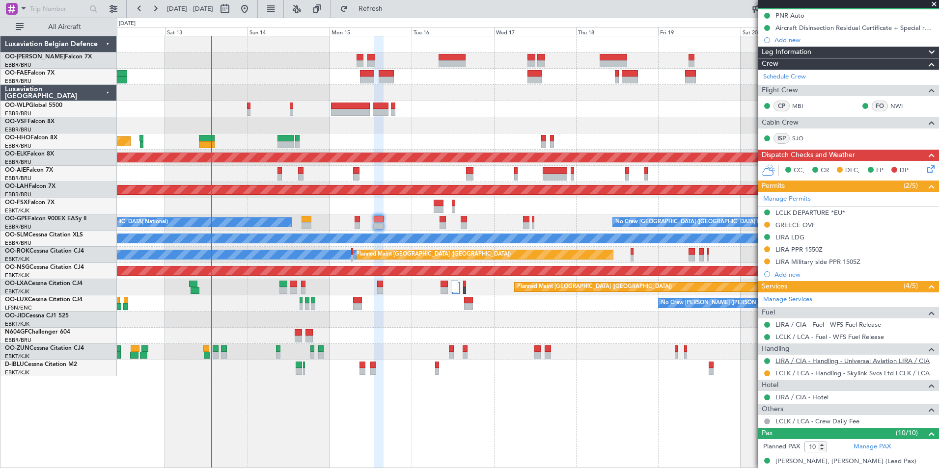
scroll to position [147, 0]
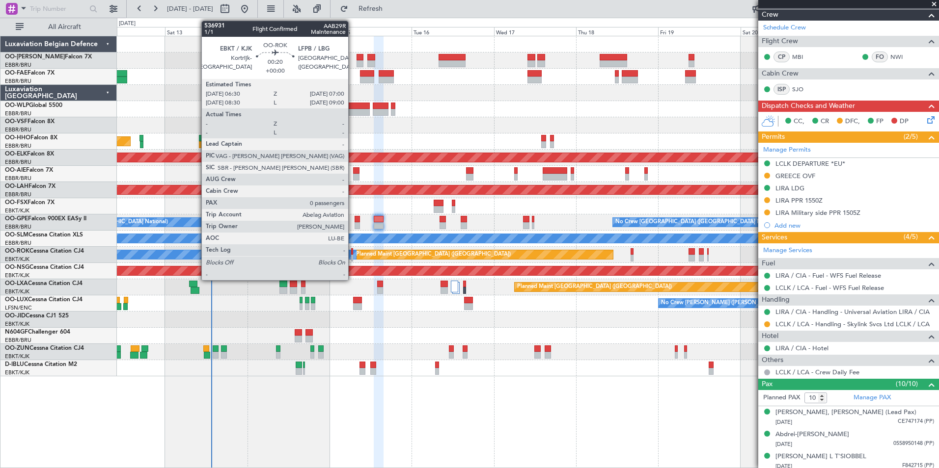
click at [353, 250] on div at bounding box center [352, 251] width 2 height 7
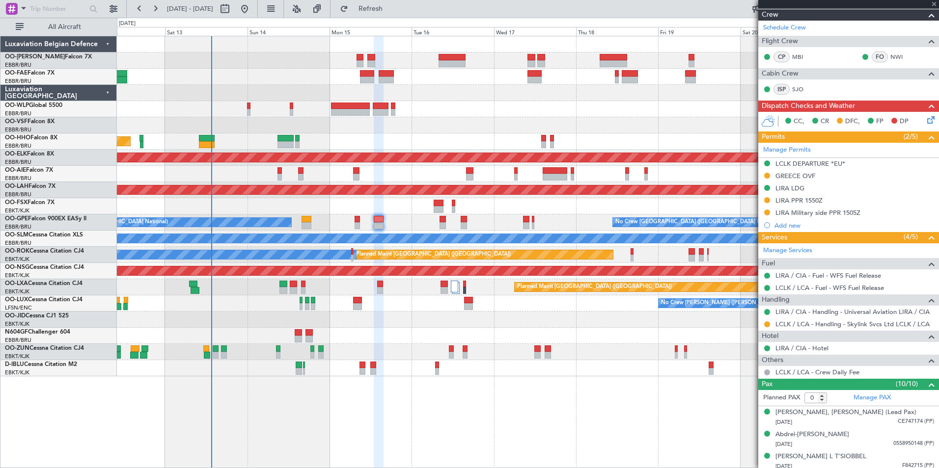
scroll to position [0, 0]
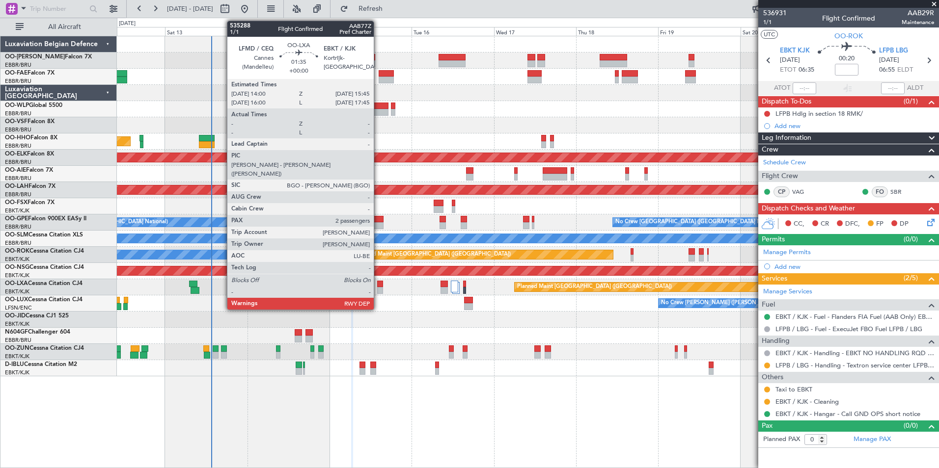
click at [380, 282] on div at bounding box center [380, 284] width 6 height 7
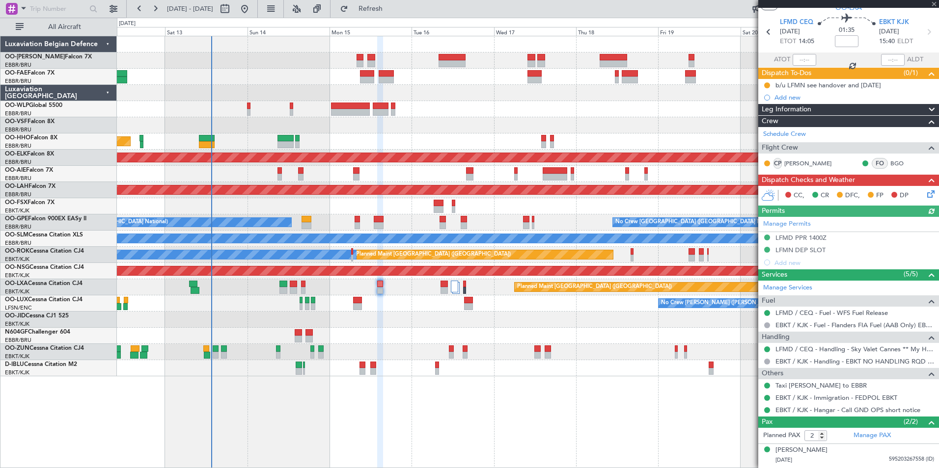
scroll to position [48, 0]
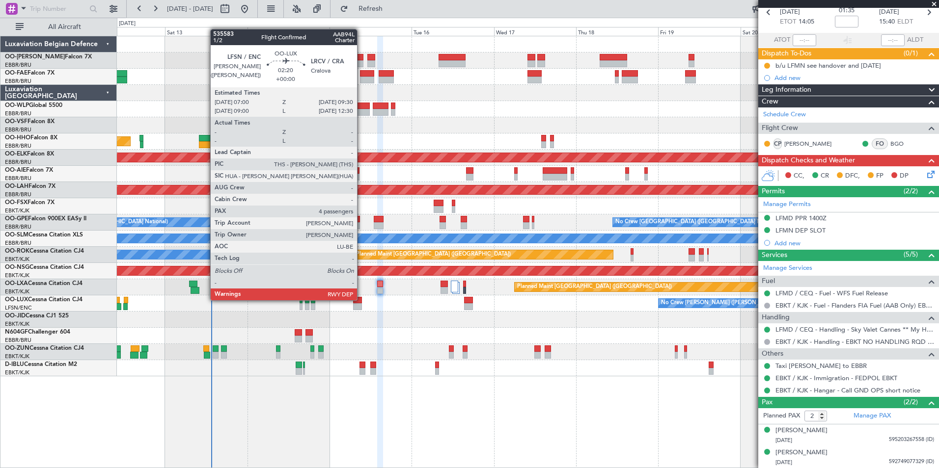
click at [361, 300] on div at bounding box center [357, 300] width 9 height 7
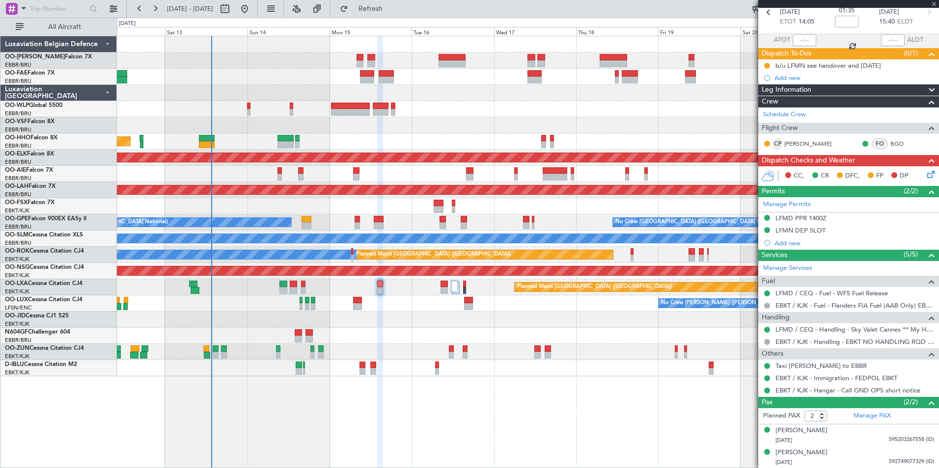
type input "4"
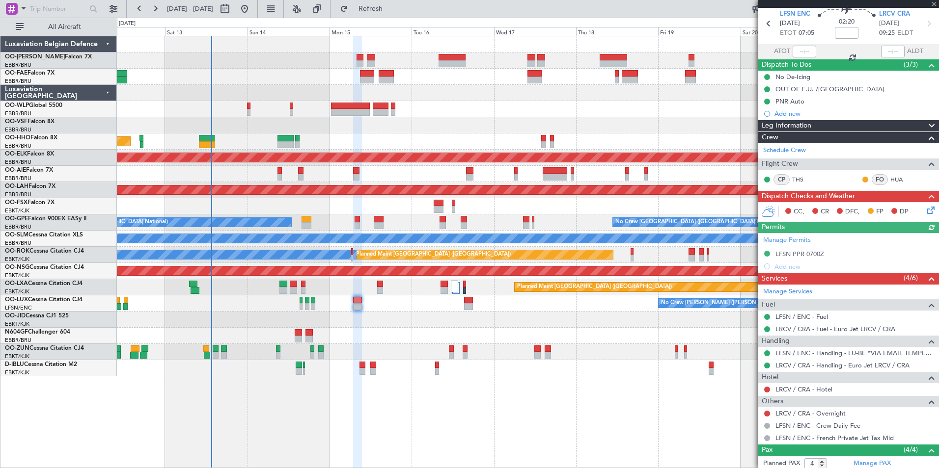
scroll to position [129, 0]
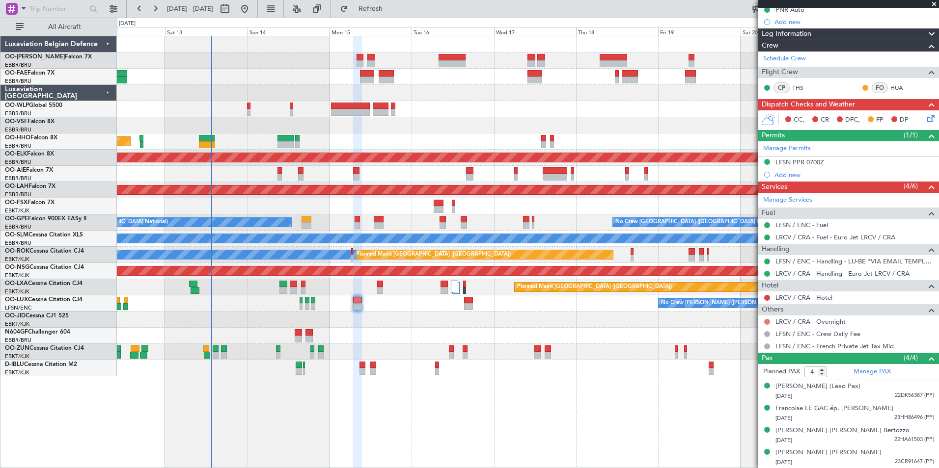
click at [767, 321] on button at bounding box center [767, 322] width 6 height 6
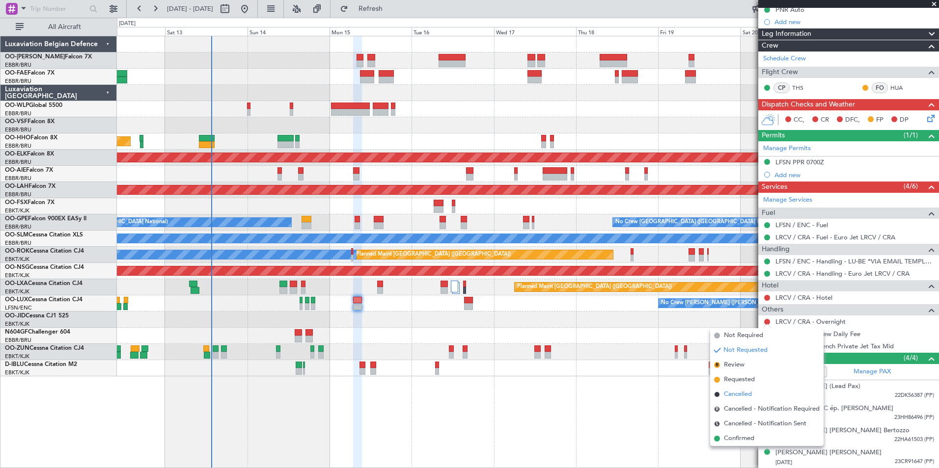
click at [741, 395] on span "Cancelled" at bounding box center [738, 395] width 28 height 10
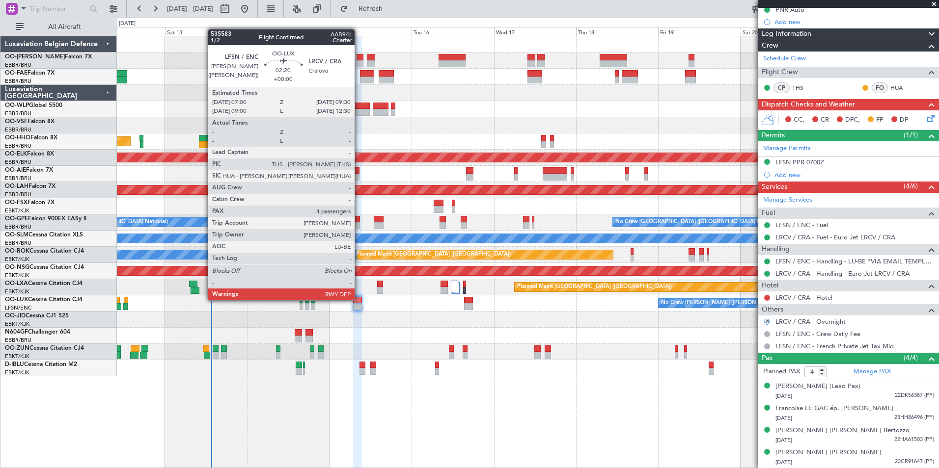
click at [359, 300] on div at bounding box center [357, 300] width 9 height 7
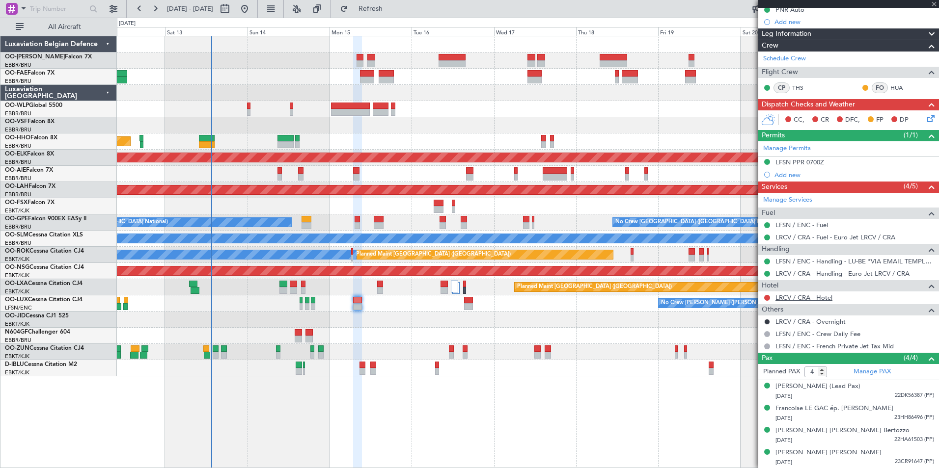
scroll to position [0, 0]
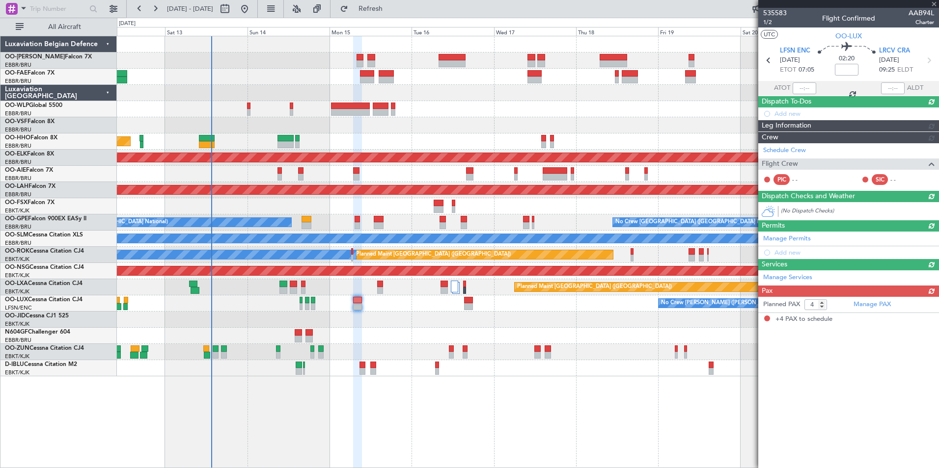
click at [820, 298] on div "535583 1/2 Flight Confirmed AAB94L Charter UTC OO-LUX LFSN ENC 15/09/2025 ETOT …" at bounding box center [848, 167] width 181 height 318
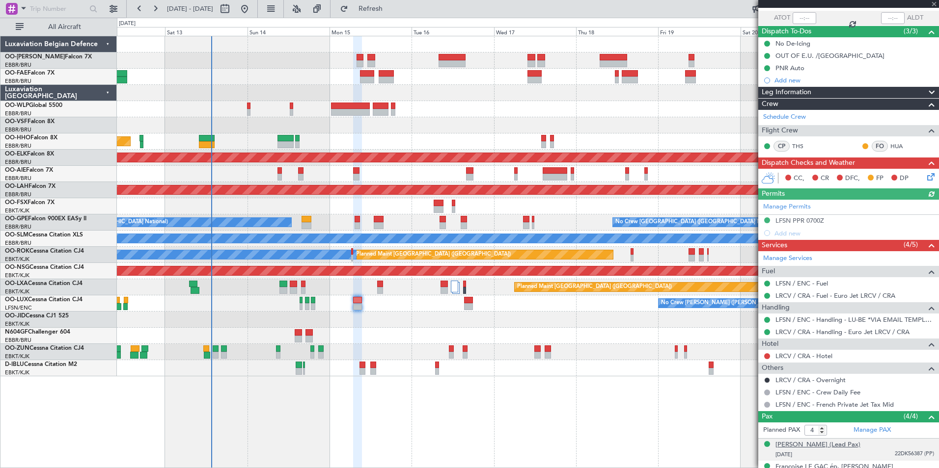
scroll to position [129, 0]
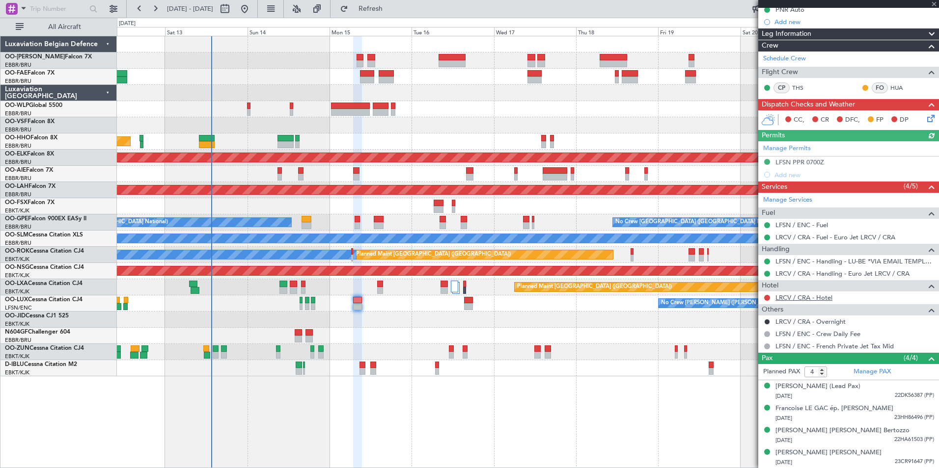
click at [797, 300] on link "LRCV / CRA - Hotel" at bounding box center [803, 298] width 57 height 8
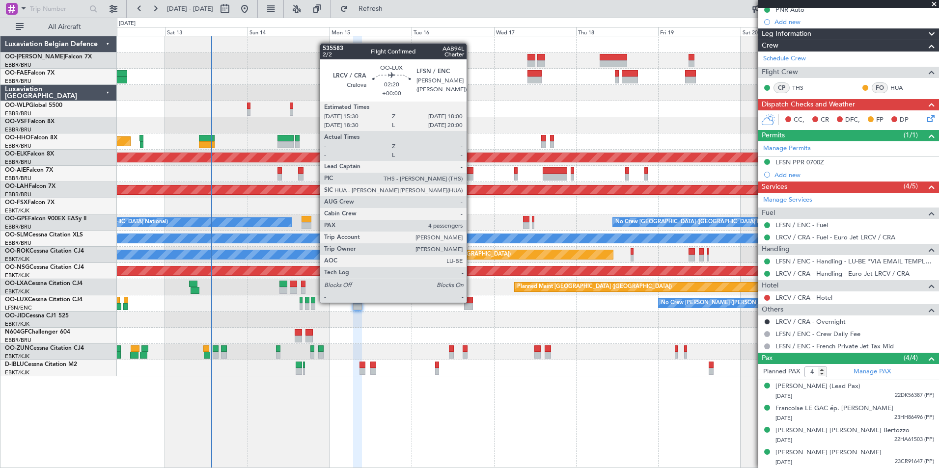
click at [471, 302] on div at bounding box center [468, 300] width 9 height 7
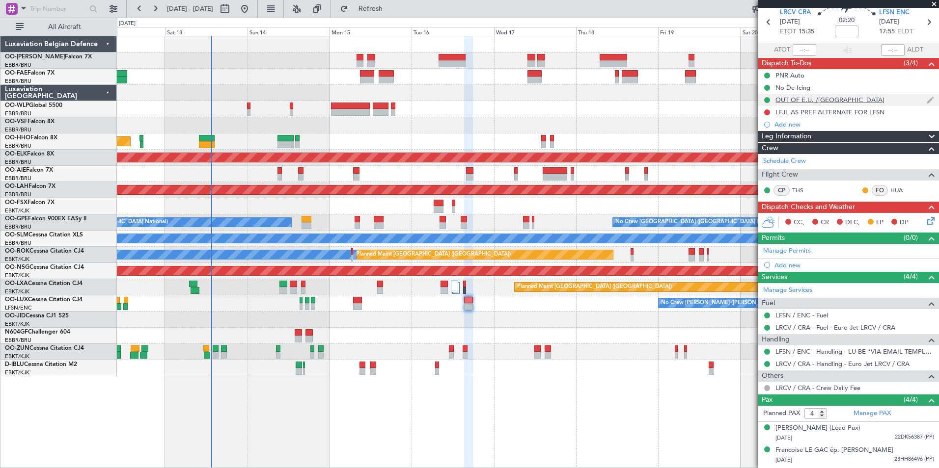
scroll to position [0, 0]
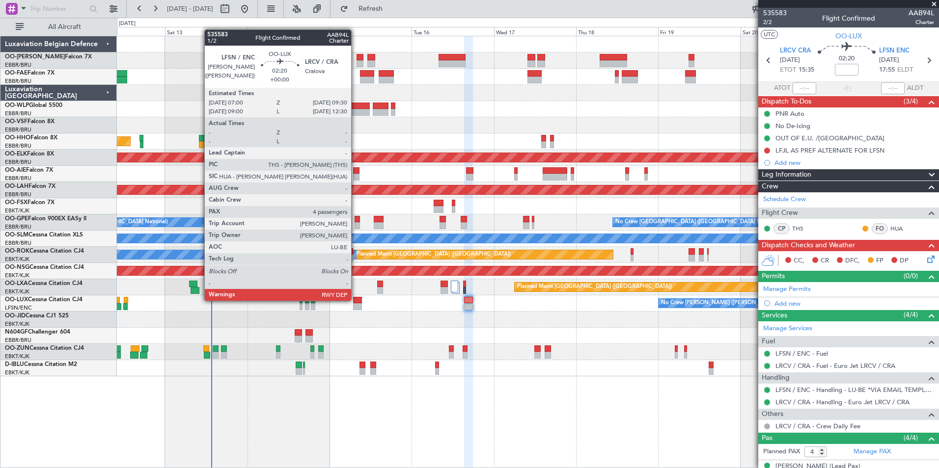
click at [356, 300] on div at bounding box center [357, 300] width 9 height 7
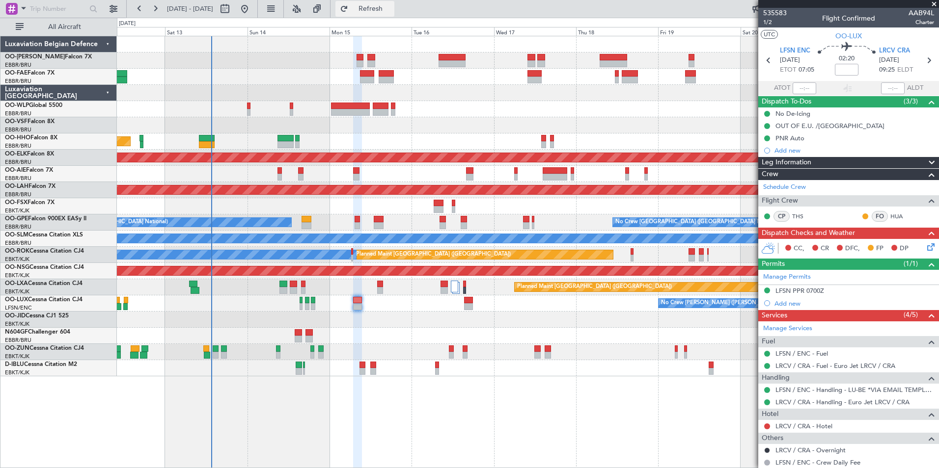
click at [386, 9] on span "Refresh" at bounding box center [370, 8] width 41 height 7
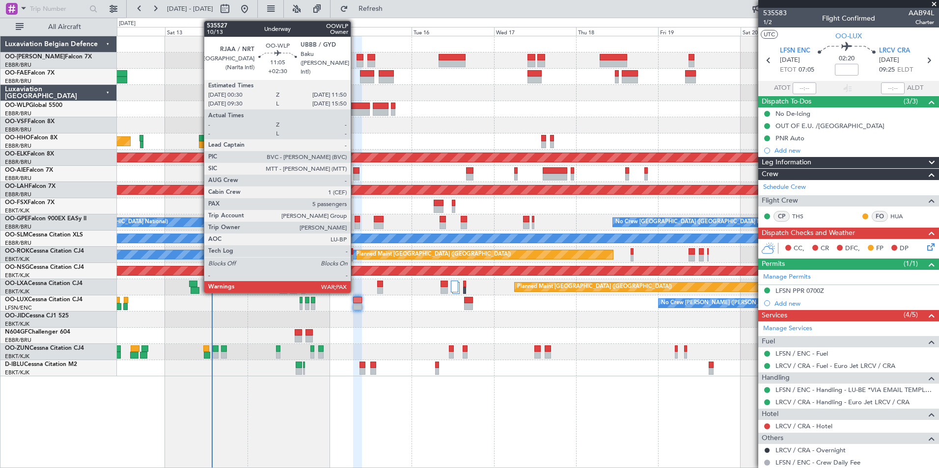
click at [355, 110] on div at bounding box center [350, 112] width 39 height 7
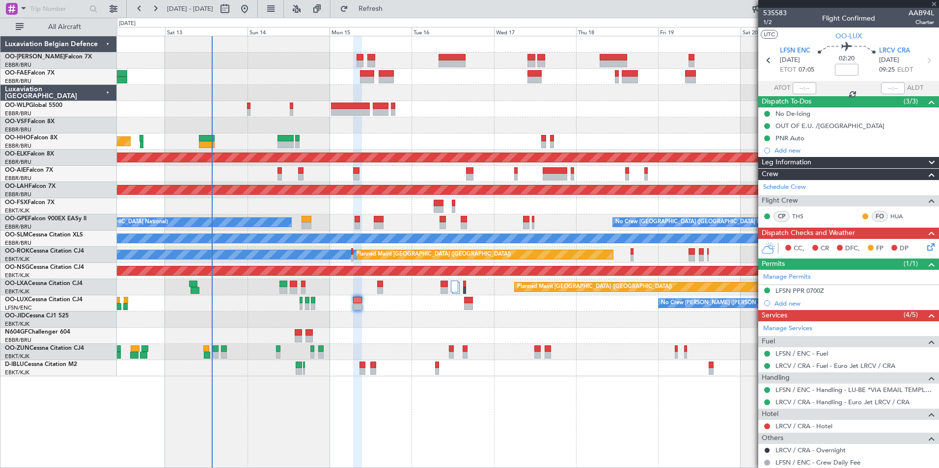
type input "+02:30"
type input "5"
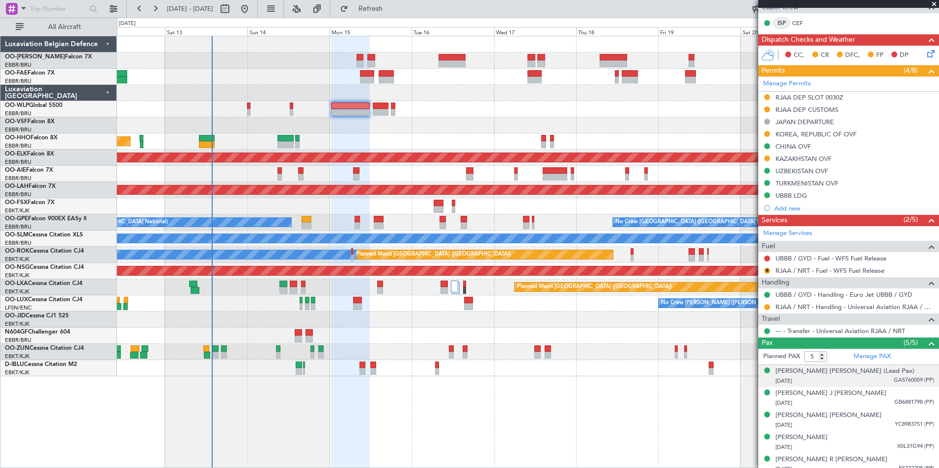
scroll to position [220, 0]
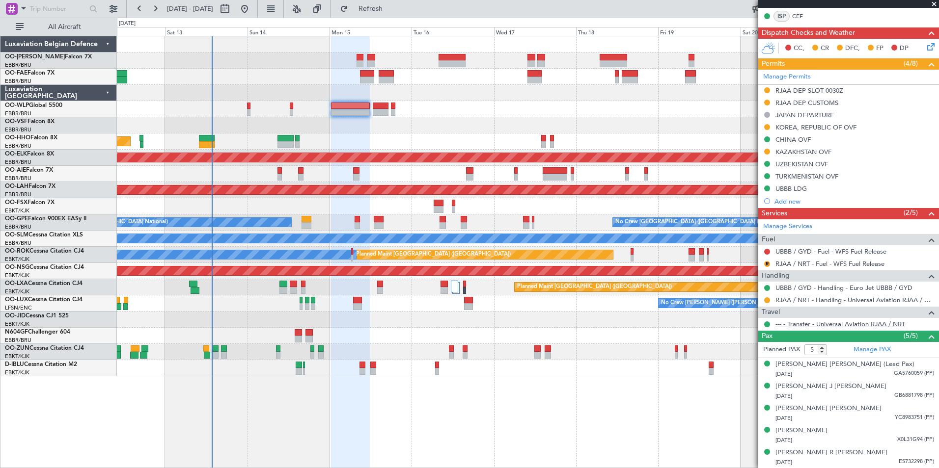
click at [822, 323] on link "--- - Transfer - Universal Aviation RJAA / NRT" at bounding box center [840, 324] width 130 height 8
click at [391, 7] on span "Refresh" at bounding box center [370, 8] width 41 height 7
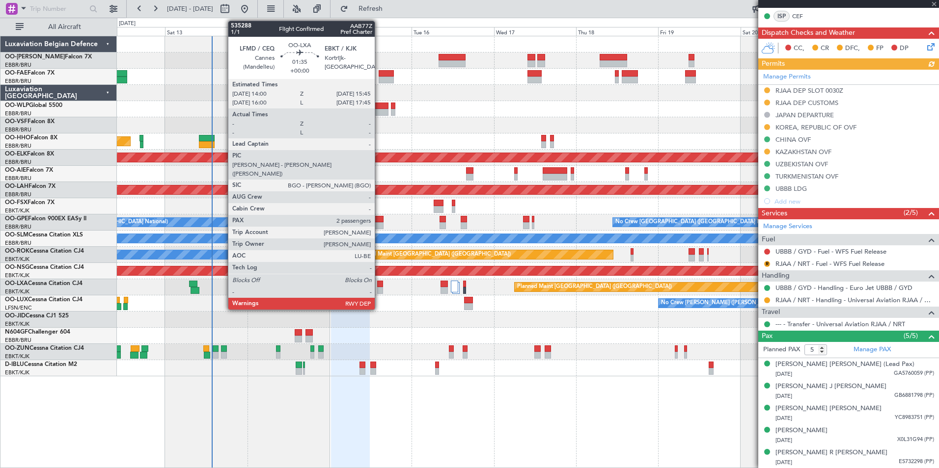
click at [379, 288] on div at bounding box center [380, 290] width 6 height 7
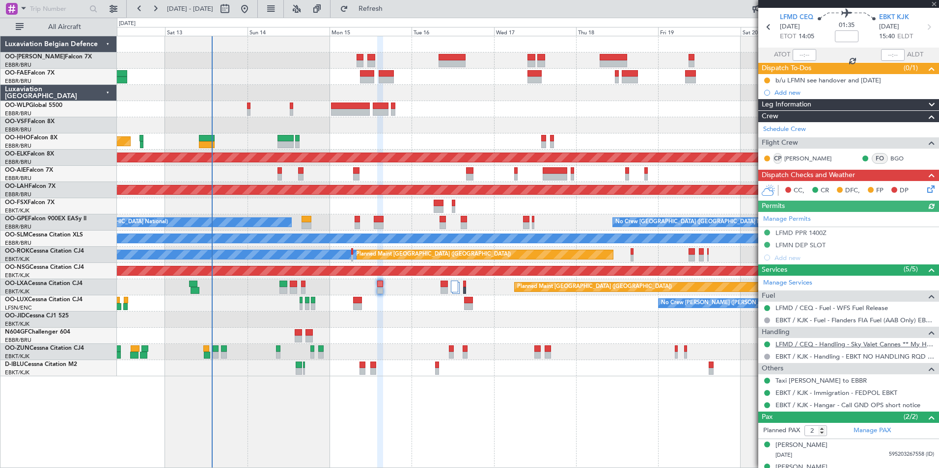
scroll to position [48, 0]
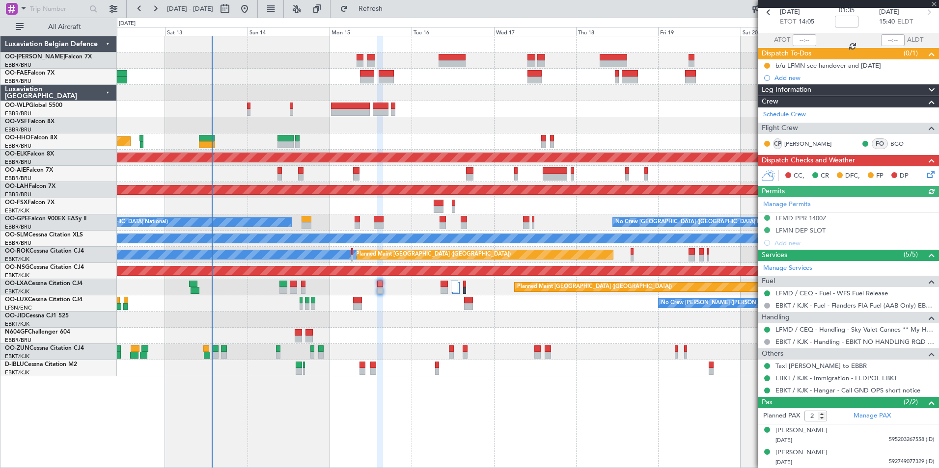
click at [362, 303] on div "No Crew Nancy (Essey) No Crew Nancy (Essey)" at bounding box center [527, 304] width 821 height 16
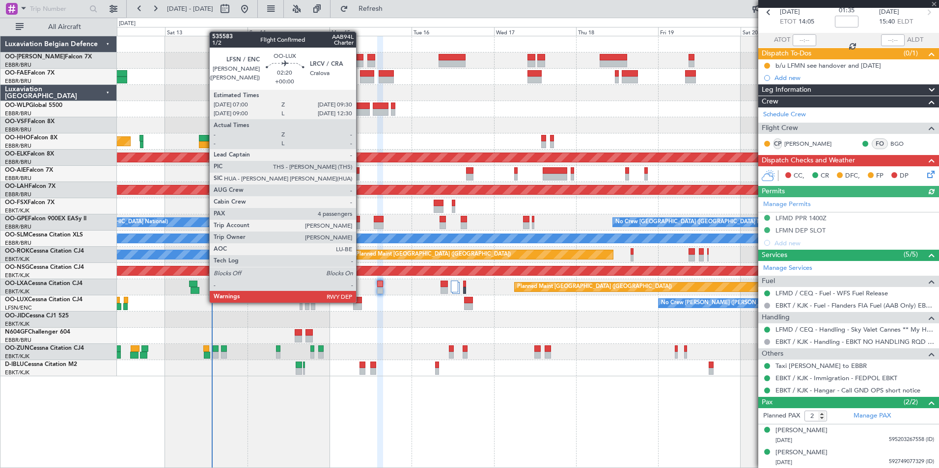
click at [360, 302] on div at bounding box center [357, 300] width 9 height 7
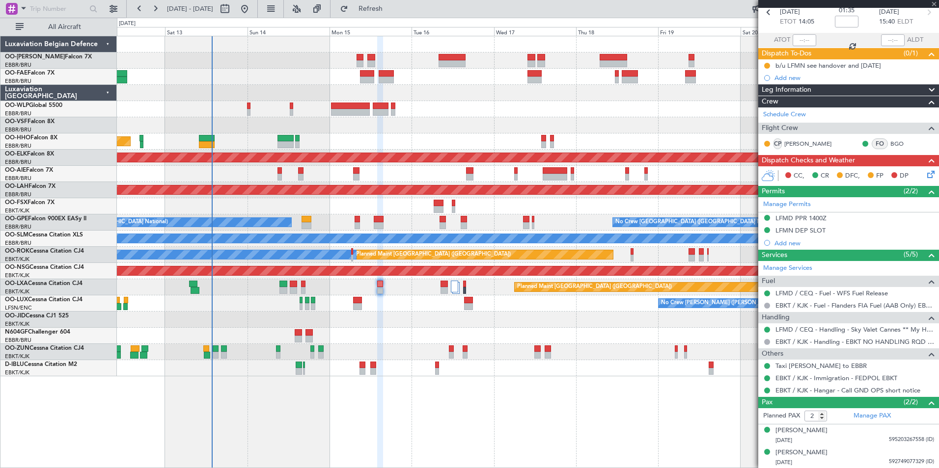
type input "4"
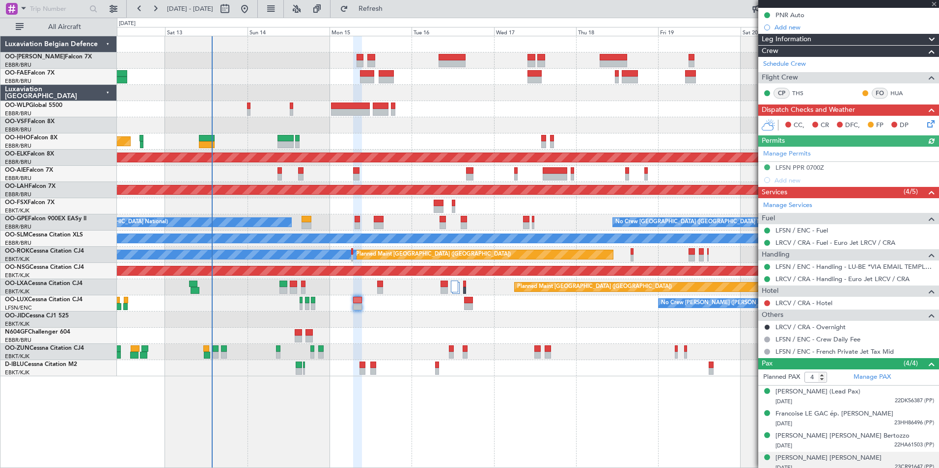
scroll to position [129, 0]
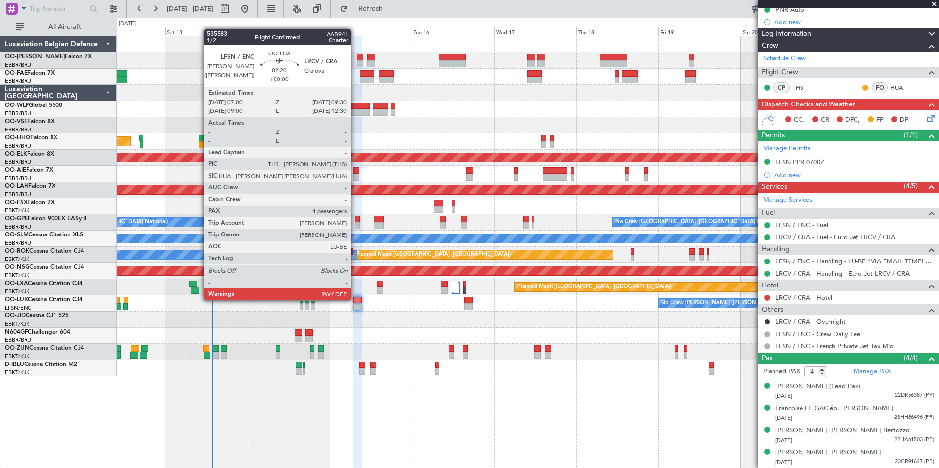
click at [355, 300] on div at bounding box center [357, 300] width 9 height 7
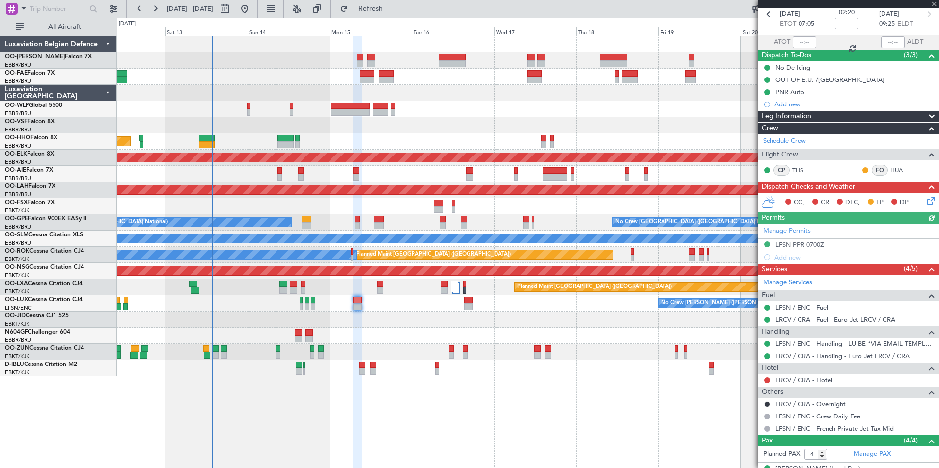
scroll to position [0, 0]
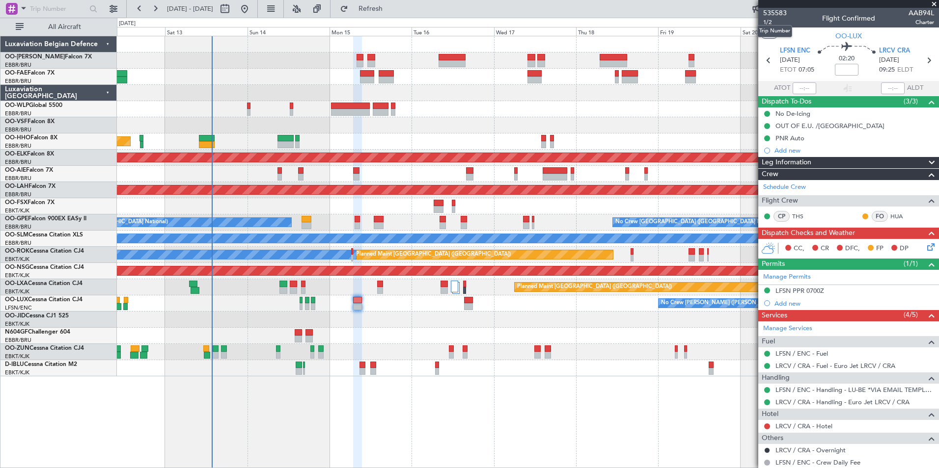
click at [766, 24] on mat-tooltip-component "Trip Number" at bounding box center [774, 31] width 49 height 26
click at [770, 23] on span "1/2" at bounding box center [775, 22] width 24 height 8
click at [373, 4] on button "Refresh" at bounding box center [364, 9] width 59 height 16
click at [806, 426] on link "LRCV / CRA - Hotel" at bounding box center [803, 426] width 57 height 8
click at [391, 9] on span "Refresh" at bounding box center [370, 8] width 41 height 7
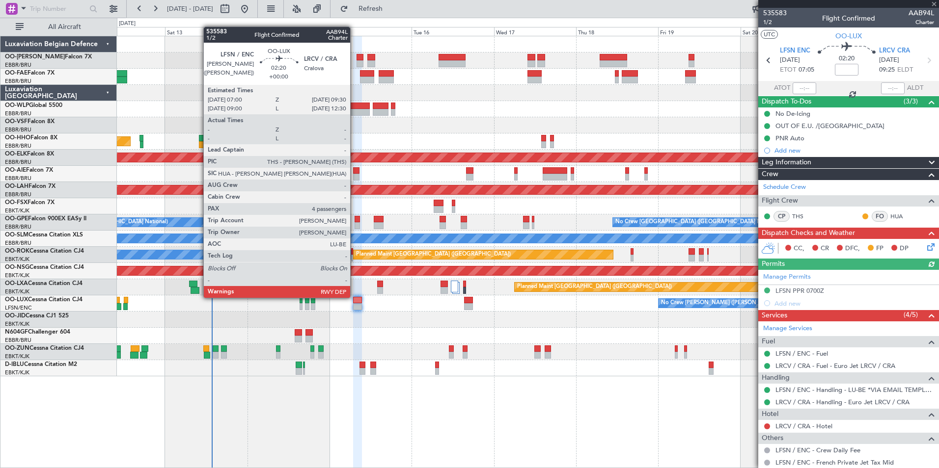
click at [355, 297] on div at bounding box center [357, 300] width 9 height 7
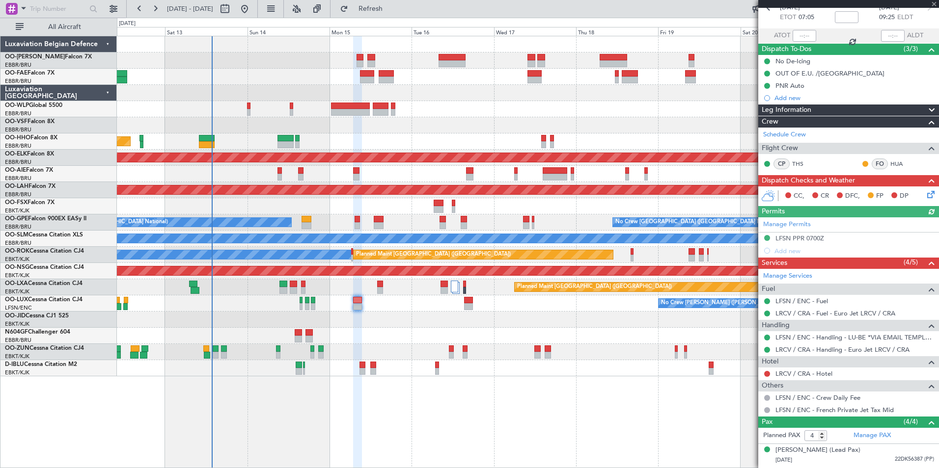
scroll to position [116, 0]
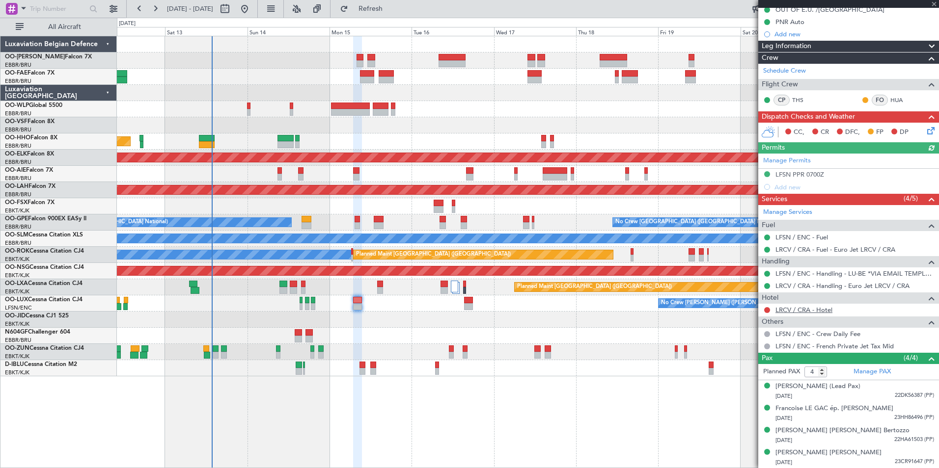
click at [826, 313] on link "LRCV / CRA - Hotel" at bounding box center [803, 310] width 57 height 8
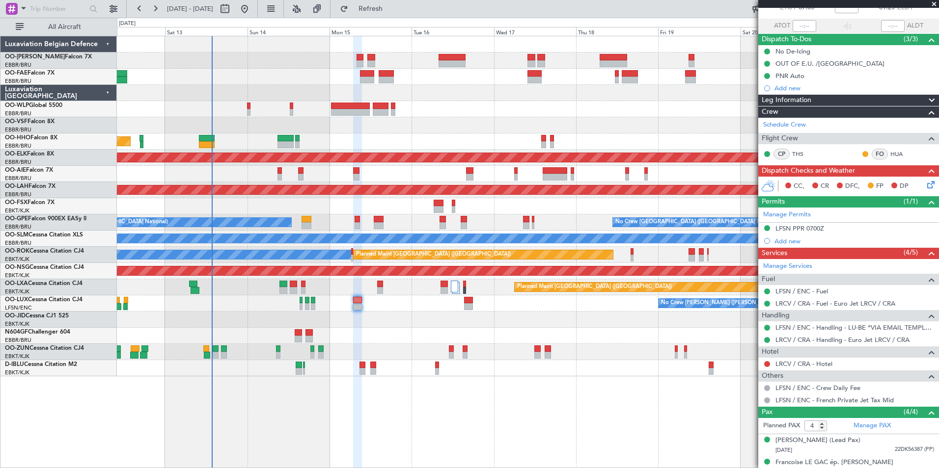
scroll to position [0, 0]
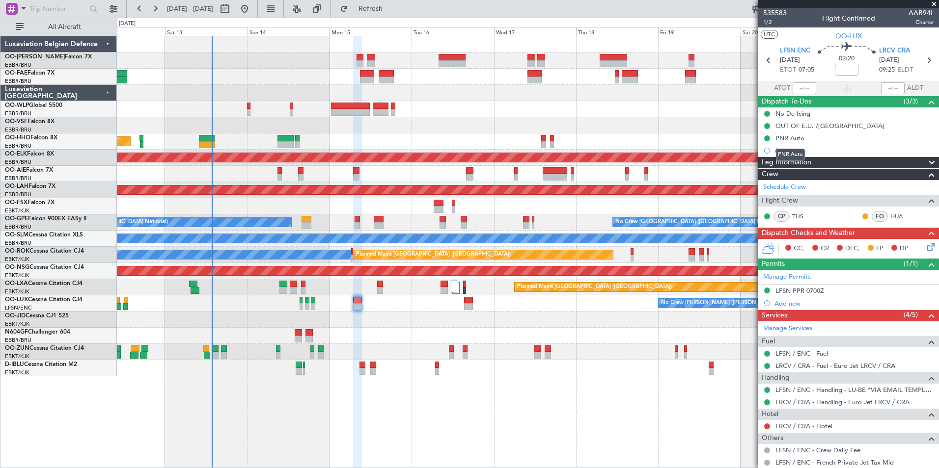
click at [786, 151] on div "PNR Auto" at bounding box center [790, 155] width 29 height 12
click at [798, 148] on div "Add new" at bounding box center [849, 150] width 151 height 8
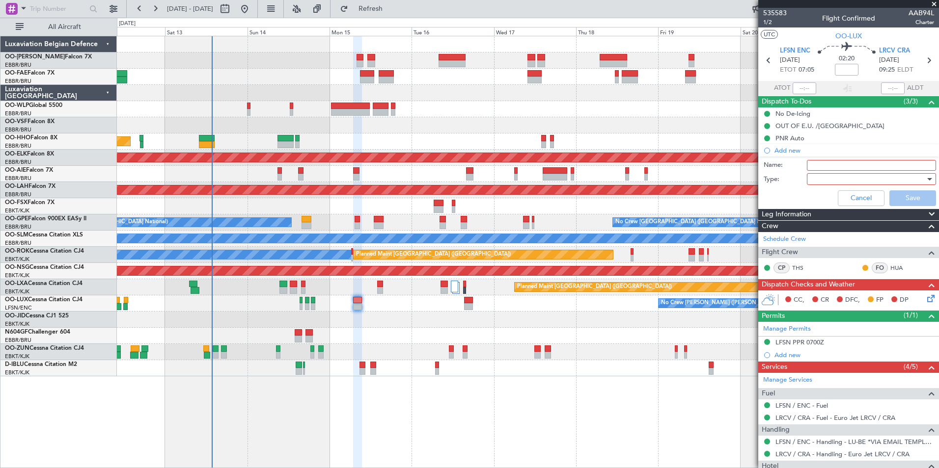
click at [822, 165] on input "Name:" at bounding box center [871, 165] width 129 height 11
type input "check hotel with crew"
click at [832, 177] on div at bounding box center [868, 179] width 114 height 15
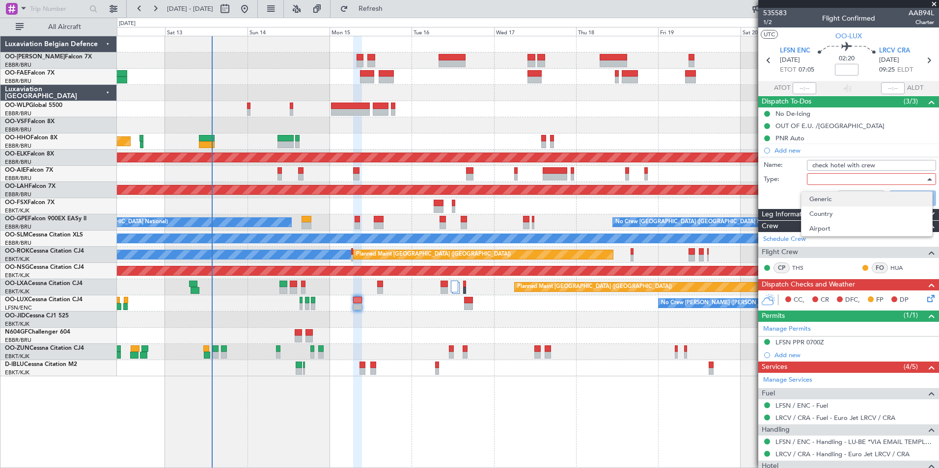
click at [826, 200] on span "Generic" at bounding box center [866, 199] width 115 height 15
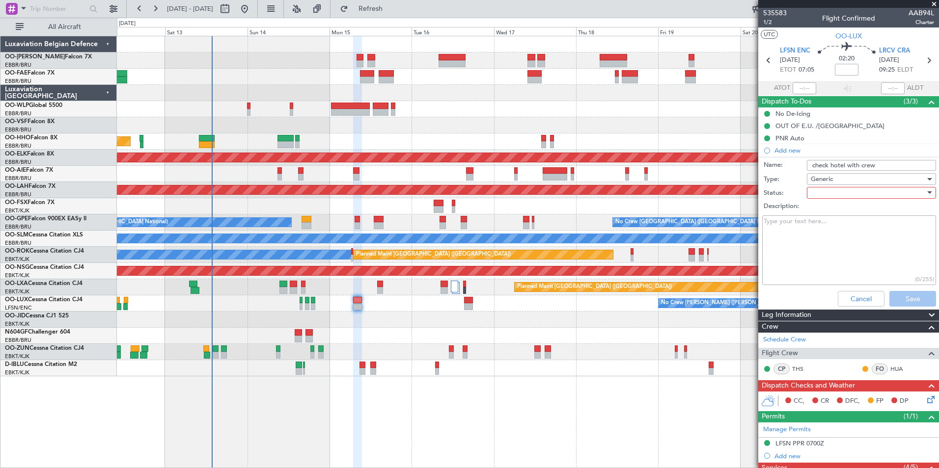
click at [825, 196] on div at bounding box center [868, 193] width 114 height 15
click at [828, 224] on span "In Progress" at bounding box center [866, 227] width 115 height 15
drag, startPoint x: 907, startPoint y: 308, endPoint x: 907, endPoint y: 298, distance: 9.8
click at [907, 307] on div "Cancel Save" at bounding box center [845, 299] width 185 height 24
click at [907, 298] on button "Save" at bounding box center [912, 299] width 47 height 16
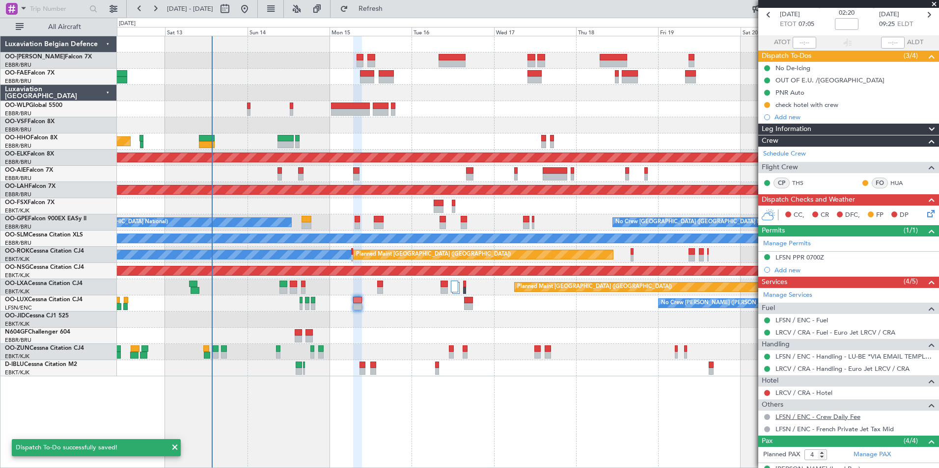
scroll to position [129, 0]
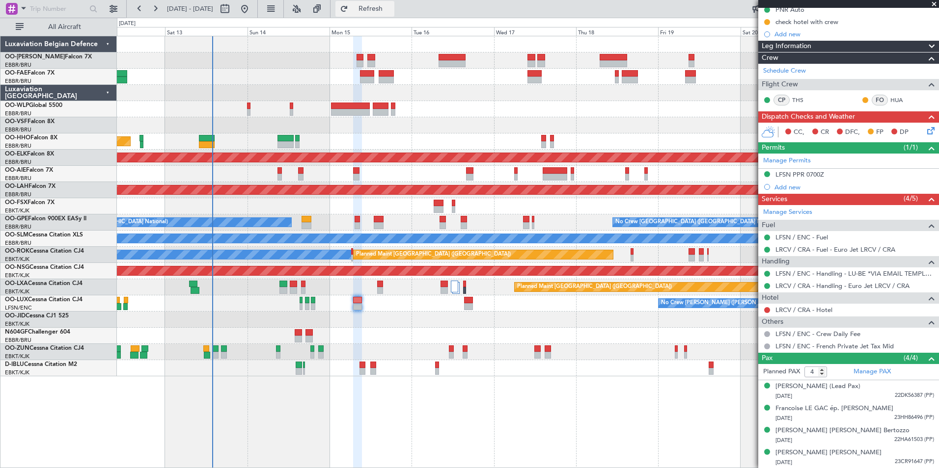
click at [391, 12] on span "Refresh" at bounding box center [370, 8] width 41 height 7
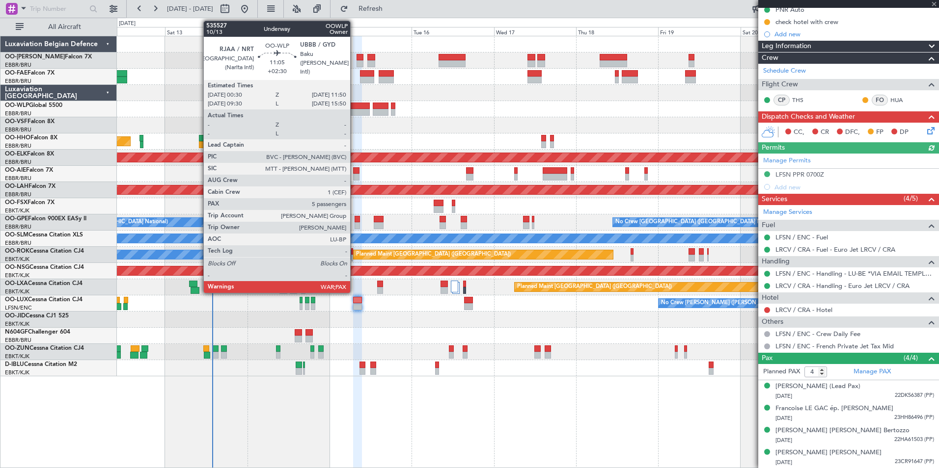
click at [355, 105] on div at bounding box center [350, 106] width 39 height 7
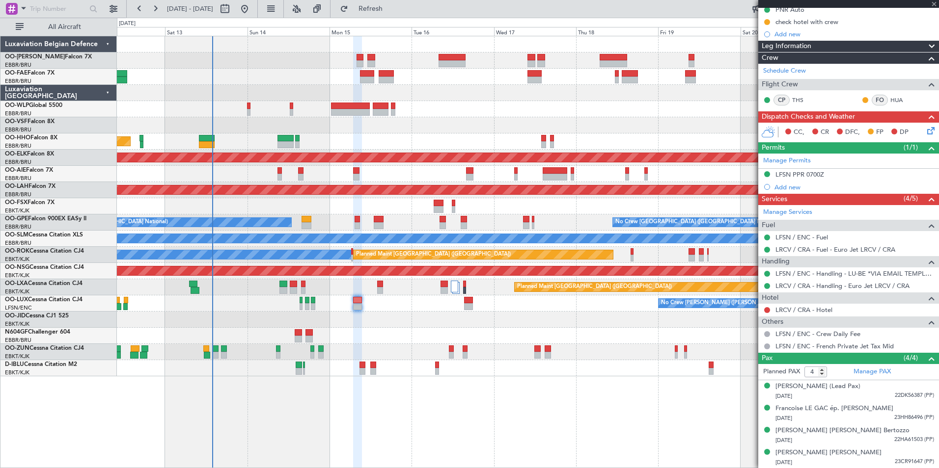
type input "+02:30"
type input "5"
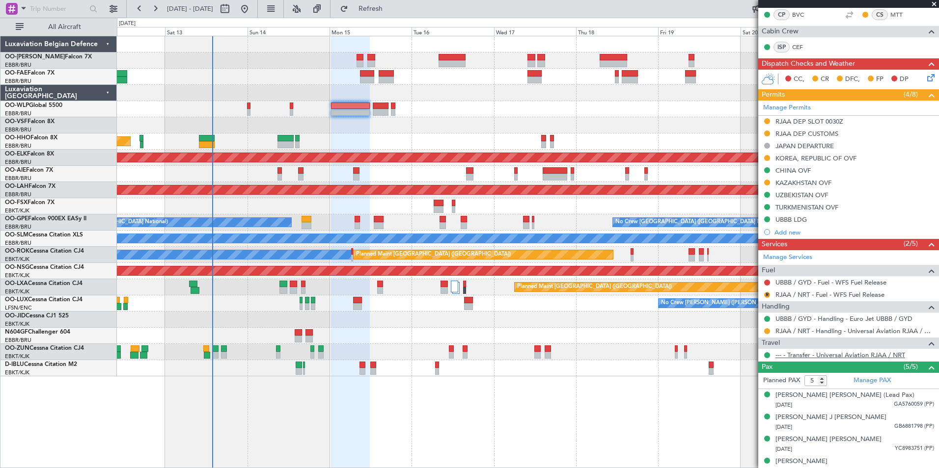
scroll to position [196, 0]
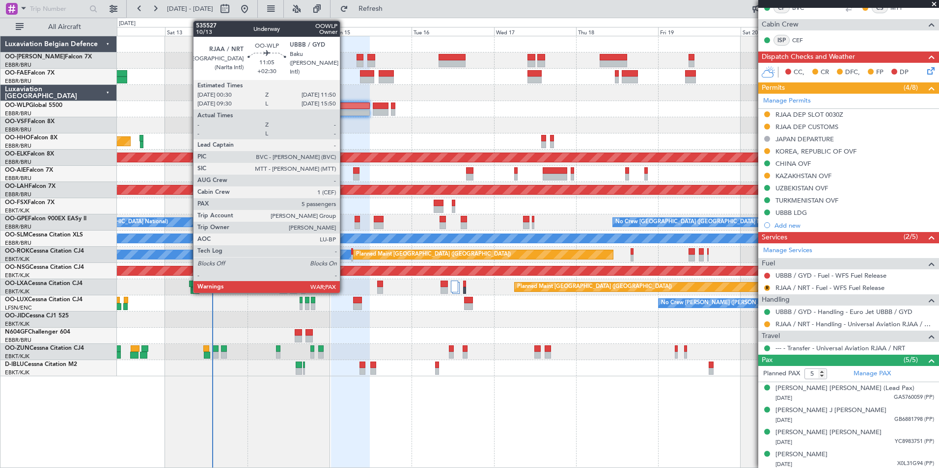
click at [344, 108] on div at bounding box center [350, 106] width 39 height 7
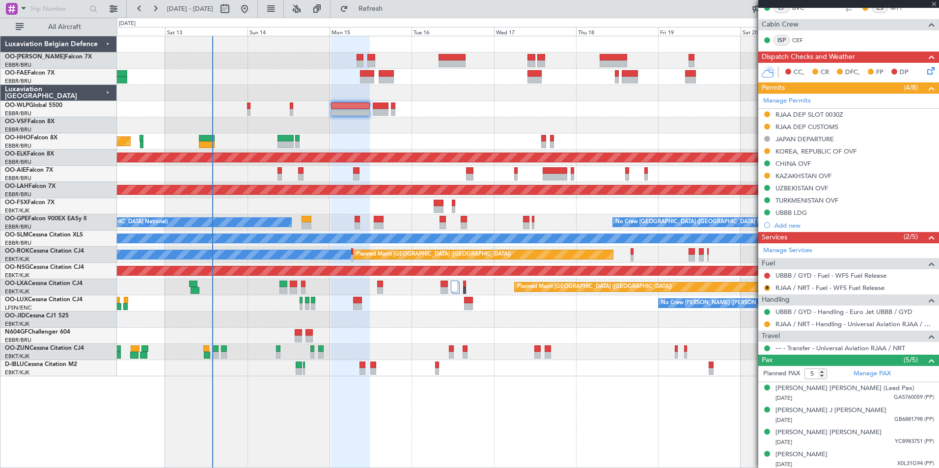
scroll to position [0, 0]
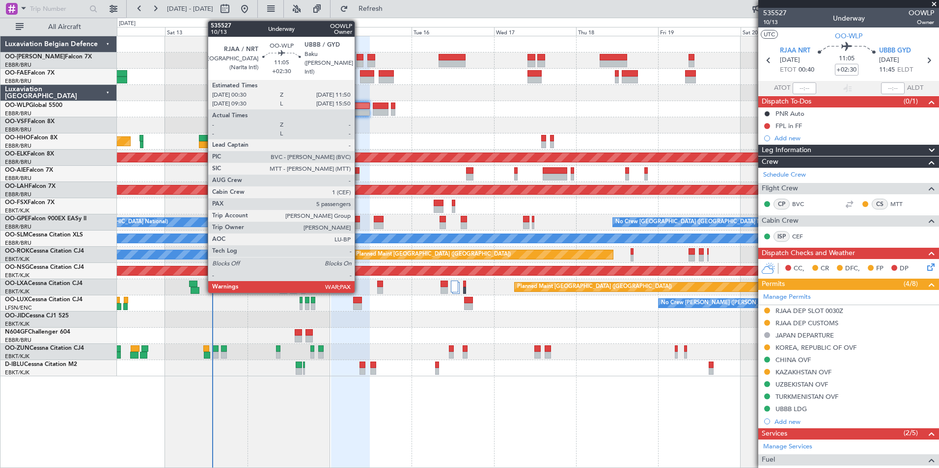
click at [358, 103] on div at bounding box center [350, 106] width 39 height 7
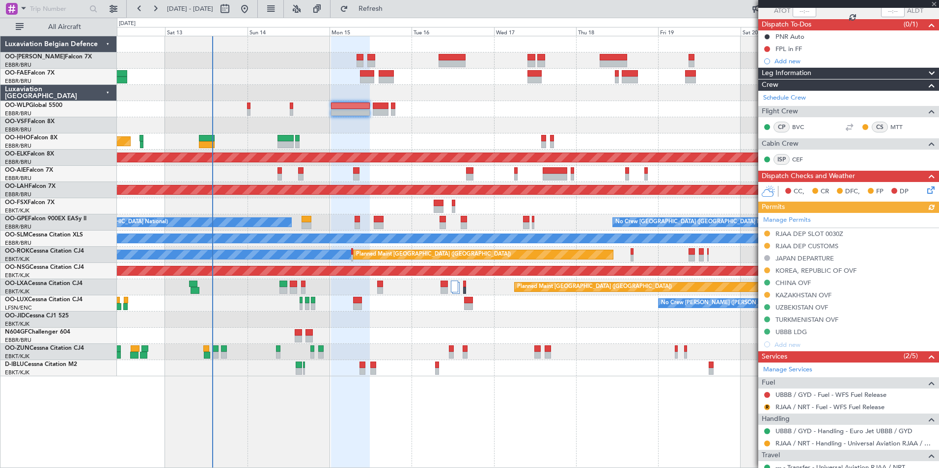
scroll to position [196, 0]
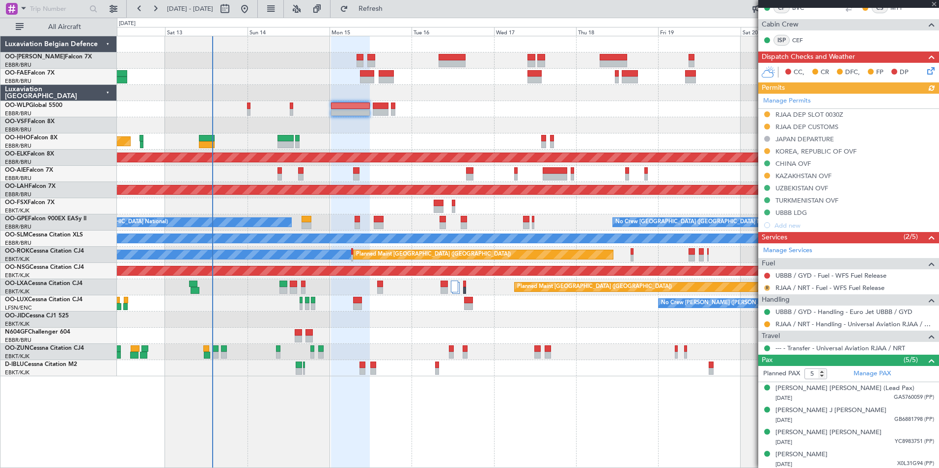
click at [767, 287] on button "R" at bounding box center [767, 288] width 6 height 6
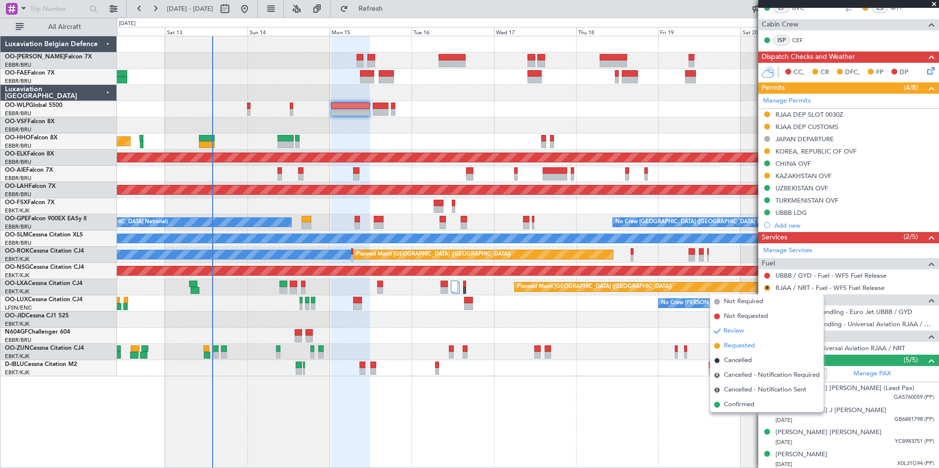
click at [744, 343] on span "Requested" at bounding box center [739, 346] width 31 height 10
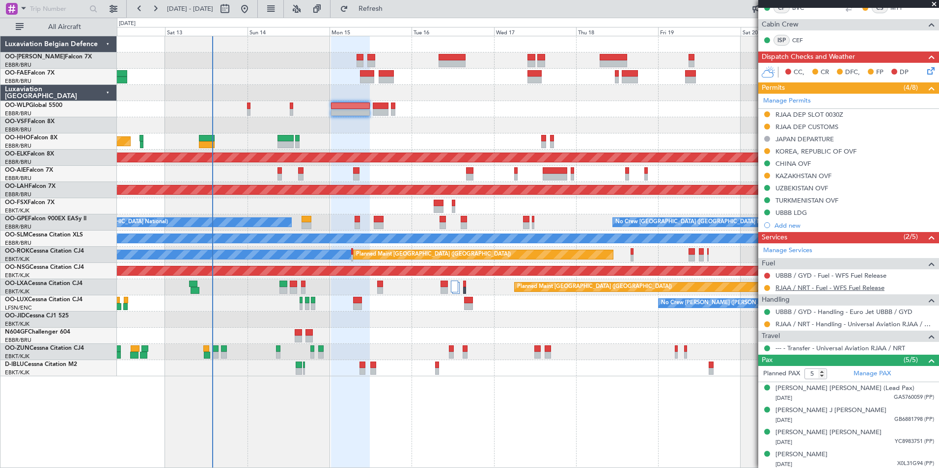
click at [877, 288] on link "RJAA / NRT - Fuel - WFS Fuel Release" at bounding box center [829, 288] width 109 height 8
click at [391, 10] on span "Refresh" at bounding box center [370, 8] width 41 height 7
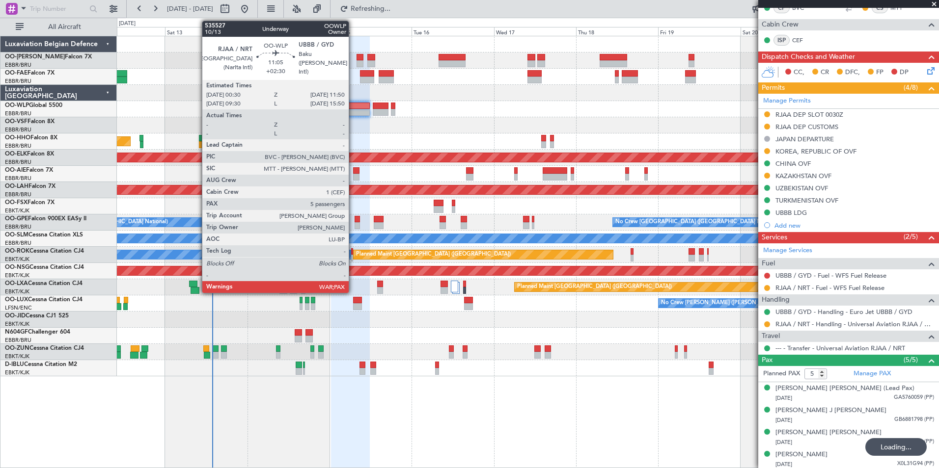
click at [352, 107] on div at bounding box center [350, 106] width 39 height 7
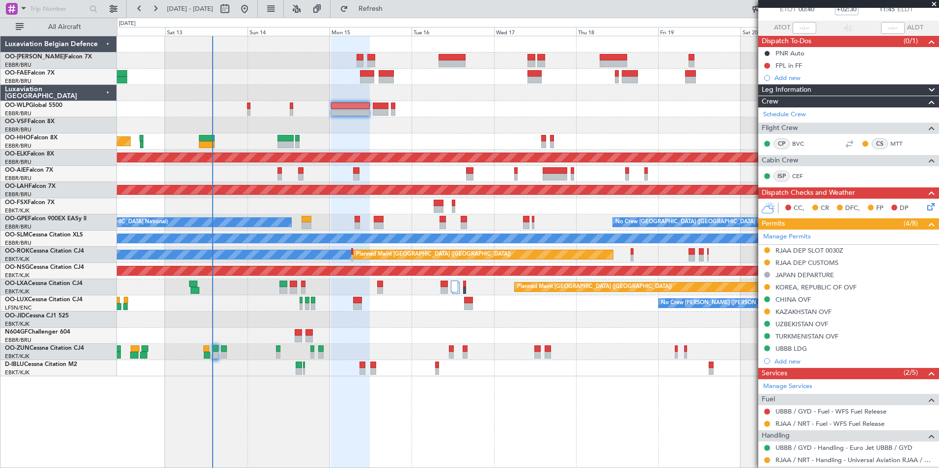
scroll to position [147, 0]
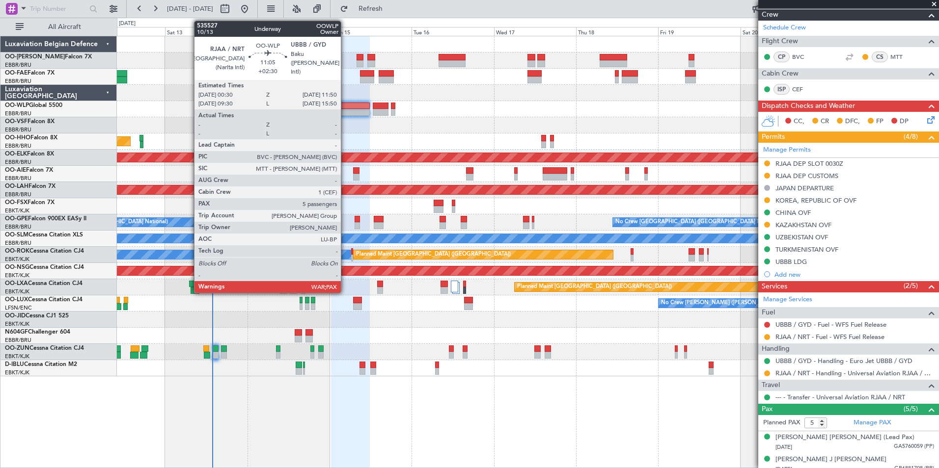
click at [345, 107] on div at bounding box center [350, 106] width 39 height 7
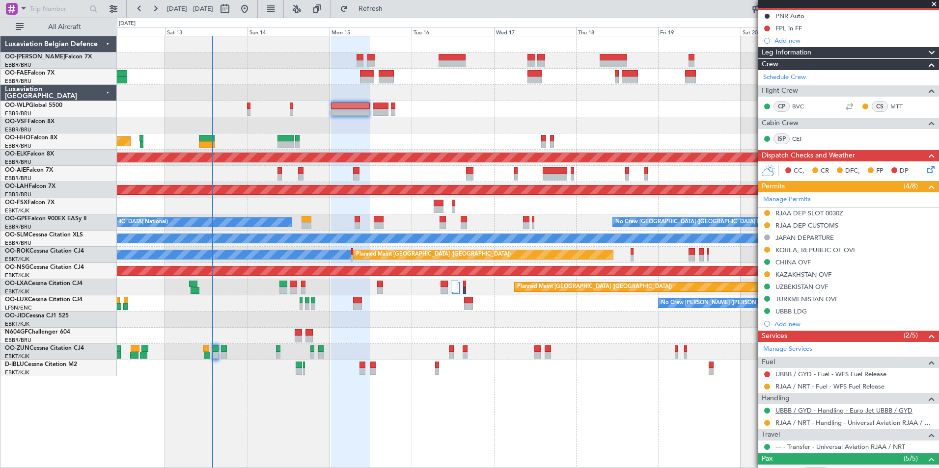
scroll to position [98, 0]
click at [764, 383] on div at bounding box center [767, 386] width 8 height 8
click at [772, 383] on div "RJAA / NRT - Fuel - WFS Fuel Release" at bounding box center [848, 386] width 181 height 12
drag, startPoint x: 768, startPoint y: 386, endPoint x: 760, endPoint y: 391, distance: 9.7
click at [767, 386] on button at bounding box center [767, 386] width 6 height 6
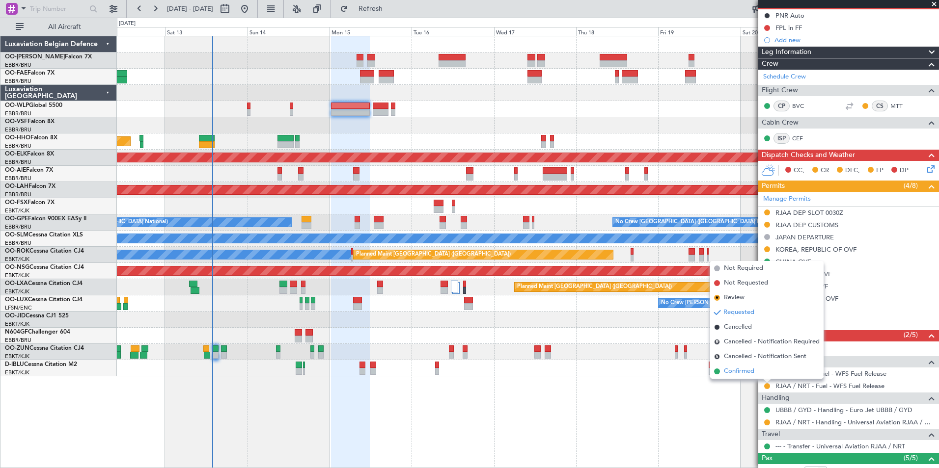
click at [740, 371] on span "Confirmed" at bounding box center [739, 372] width 30 height 10
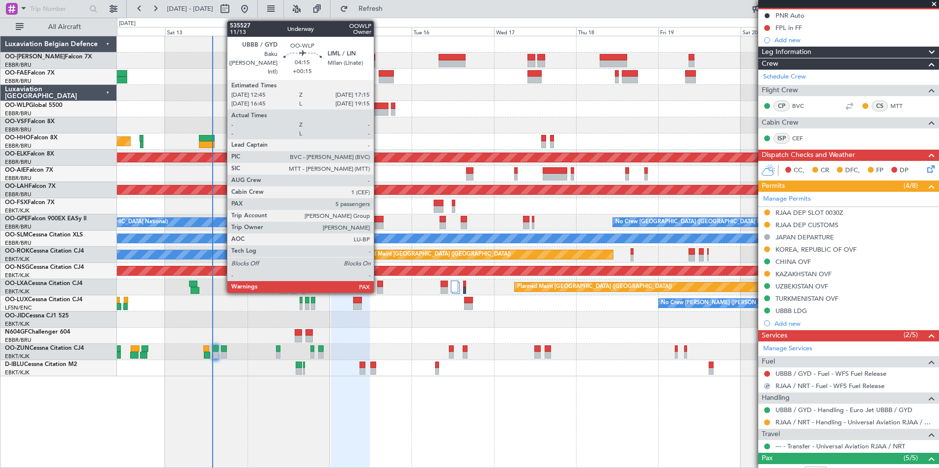
click at [378, 108] on div at bounding box center [381, 106] width 16 height 7
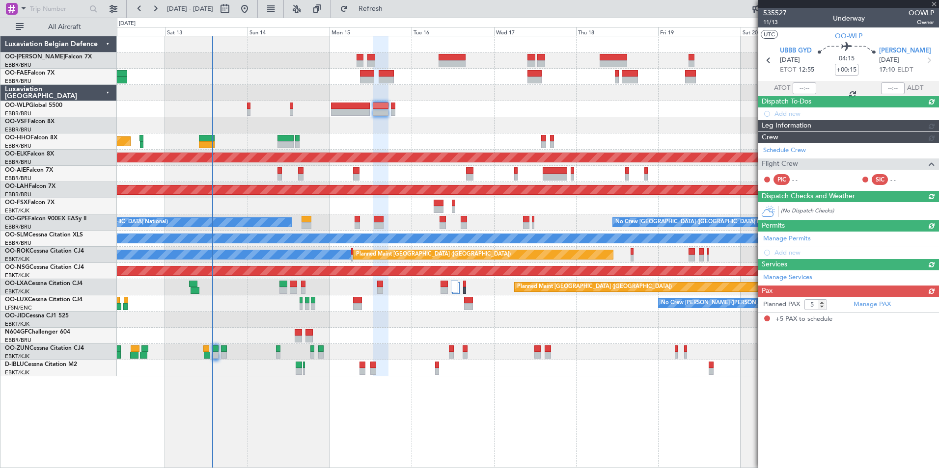
scroll to position [0, 0]
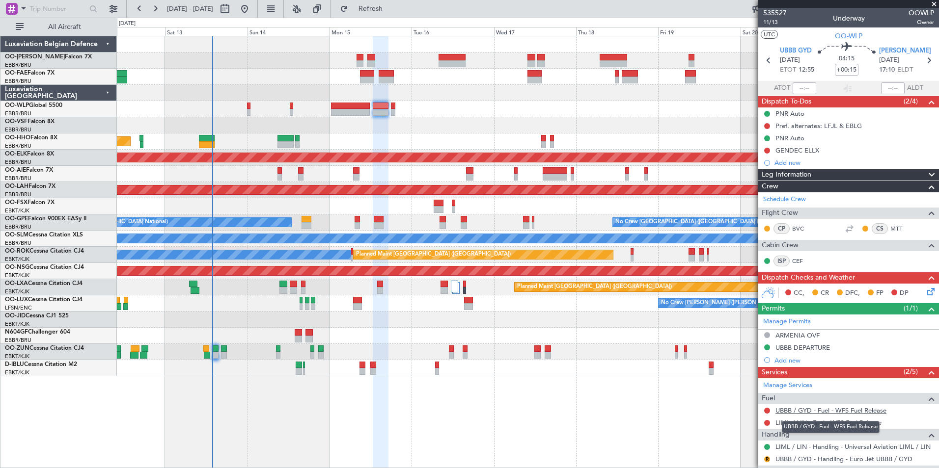
click at [850, 410] on link "UBBB / GYD - Fuel - WFS Fuel Release" at bounding box center [830, 411] width 111 height 8
click at [378, 11] on button "Refresh" at bounding box center [364, 9] width 59 height 16
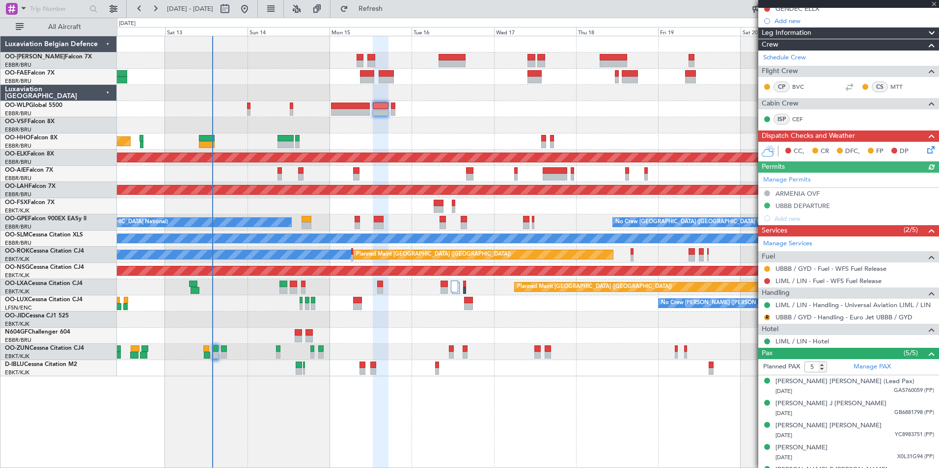
scroll to position [147, 0]
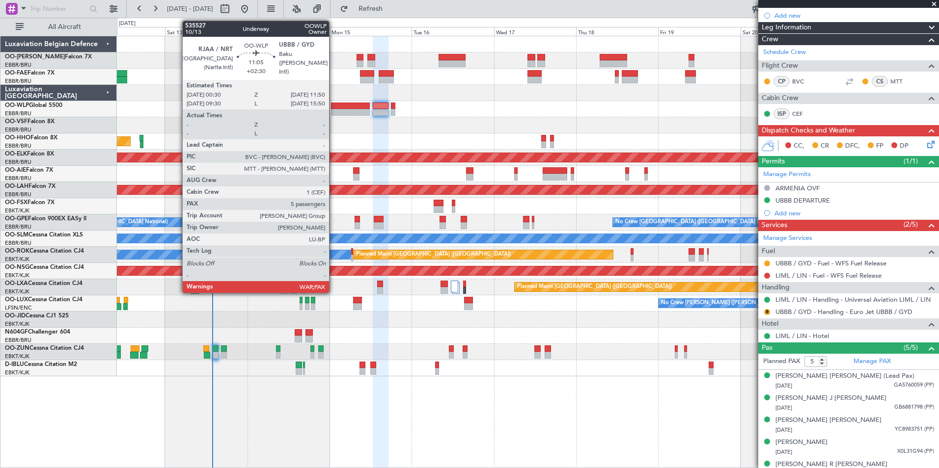
click at [333, 107] on div at bounding box center [350, 106] width 39 height 7
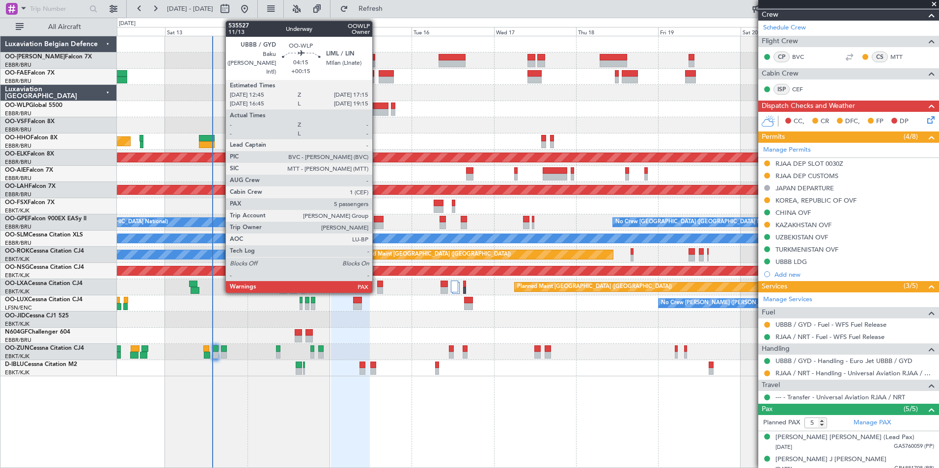
click at [377, 107] on div at bounding box center [381, 106] width 16 height 7
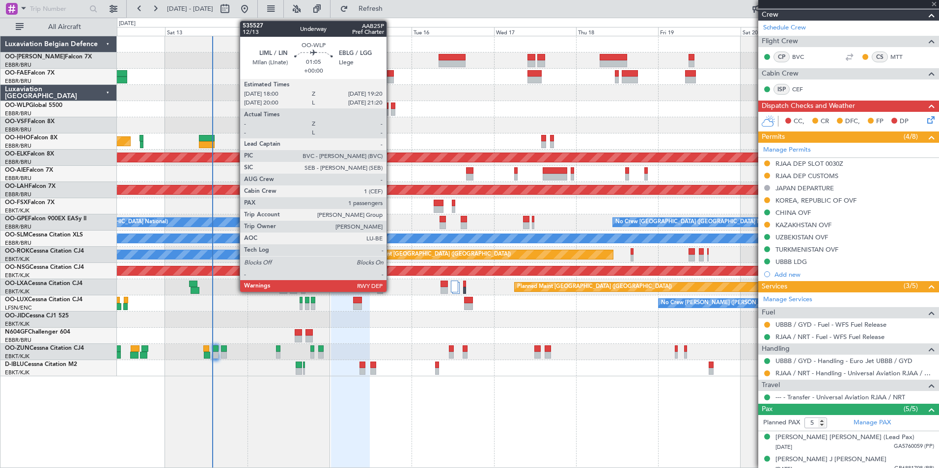
type input "+00:15"
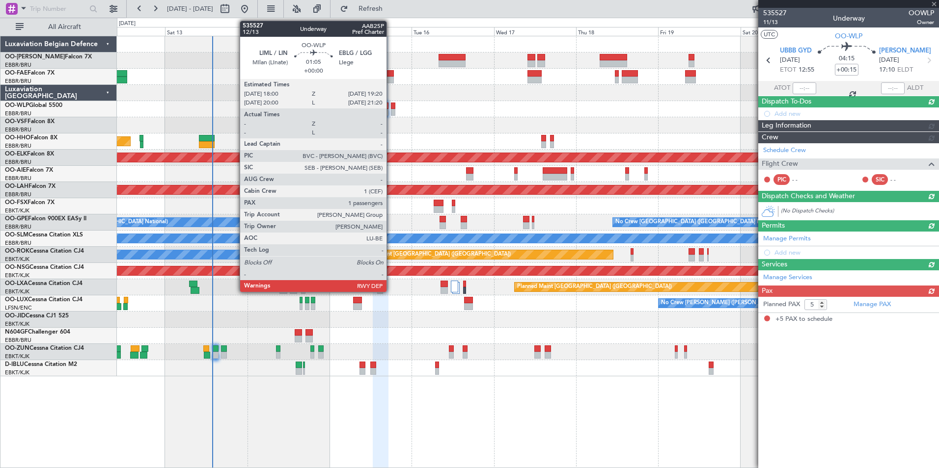
scroll to position [0, 0]
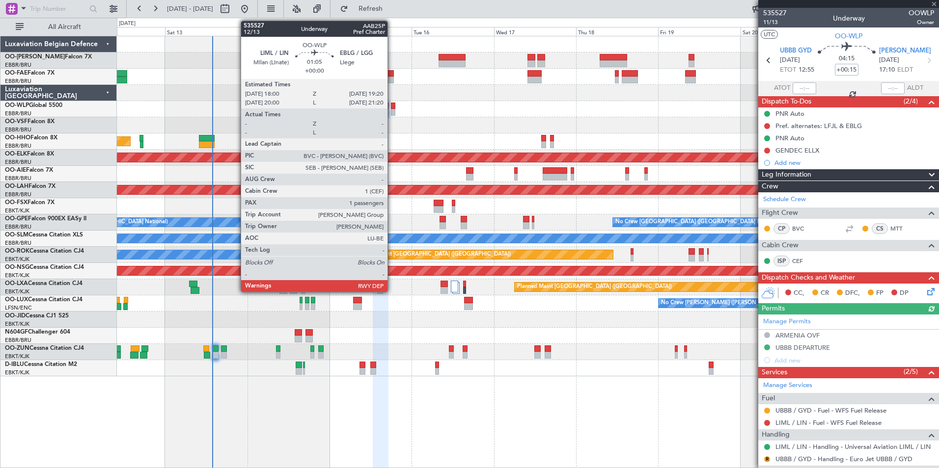
click at [392, 106] on div at bounding box center [393, 106] width 5 height 7
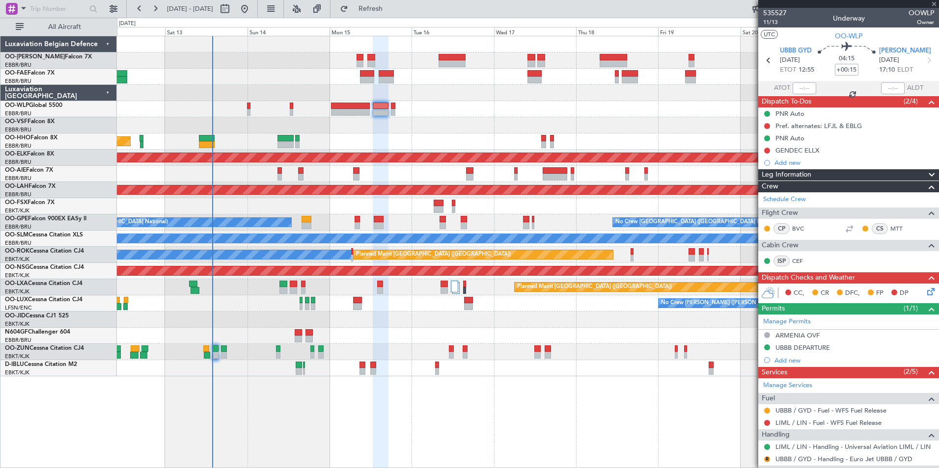
type input "1"
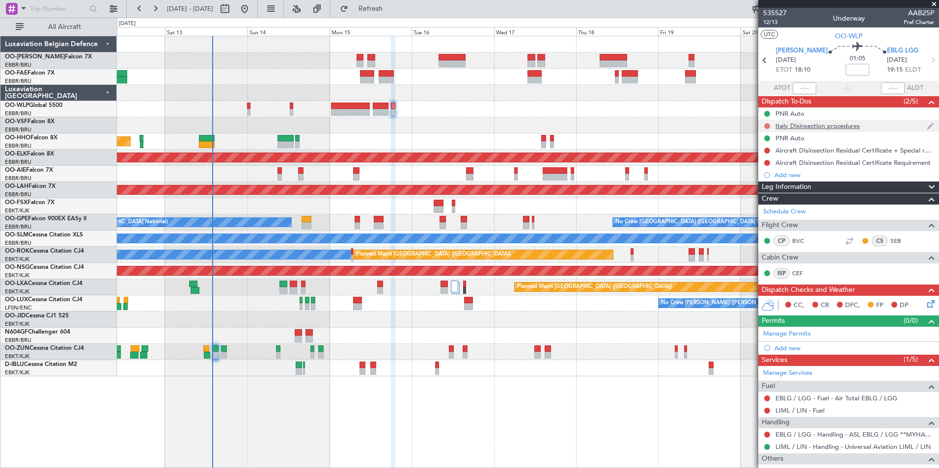
click at [766, 124] on button at bounding box center [767, 126] width 6 height 6
click at [769, 170] on span "Completed" at bounding box center [771, 169] width 32 height 10
click at [767, 149] on button at bounding box center [767, 151] width 6 height 6
click at [764, 191] on span "Completed" at bounding box center [771, 194] width 32 height 10
click at [764, 164] on button at bounding box center [767, 163] width 6 height 6
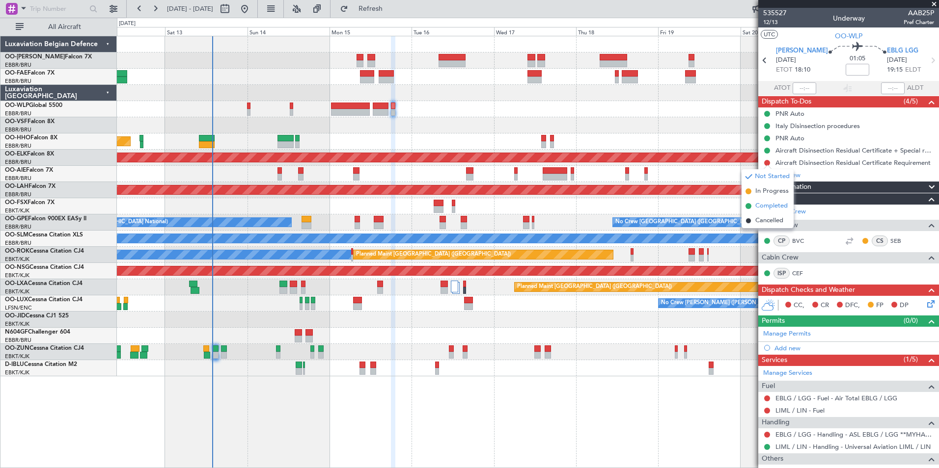
click at [771, 209] on span "Completed" at bounding box center [771, 206] width 32 height 10
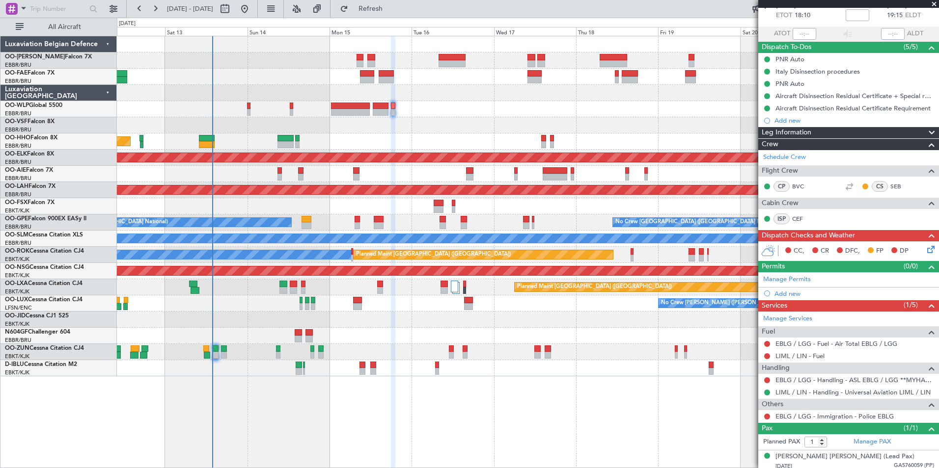
scroll to position [58, 0]
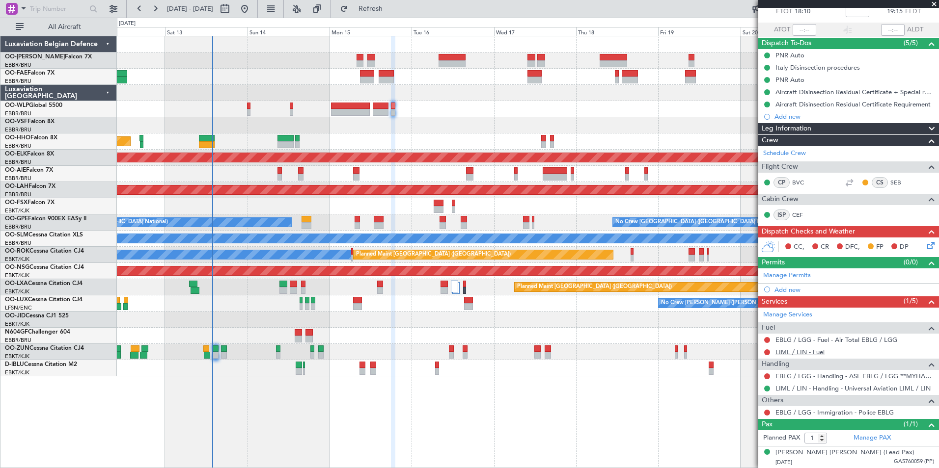
click at [810, 350] on link "LIML / LIN - Fuel" at bounding box center [799, 352] width 49 height 8
click at [394, 5] on button "Refresh" at bounding box center [364, 9] width 59 height 16
click at [768, 338] on button at bounding box center [767, 340] width 6 height 6
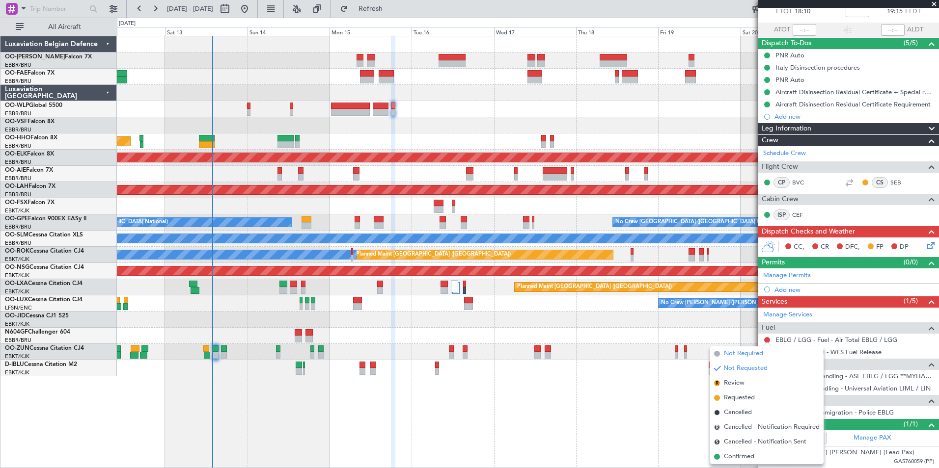
click at [730, 354] on span "Not Required" at bounding box center [743, 354] width 39 height 10
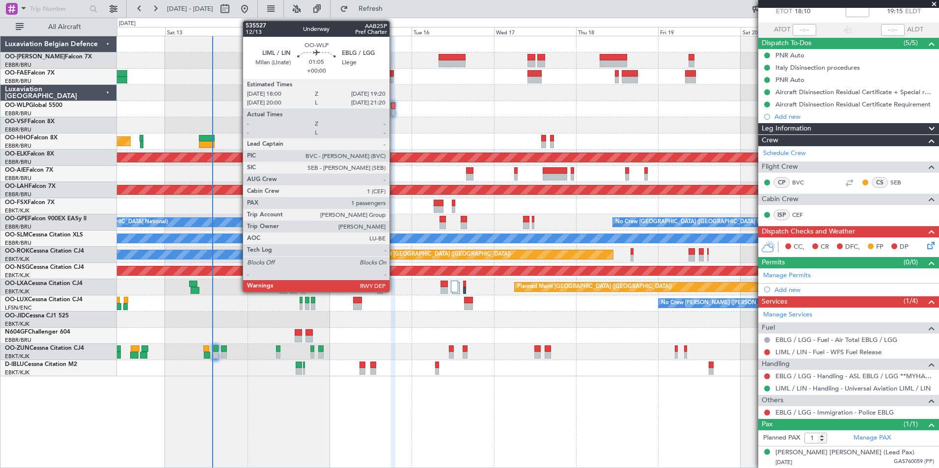
click at [394, 106] on div at bounding box center [393, 106] width 5 height 7
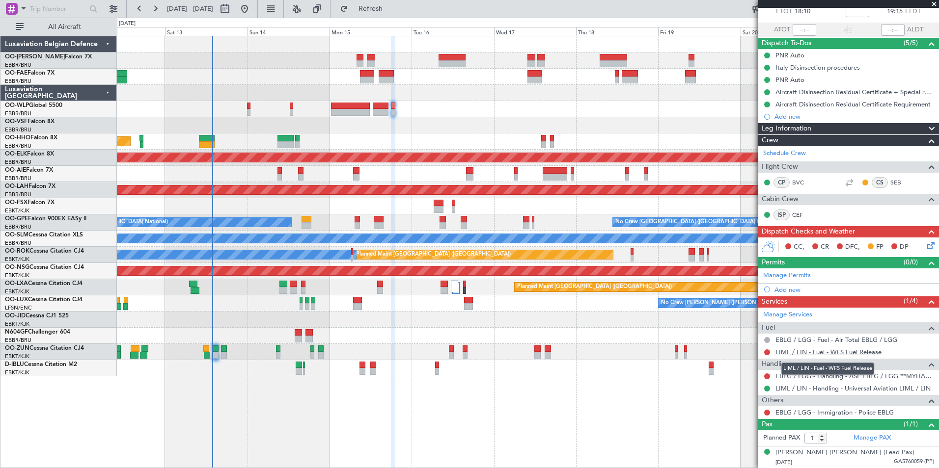
click at [819, 355] on link "LIML / LIN - Fuel - WFS Fuel Release" at bounding box center [828, 352] width 106 height 8
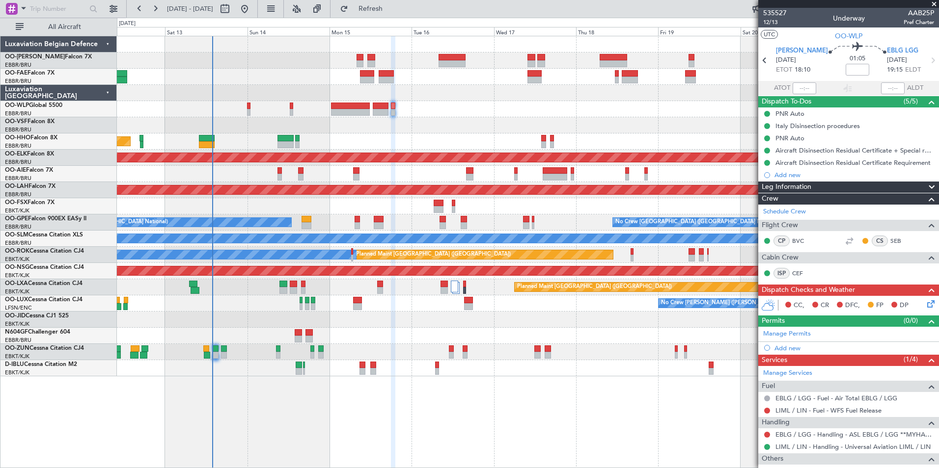
scroll to position [58, 0]
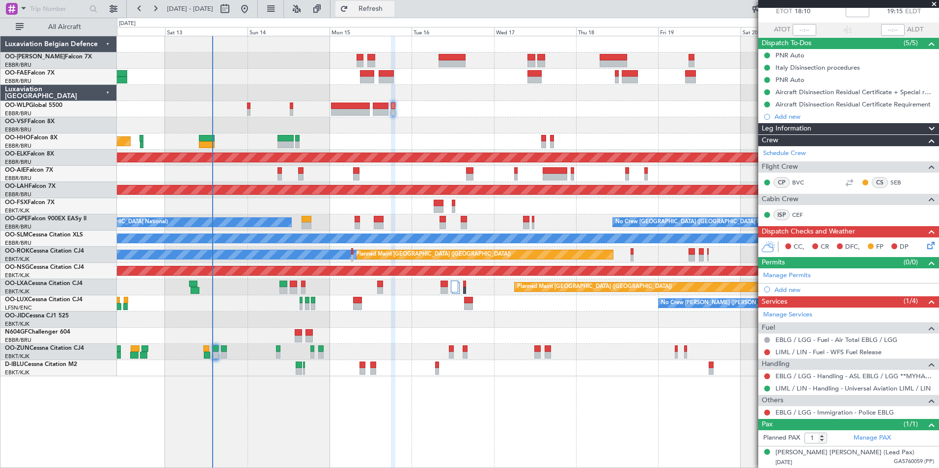
click at [391, 7] on span "Refresh" at bounding box center [370, 8] width 41 height 7
drag, startPoint x: 396, startPoint y: 3, endPoint x: 418, endPoint y: 94, distance: 92.9
click at [394, 3] on button "Refresh" at bounding box center [364, 9] width 59 height 16
click at [824, 412] on mat-tooltip-component "LIML / LIN - Handling - Universal Aviation LIML / LIN" at bounding box center [852, 405] width 148 height 26
click at [877, 414] on mat-tooltip-component "LIML / LIN - Handling - Universal Aviation LIML / LIN" at bounding box center [852, 405] width 148 height 26
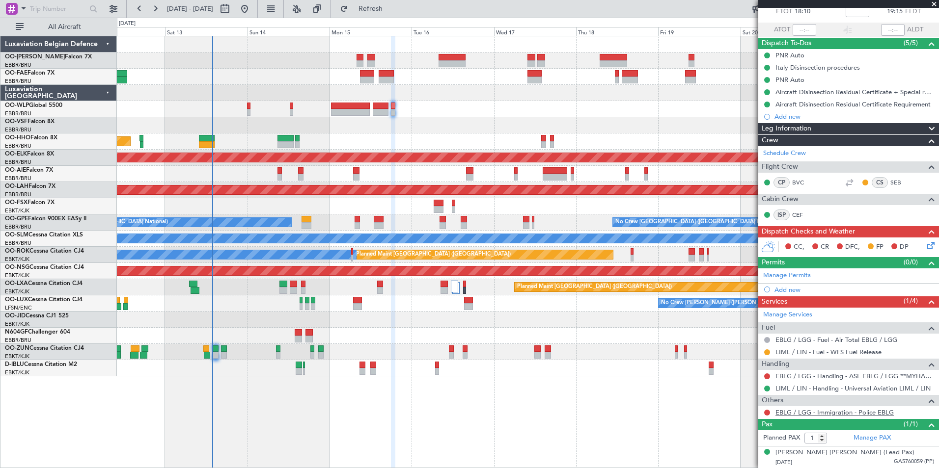
click at [874, 414] on link "EBLG / LGG - Immigration - Police EBLG" at bounding box center [834, 413] width 118 height 8
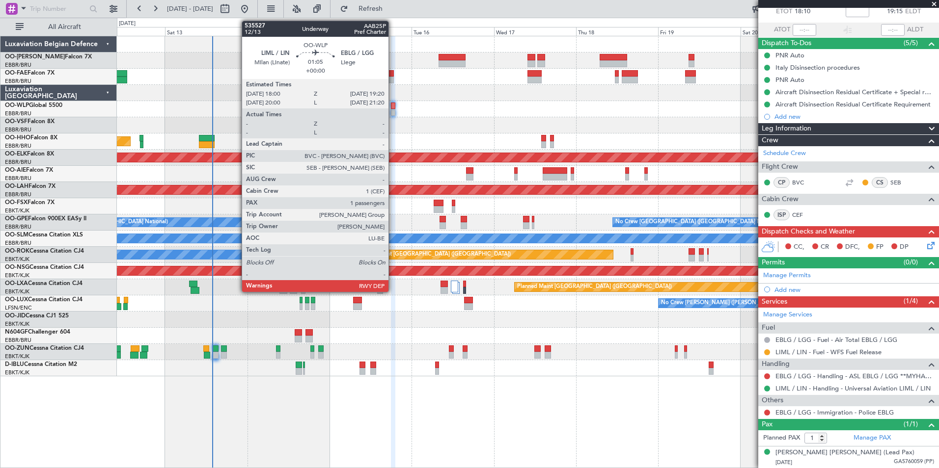
click at [393, 106] on div at bounding box center [393, 106] width 5 height 7
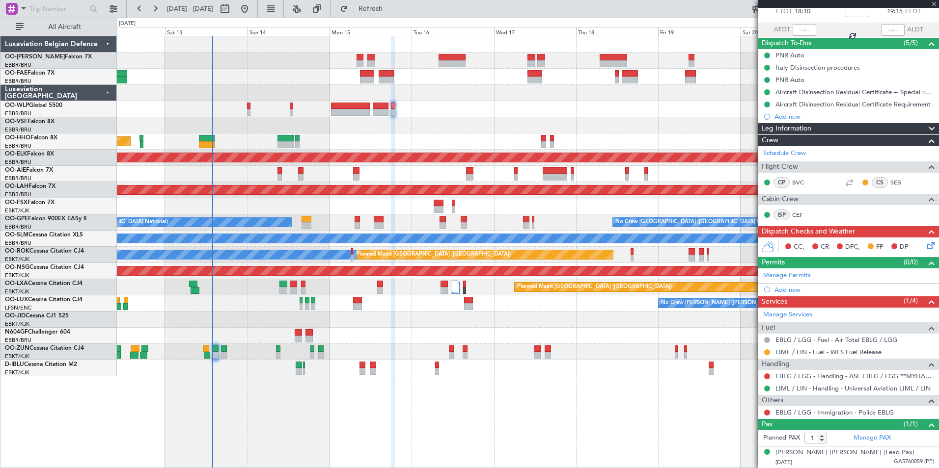
scroll to position [0, 0]
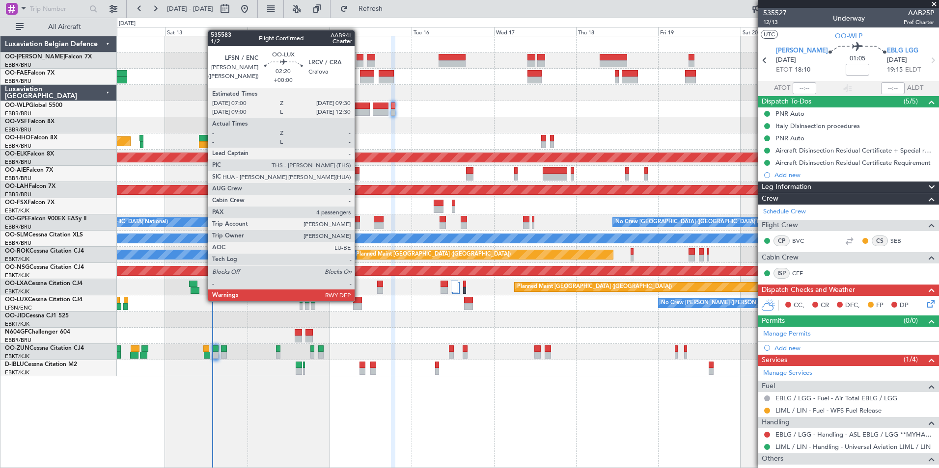
click at [356, 300] on div at bounding box center [357, 300] width 9 height 7
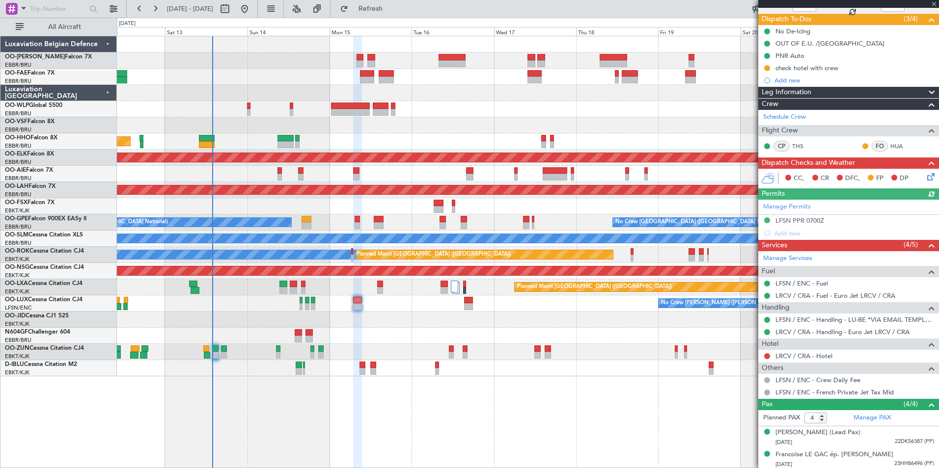
scroll to position [30, 0]
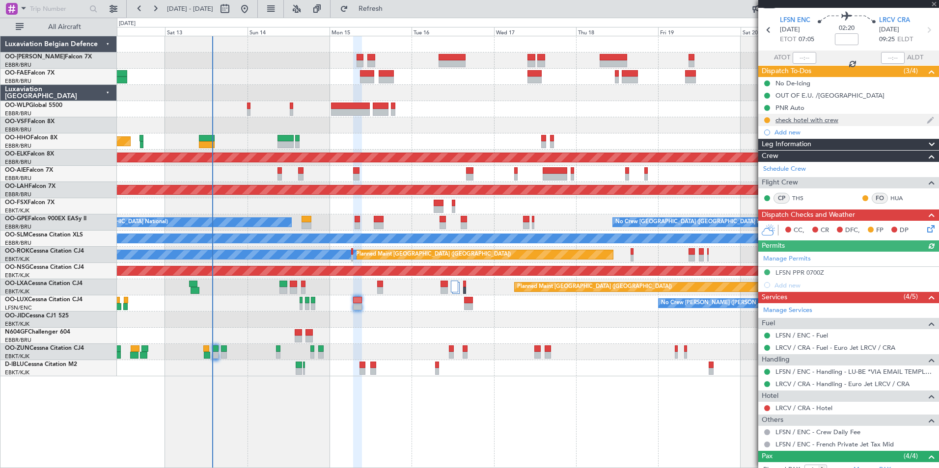
click at [764, 123] on div at bounding box center [767, 120] width 8 height 8
click at [767, 120] on button at bounding box center [767, 120] width 6 height 6
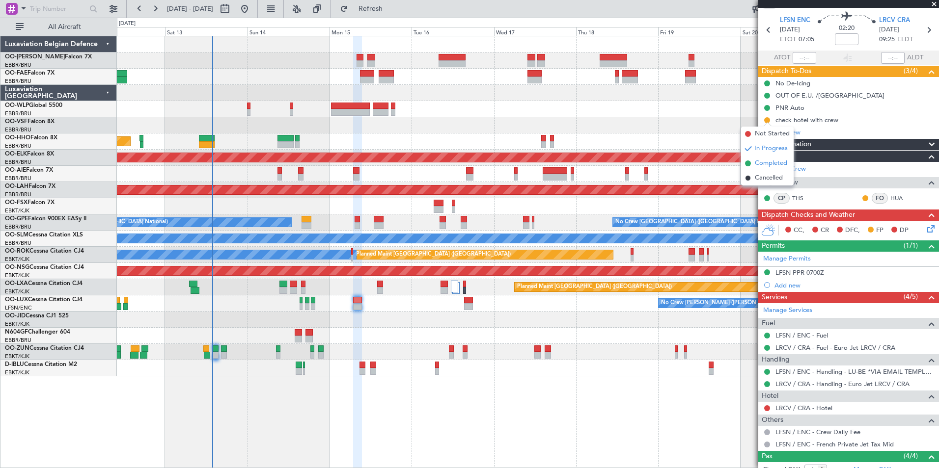
click at [757, 162] on span "Completed" at bounding box center [771, 164] width 32 height 10
click at [827, 408] on mat-tooltip-component "LFSN / ENC - Crew Daily Fee" at bounding box center [817, 415] width 89 height 26
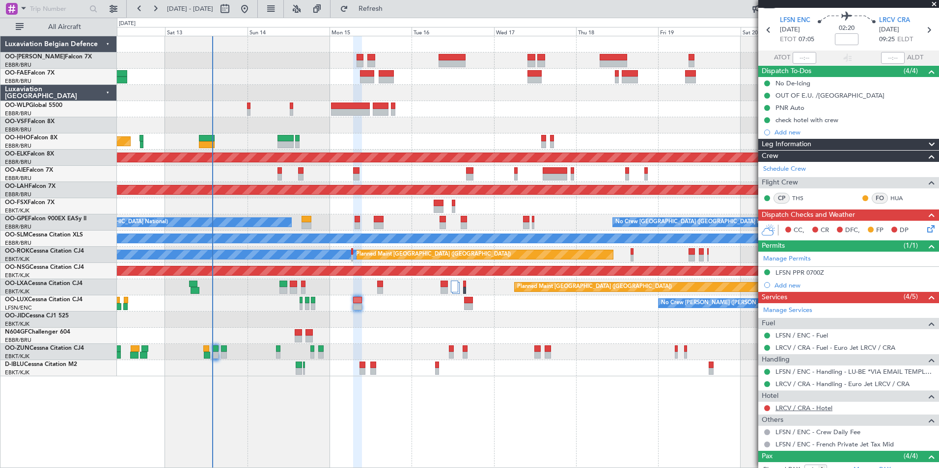
click at [791, 404] on link "LRCV / CRA - Hotel" at bounding box center [803, 408] width 57 height 8
click at [391, 10] on span "Refresh" at bounding box center [370, 8] width 41 height 7
click at [784, 407] on link "LRCV / CRA - Hotel" at bounding box center [803, 408] width 57 height 8
click at [385, 7] on span "Refresh" at bounding box center [370, 8] width 41 height 7
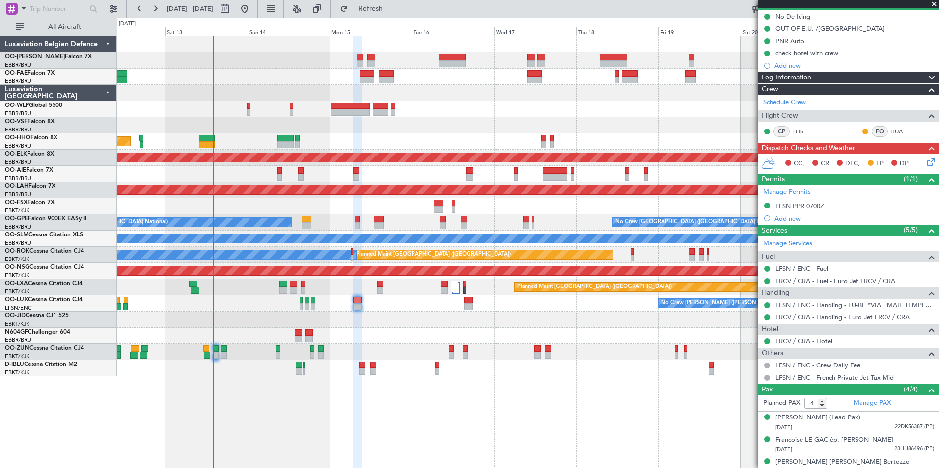
scroll to position [98, 0]
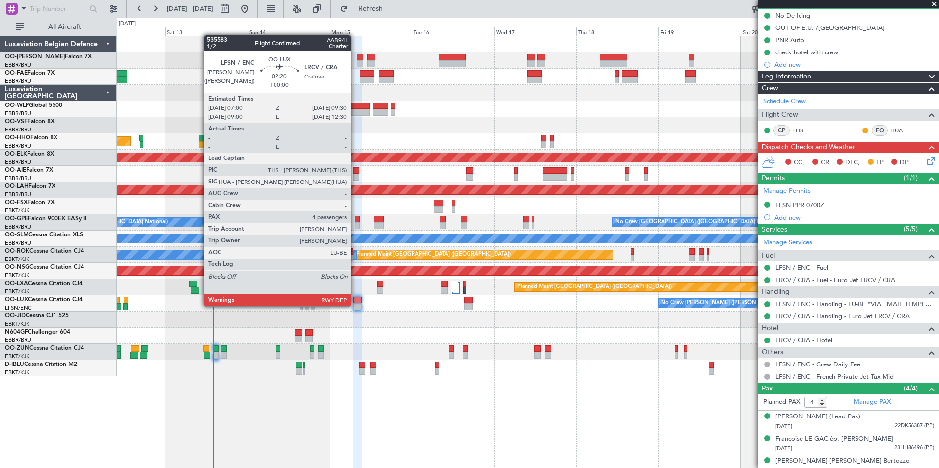
click at [356, 303] on div at bounding box center [357, 306] width 9 height 7
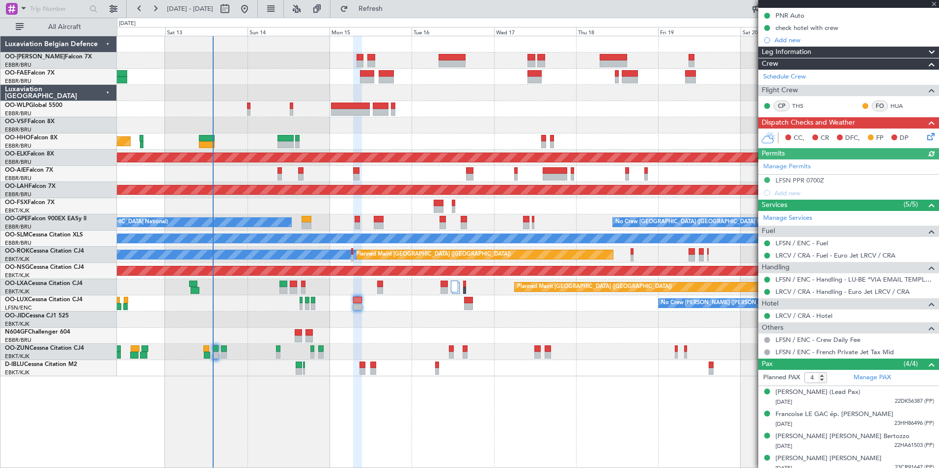
scroll to position [129, 0]
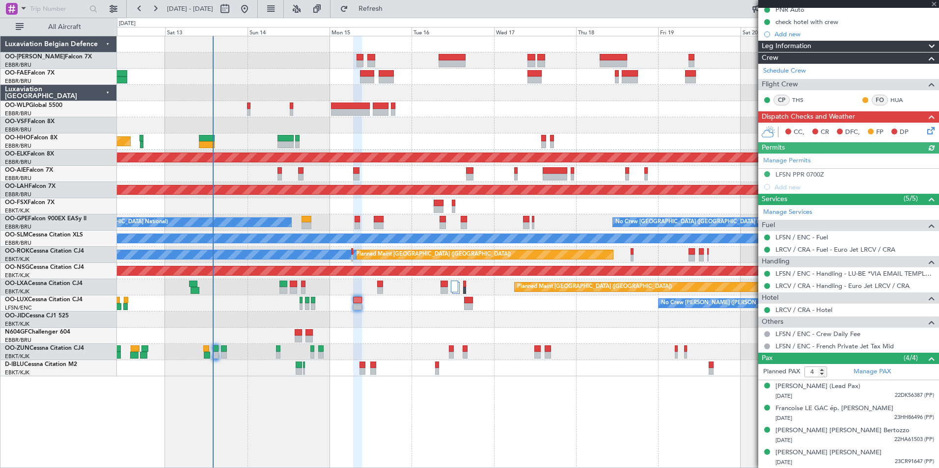
click at [925, 131] on icon at bounding box center [929, 129] width 8 height 8
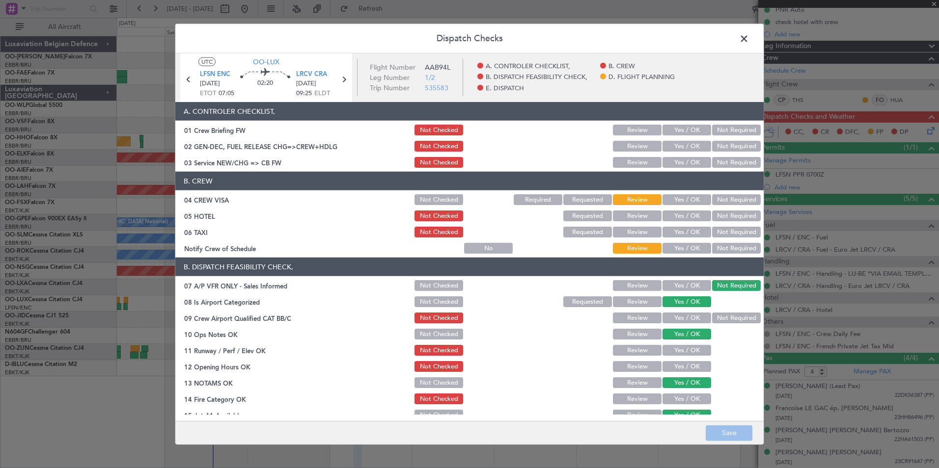
drag, startPoint x: 721, startPoint y: 203, endPoint x: 696, endPoint y: 219, distance: 29.4
click at [719, 203] on button "Not Required" at bounding box center [736, 199] width 49 height 11
click at [693, 219] on button "Yes / OK" at bounding box center [686, 216] width 49 height 11
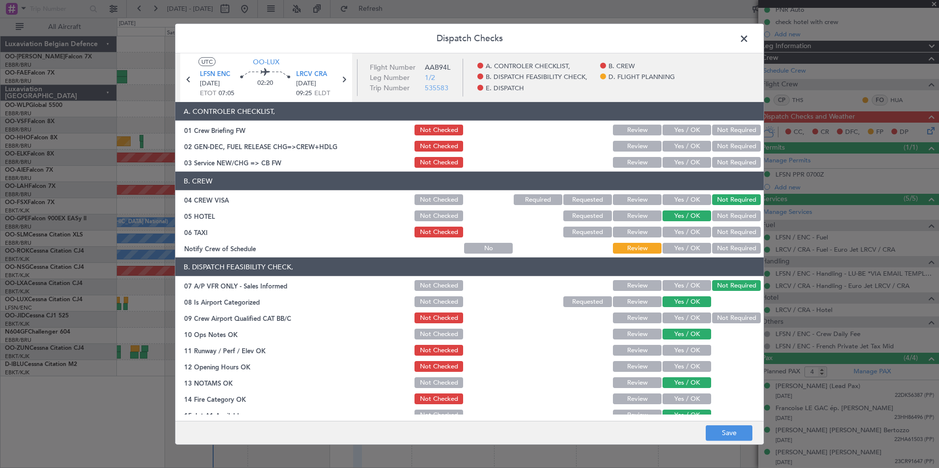
drag, startPoint x: 719, startPoint y: 229, endPoint x: 699, endPoint y: 242, distance: 24.0
click at [713, 232] on button "Not Required" at bounding box center [736, 232] width 49 height 11
click at [694, 244] on button "Yes / OK" at bounding box center [686, 248] width 49 height 11
click at [694, 160] on button "Yes / OK" at bounding box center [686, 162] width 49 height 11
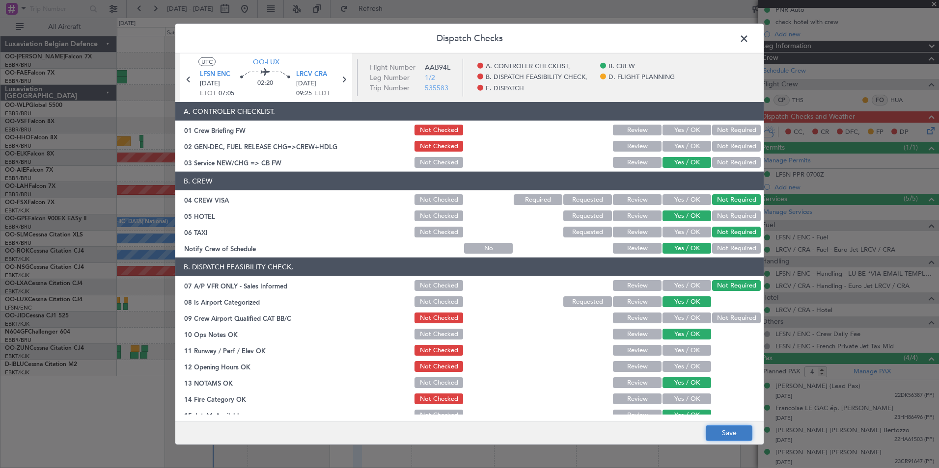
click at [738, 428] on button "Save" at bounding box center [729, 433] width 47 height 16
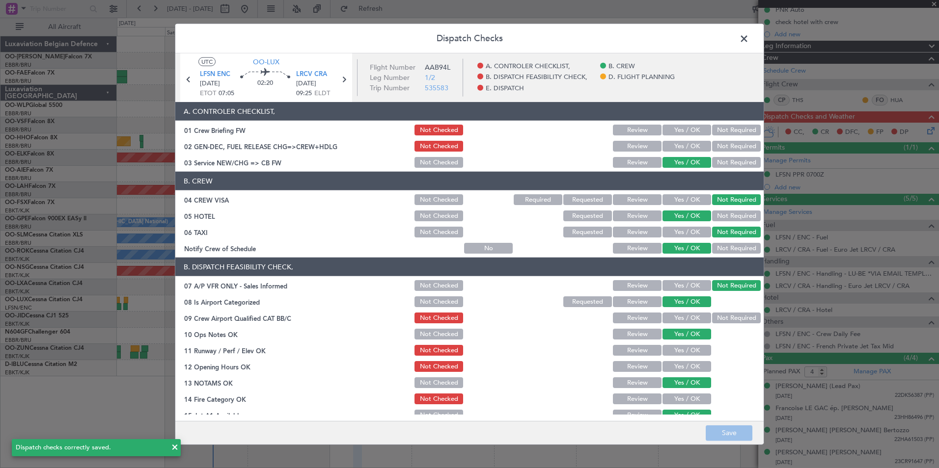
click at [749, 41] on span at bounding box center [749, 41] width 0 height 20
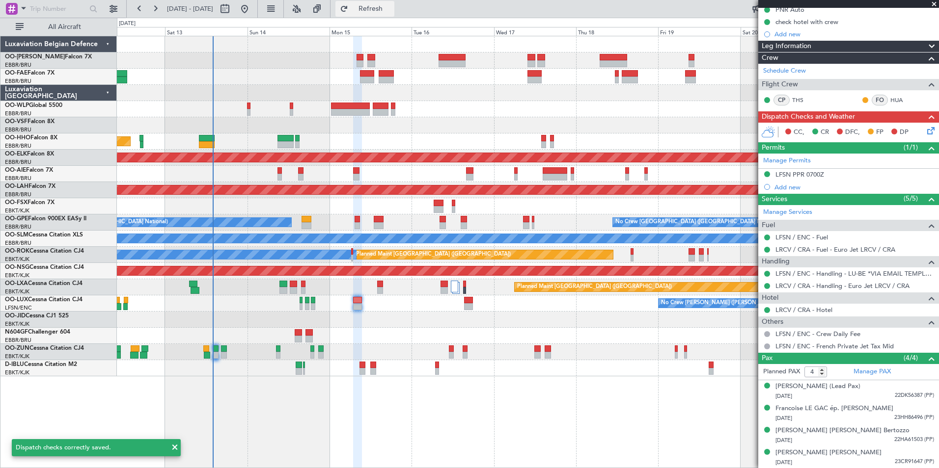
click at [391, 6] on span "Refresh" at bounding box center [370, 8] width 41 height 7
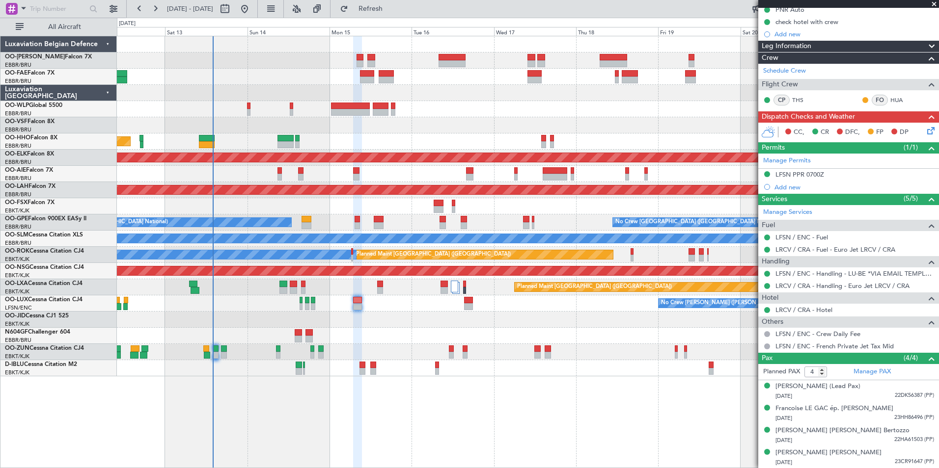
drag, startPoint x: 418, startPoint y: 11, endPoint x: 409, endPoint y: 61, distance: 51.4
click at [391, 11] on span "Refresh" at bounding box center [370, 8] width 41 height 7
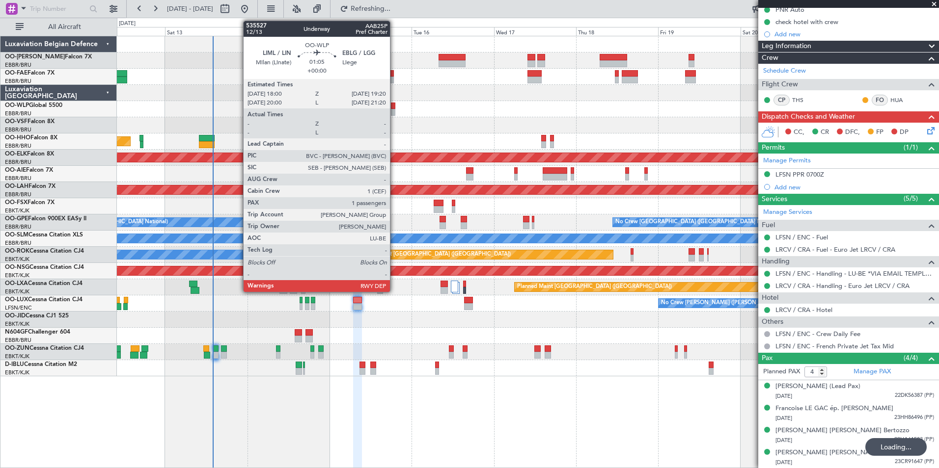
click at [394, 109] on div at bounding box center [393, 112] width 5 height 7
type input "1"
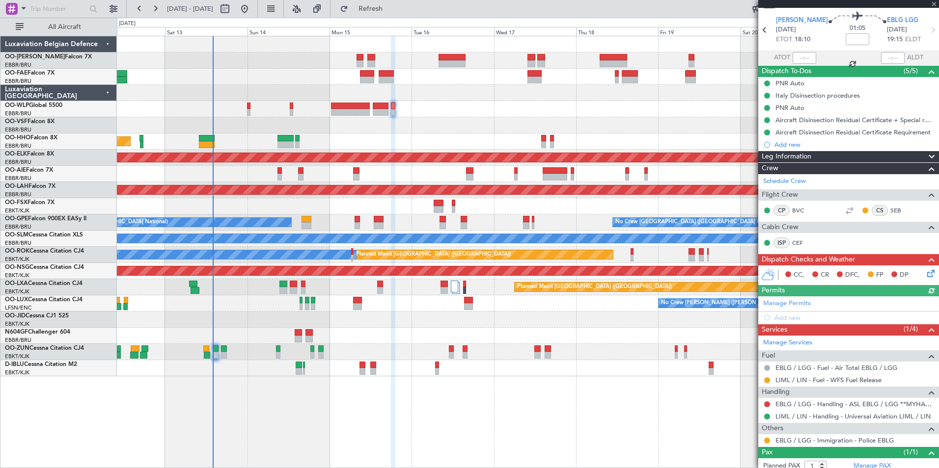
scroll to position [58, 0]
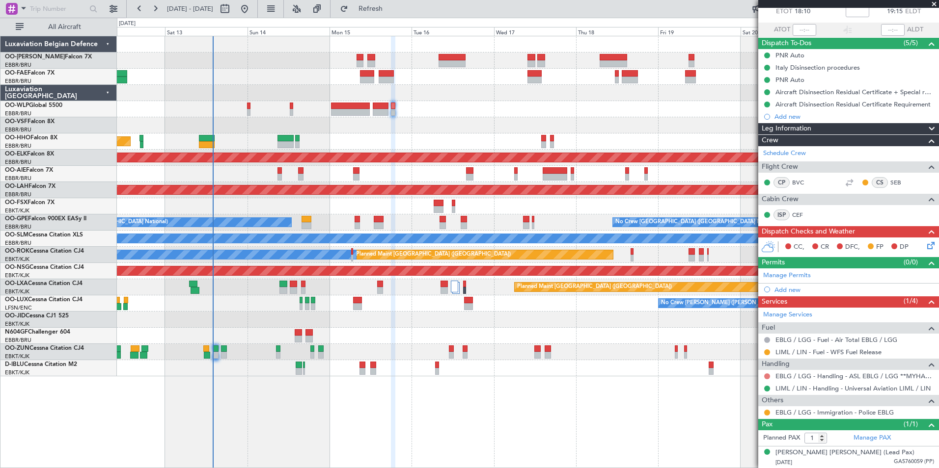
click at [768, 374] on button at bounding box center [767, 377] width 6 height 6
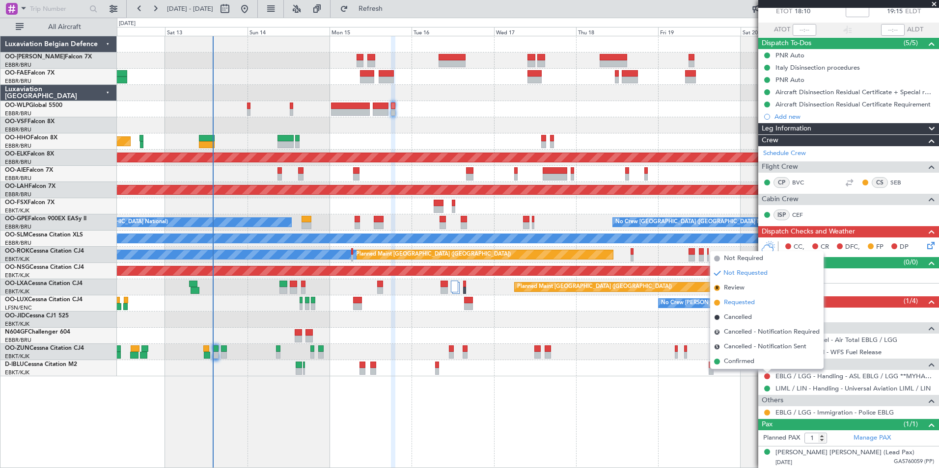
click at [733, 300] on span "Requested" at bounding box center [739, 303] width 31 height 10
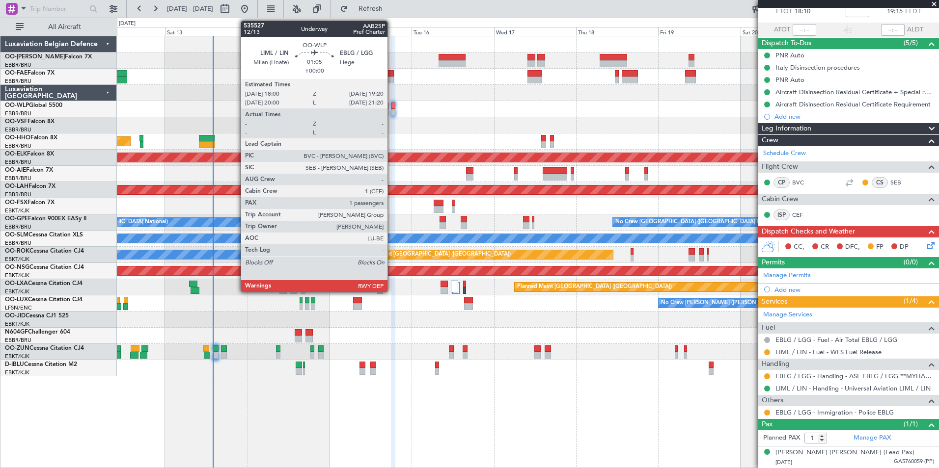
click at [392, 107] on div at bounding box center [393, 106] width 5 height 7
click at [393, 105] on div at bounding box center [393, 106] width 5 height 7
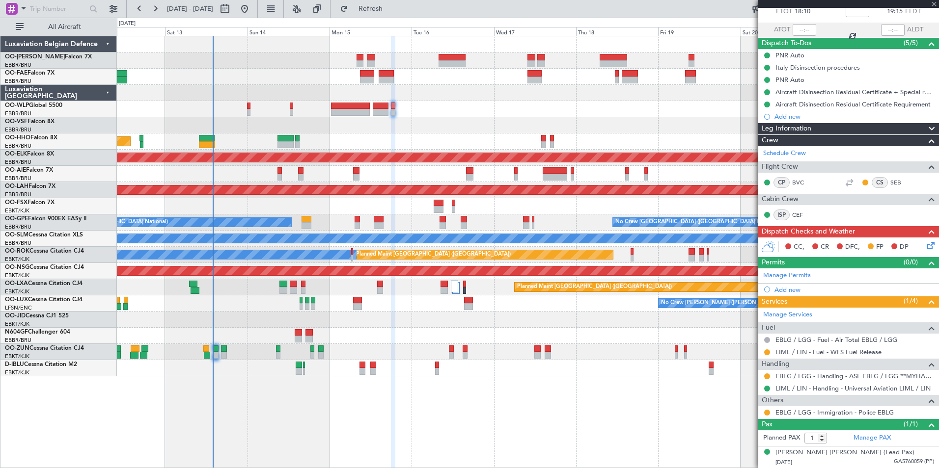
scroll to position [0, 0]
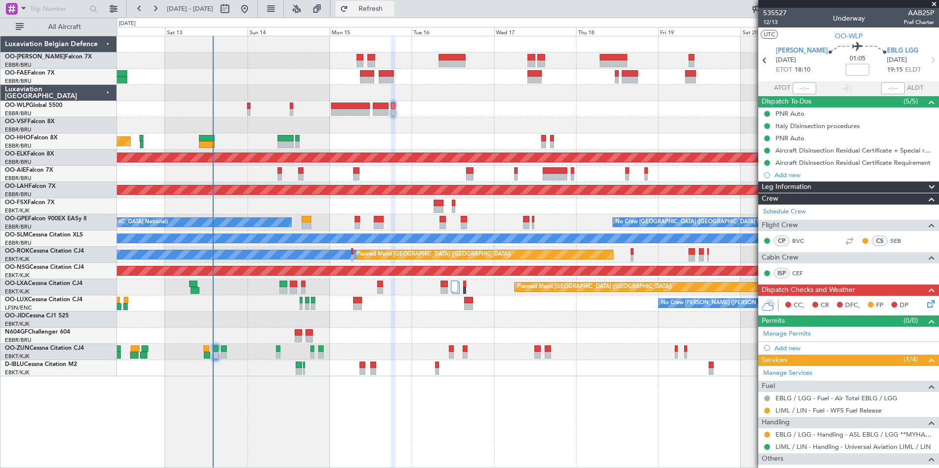
click at [394, 14] on button "Refresh" at bounding box center [364, 9] width 59 height 16
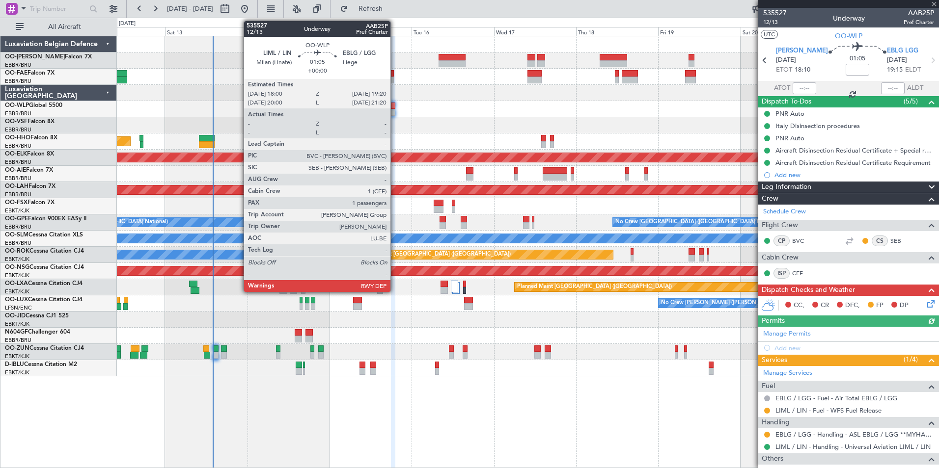
click at [395, 107] on div at bounding box center [393, 106] width 5 height 7
click at [393, 104] on div at bounding box center [393, 106] width 5 height 7
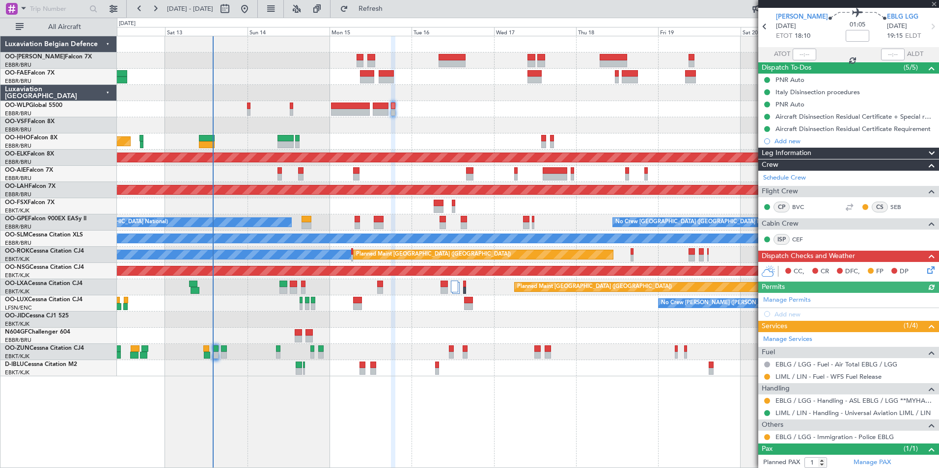
scroll to position [49, 0]
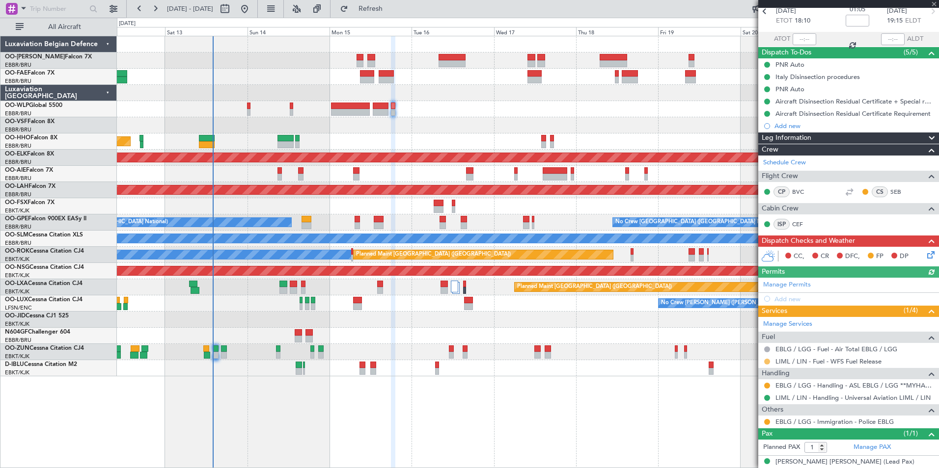
click at [766, 362] on button at bounding box center [767, 362] width 6 height 6
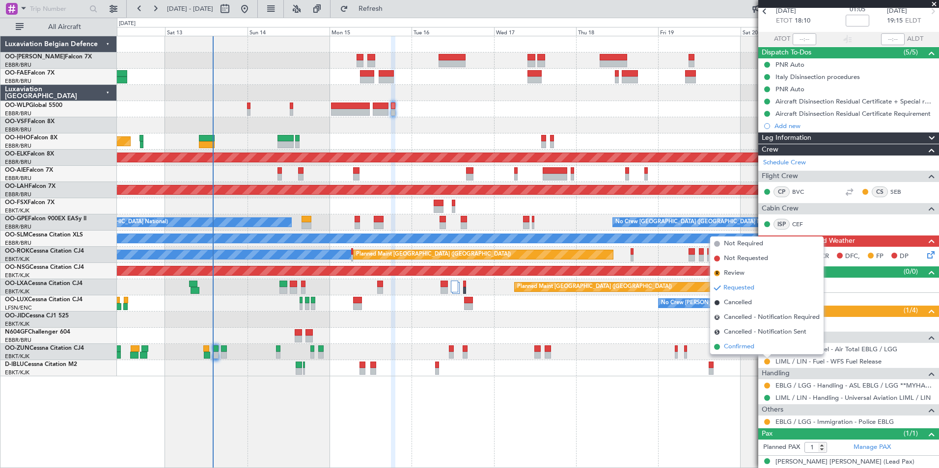
click at [737, 345] on span "Confirmed" at bounding box center [739, 347] width 30 height 10
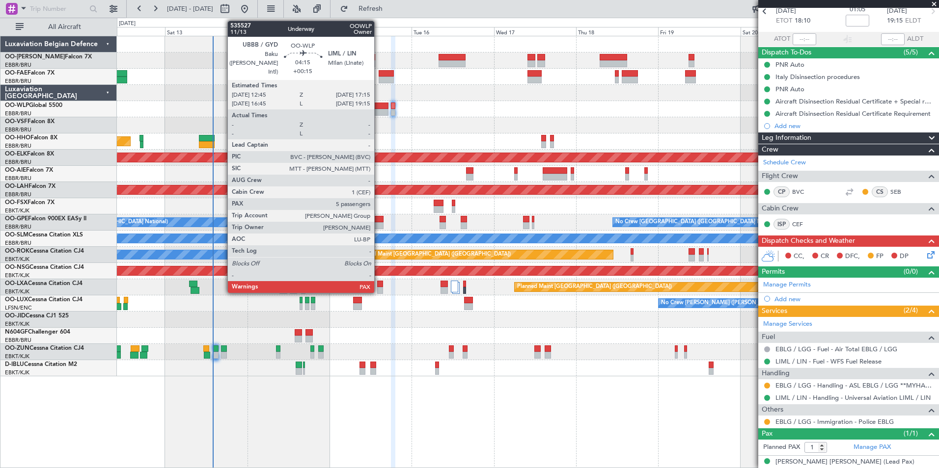
click at [379, 108] on div at bounding box center [381, 106] width 16 height 7
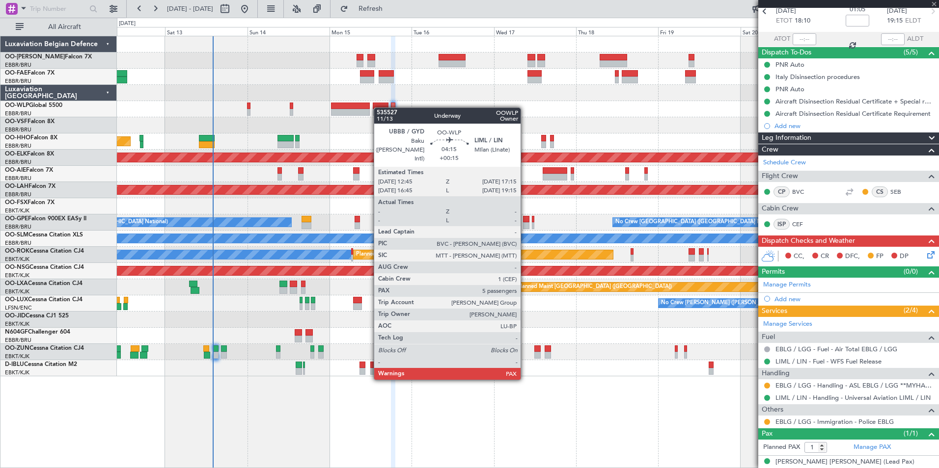
type input "+00:15"
type input "5"
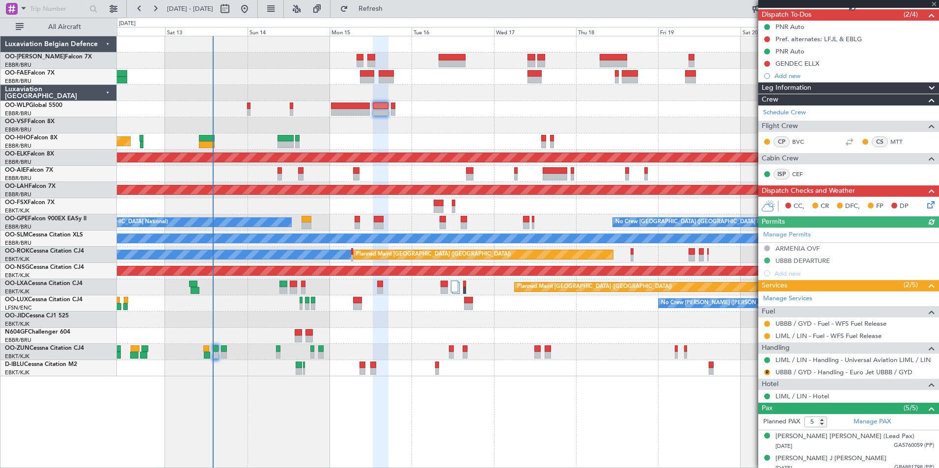
scroll to position [98, 0]
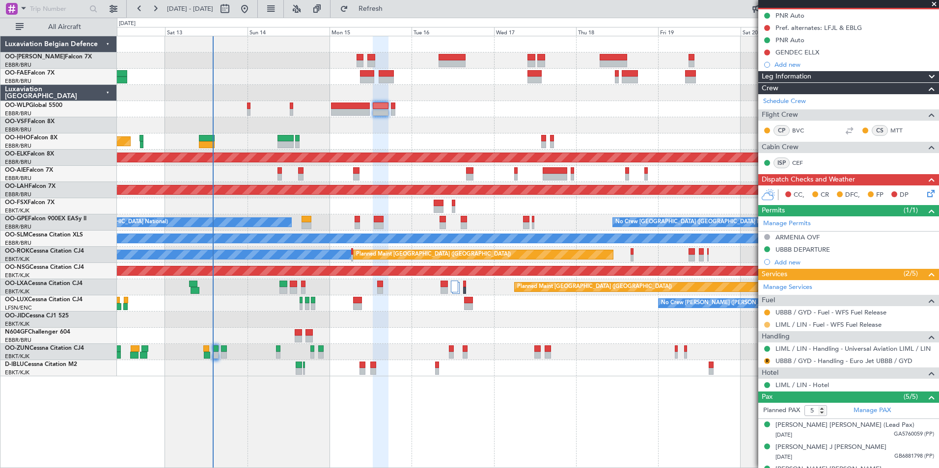
click at [768, 323] on button at bounding box center [767, 325] width 6 height 6
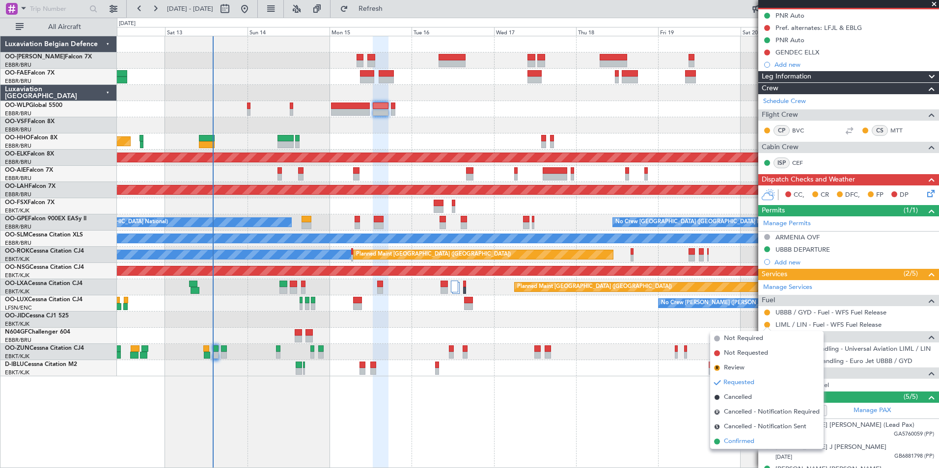
click at [742, 439] on span "Confirmed" at bounding box center [739, 442] width 30 height 10
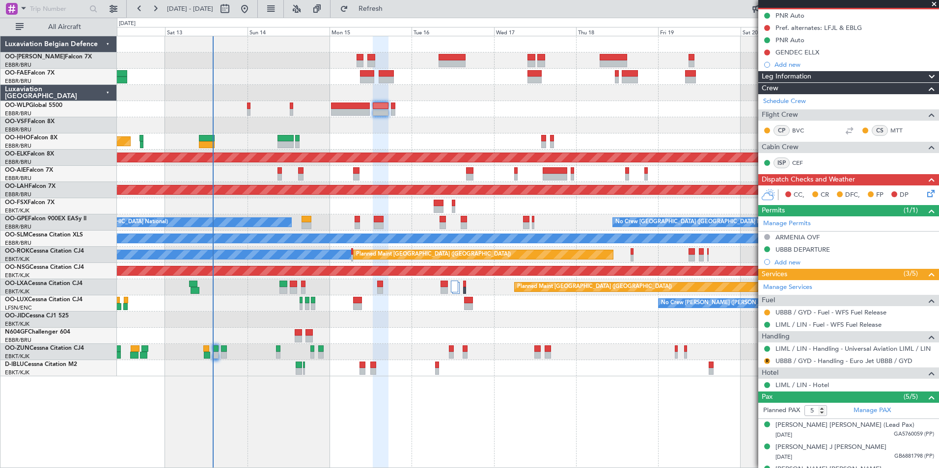
drag, startPoint x: 401, startPoint y: 9, endPoint x: 397, endPoint y: 70, distance: 61.0
click at [391, 9] on span "Refresh" at bounding box center [370, 8] width 41 height 7
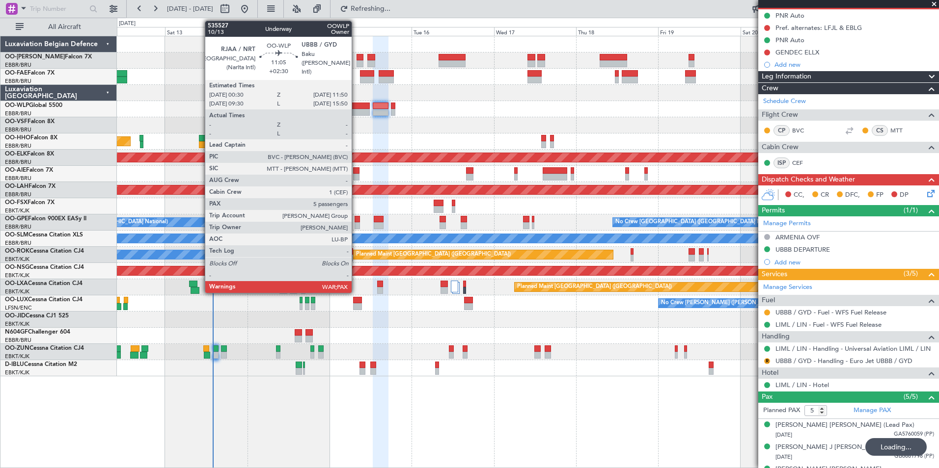
click at [356, 108] on div at bounding box center [350, 106] width 39 height 7
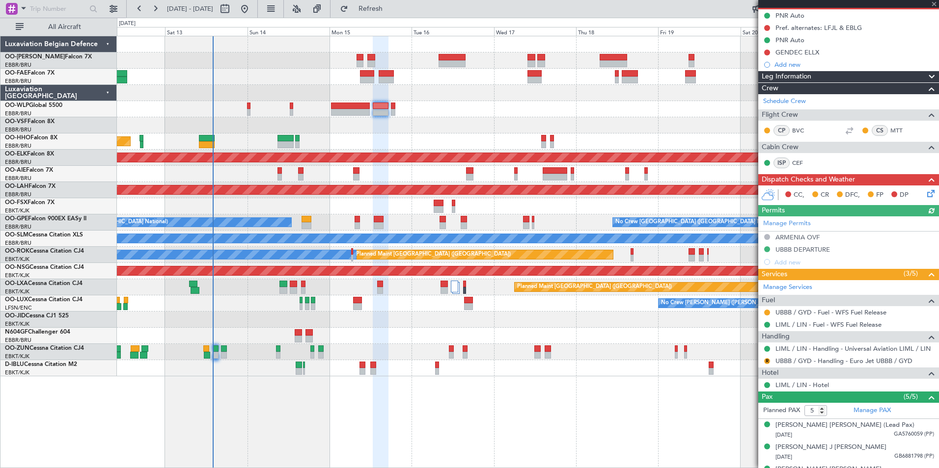
scroll to position [0, 0]
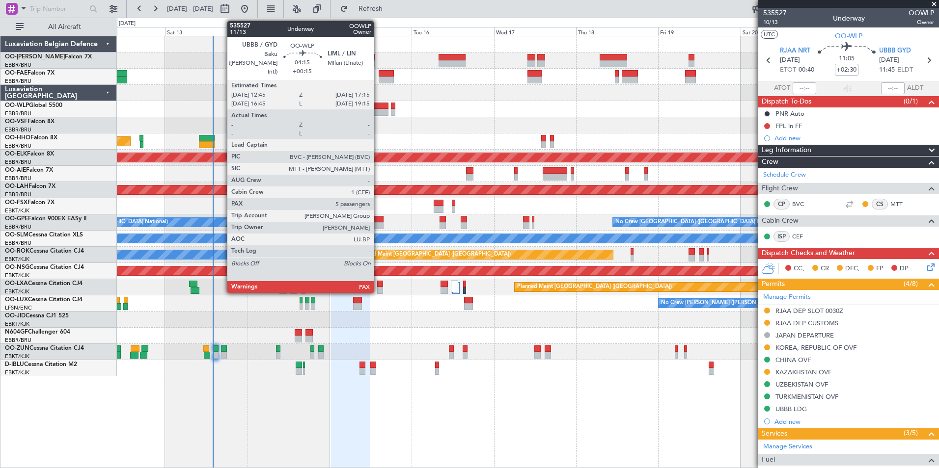
click at [378, 109] on div at bounding box center [381, 106] width 16 height 7
type input "+00:15"
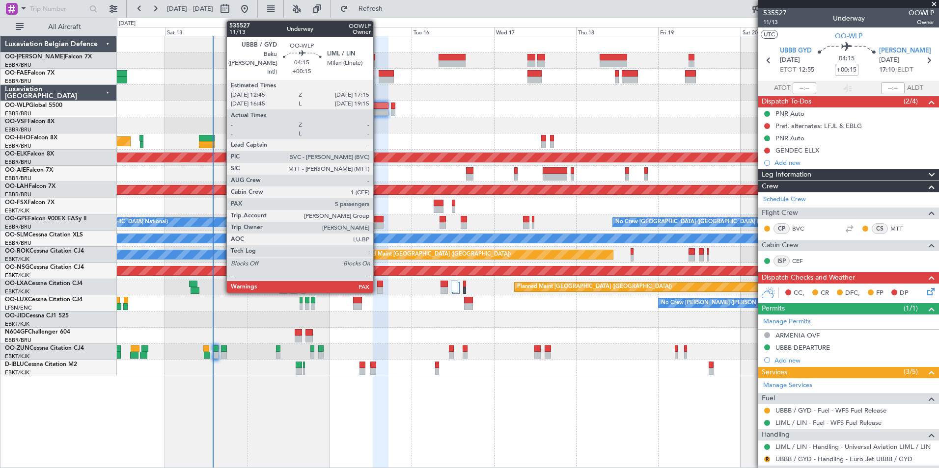
click at [378, 109] on div at bounding box center [381, 106] width 16 height 7
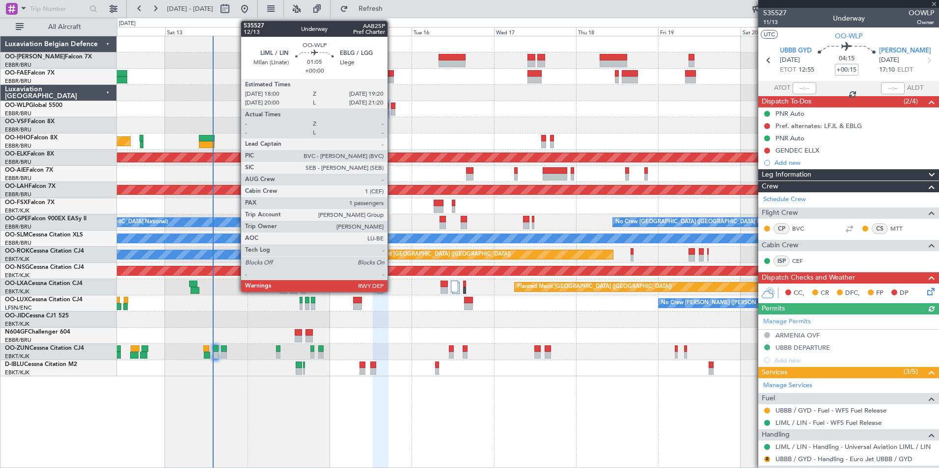
click at [392, 110] on div at bounding box center [393, 112] width 5 height 7
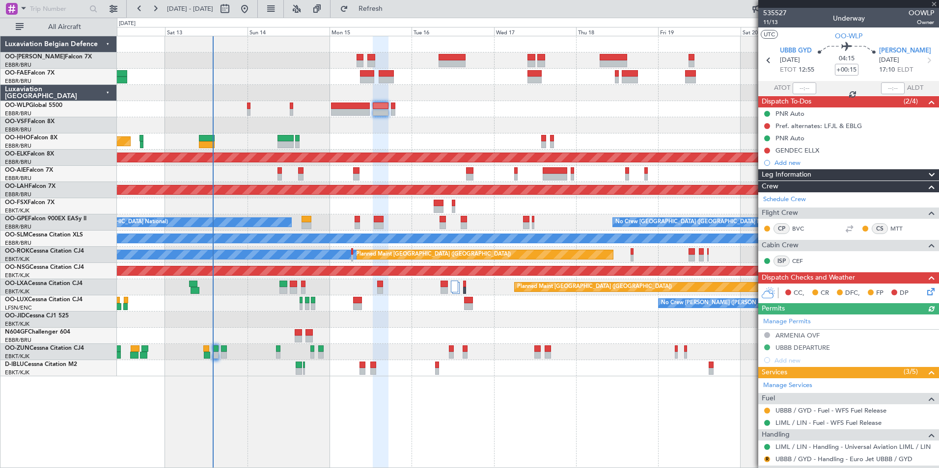
type input "1"
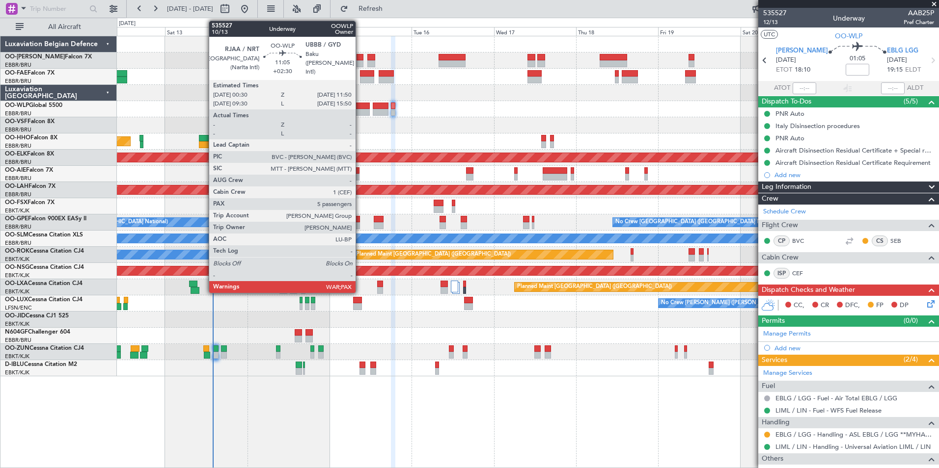
click at [360, 112] on div at bounding box center [350, 112] width 39 height 7
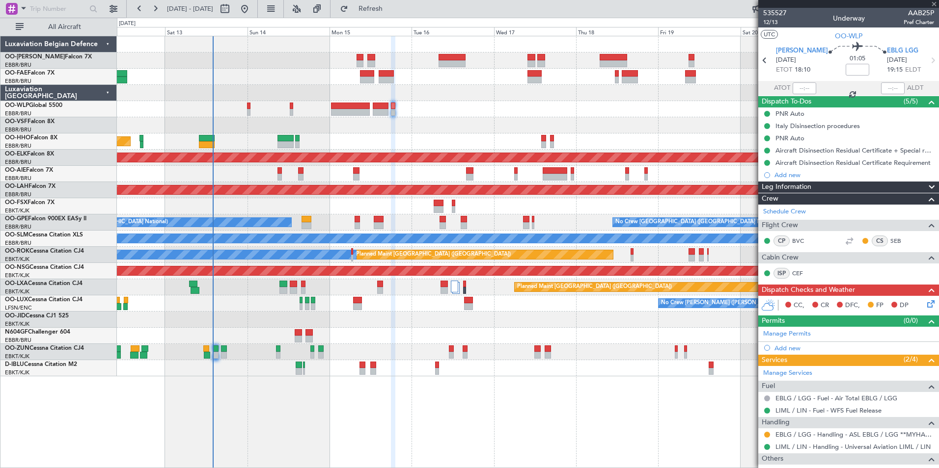
type input "+02:30"
type input "5"
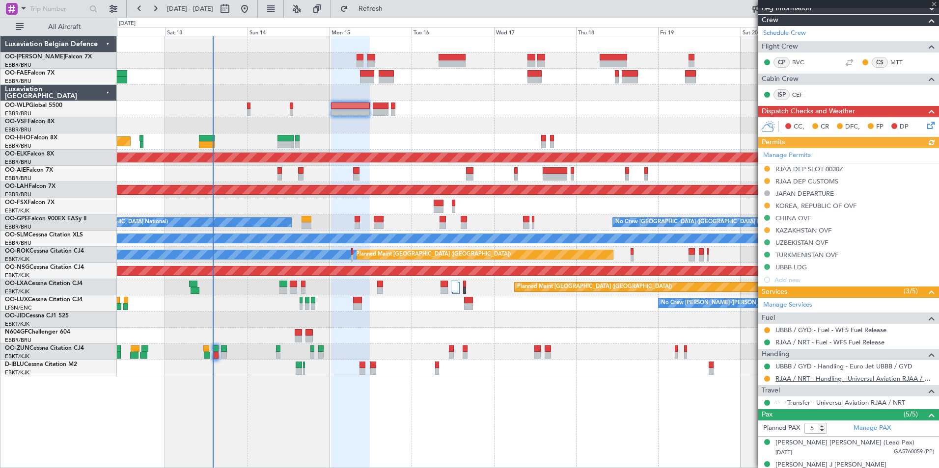
scroll to position [147, 0]
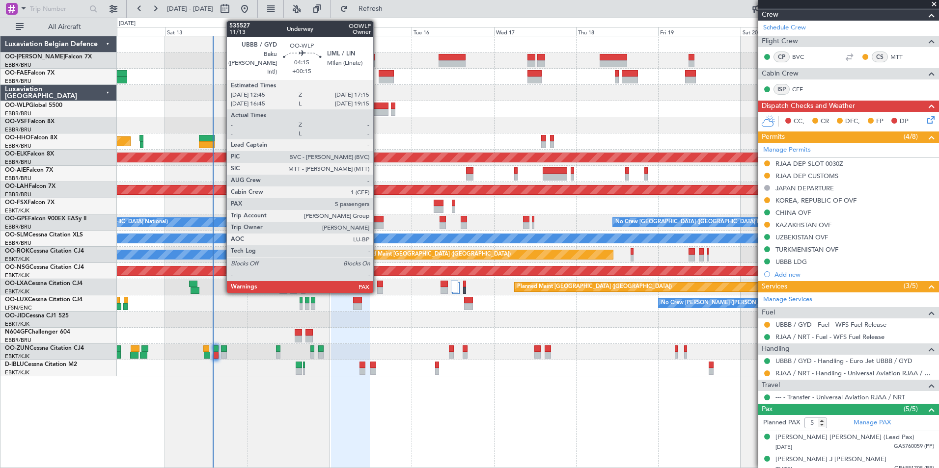
click at [378, 105] on div at bounding box center [381, 106] width 16 height 7
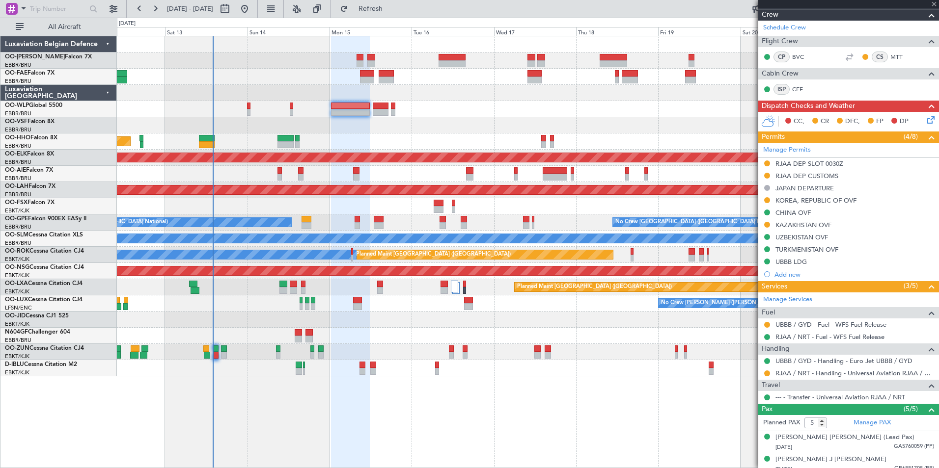
type input "+00:15"
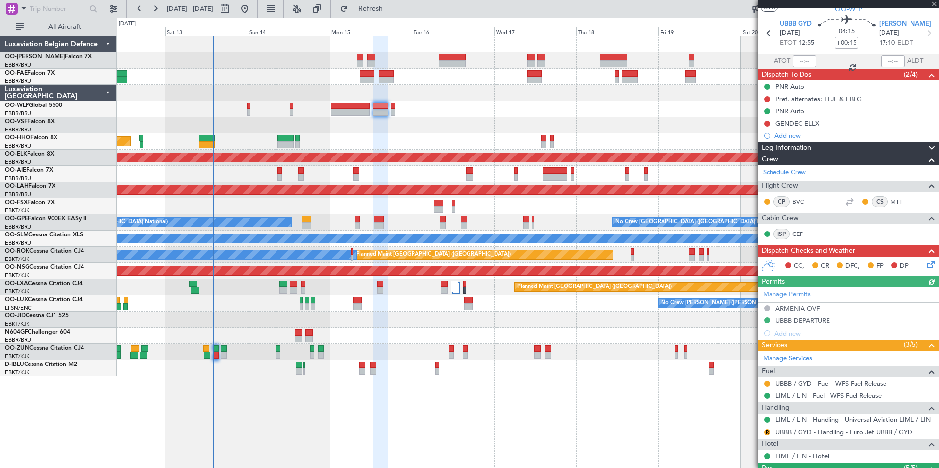
scroll to position [49, 0]
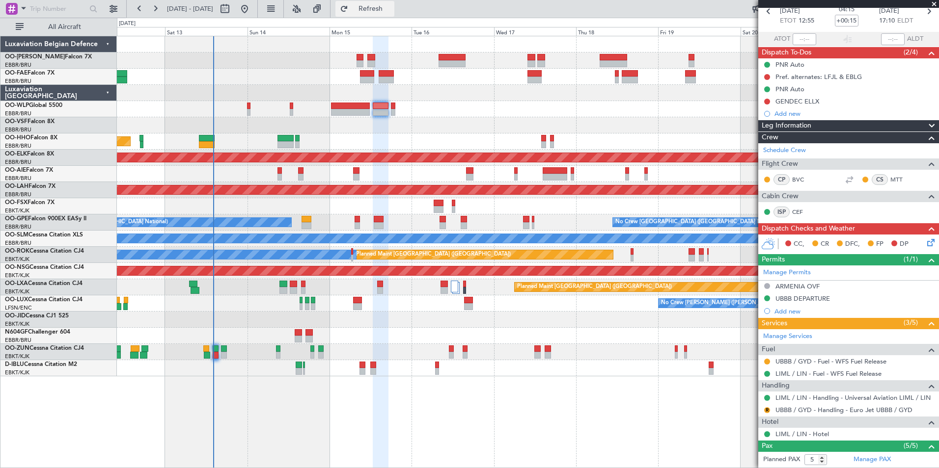
drag, startPoint x: 405, startPoint y: 5, endPoint x: 405, endPoint y: 14, distance: 8.9
click at [391, 5] on span "Refresh" at bounding box center [370, 8] width 41 height 7
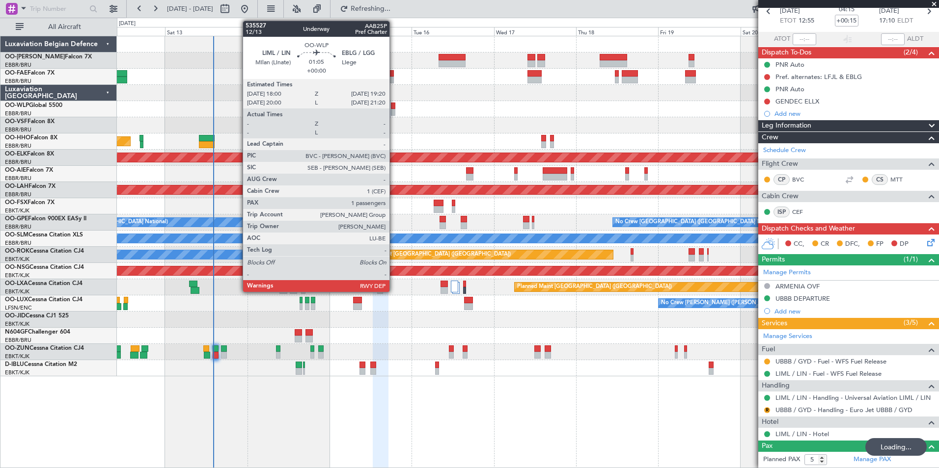
click at [394, 107] on div at bounding box center [393, 106] width 5 height 7
type input "1"
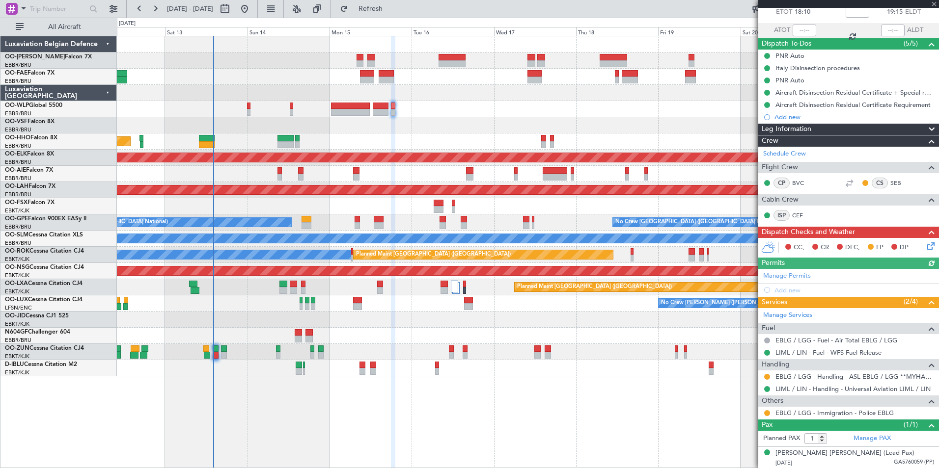
scroll to position [58, 0]
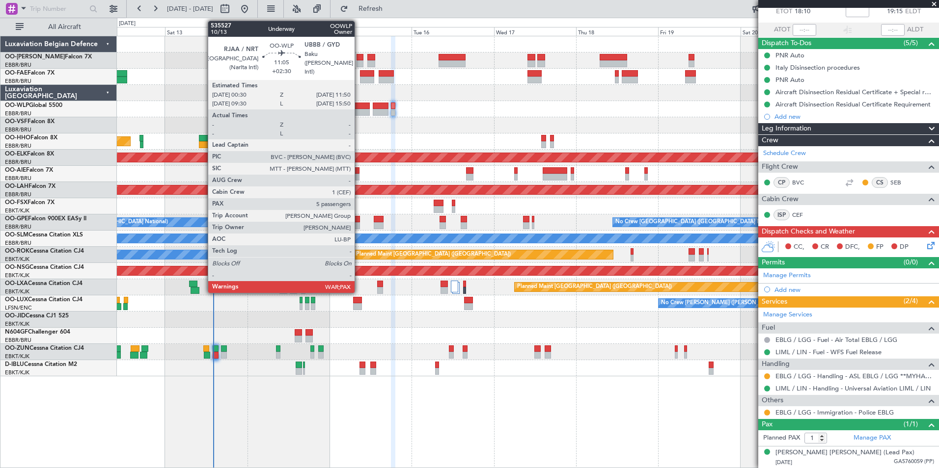
click at [359, 109] on div at bounding box center [350, 106] width 39 height 7
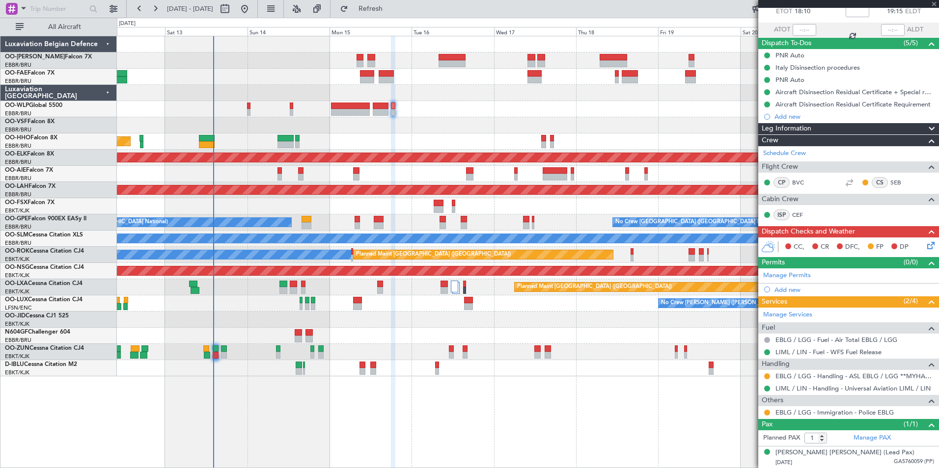
type input "+02:30"
type input "5"
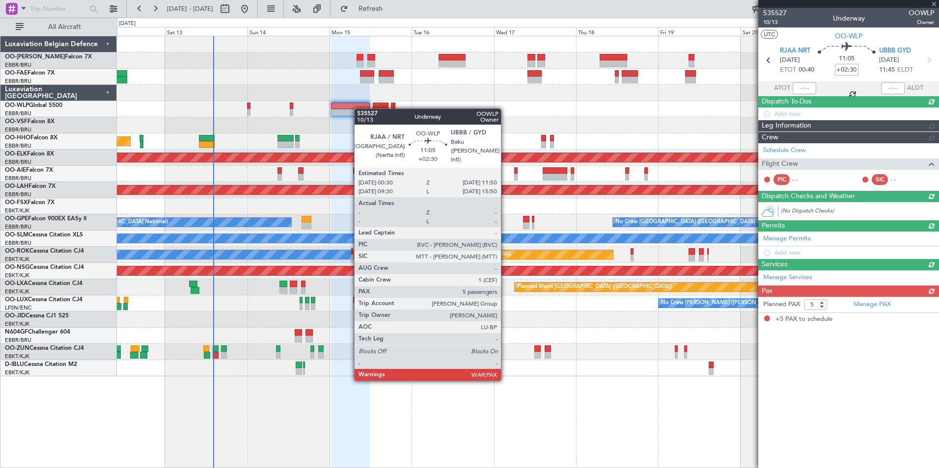
scroll to position [0, 0]
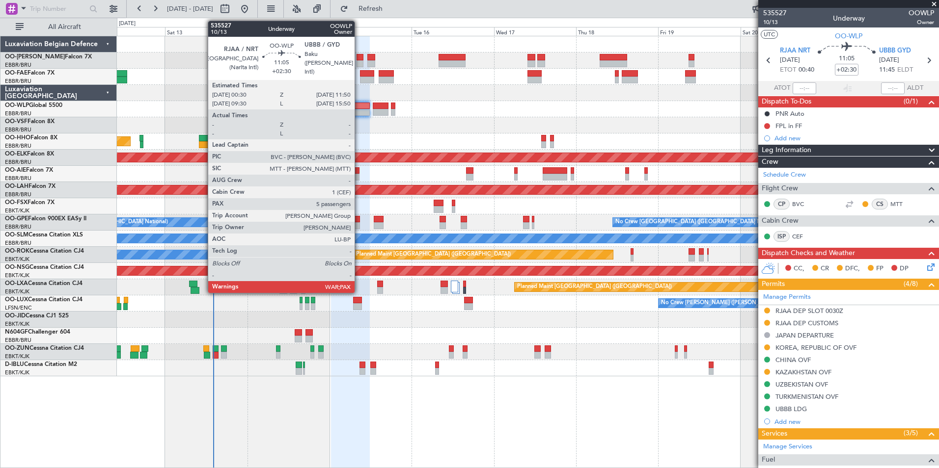
click at [359, 109] on div at bounding box center [350, 106] width 39 height 7
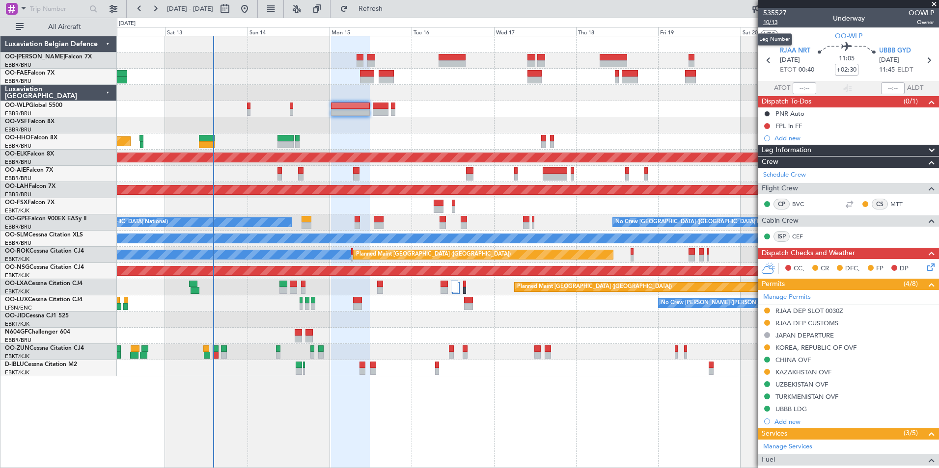
click at [773, 24] on span "10/13" at bounding box center [775, 22] width 24 height 8
click at [394, 3] on button "Refresh" at bounding box center [364, 9] width 59 height 16
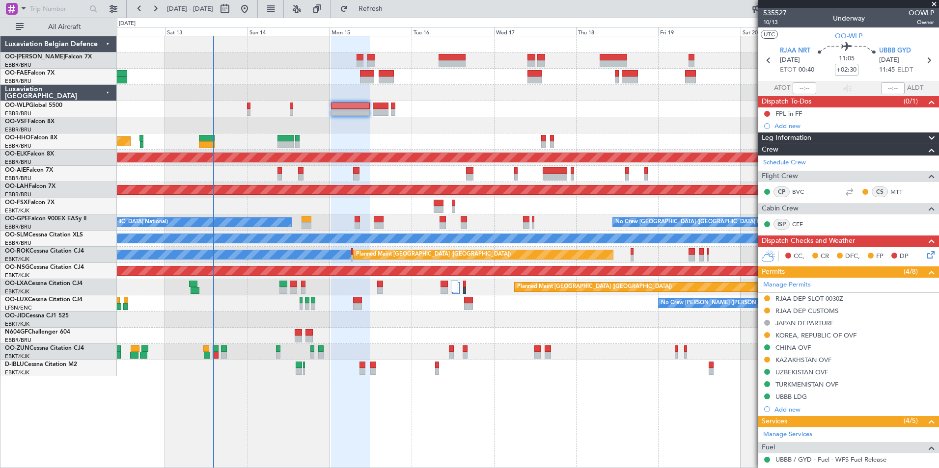
click at [925, 257] on icon at bounding box center [929, 253] width 8 height 8
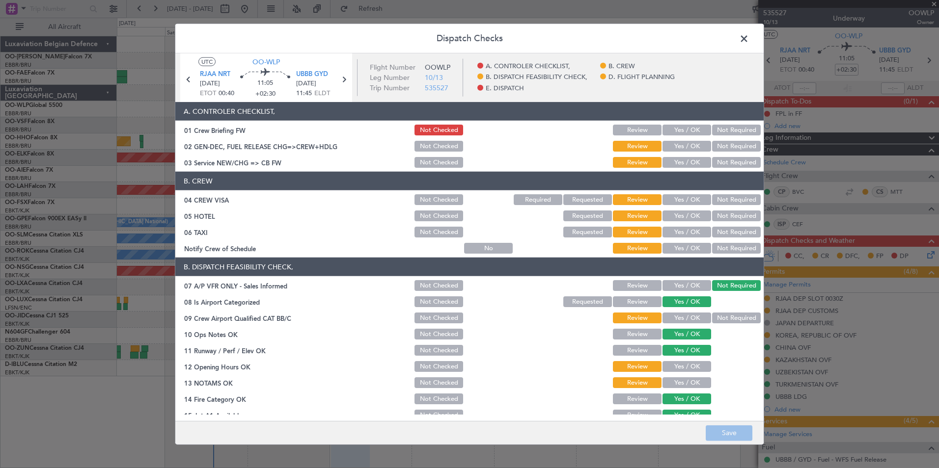
click at [676, 161] on button "Yes / OK" at bounding box center [686, 162] width 49 height 11
click at [724, 205] on div "Not Required" at bounding box center [735, 200] width 50 height 14
drag, startPoint x: 725, startPoint y: 217, endPoint x: 729, endPoint y: 230, distance: 13.8
click at [727, 223] on section "B. CREW 04 CREW VISA Not Checked Required Requested Review Yes / OK Not Require…" at bounding box center [469, 213] width 588 height 83
click at [729, 230] on button "Not Required" at bounding box center [736, 232] width 49 height 11
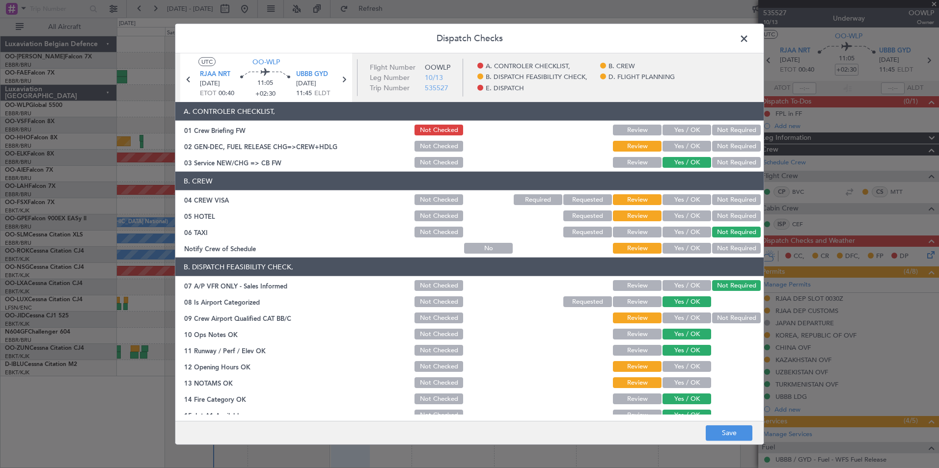
click at [733, 204] on button "Not Required" at bounding box center [736, 199] width 49 height 11
drag, startPoint x: 733, startPoint y: 218, endPoint x: 715, endPoint y: 256, distance: 42.6
click at [733, 221] on button "Not Required" at bounding box center [736, 216] width 49 height 11
click at [696, 253] on button "Yes / OK" at bounding box center [686, 248] width 49 height 11
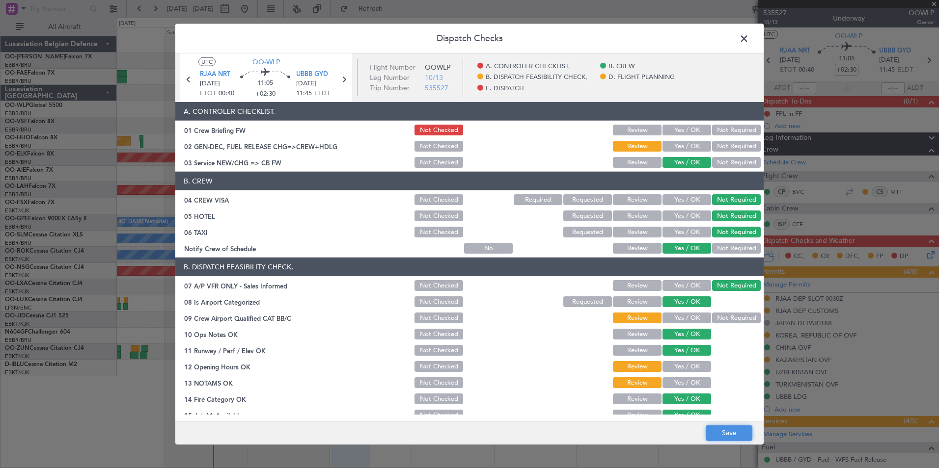
click at [730, 440] on button "Save" at bounding box center [729, 433] width 47 height 16
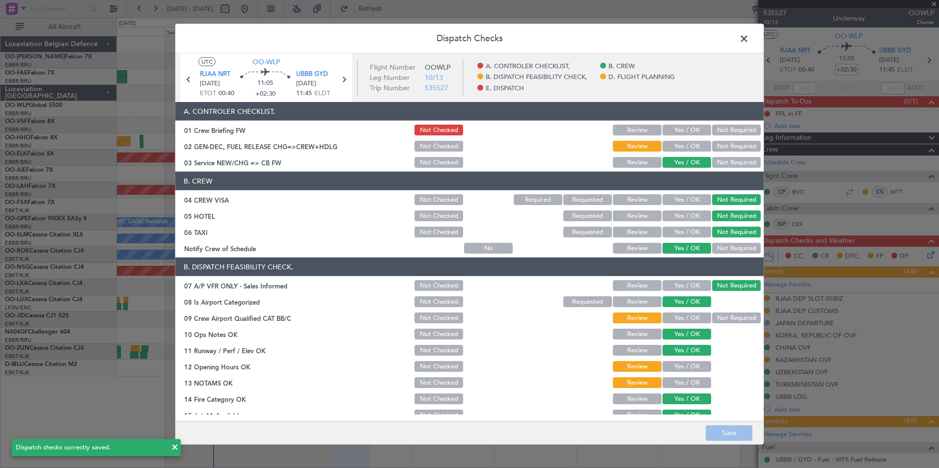
click at [749, 37] on span at bounding box center [749, 41] width 0 height 20
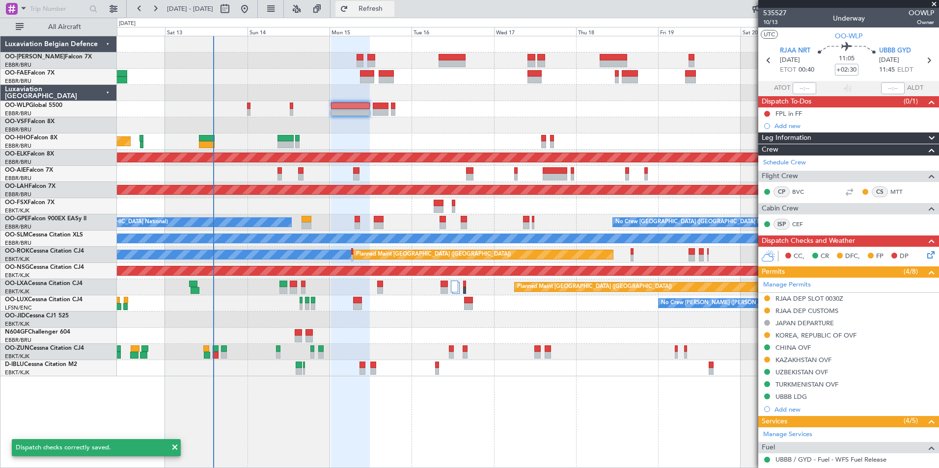
click at [391, 12] on span "Refresh" at bounding box center [370, 8] width 41 height 7
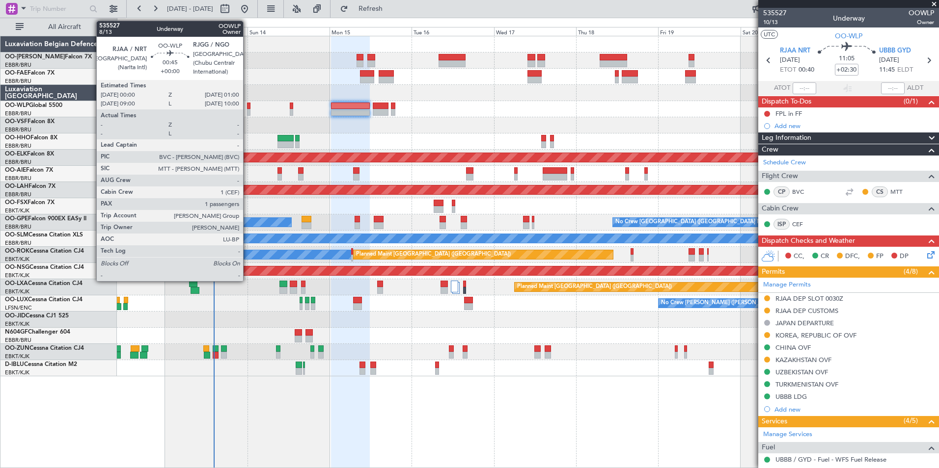
click at [247, 106] on div at bounding box center [248, 106] width 3 height 7
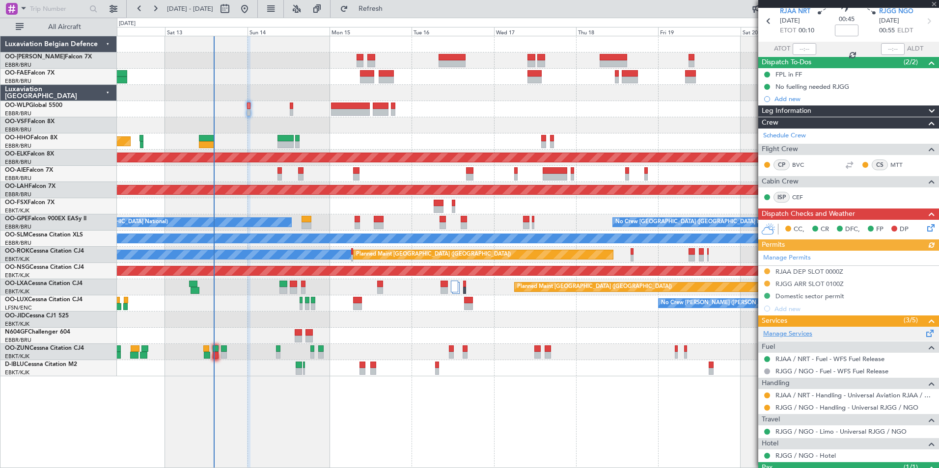
scroll to position [82, 0]
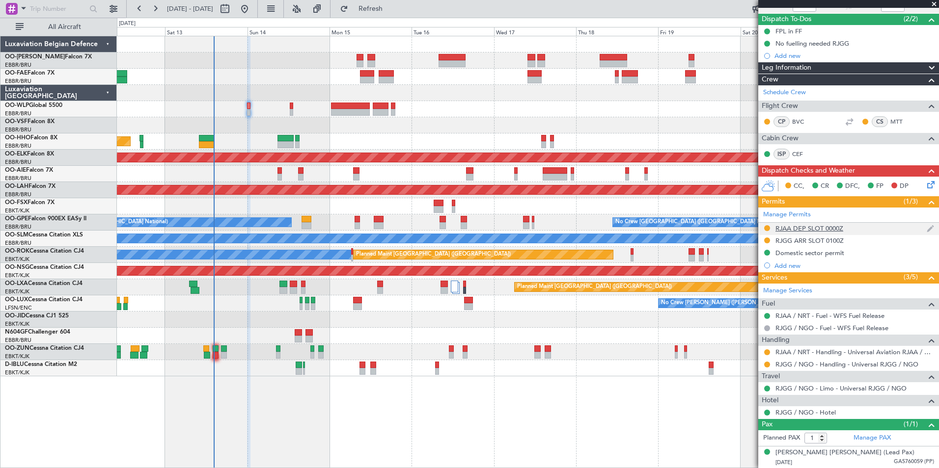
click at [766, 224] on div at bounding box center [767, 228] width 8 height 8
click at [765, 227] on button at bounding box center [767, 228] width 6 height 6
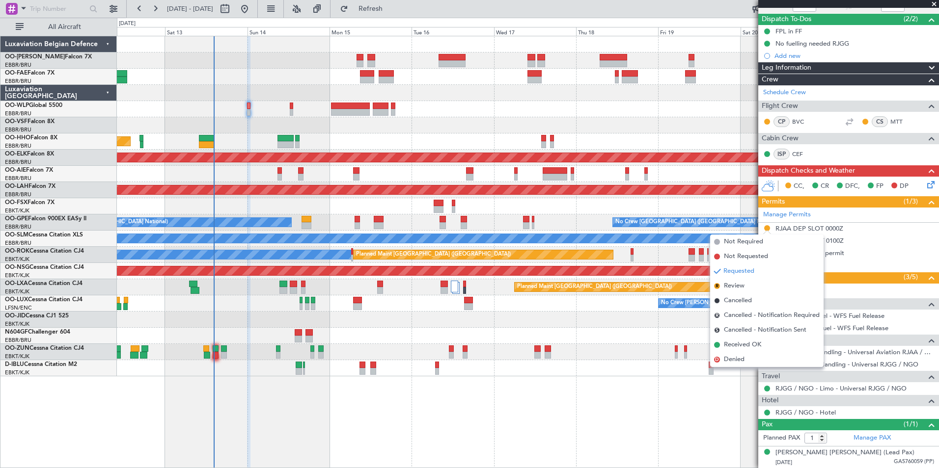
drag, startPoint x: 740, startPoint y: 346, endPoint x: 764, endPoint y: 299, distance: 52.9
click at [740, 346] on span "Received OK" at bounding box center [742, 345] width 37 height 10
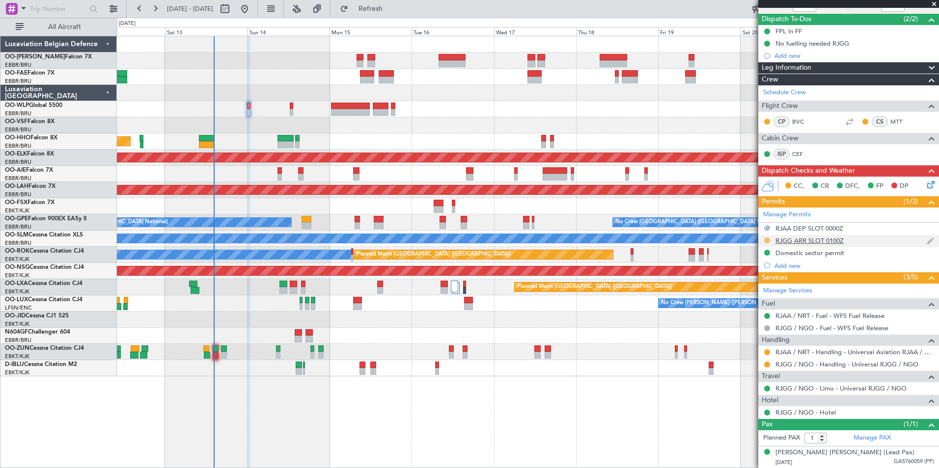
click at [765, 242] on button at bounding box center [767, 241] width 6 height 6
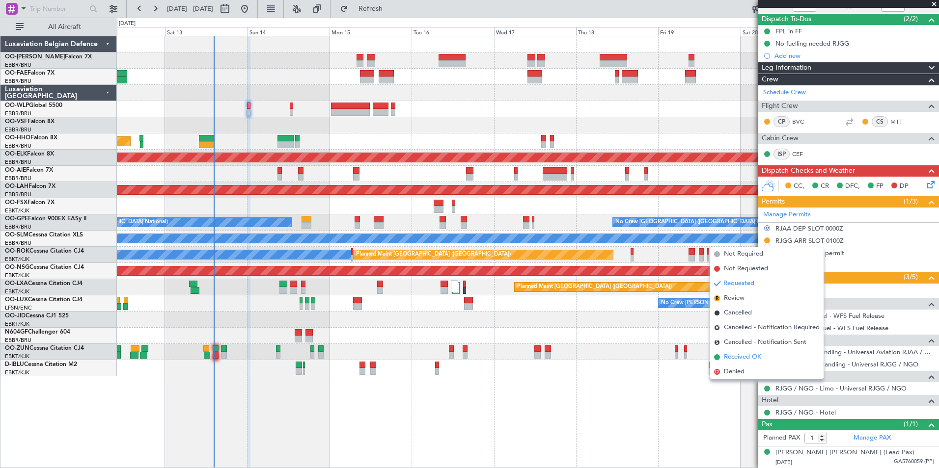
click at [739, 355] on span "Received OK" at bounding box center [742, 358] width 37 height 10
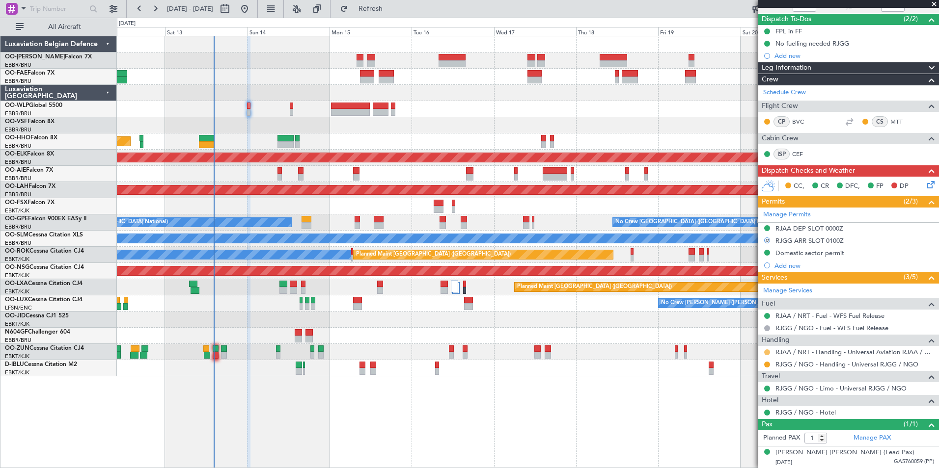
click at [766, 351] on button at bounding box center [767, 353] width 6 height 6
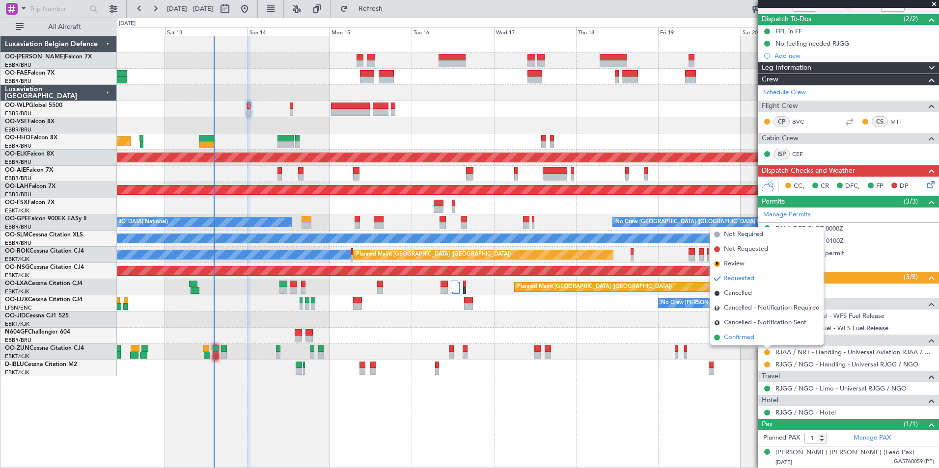
click at [738, 336] on span "Confirmed" at bounding box center [739, 338] width 30 height 10
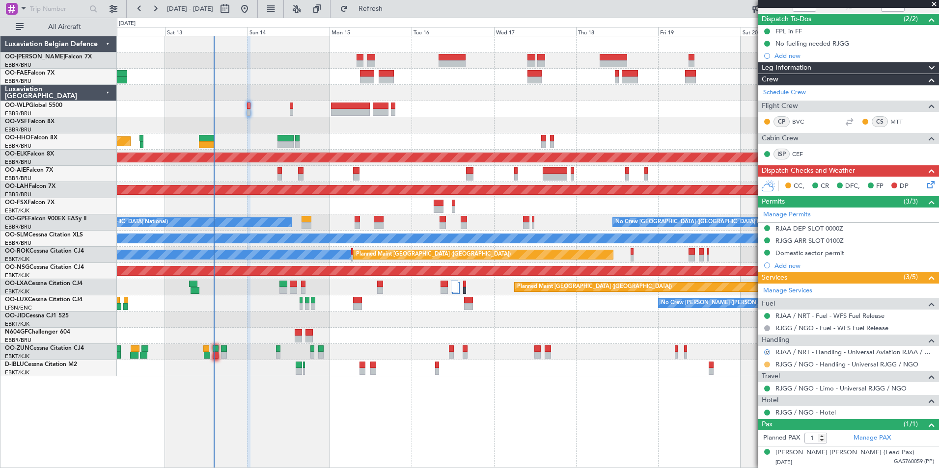
click at [768, 364] on button at bounding box center [767, 365] width 6 height 6
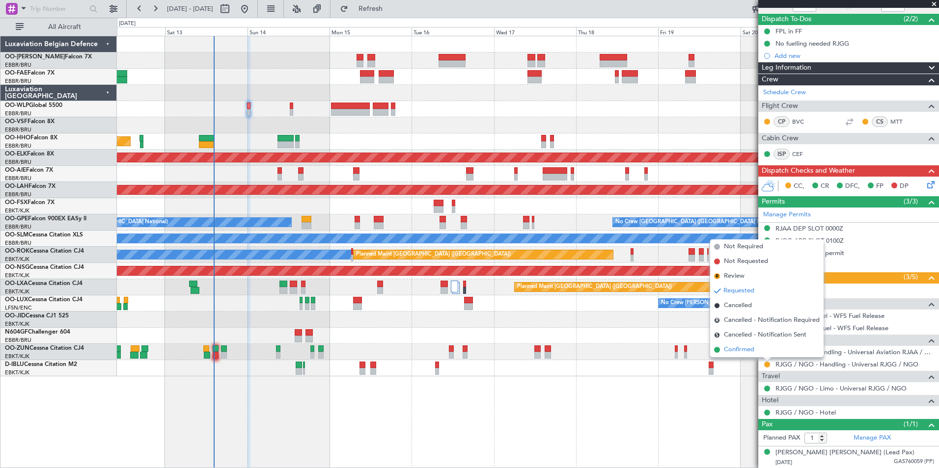
click at [745, 352] on span "Confirmed" at bounding box center [739, 350] width 30 height 10
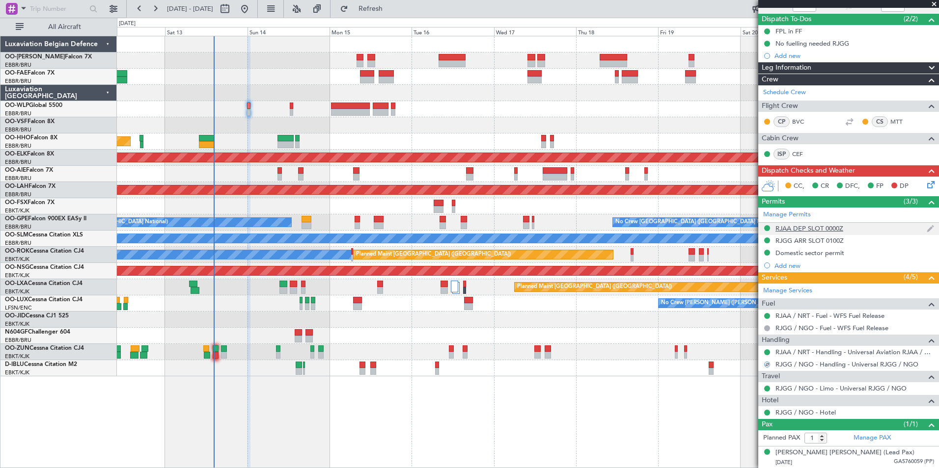
click at [825, 225] on div "RJAA DEP SLOT 0000Z" at bounding box center [809, 228] width 68 height 8
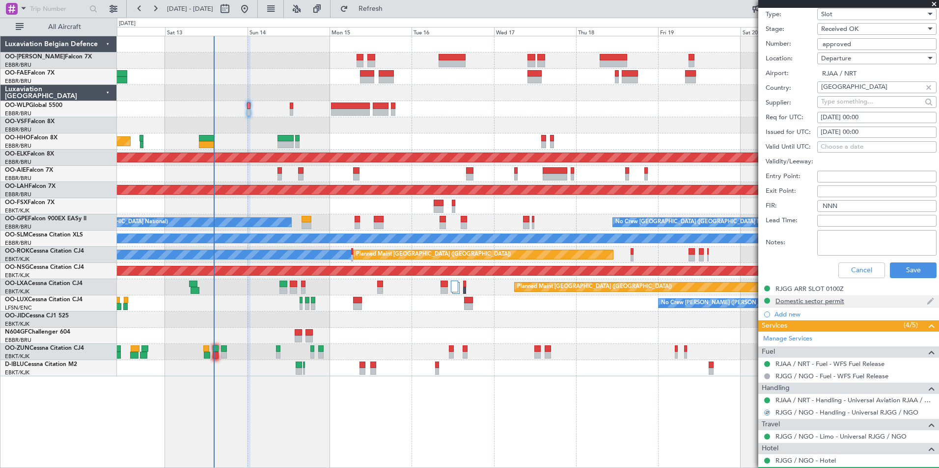
scroll to position [328, 0]
click at [900, 256] on div "Notes:" at bounding box center [850, 242] width 171 height 29
click at [900, 262] on button "Save" at bounding box center [913, 270] width 47 height 16
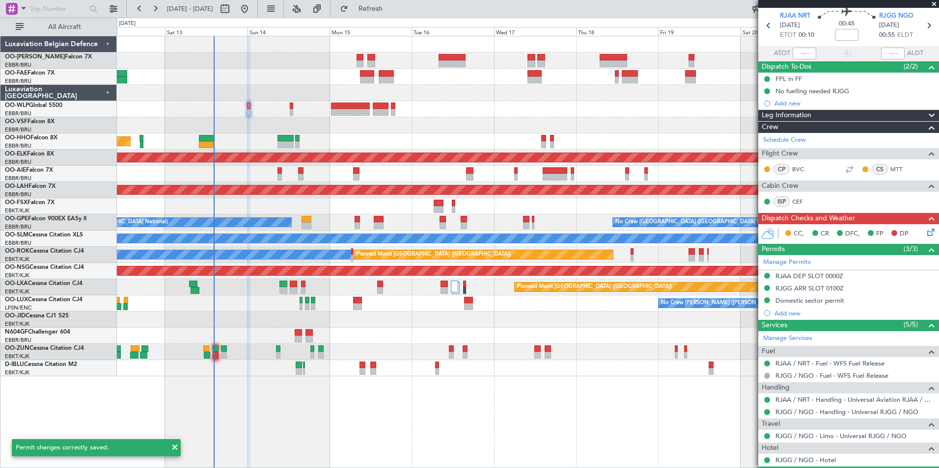
scroll to position [82, 0]
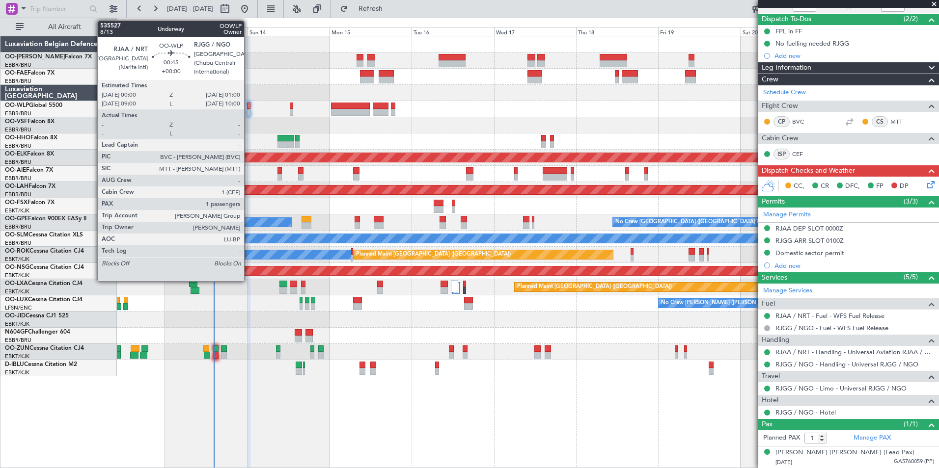
click at [248, 112] on div at bounding box center [248, 112] width 3 height 7
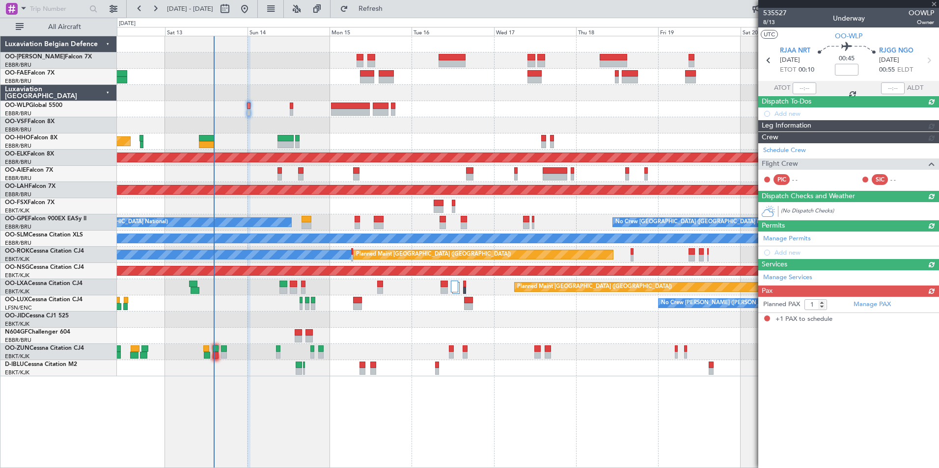
scroll to position [0, 0]
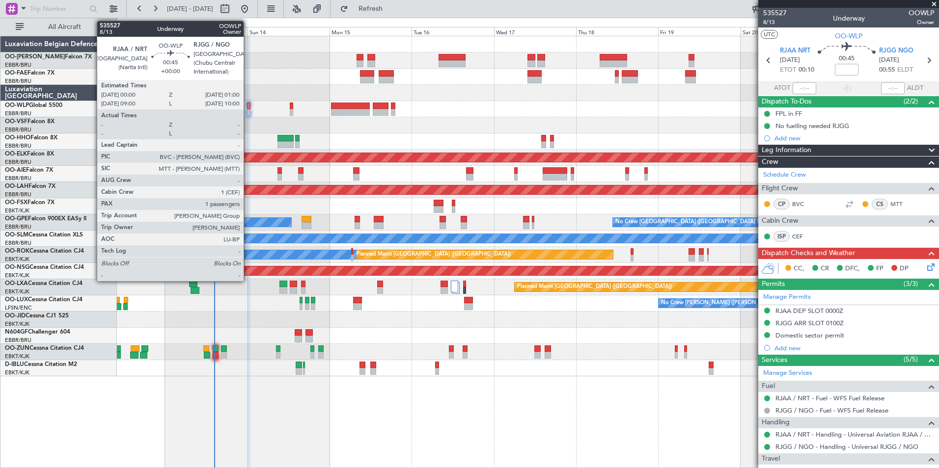
click at [248, 105] on div at bounding box center [248, 106] width 3 height 7
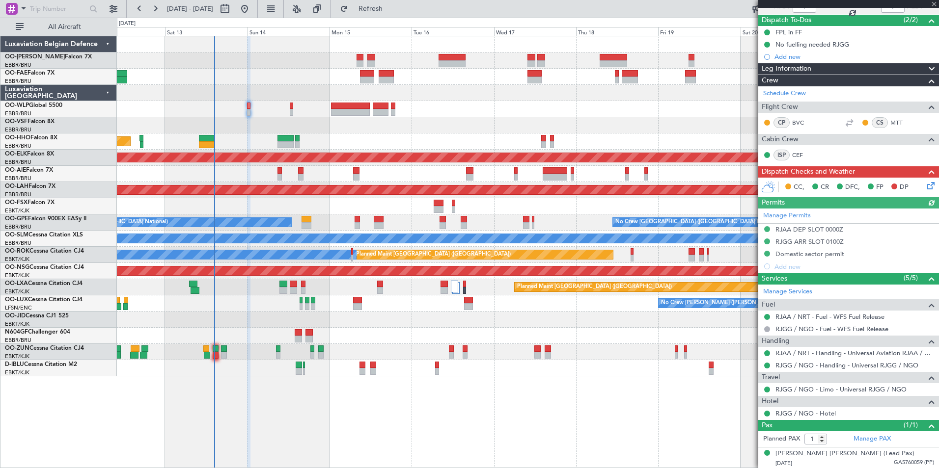
scroll to position [82, 0]
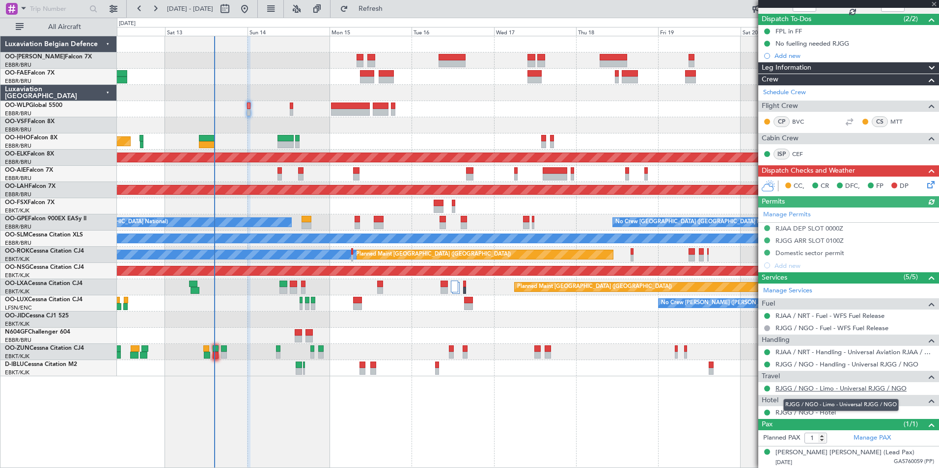
click at [882, 385] on link "RJGG / NGO - Limo - Universal RJGG / NGO" at bounding box center [840, 388] width 131 height 8
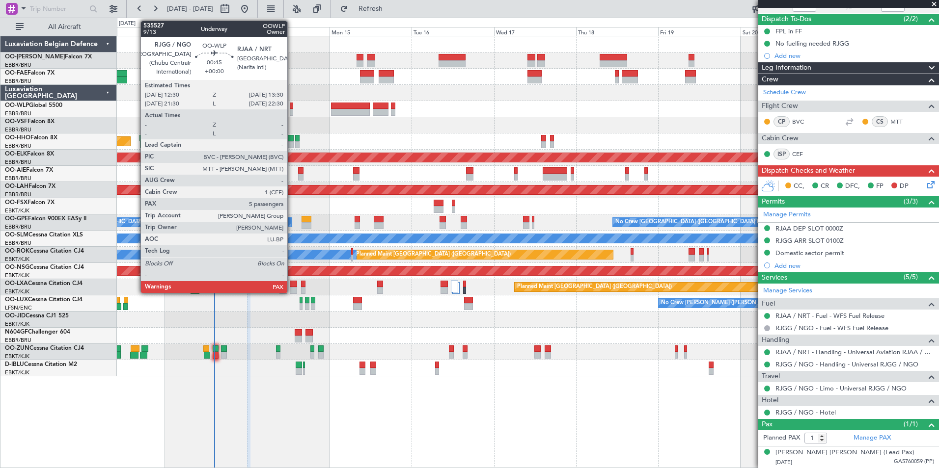
click at [292, 108] on div at bounding box center [291, 106] width 3 height 7
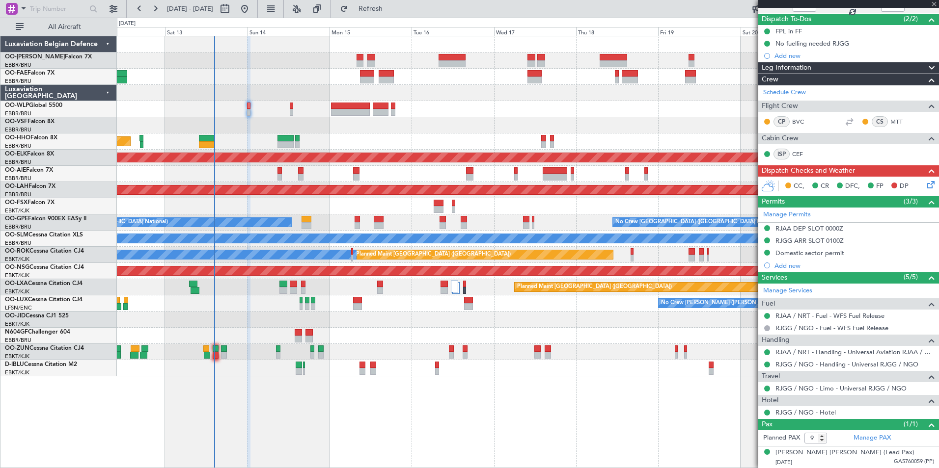
scroll to position [0, 0]
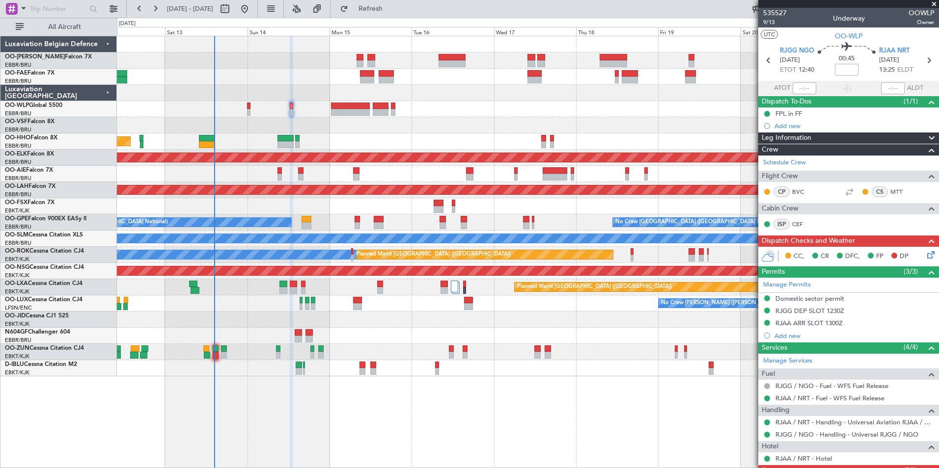
click at [251, 104] on div at bounding box center [527, 109] width 821 height 16
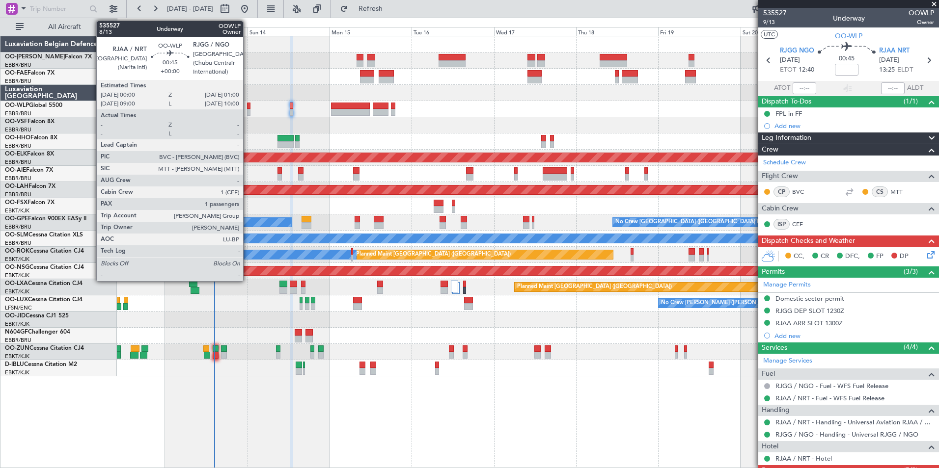
click at [247, 105] on div at bounding box center [248, 106] width 3 height 7
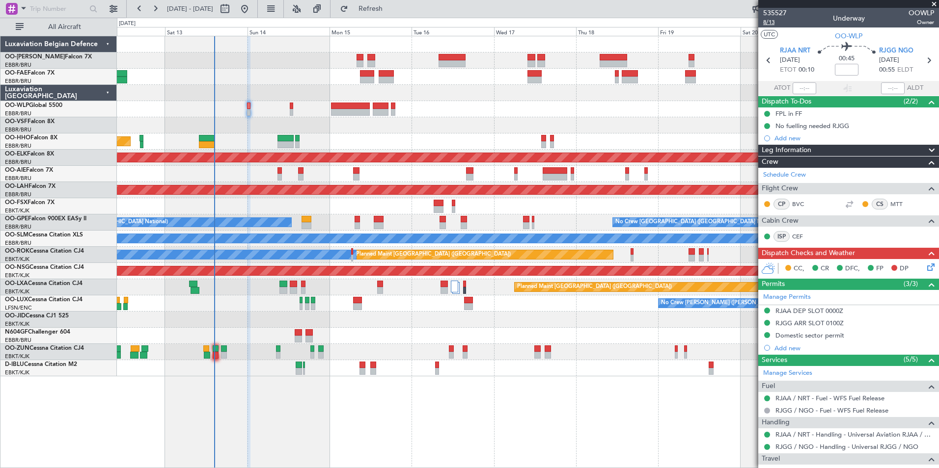
click at [769, 21] on span "8/13" at bounding box center [775, 22] width 24 height 8
click at [391, 9] on span "Refresh" at bounding box center [370, 8] width 41 height 7
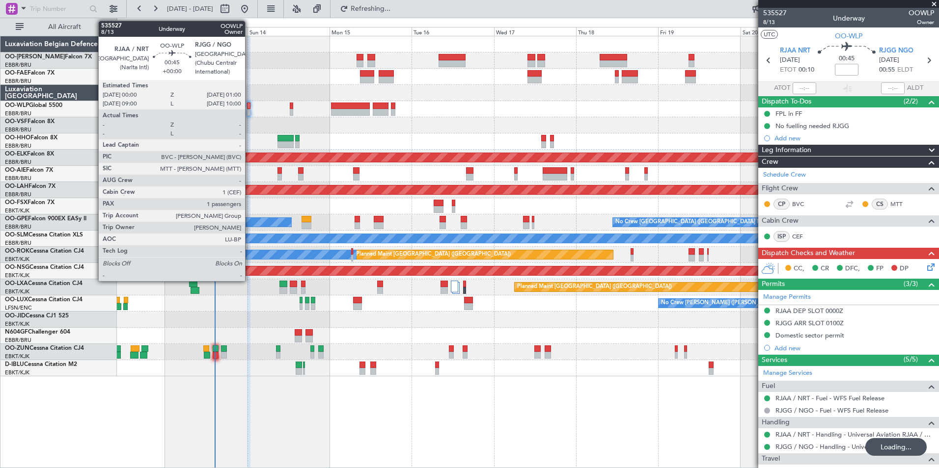
click at [249, 104] on div at bounding box center [248, 106] width 3 height 7
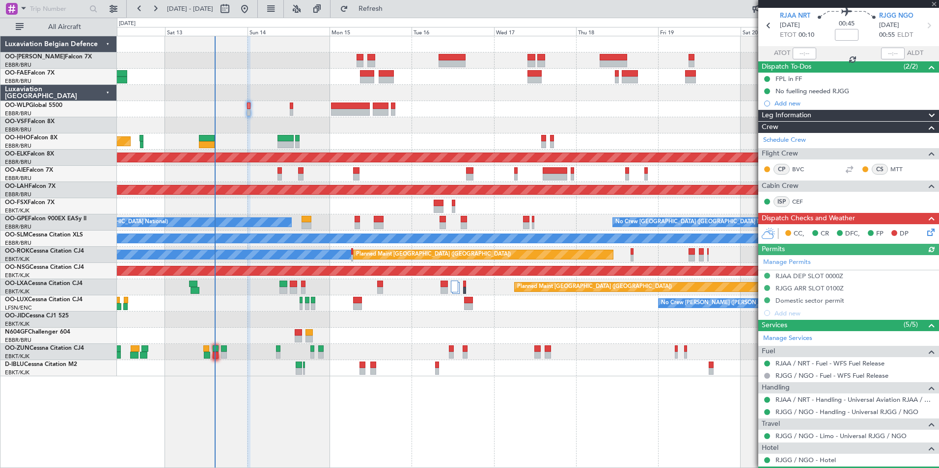
scroll to position [49, 0]
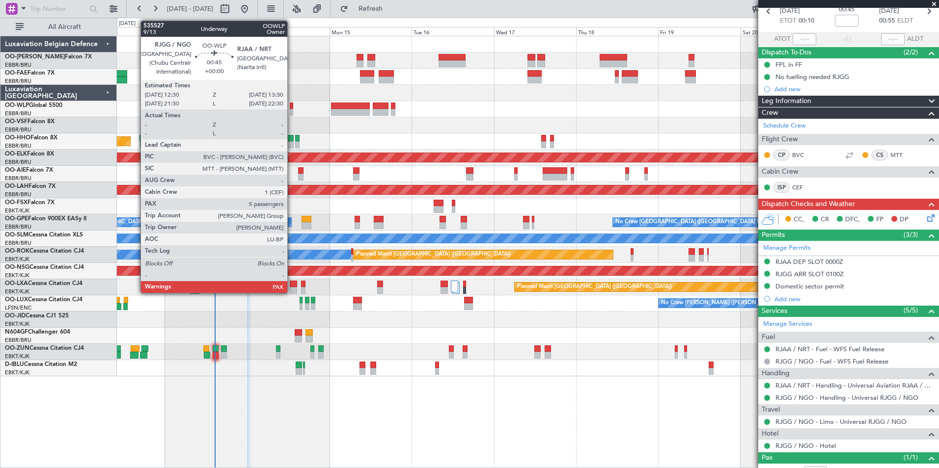
click at [292, 105] on div at bounding box center [291, 106] width 3 height 7
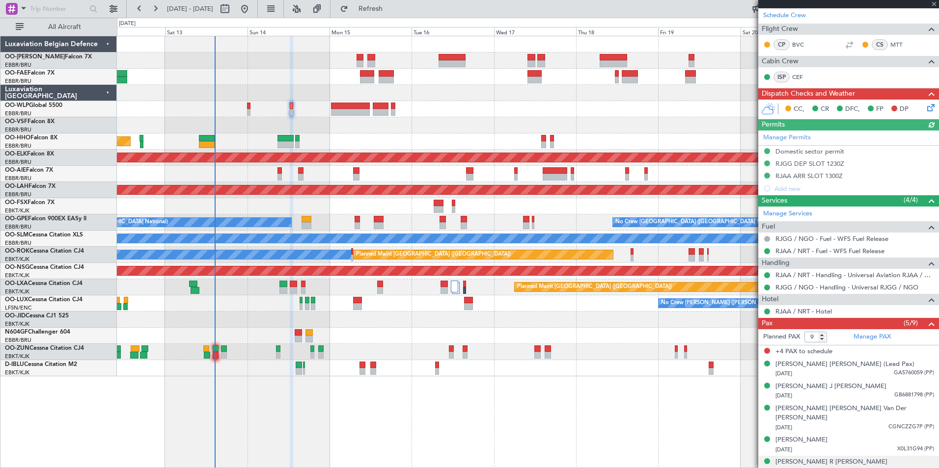
scroll to position [171, 0]
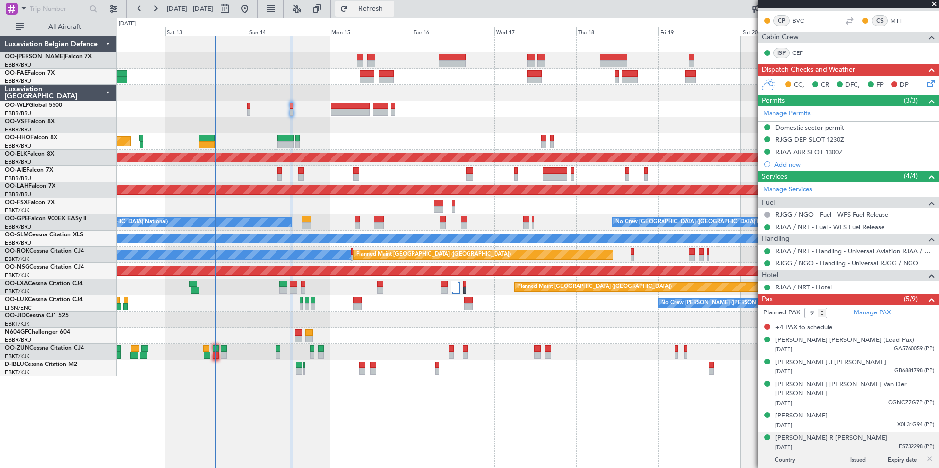
click at [394, 13] on button "Refresh" at bounding box center [364, 9] width 59 height 16
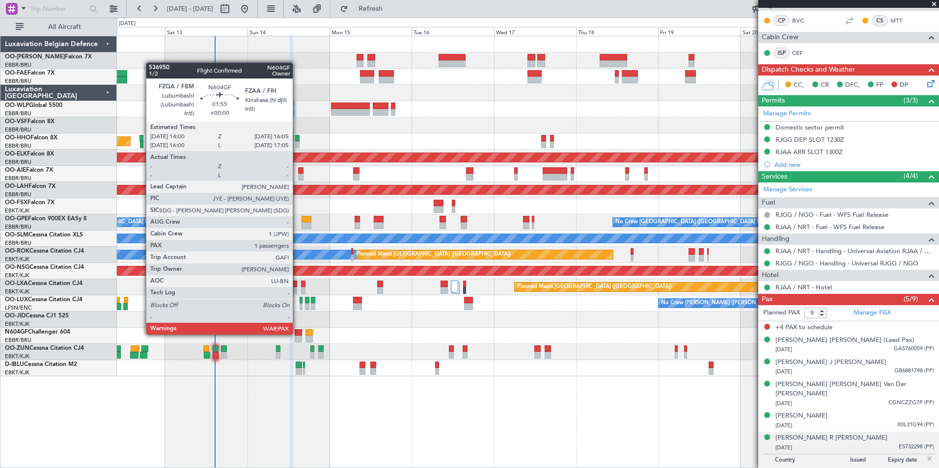
click at [297, 334] on div at bounding box center [298, 332] width 7 height 7
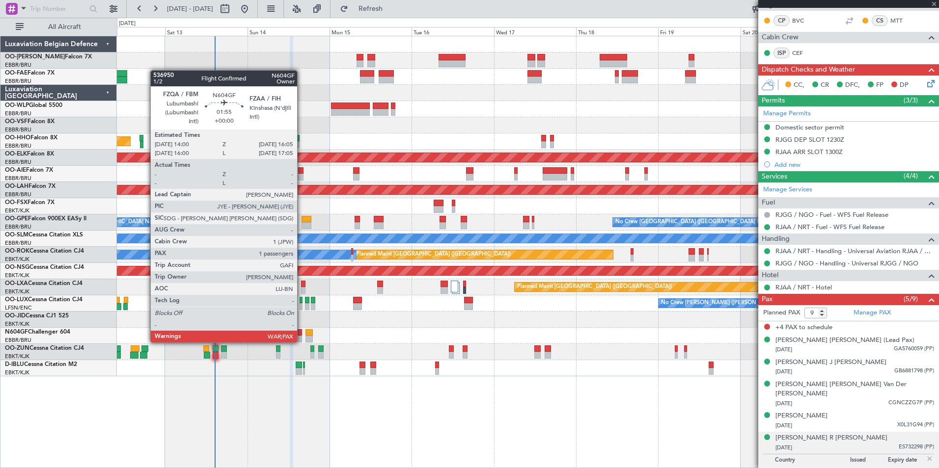
type input "5"
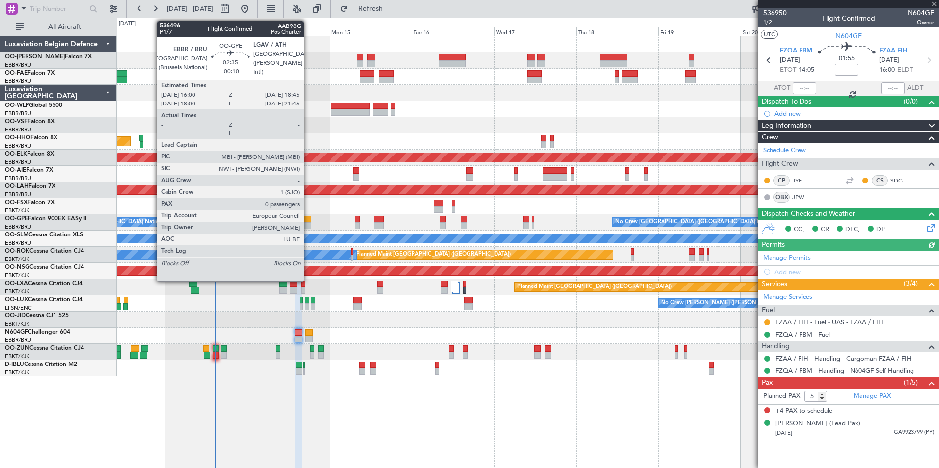
click at [308, 222] on div at bounding box center [306, 225] width 10 height 7
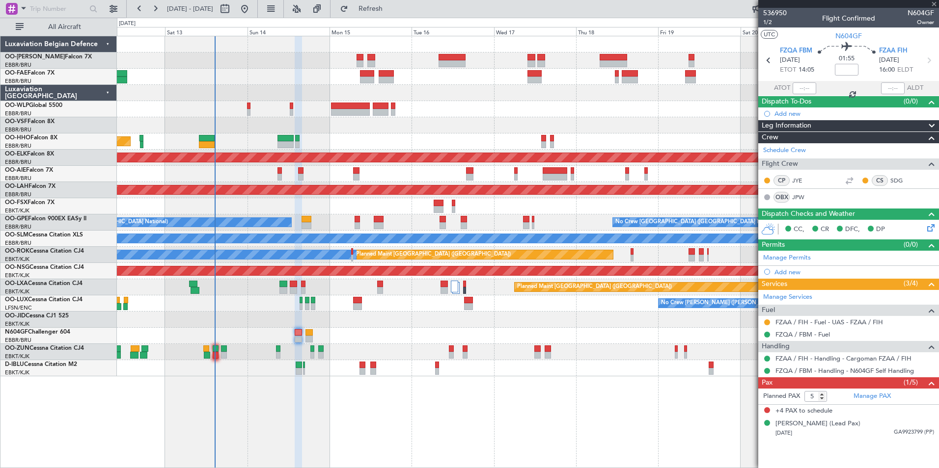
type input "-00:10"
type input "0"
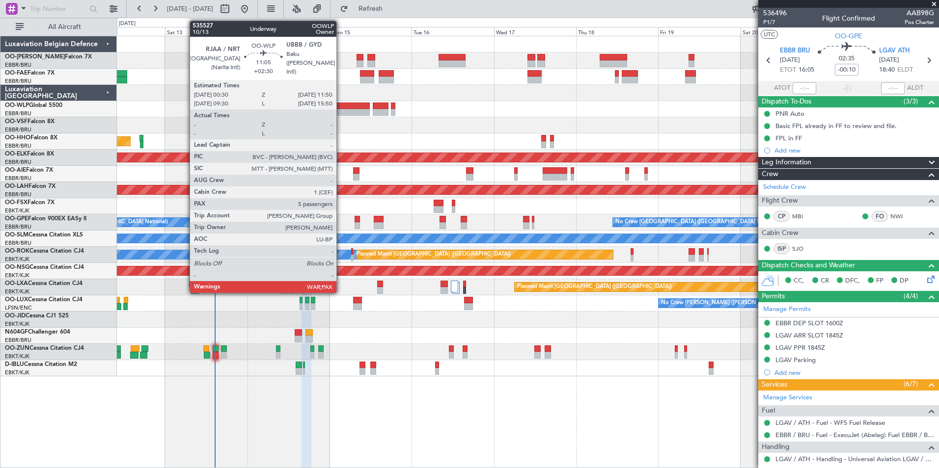
click at [342, 112] on div at bounding box center [350, 112] width 39 height 7
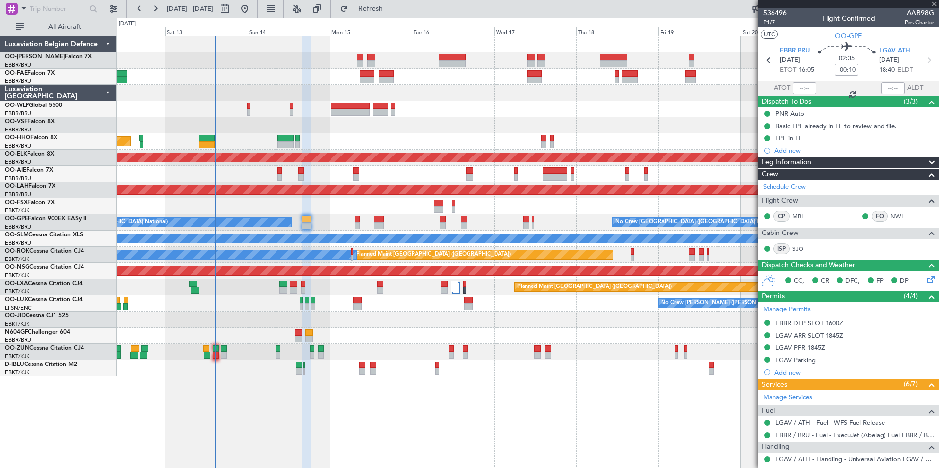
type input "+02:30"
type input "5"
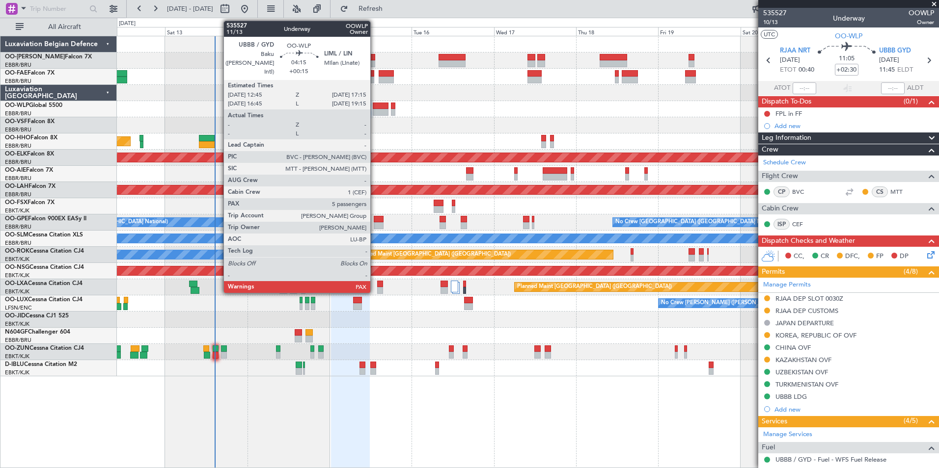
click at [377, 103] on div at bounding box center [381, 106] width 16 height 7
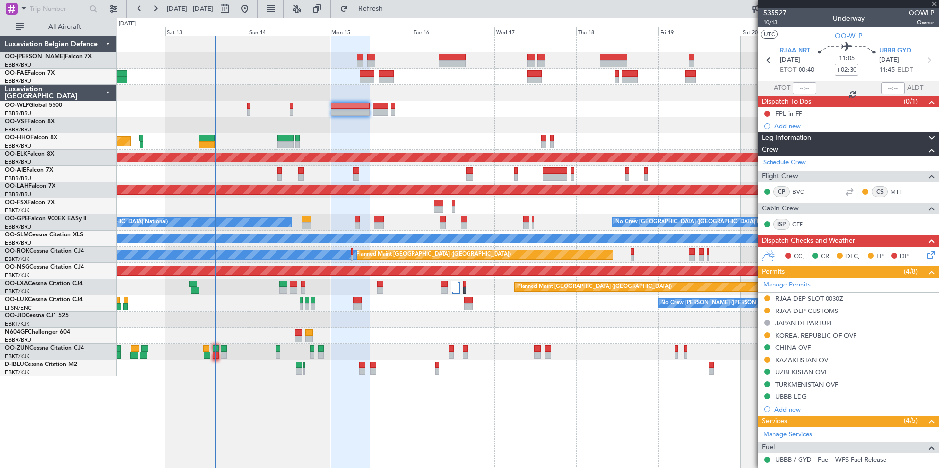
click at [363, 109] on div at bounding box center [350, 112] width 39 height 7
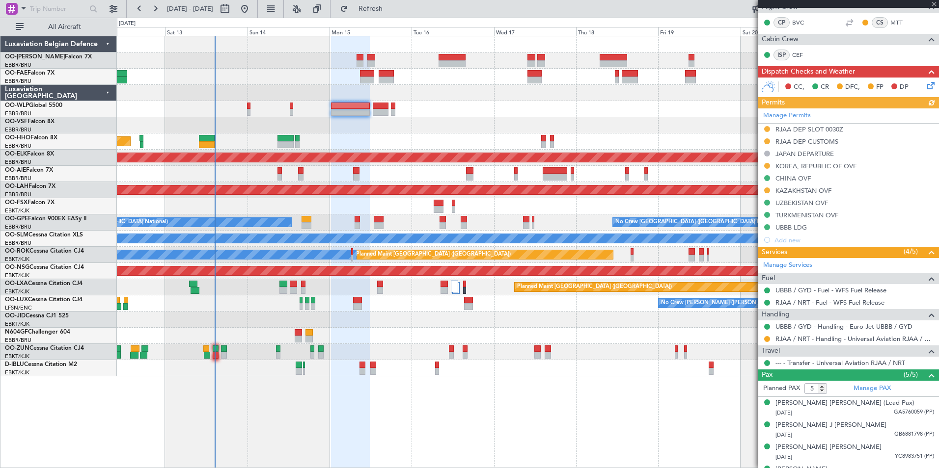
scroll to position [196, 0]
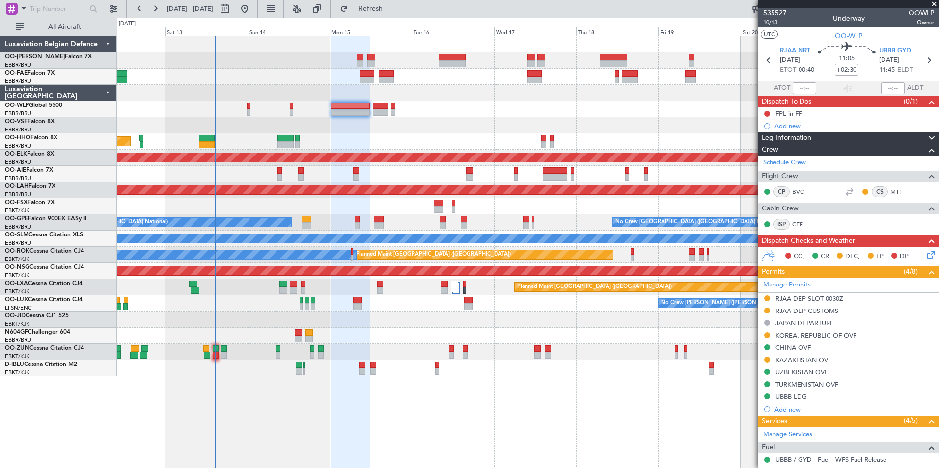
scroll to position [196, 0]
